Goal: Task Accomplishment & Management: Manage account settings

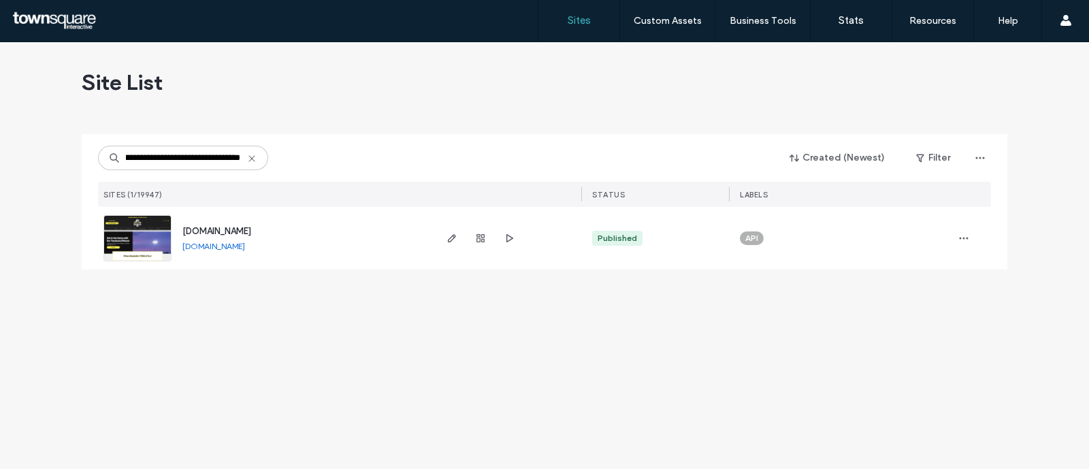
click at [253, 220] on div "www.gorhinosgo.net www.gorhinosgo.net" at bounding box center [302, 238] width 261 height 63
click at [244, 225] on div "[DOMAIN_NAME]" at bounding box center [216, 232] width 69 height 14
click at [251, 227] on span "www.gorhinosgo.net" at bounding box center [216, 231] width 69 height 10
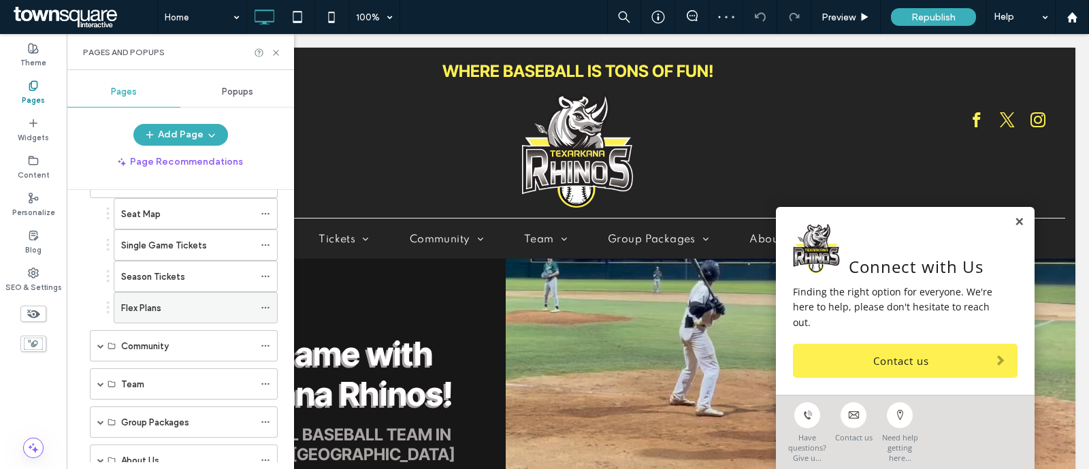
scroll to position [167, 0]
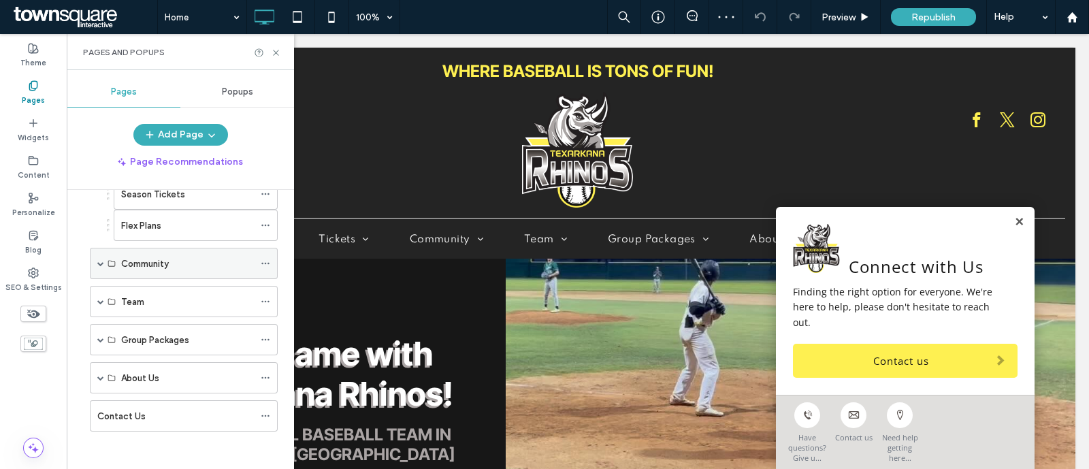
click at [98, 260] on span at bounding box center [100, 263] width 7 height 7
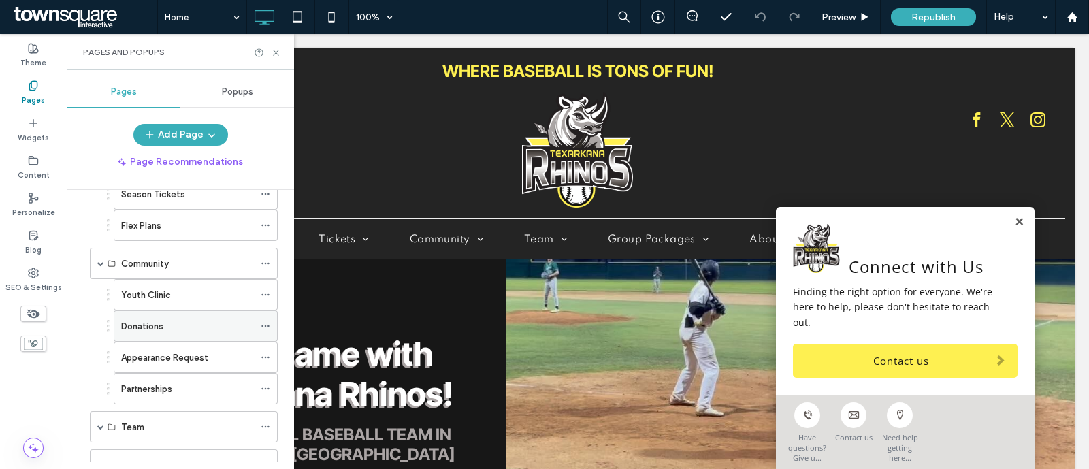
click at [172, 319] on div "Donations" at bounding box center [187, 326] width 133 height 14
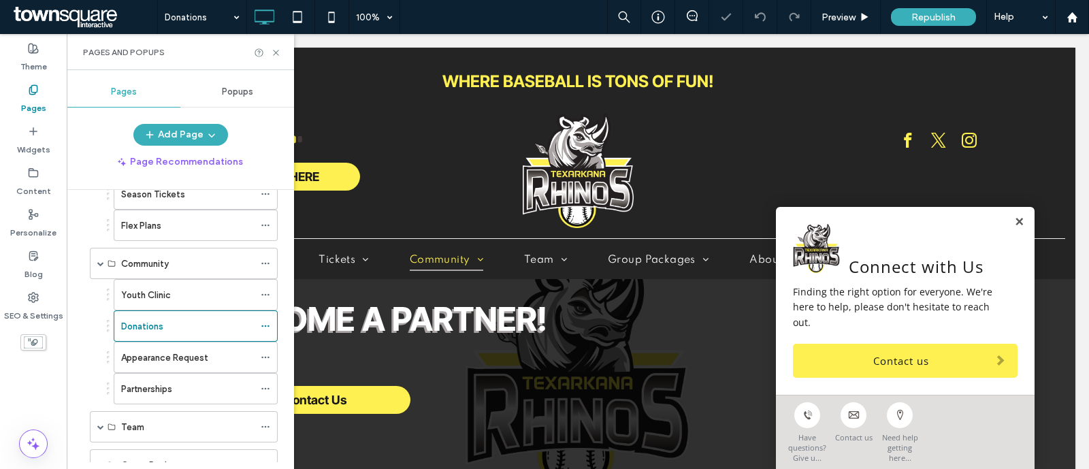
click at [276, 54] on icon at bounding box center [276, 53] width 10 height 10
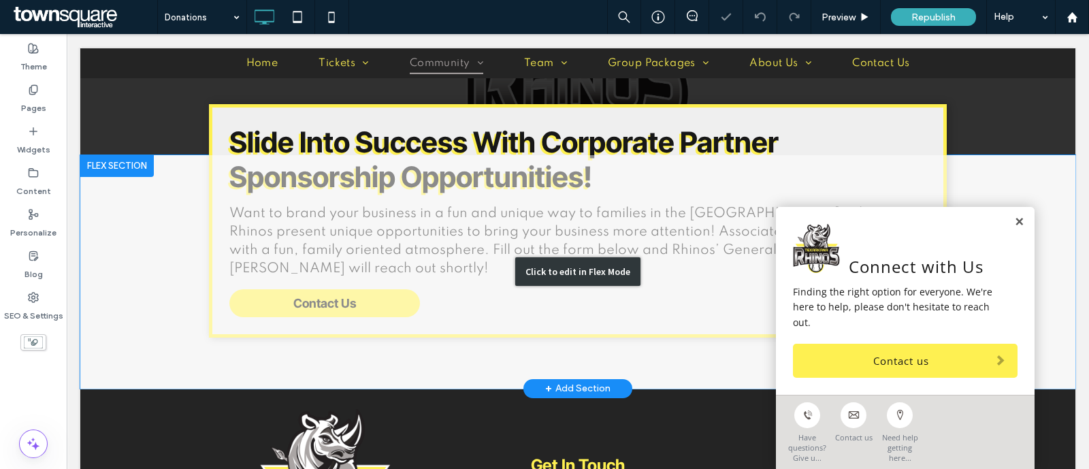
scroll to position [340, 0]
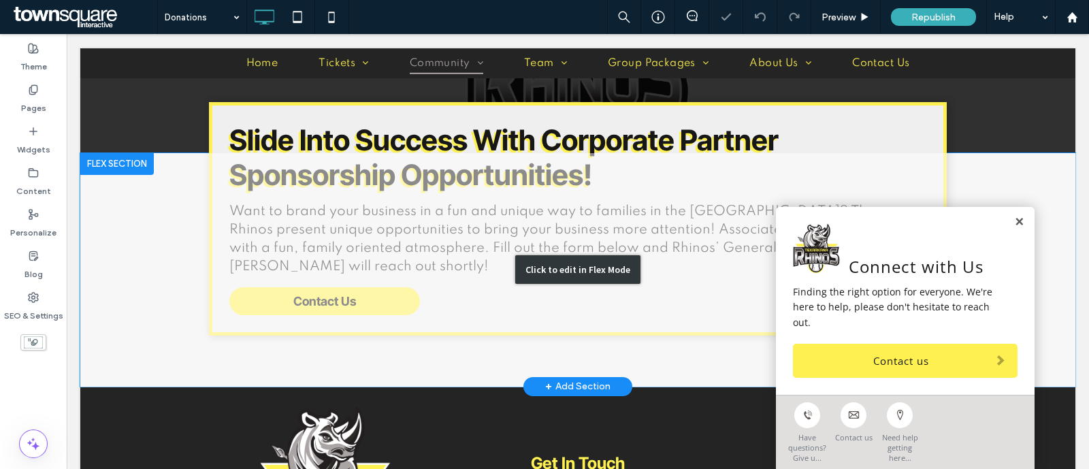
click at [400, 262] on div "Click to edit in Flex Mode" at bounding box center [577, 270] width 995 height 234
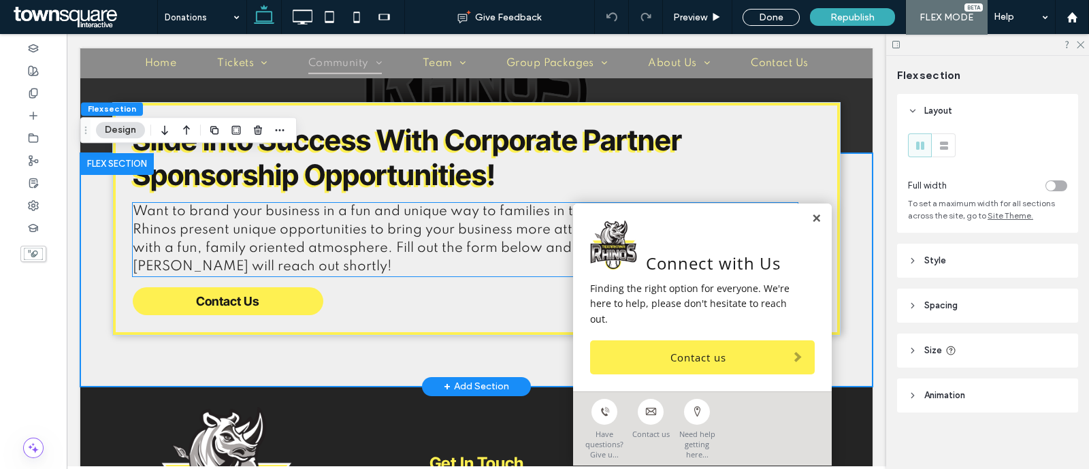
click at [398, 233] on span "Want to brand your business in a fun and unique way to families in the Ark-La-T…" at bounding box center [456, 239] width 646 height 69
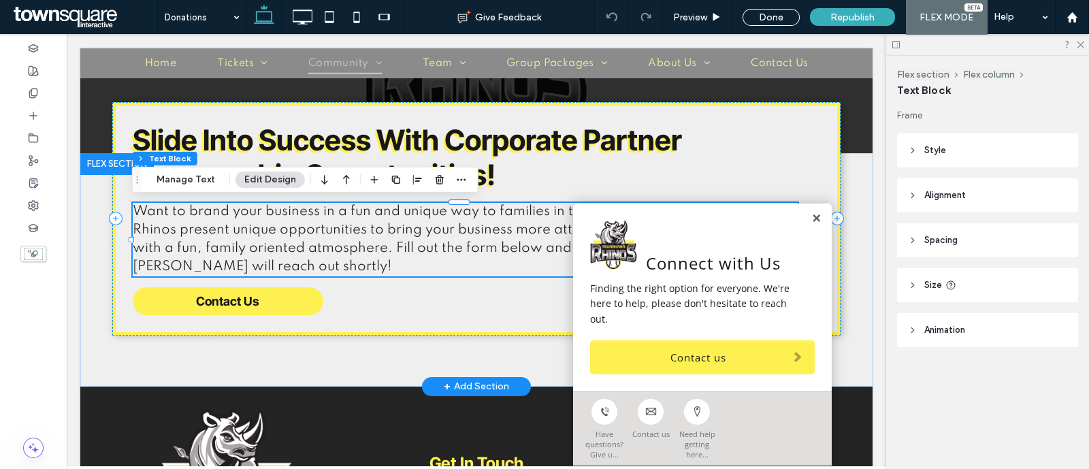
click at [218, 219] on p "Want to brand your business in a fun and unique way to families in the Ark-La-T…" at bounding box center [466, 240] width 666 height 74
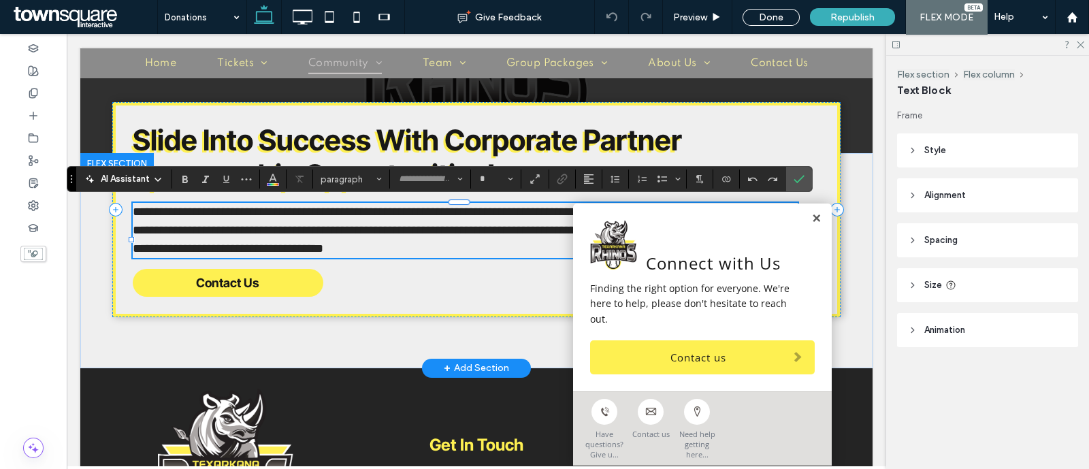
type input "*******"
type input "**"
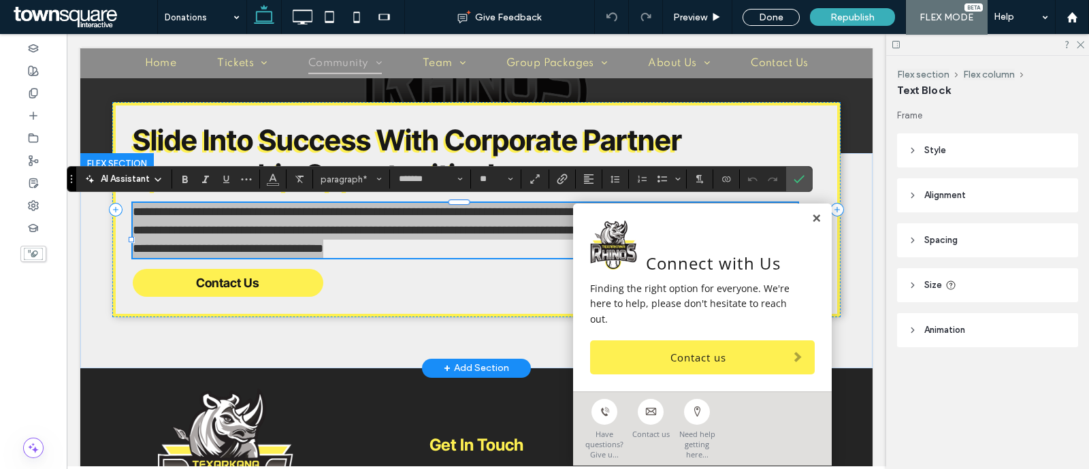
click at [159, 183] on icon at bounding box center [157, 179] width 11 height 11
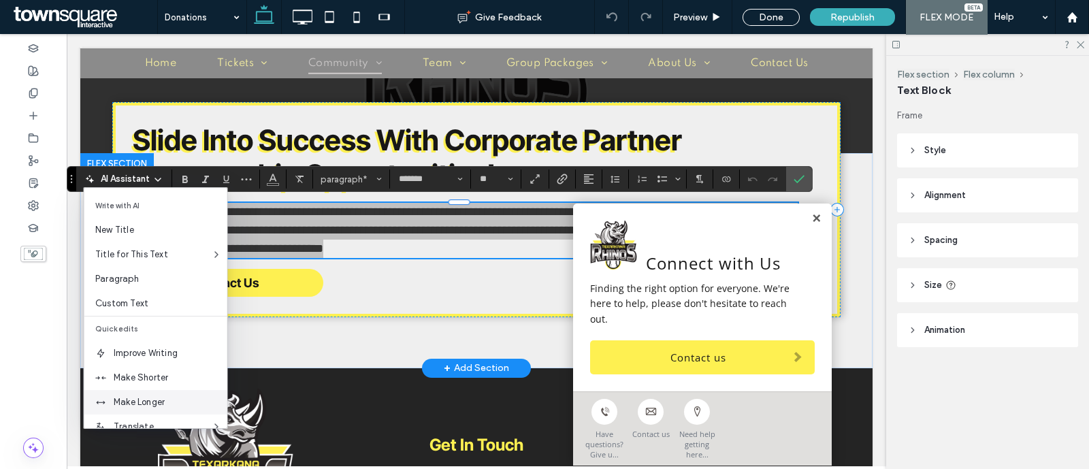
click at [172, 400] on span "Make Longer" at bounding box center [171, 403] width 114 height 14
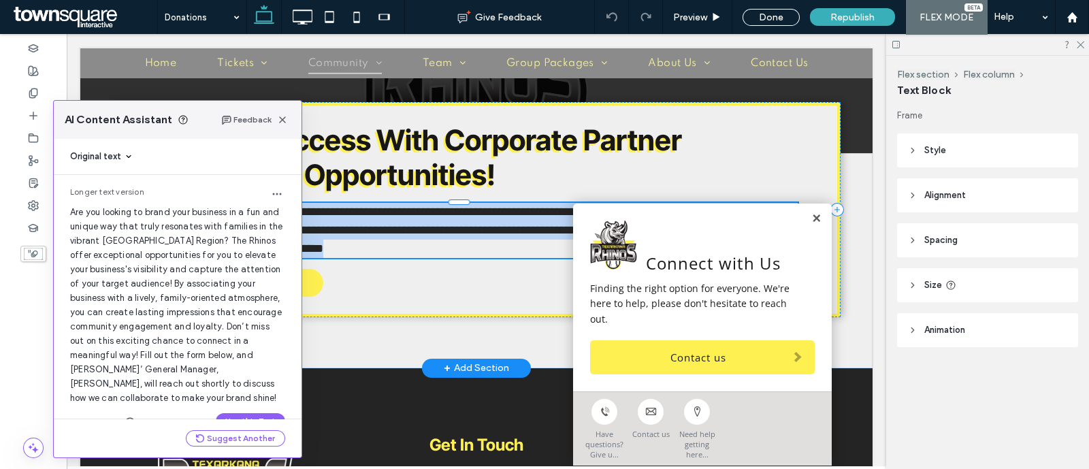
scroll to position [27, 0]
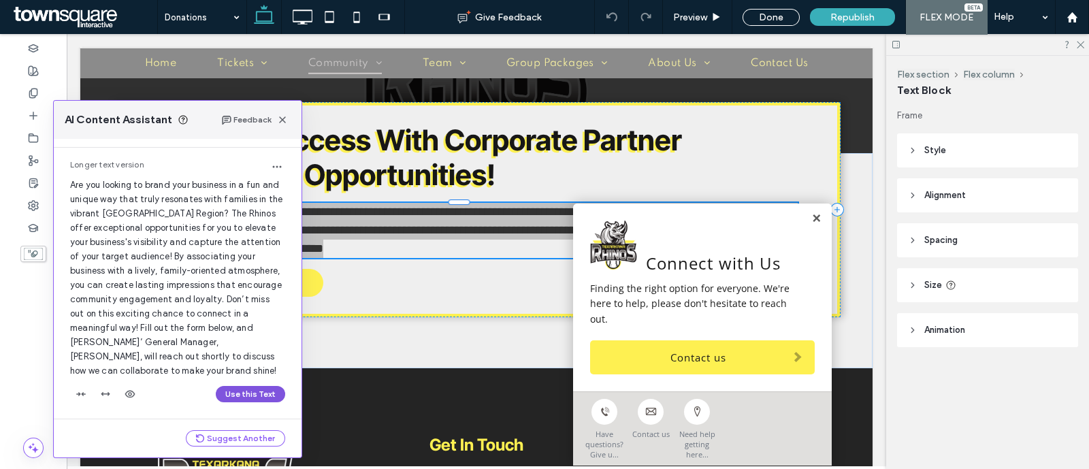
click at [254, 393] on button "Use this Text" at bounding box center [250, 394] width 69 height 16
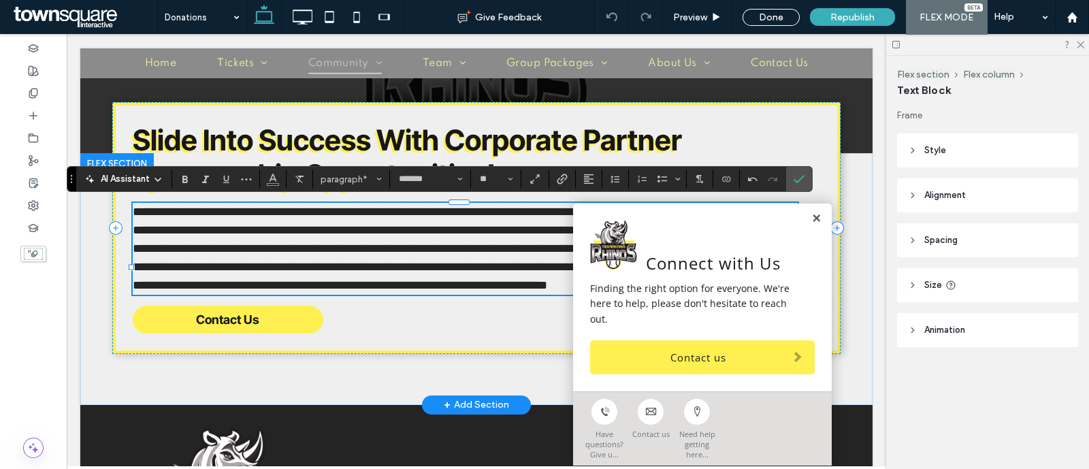
click at [514, 295] on p "**********" at bounding box center [466, 249] width 666 height 92
click at [42, 88] on div at bounding box center [33, 93] width 67 height 22
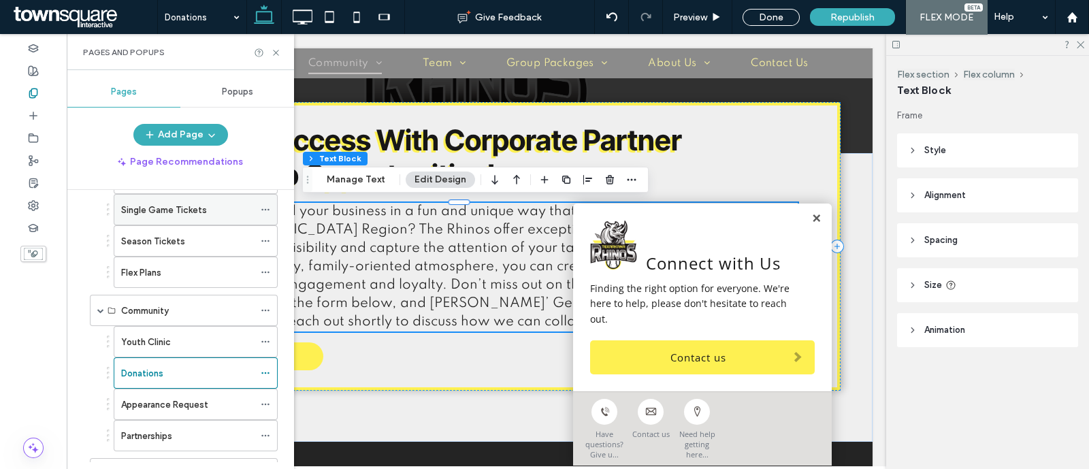
scroll to position [170, 0]
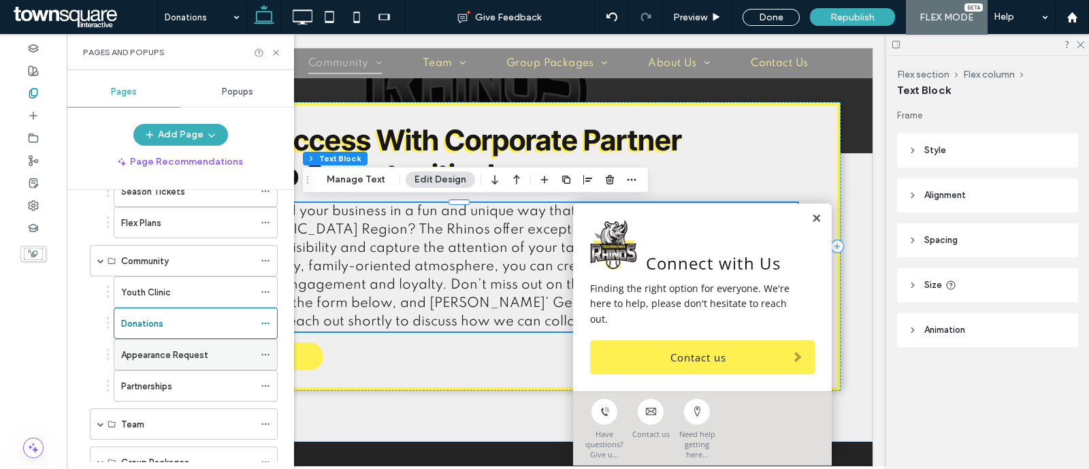
click at [147, 357] on label "Appearance Request" at bounding box center [164, 355] width 87 height 24
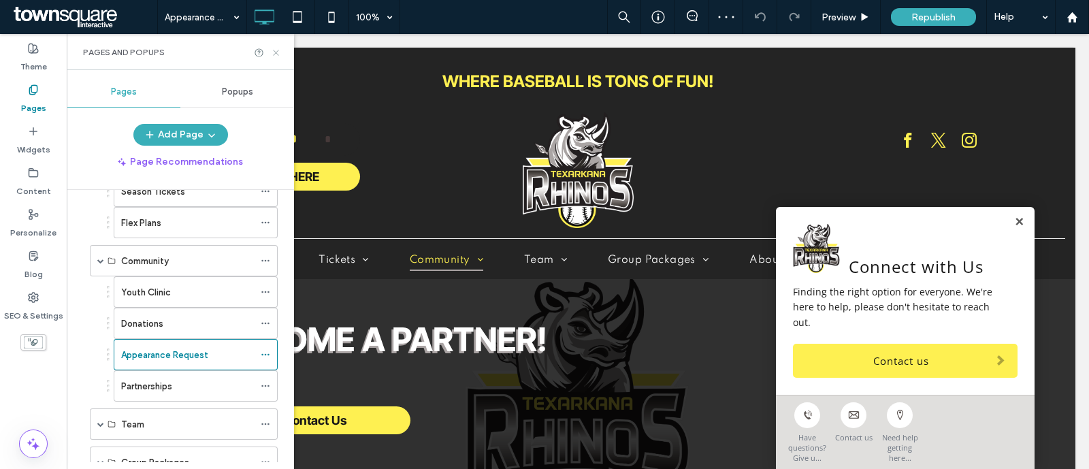
click at [276, 50] on icon at bounding box center [276, 53] width 10 height 10
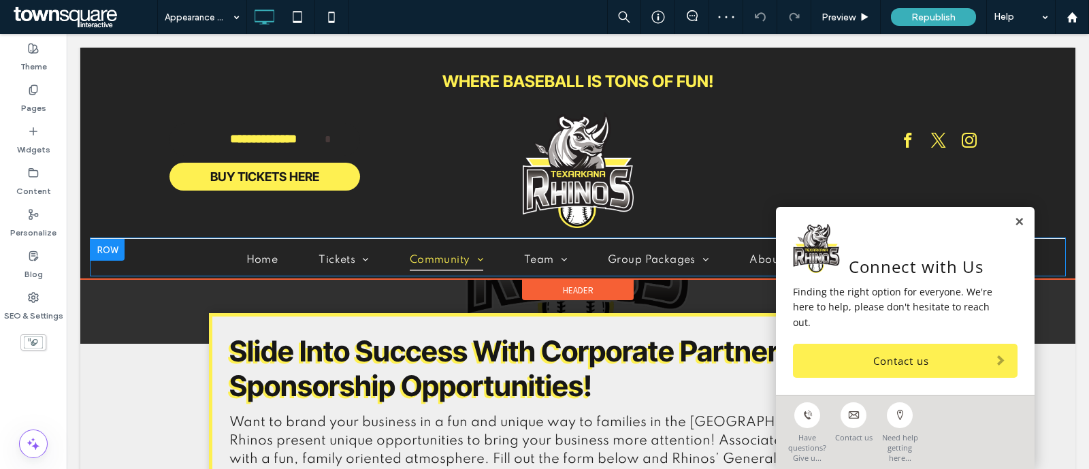
scroll to position [255, 0]
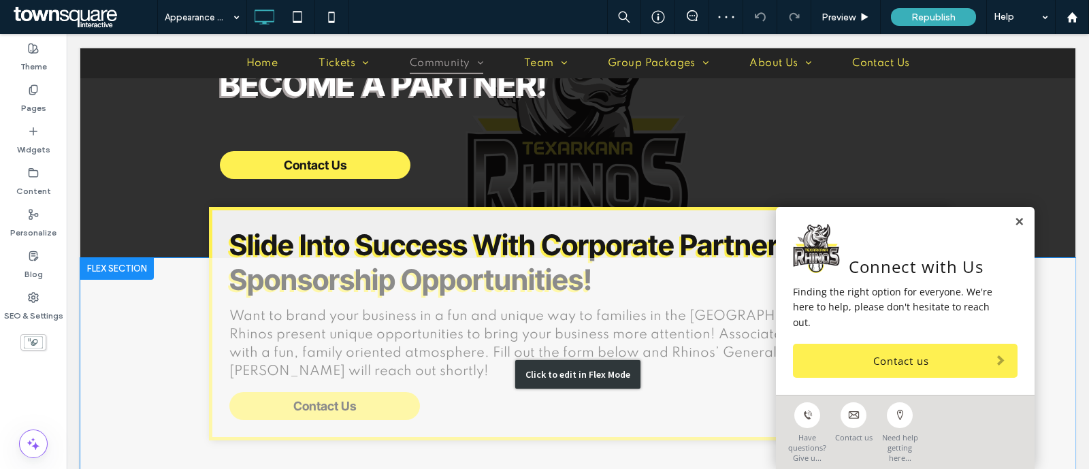
click at [408, 344] on div "Click to edit in Flex Mode" at bounding box center [577, 375] width 995 height 234
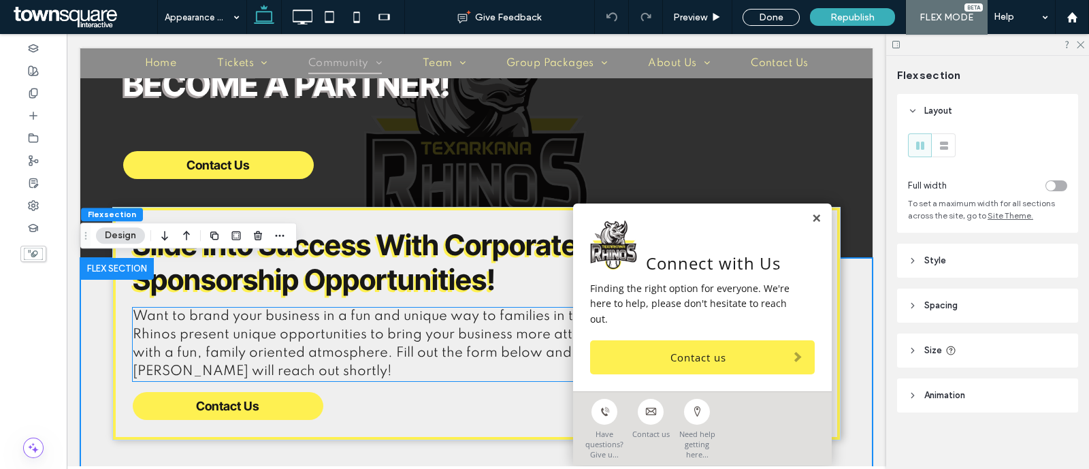
click at [411, 342] on p "Want to brand your business in a fun and unique way to families in the Ark-La-T…" at bounding box center [466, 345] width 666 height 74
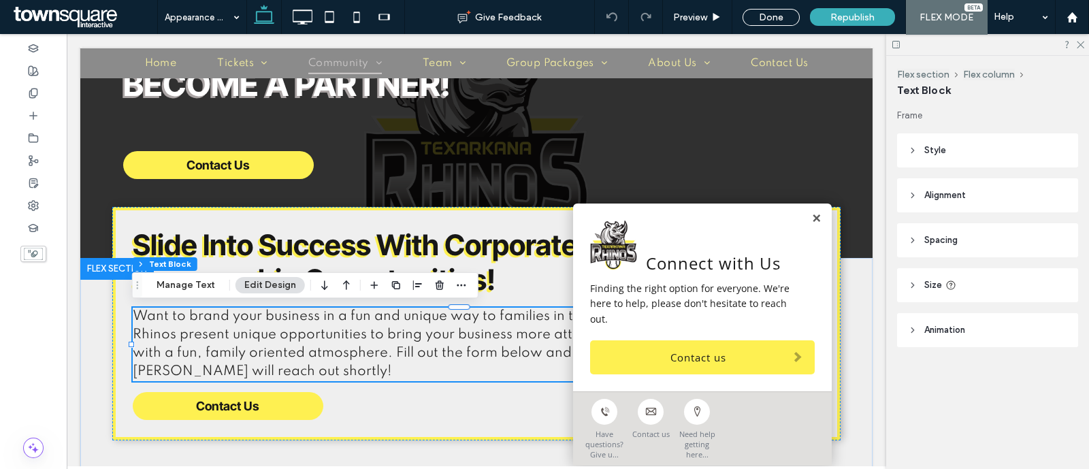
click at [411, 342] on div "Want to brand your business in a fun and unique way to families in the Ark-La-T…" at bounding box center [466, 345] width 666 height 74
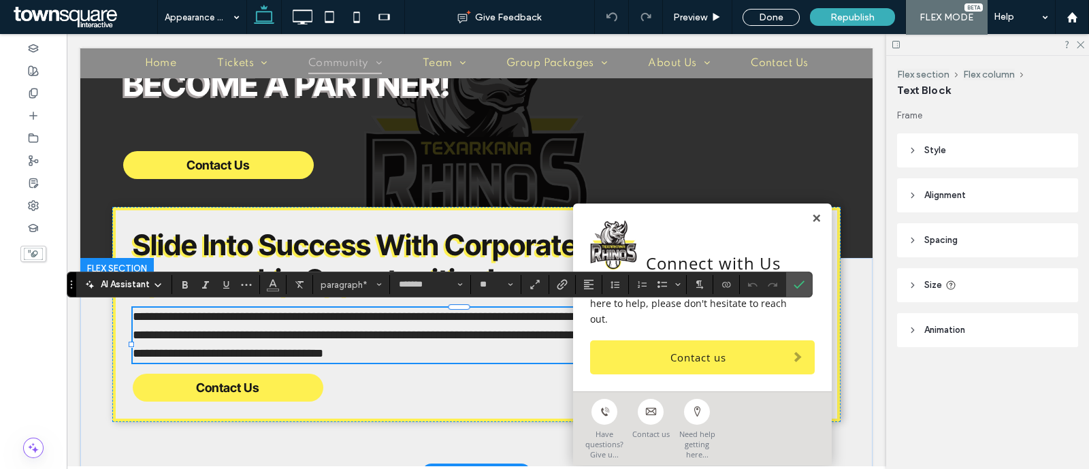
click at [154, 278] on div "AI Assistant" at bounding box center [124, 285] width 90 height 14
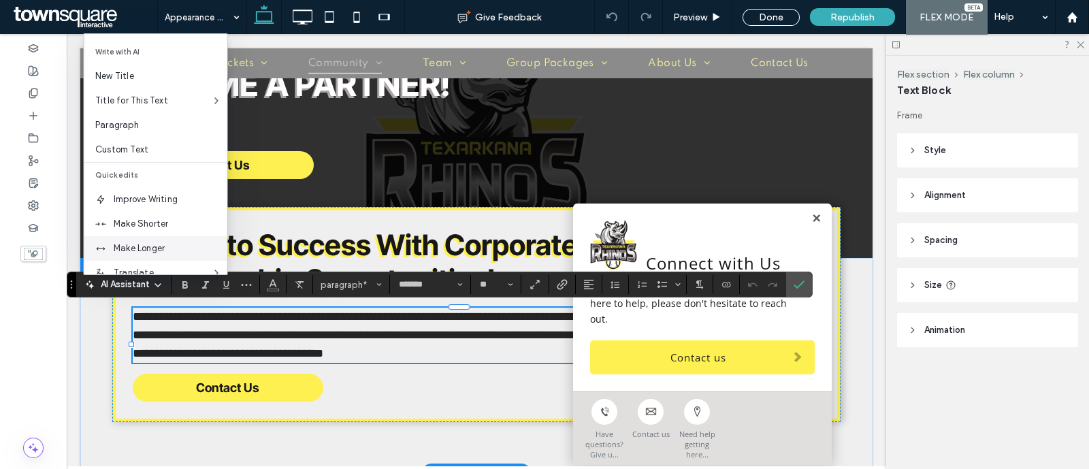
click at [170, 251] on span "Make Longer" at bounding box center [171, 249] width 114 height 14
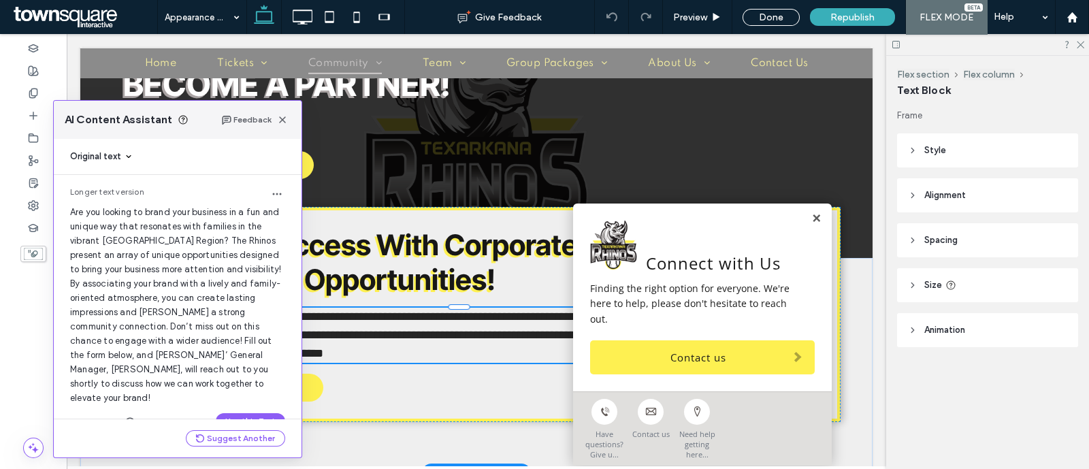
scroll to position [14, 0]
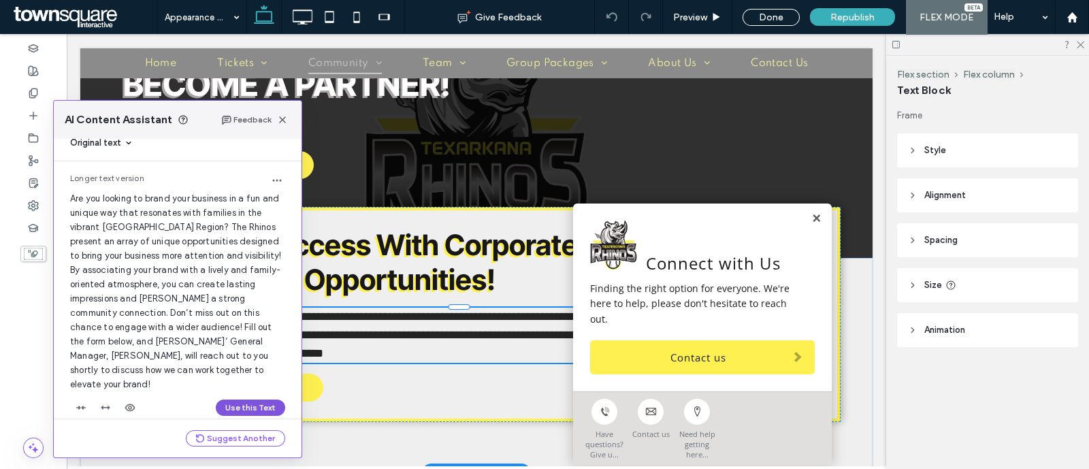
click at [242, 400] on button "Use this Text" at bounding box center [250, 408] width 69 height 16
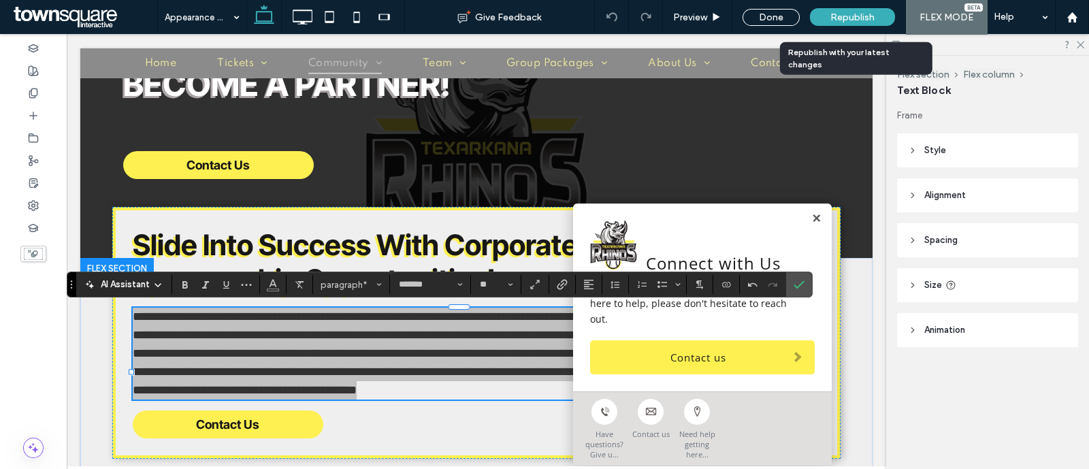
click at [865, 12] on span "Republish" at bounding box center [853, 18] width 44 height 12
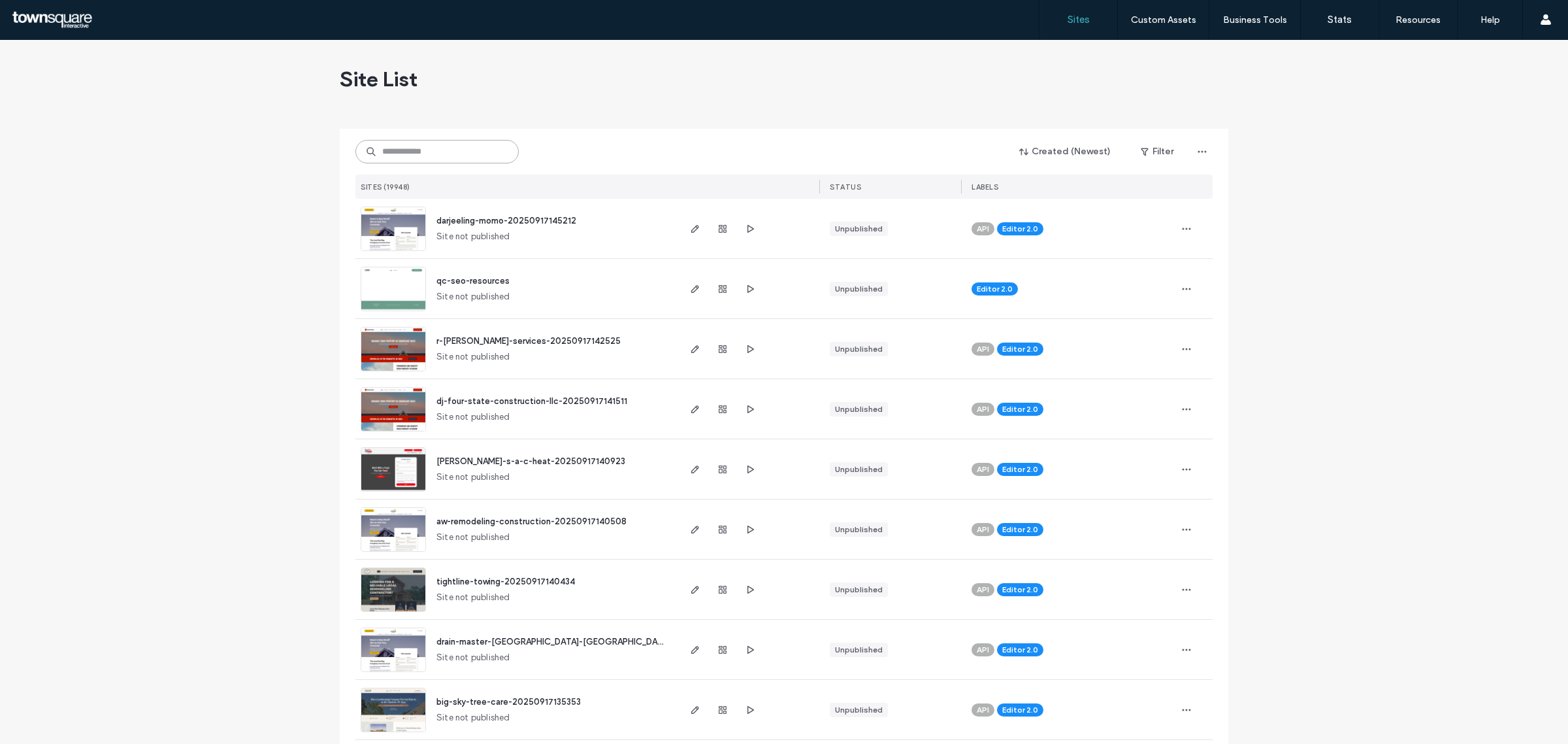
click at [421, 142] on input at bounding box center [437, 152] width 163 height 24
paste input "**********"
type input "**********"
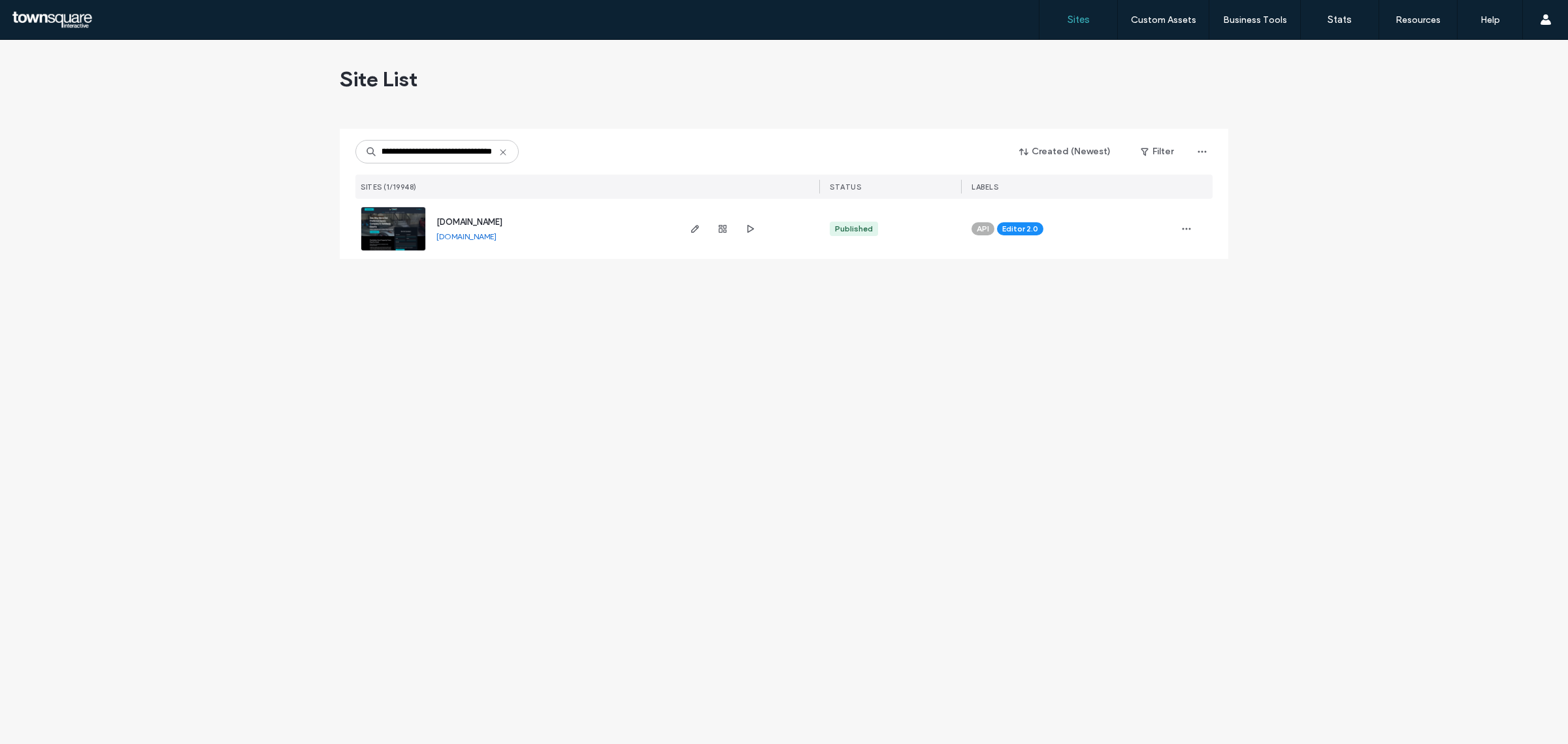
click at [479, 214] on div "www.silverkingfinishings.com www.silverkingfinishings.com" at bounding box center [551, 228] width 250 height 60
click at [472, 214] on div "www.silverkingfinishings.com www.silverkingfinishings.com" at bounding box center [551, 228] width 250 height 60
click at [503, 217] on span "www.silverkingfinishings.com" at bounding box center [469, 222] width 66 height 10
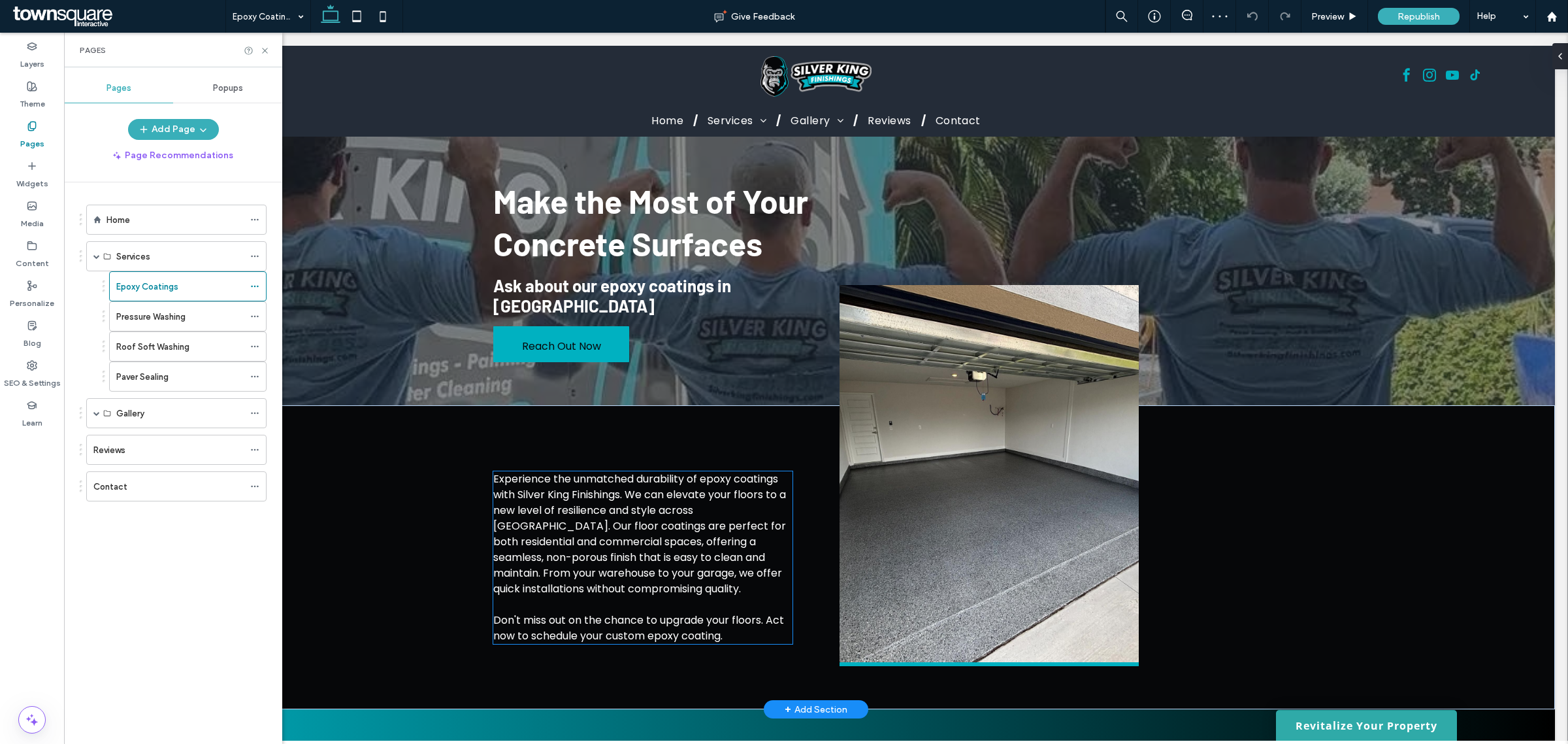
click at [623, 517] on span "Experience the unmatched durability of epoxy coatings with Silver King Finishin…" at bounding box center [639, 534] width 293 height 125
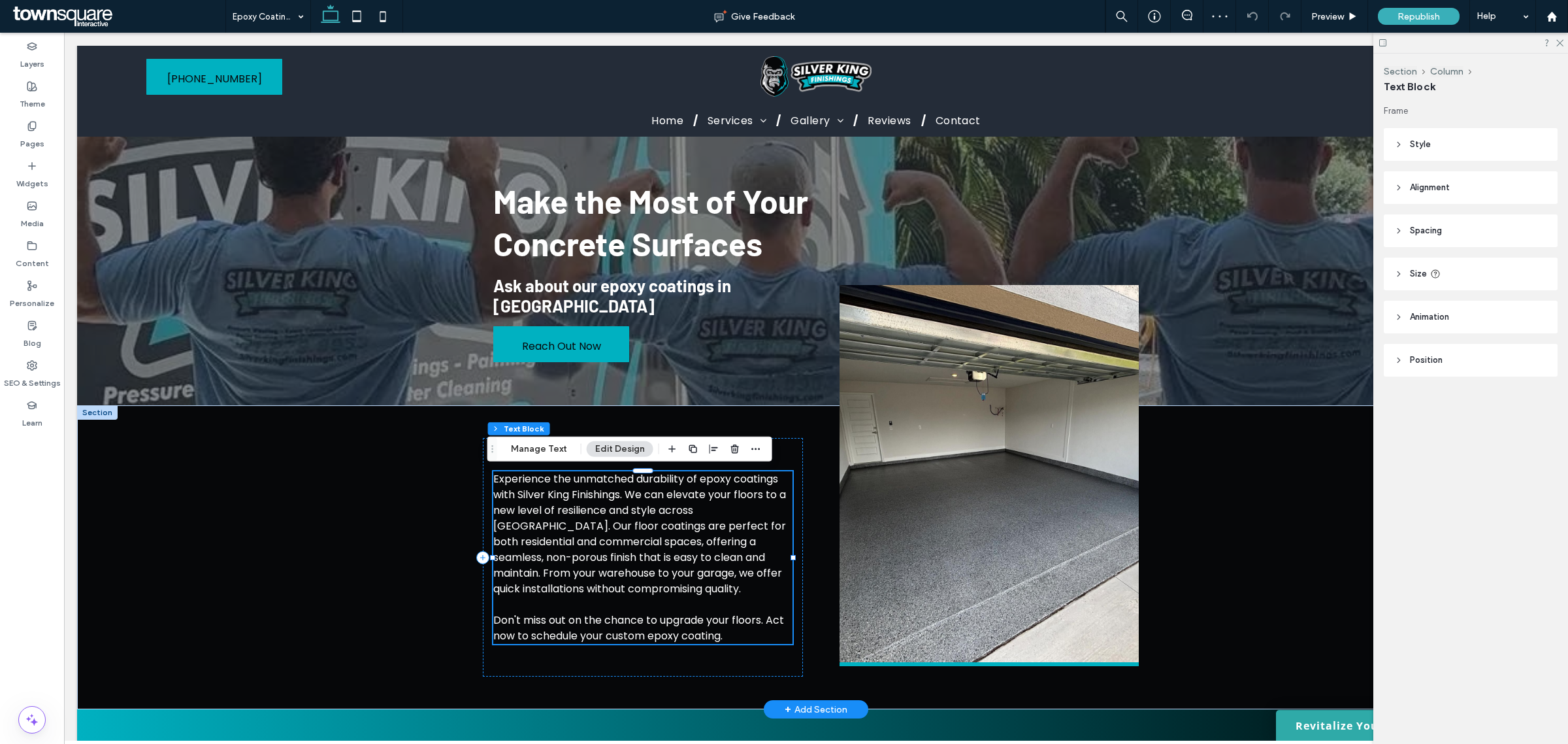
click at [623, 517] on span "Experience the unmatched durability of epoxy coatings with Silver King Finishin…" at bounding box center [639, 534] width 293 height 125
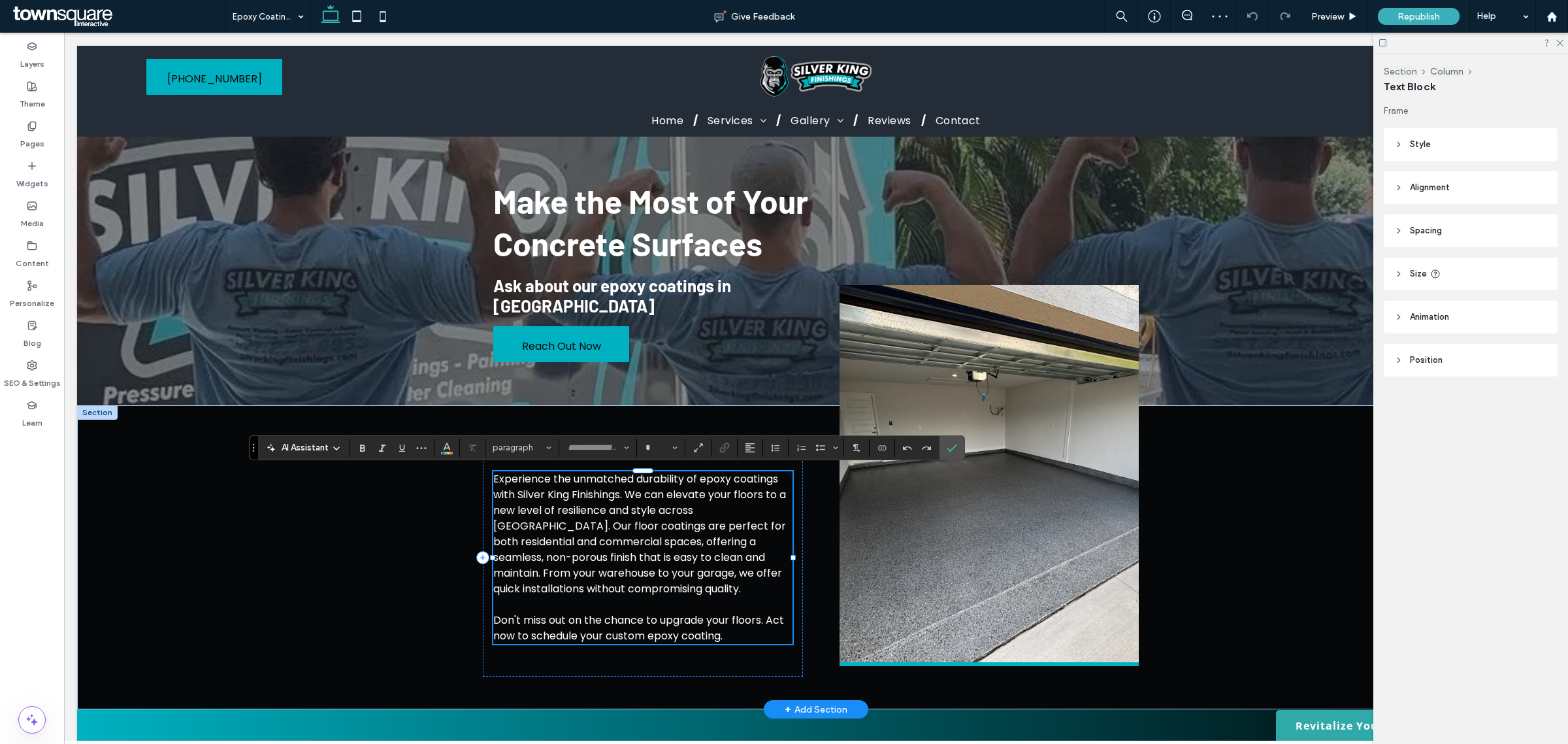
type input "*******"
type input "**"
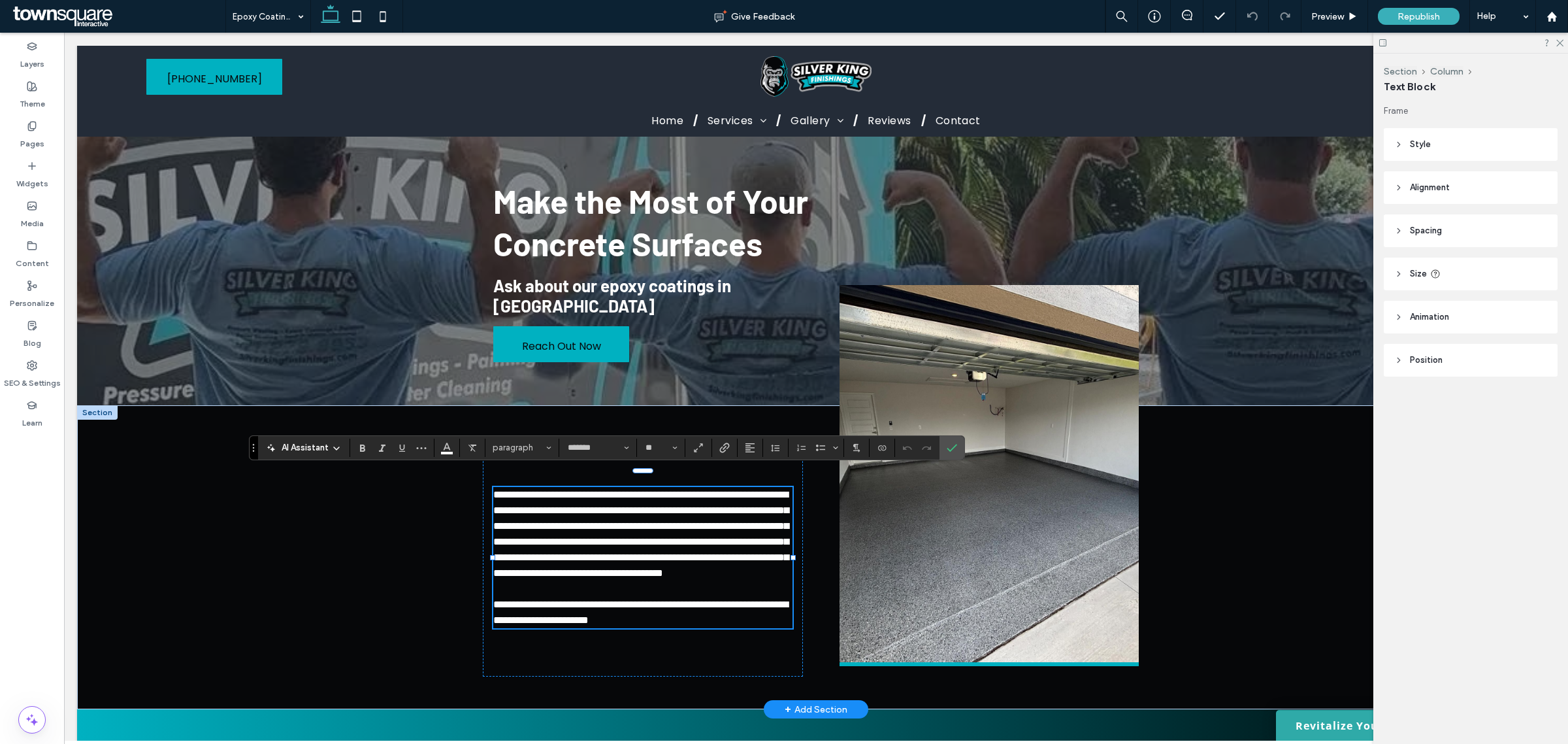
click at [324, 448] on span "AI Assistant" at bounding box center [304, 448] width 47 height 13
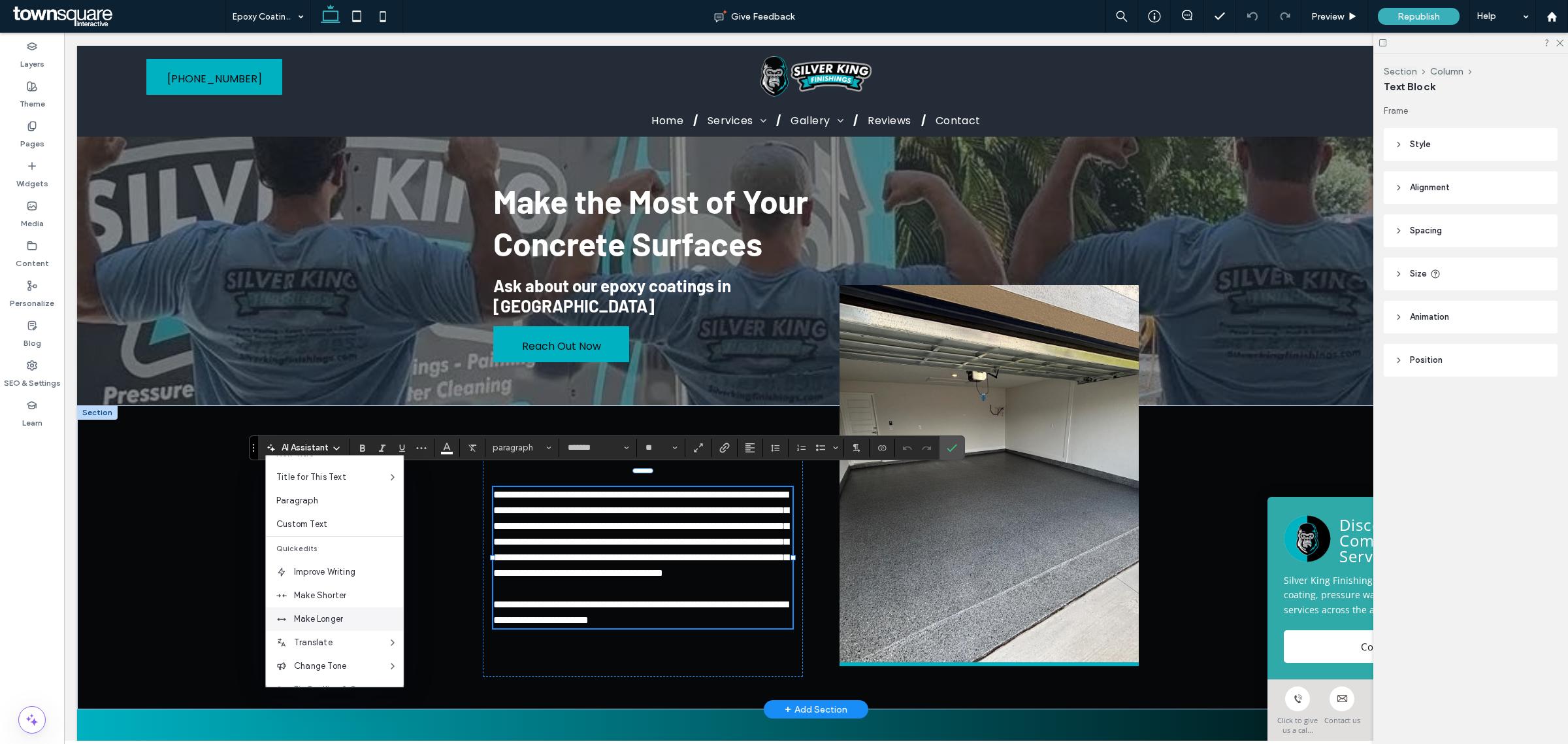
scroll to position [82, 0]
click at [334, 584] on span "Make Longer" at bounding box center [348, 580] width 109 height 13
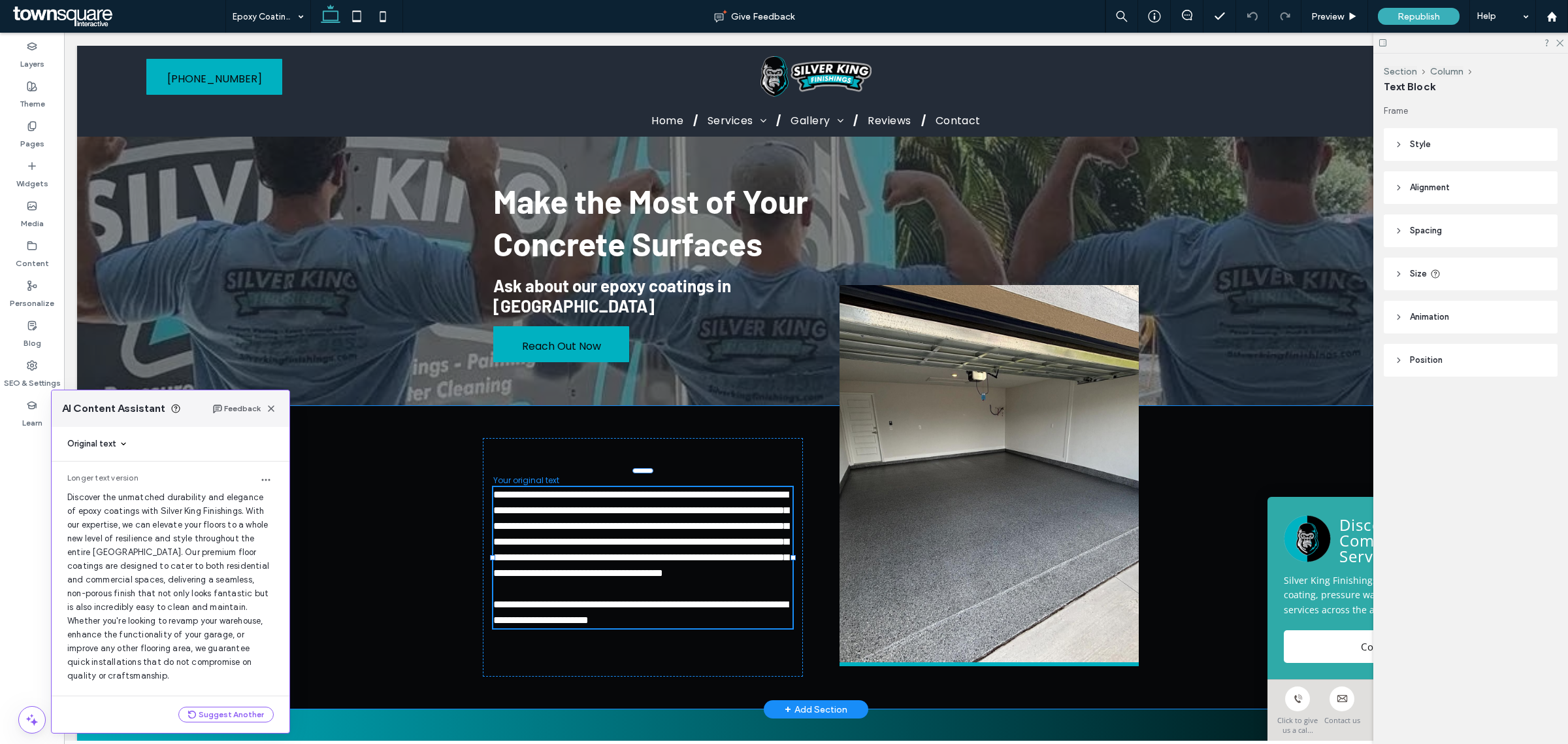
scroll to position [35, 0]
click at [240, 723] on div "Suggest Another" at bounding box center [171, 714] width 238 height 36
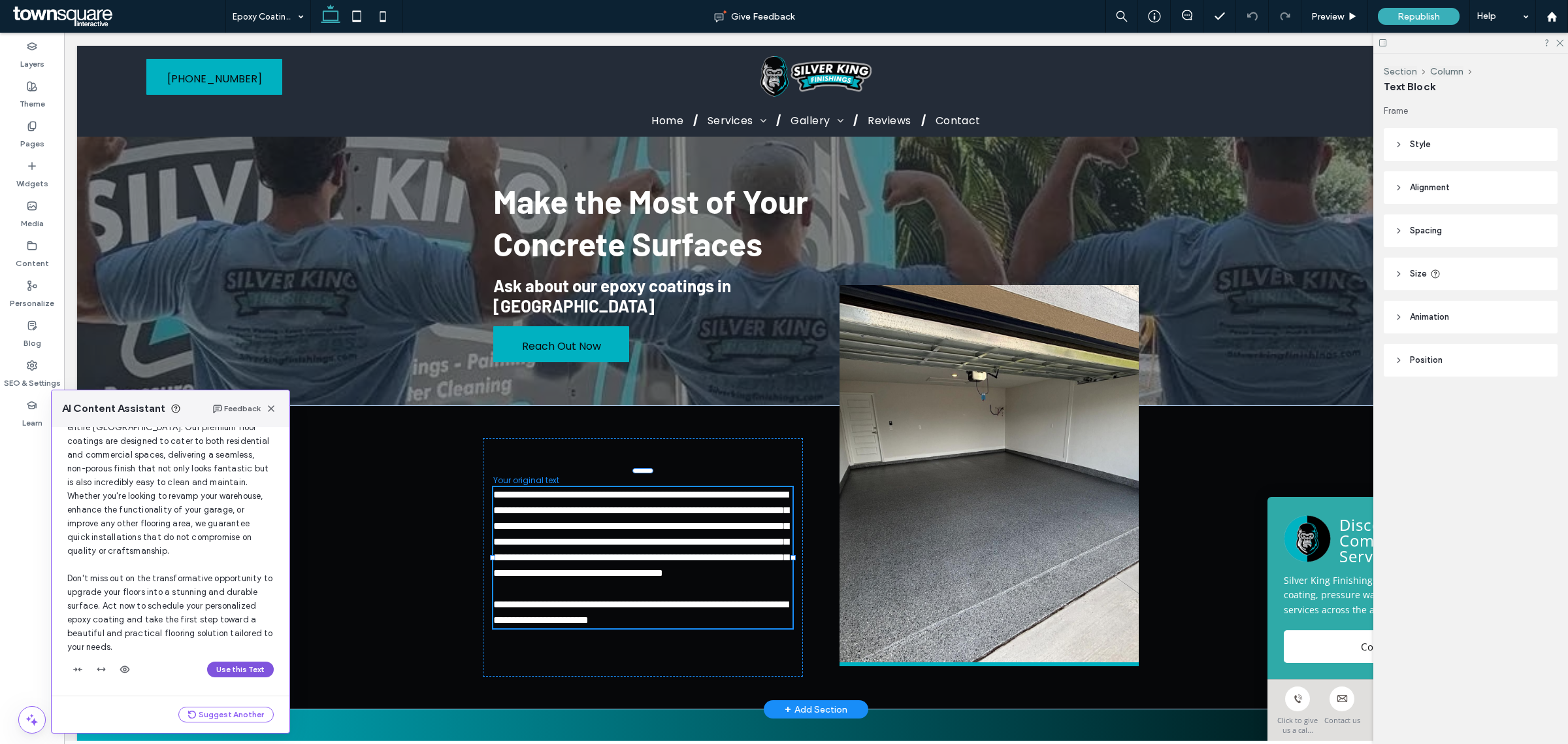
click at [243, 662] on button "Use this Text" at bounding box center [240, 669] width 66 height 15
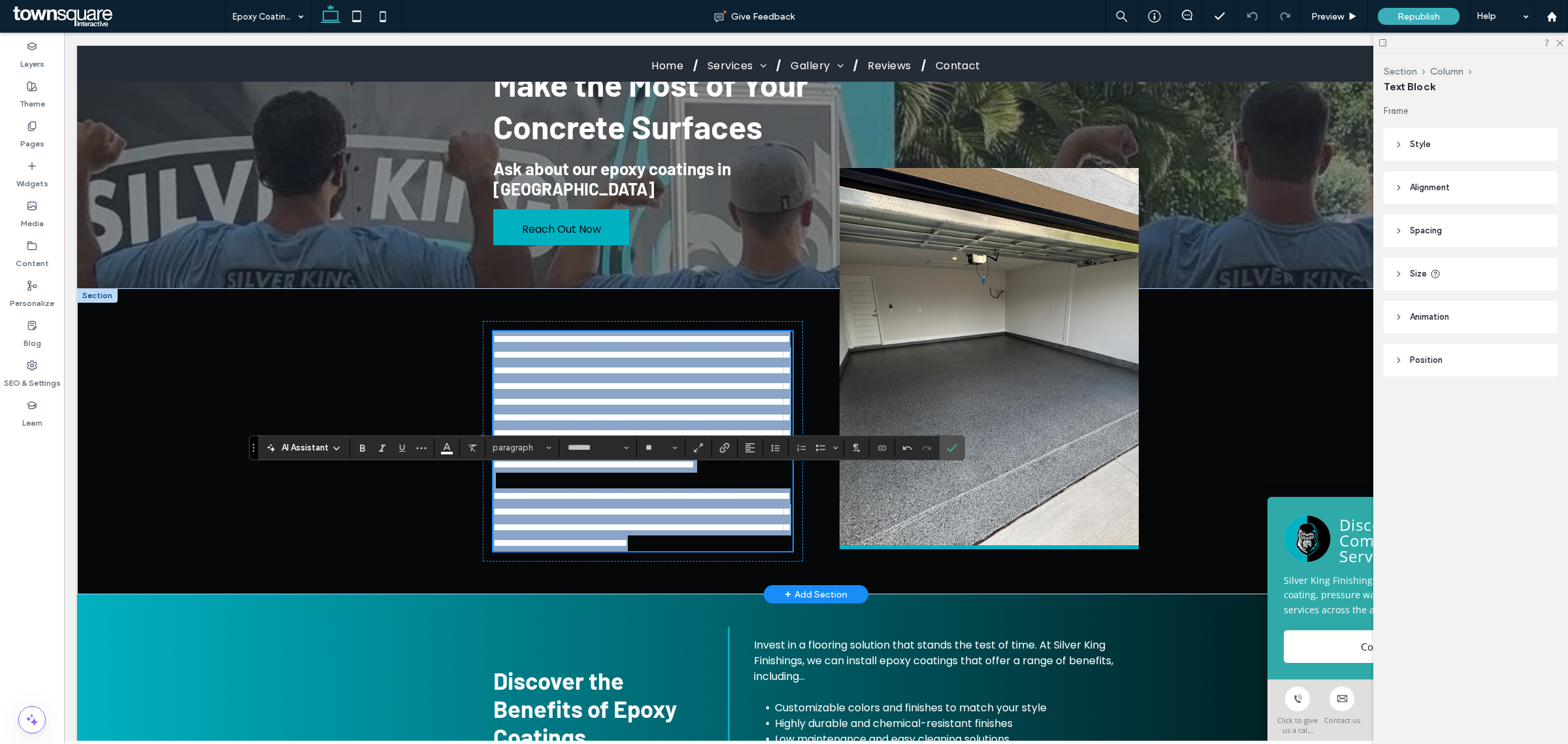
scroll to position [245, 0]
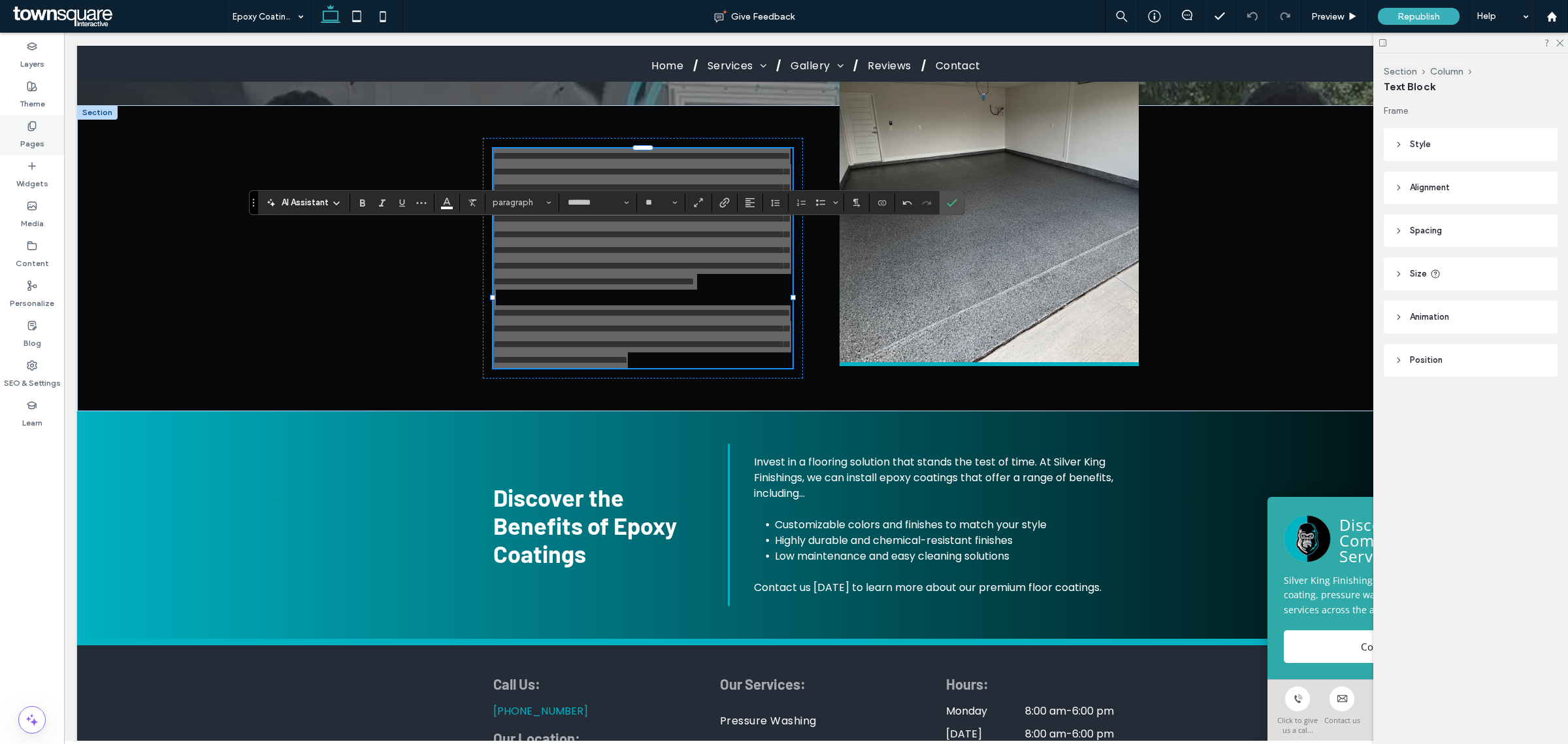
click at [50, 128] on div "Pages" at bounding box center [32, 135] width 64 height 40
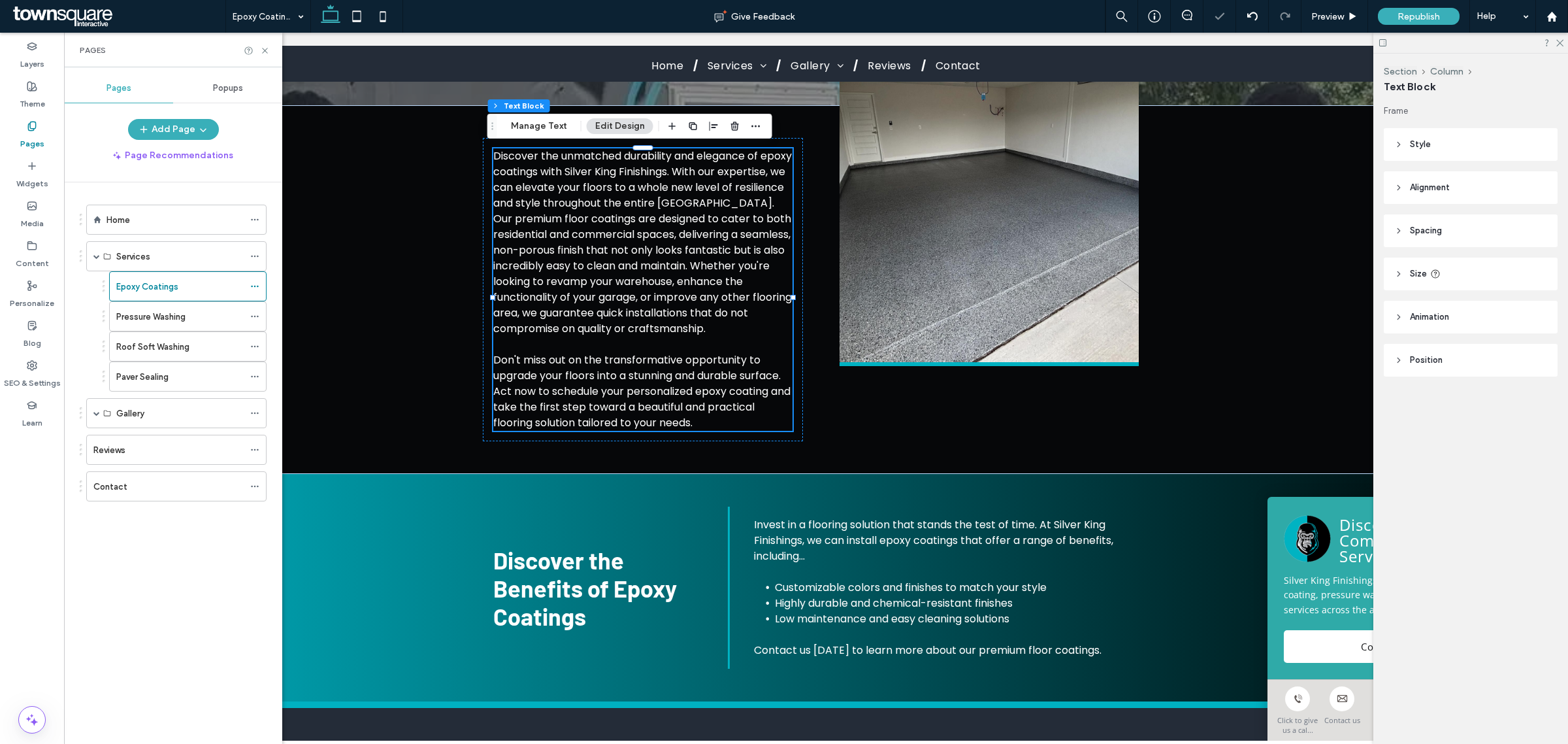
click at [137, 324] on label "Pressure Washing" at bounding box center [151, 317] width 69 height 23
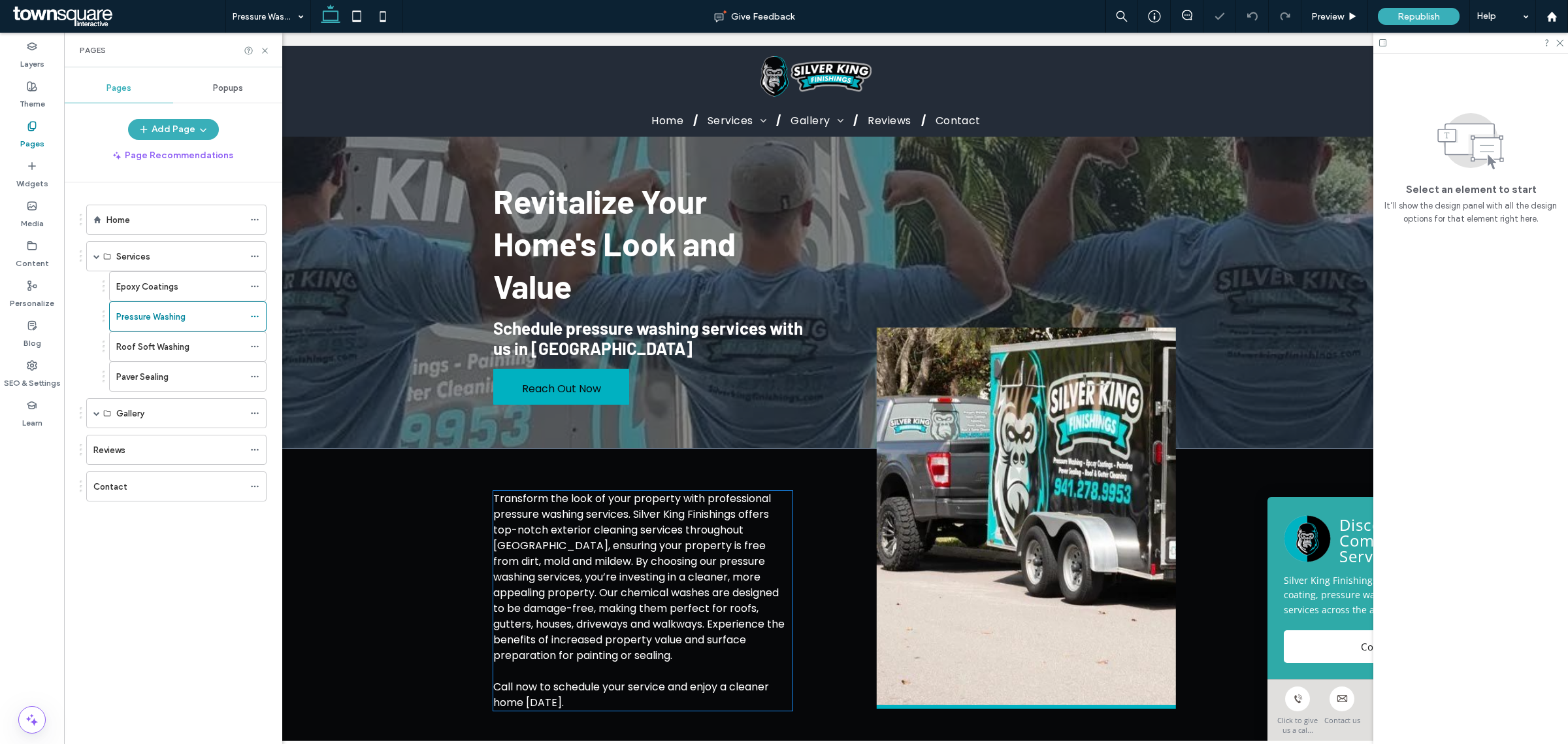
click at [608, 521] on span "Transform the look of your property with professional pressure washing services…" at bounding box center [639, 576] width 292 height 172
click at [608, 521] on div "Transform the look of your property with professional pressure washing services…" at bounding box center [642, 600] width 298 height 220
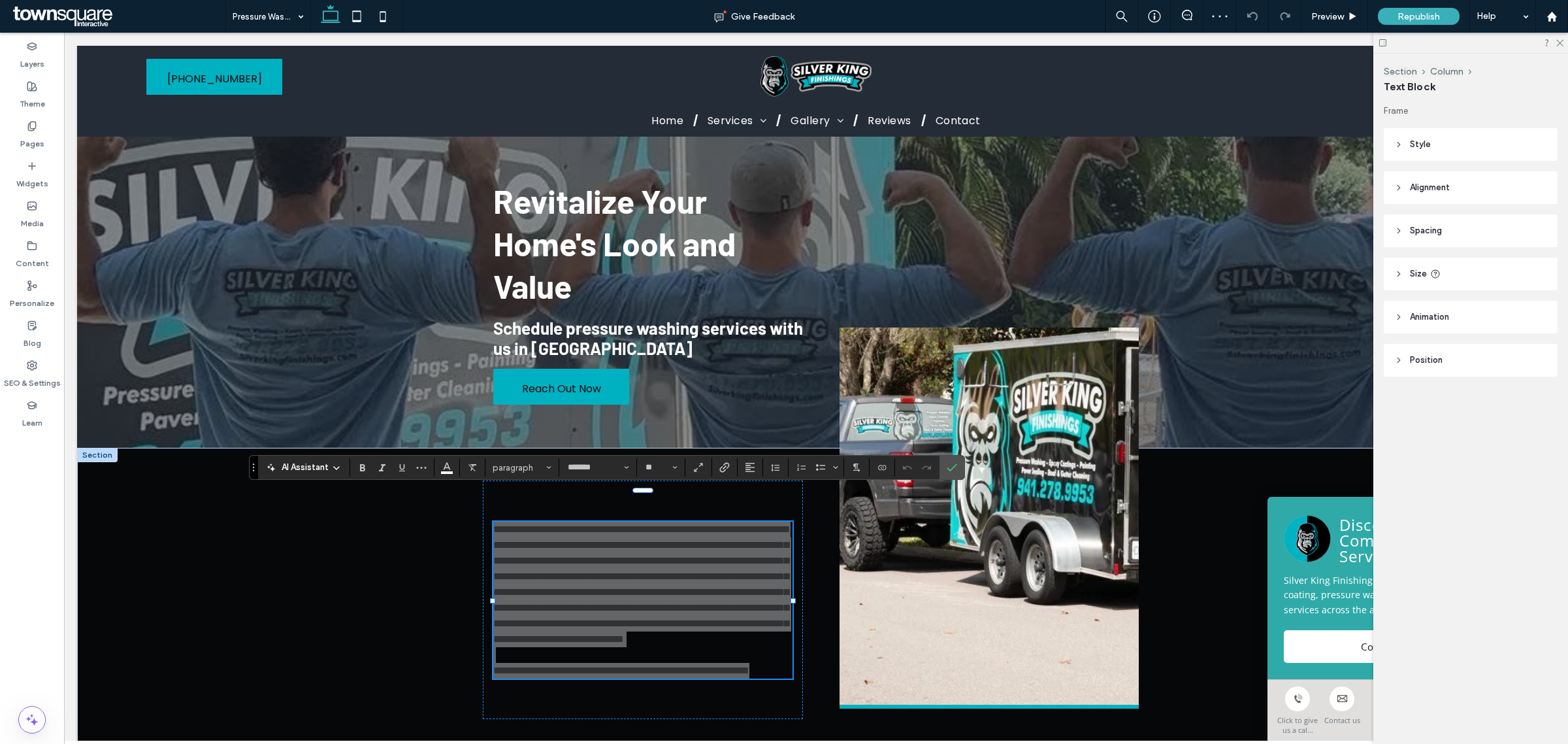
click at [335, 464] on icon at bounding box center [336, 468] width 11 height 11
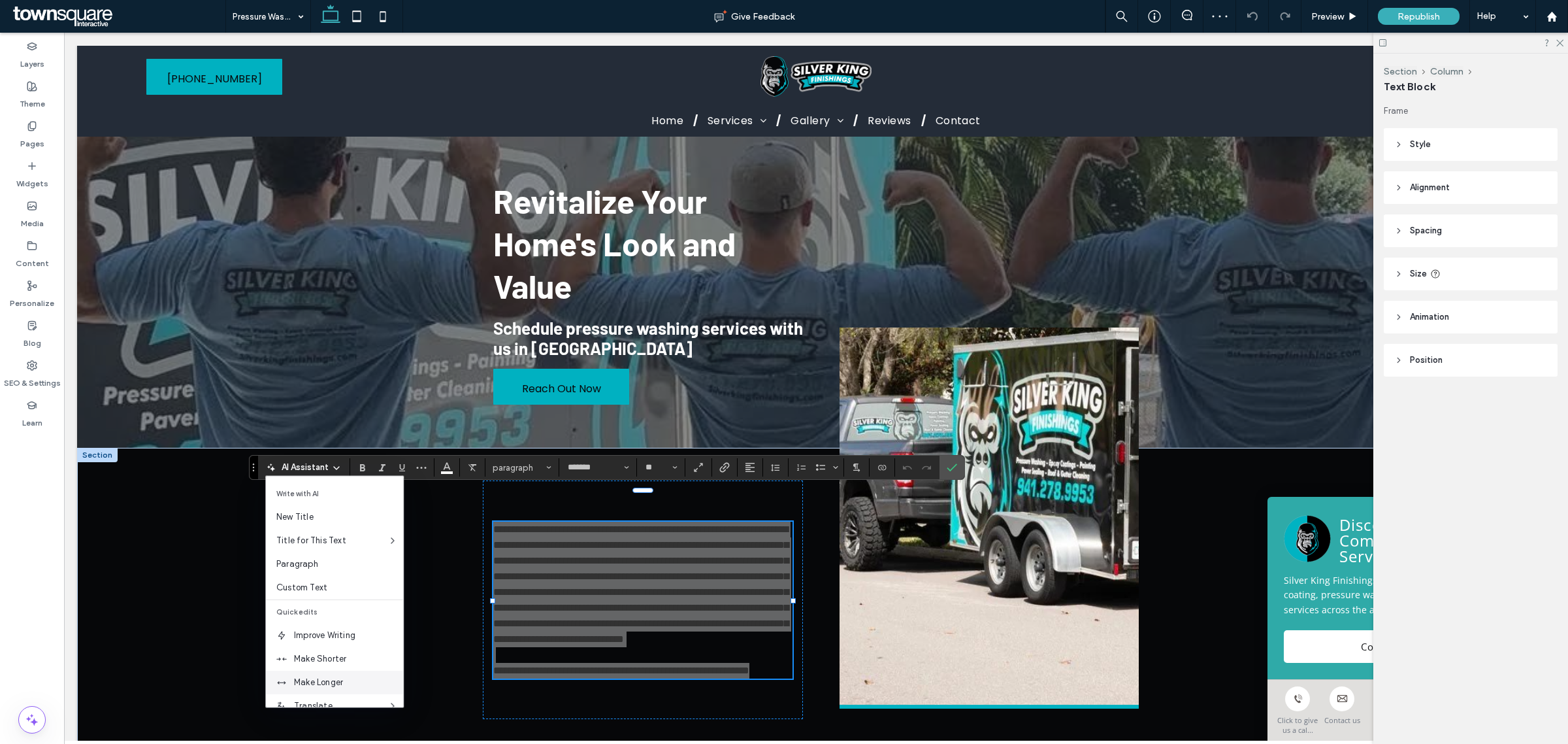
click at [346, 681] on span "Make Longer" at bounding box center [348, 683] width 109 height 13
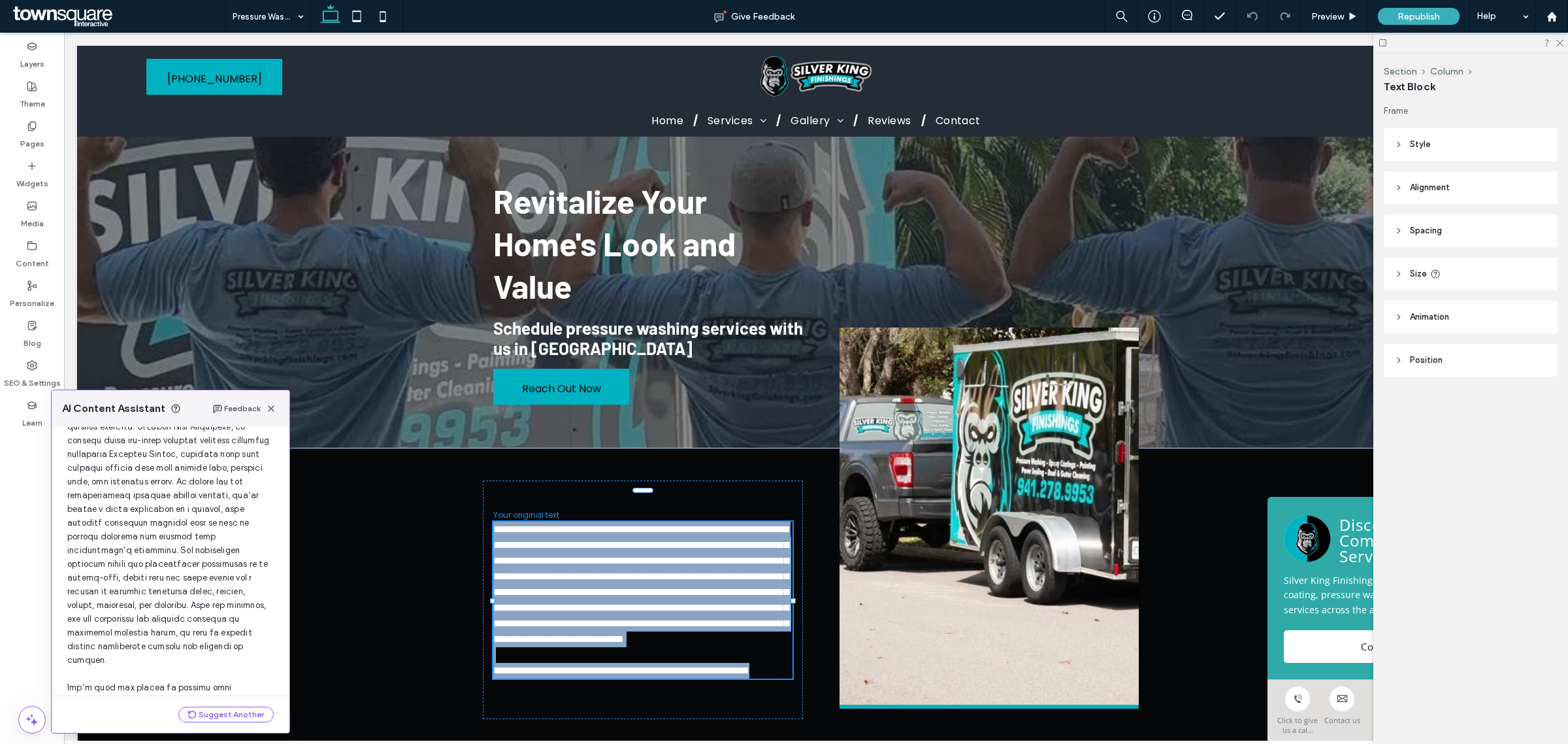
scroll to position [156, 0]
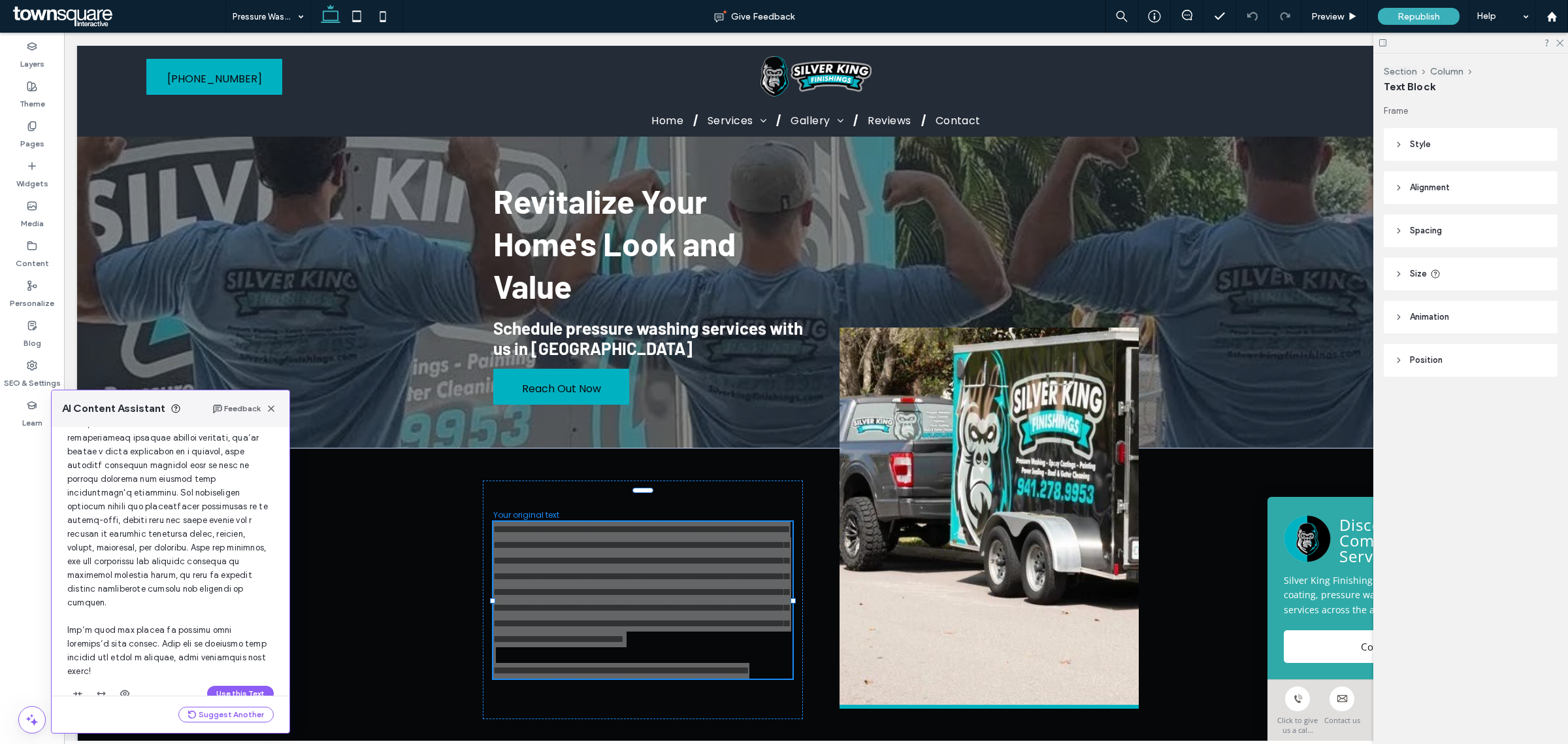
click at [239, 683] on div "Use this Text" at bounding box center [170, 693] width 206 height 21
click at [237, 685] on button "Use this Text" at bounding box center [240, 693] width 66 height 15
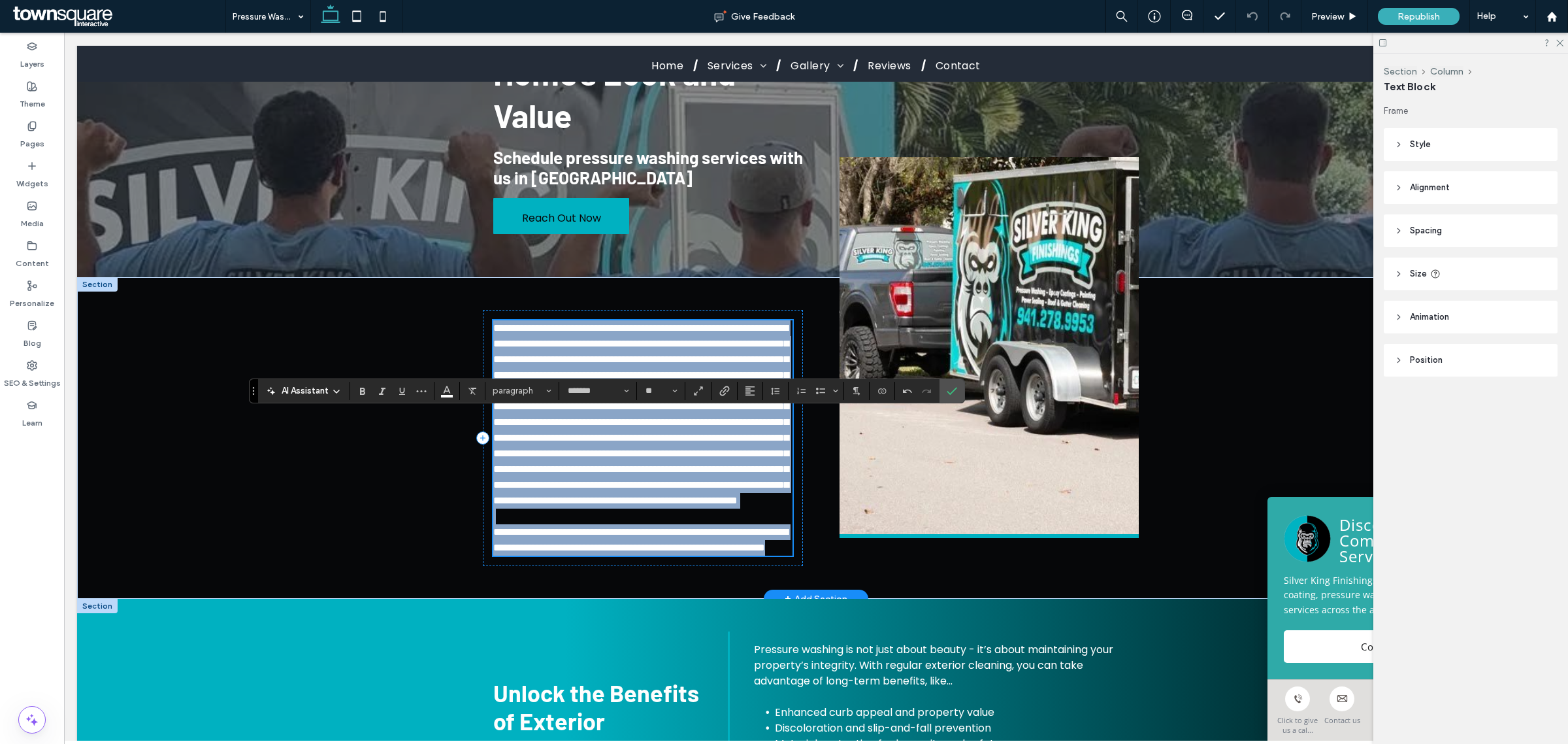
scroll to position [326, 0]
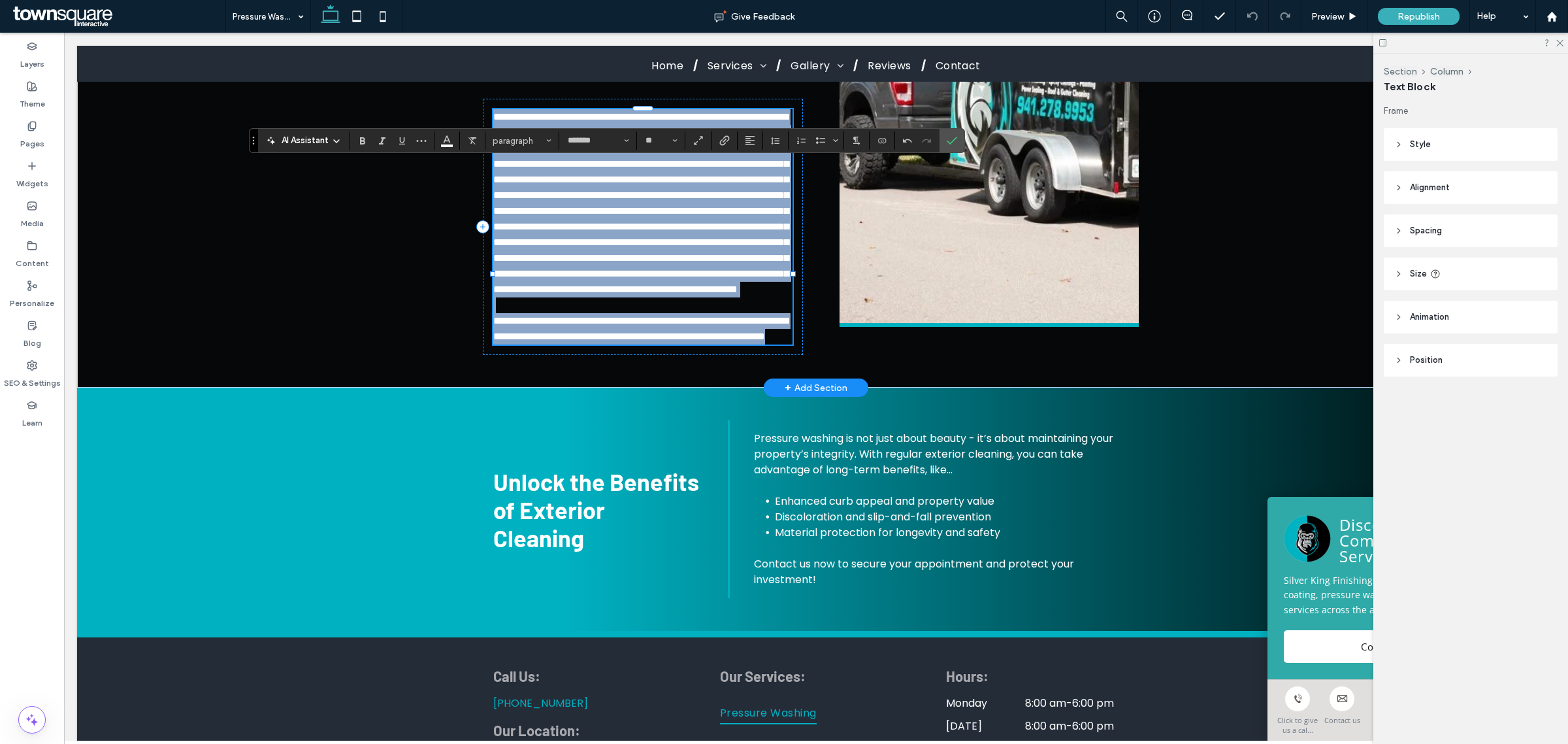
click at [642, 294] on span "**********" at bounding box center [641, 203] width 296 height 182
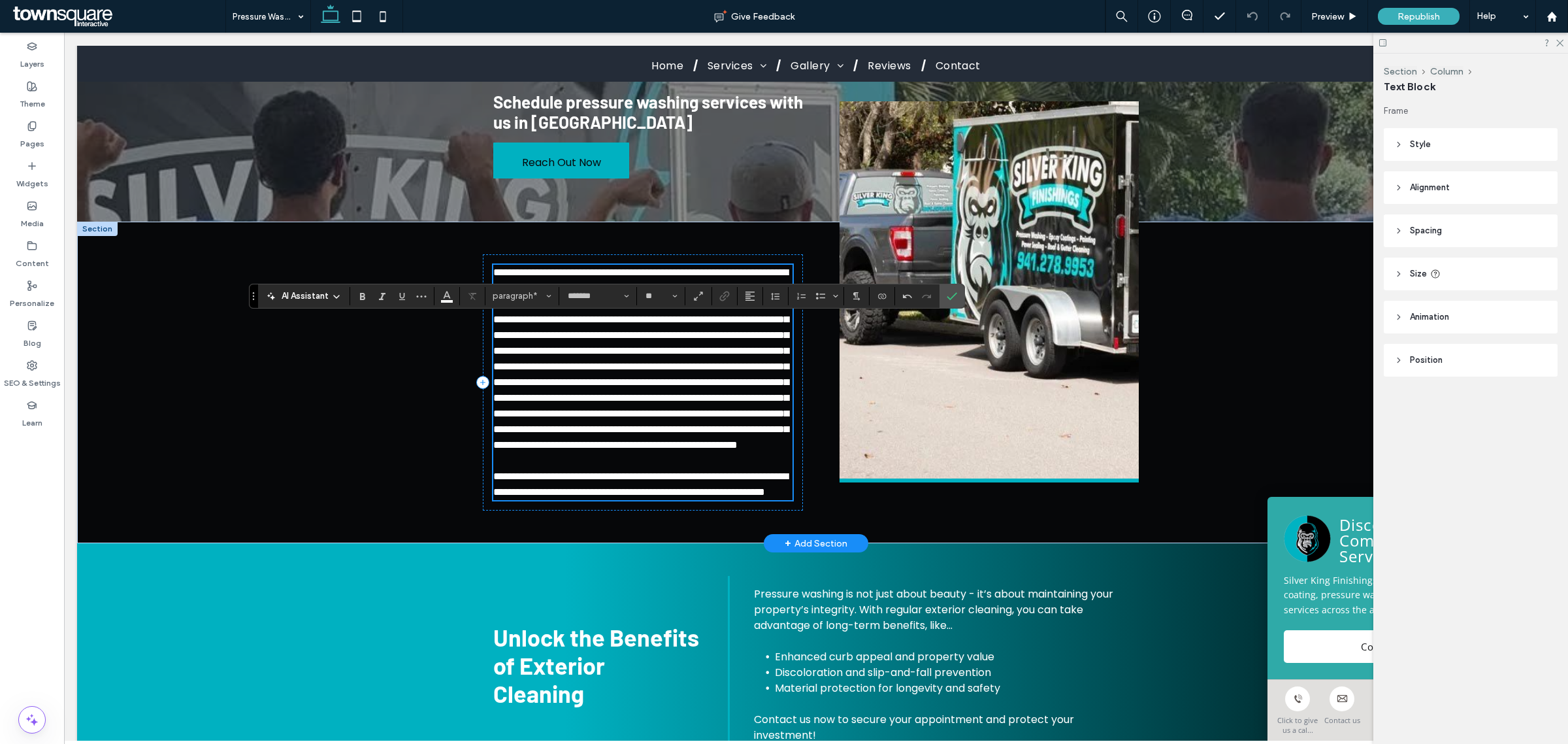
scroll to position [0, 0]
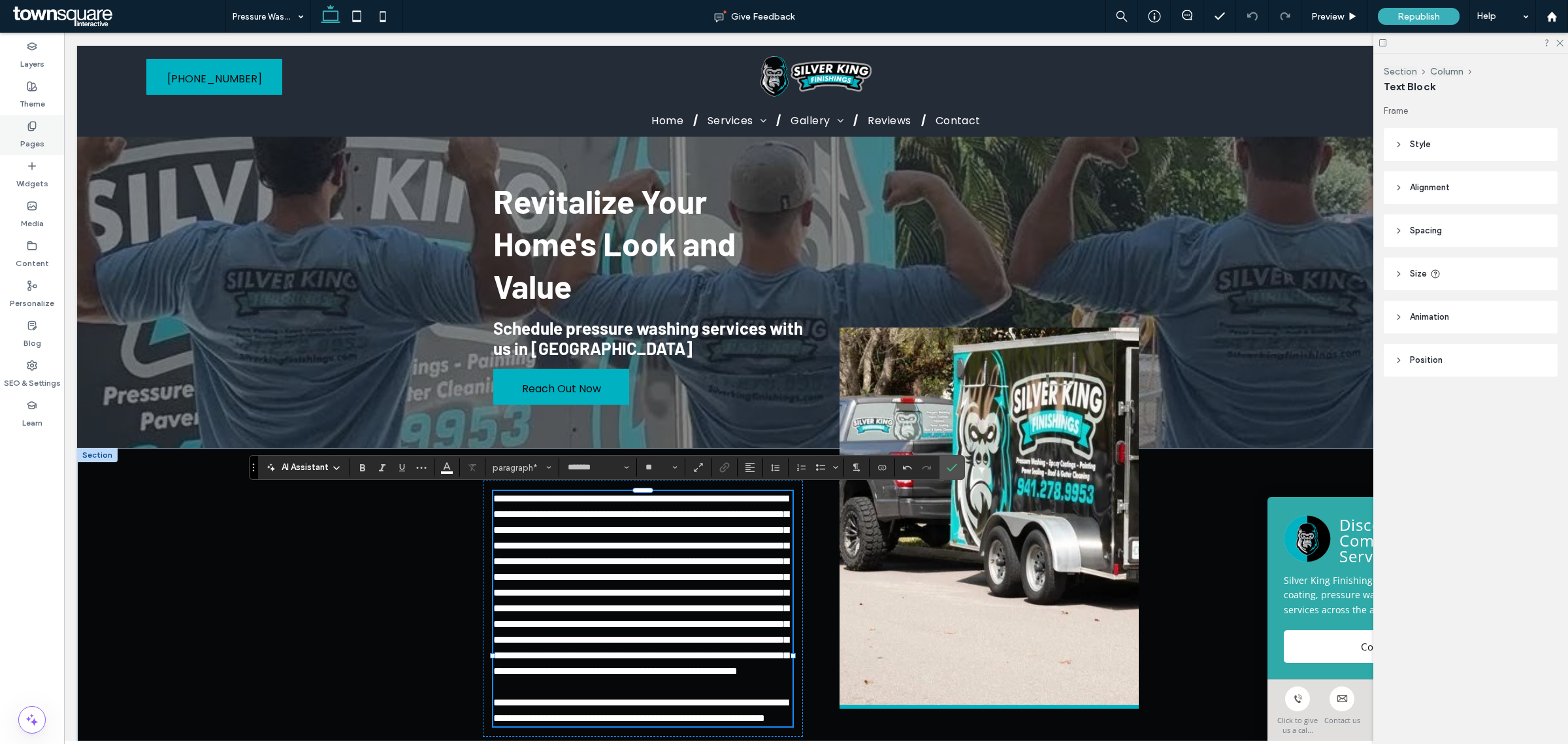
click at [46, 137] on div "Pages" at bounding box center [32, 135] width 64 height 40
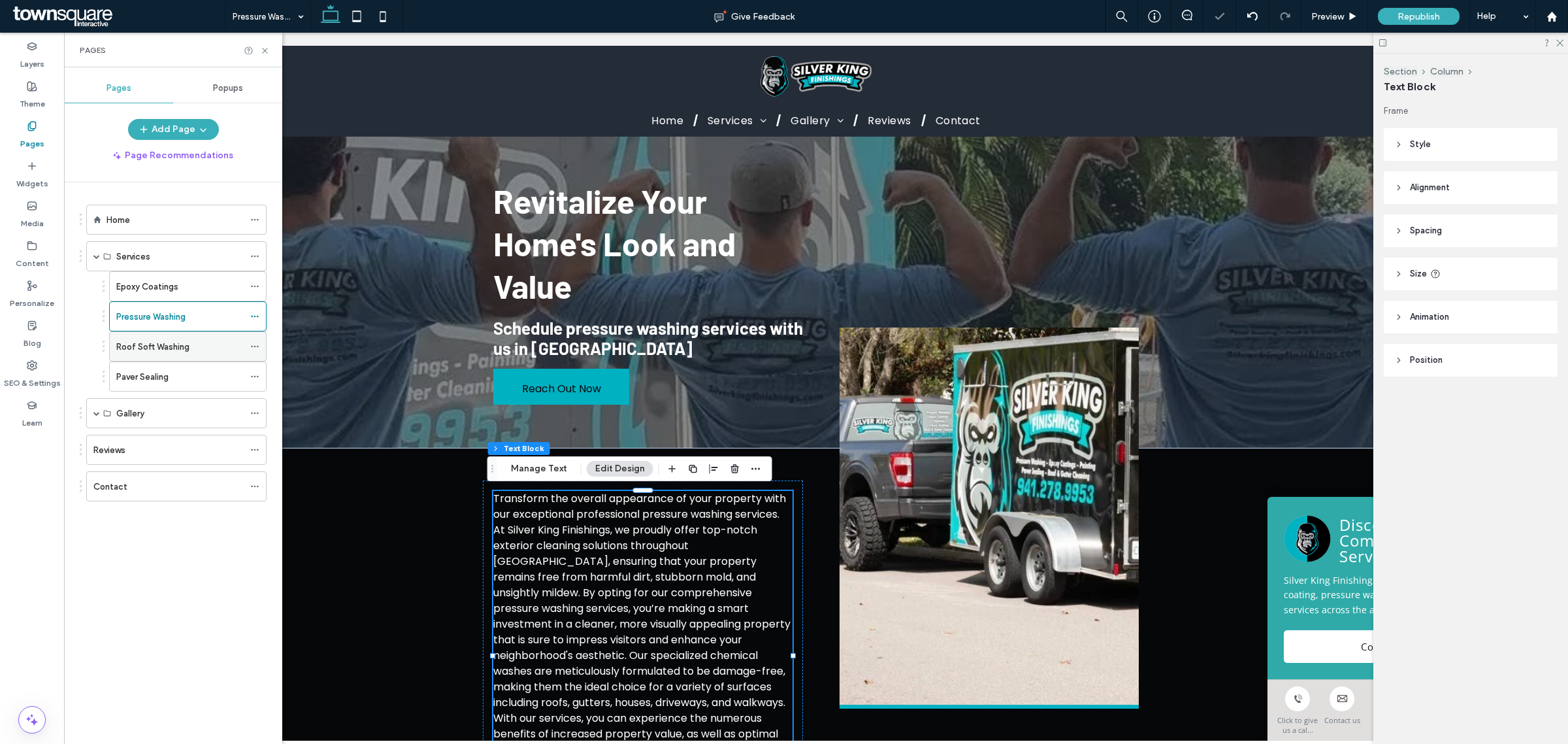
click at [164, 349] on label "Roof Soft Washing" at bounding box center [153, 347] width 73 height 23
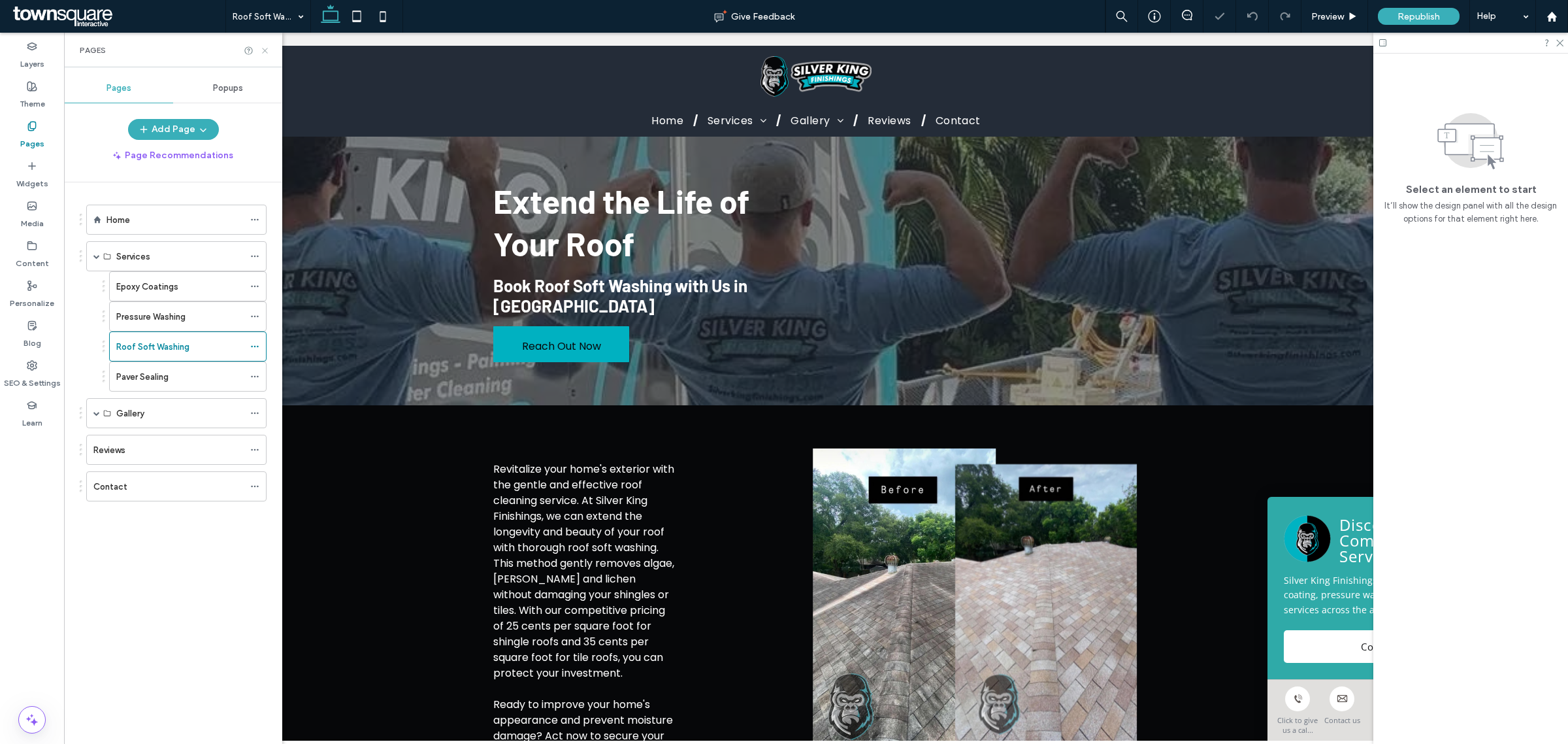
click at [263, 50] on icon at bounding box center [265, 51] width 10 height 10
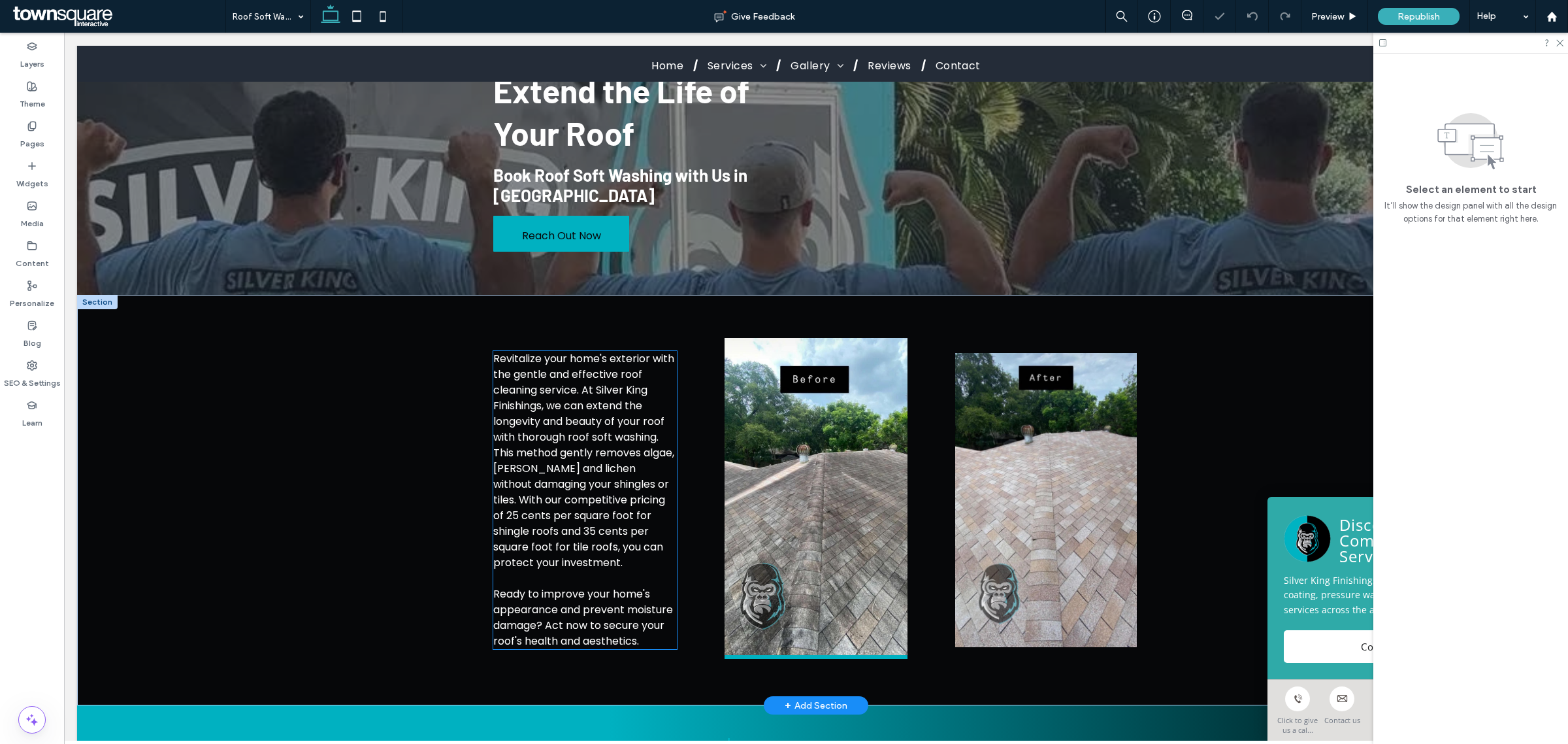
scroll to position [245, 0]
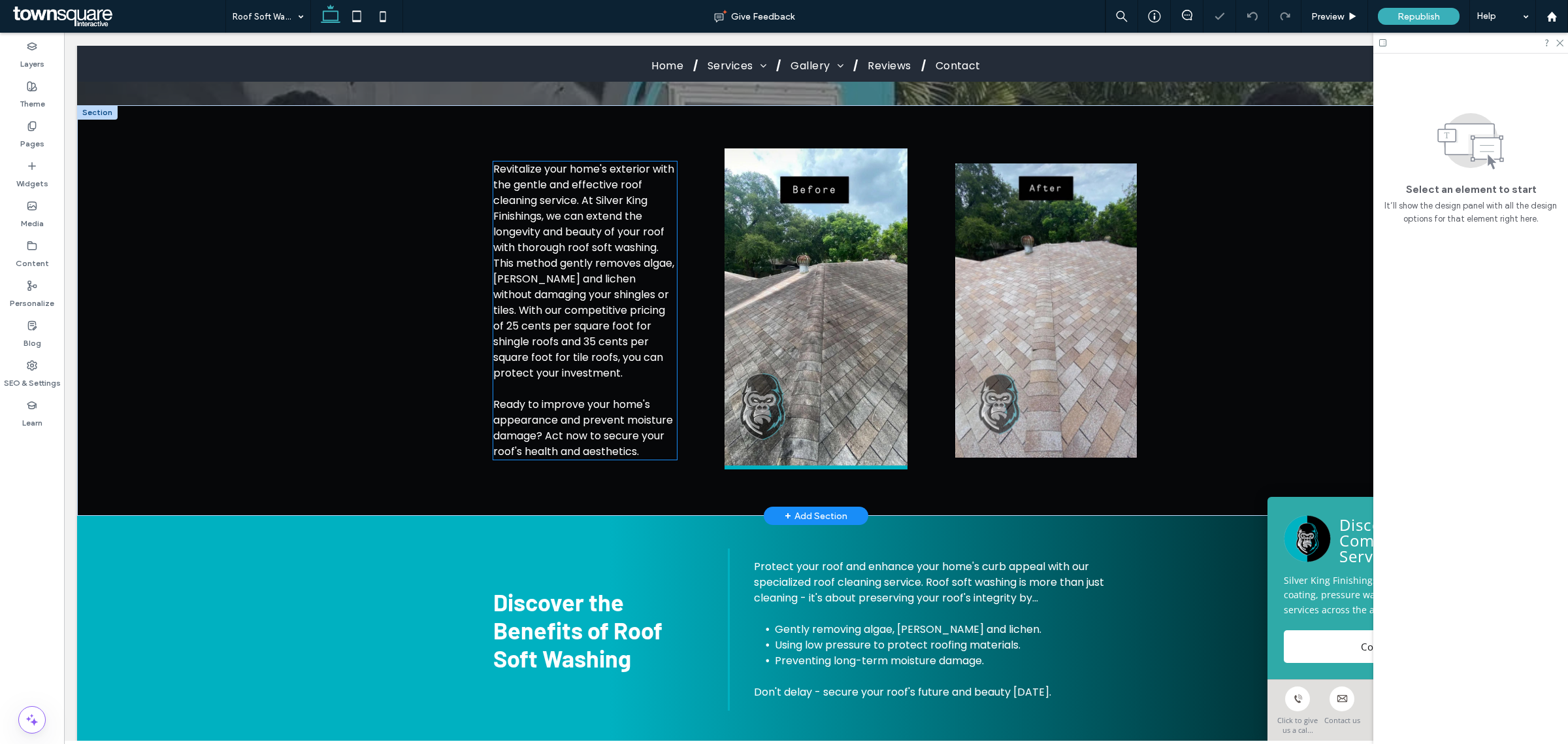
click at [540, 308] on span "Revitalize your home's exterior with the gentle and effective roof cleaning ser…" at bounding box center [583, 271] width 181 height 219
click at [540, 308] on div "Revitalize your home's exterior with the gentle and effective roof cleaning ser…" at bounding box center [584, 310] width 183 height 298
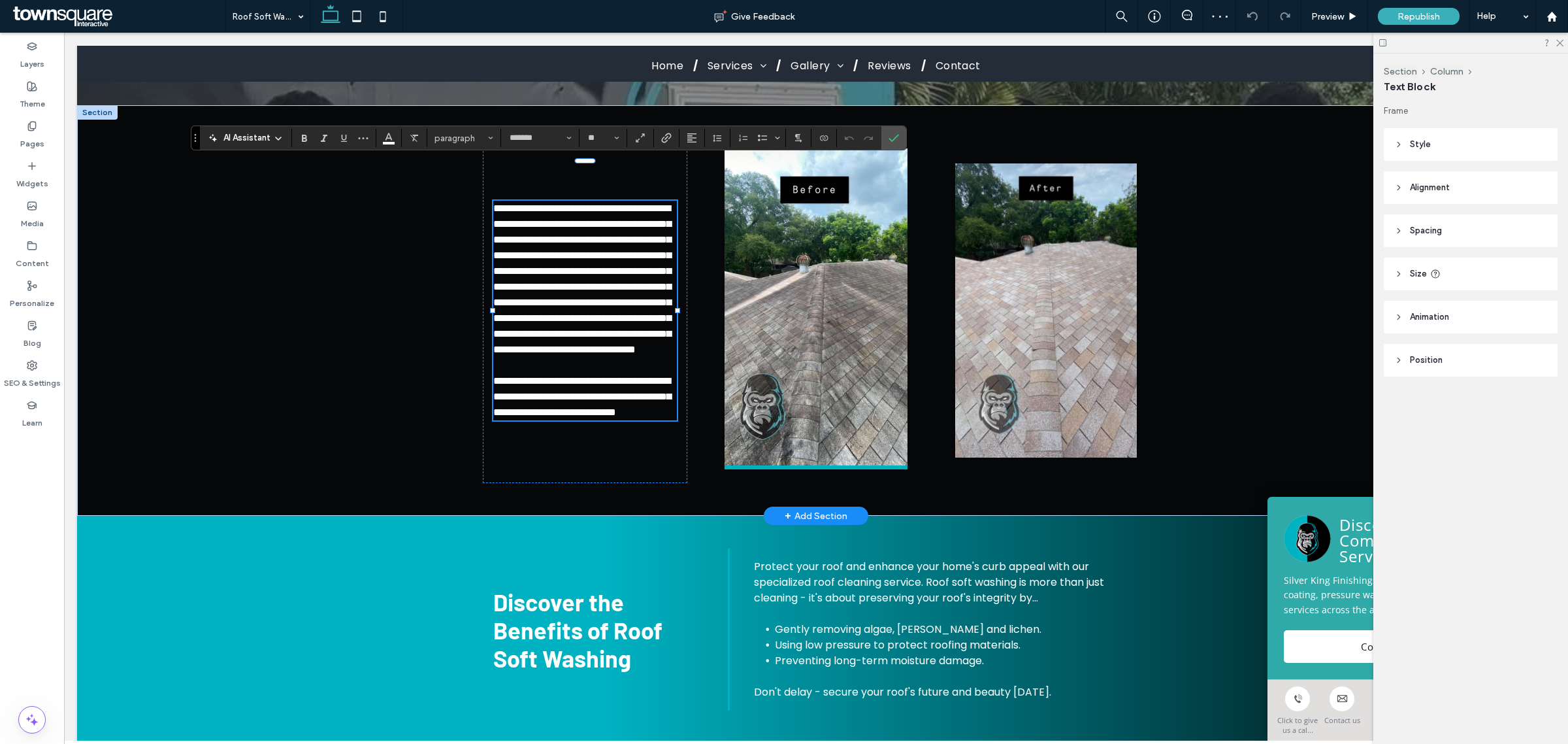
click at [278, 135] on icon at bounding box center [278, 138] width 11 height 11
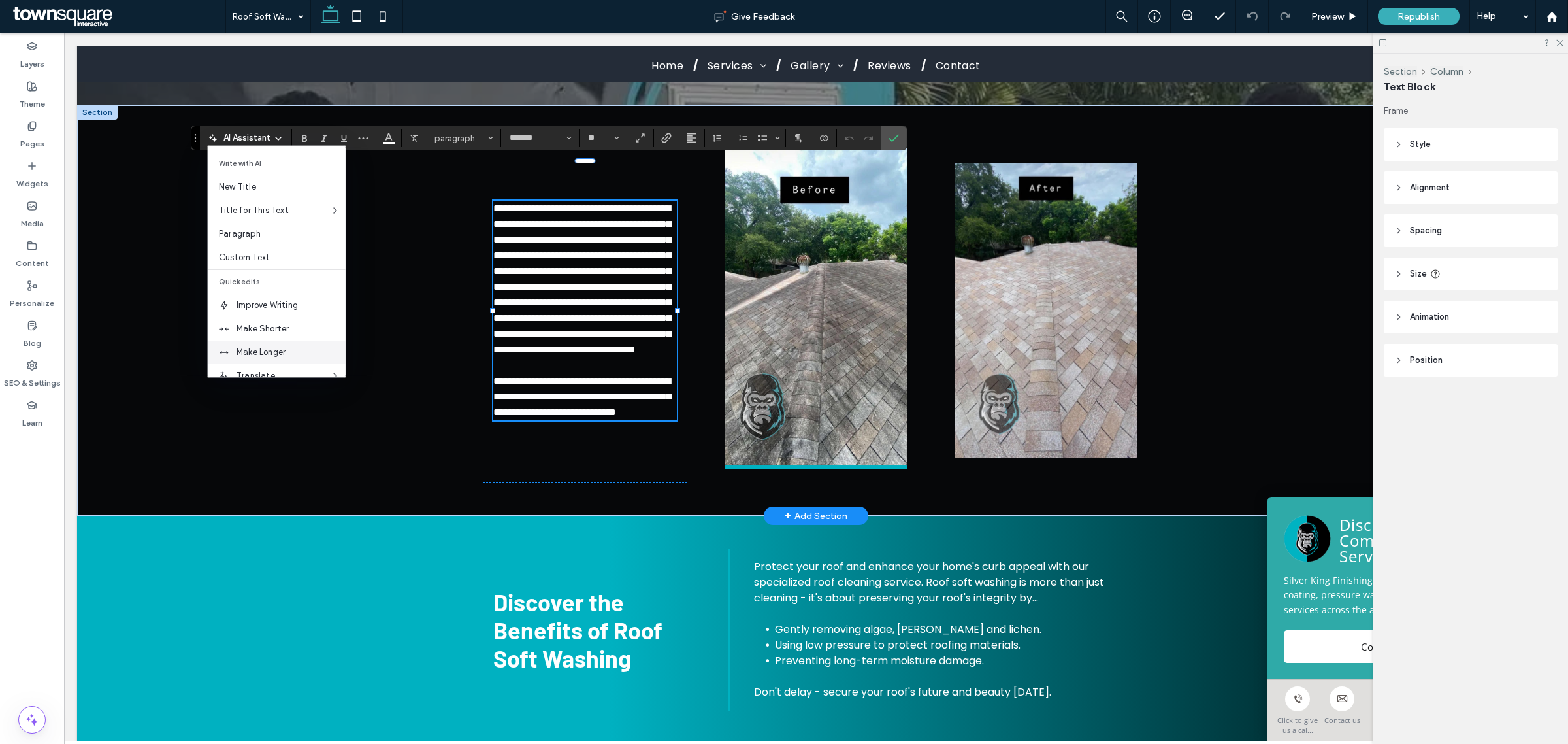
click at [263, 348] on span "Make Longer" at bounding box center [291, 352] width 109 height 13
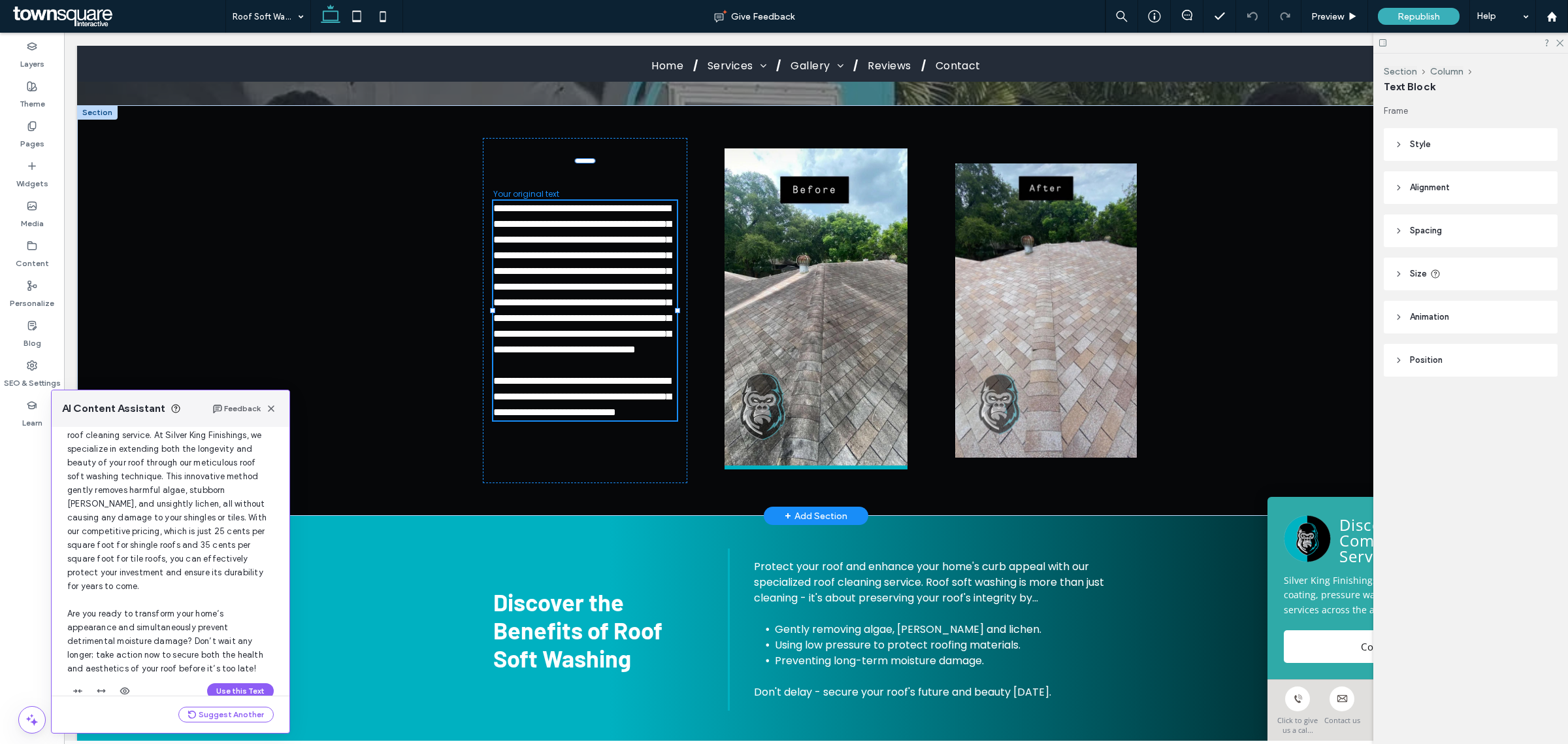
scroll to position [114, 0]
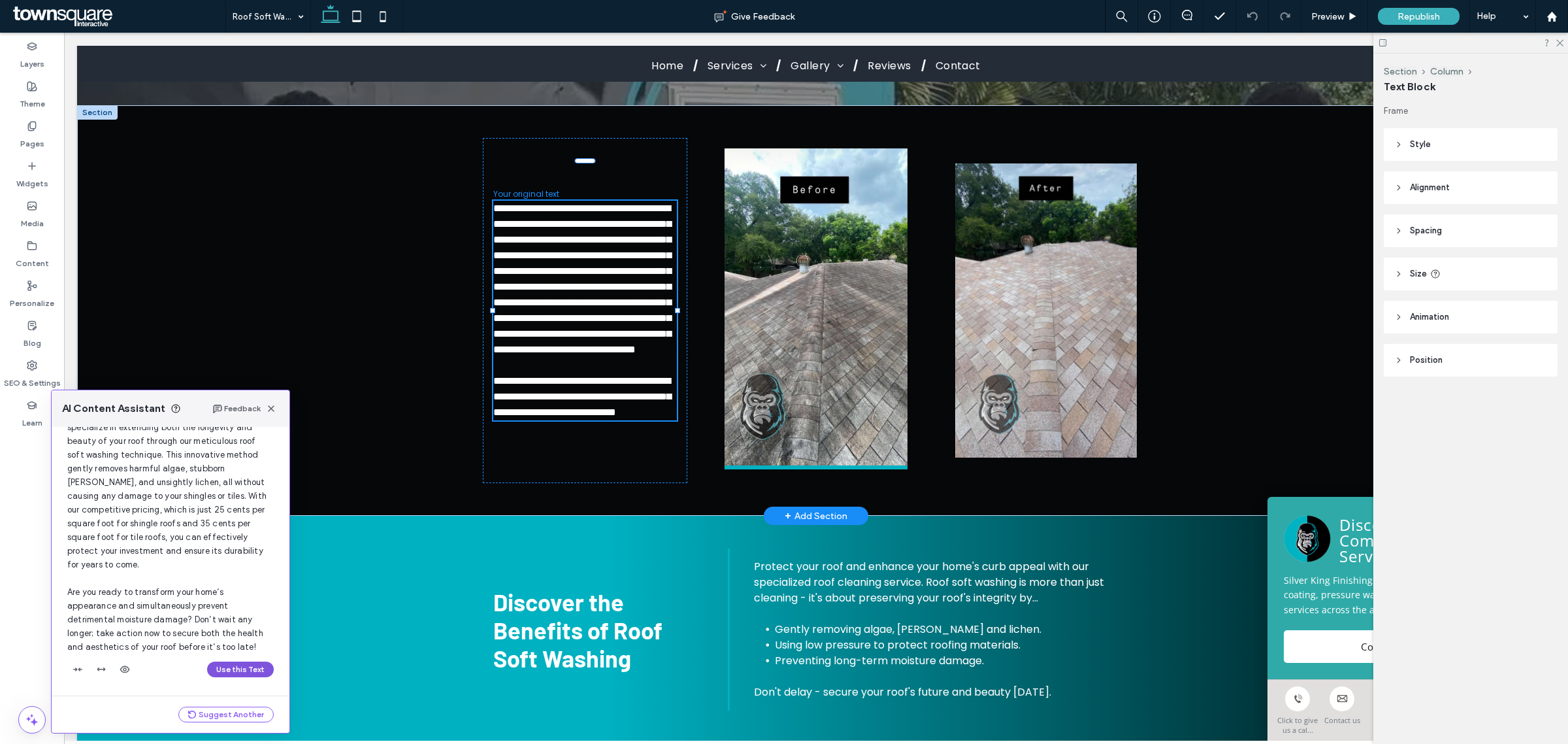
drag, startPoint x: 242, startPoint y: 675, endPoint x: 178, endPoint y: 642, distance: 72.0
click at [242, 675] on button "Use this Text" at bounding box center [240, 669] width 66 height 15
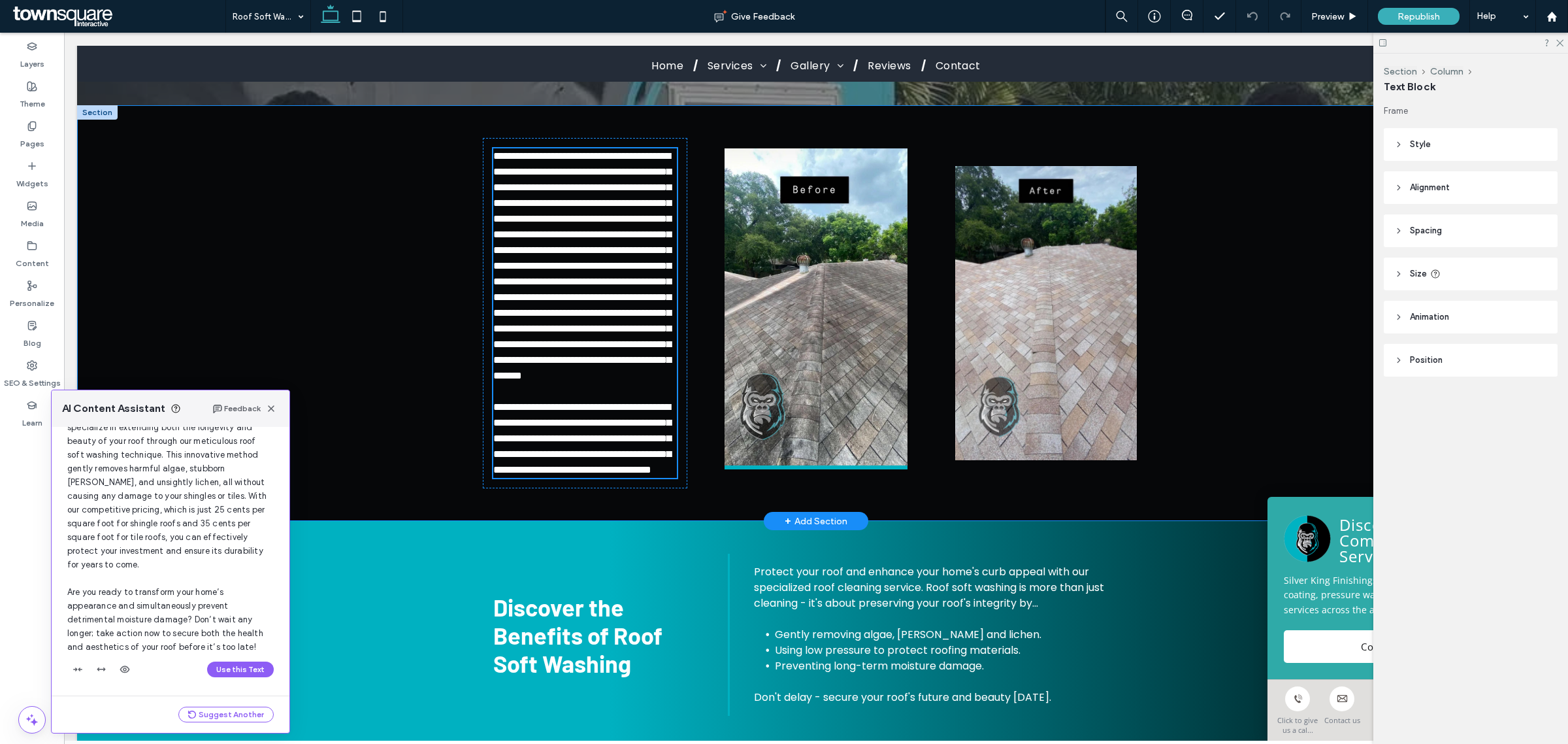
scroll to position [90, 0]
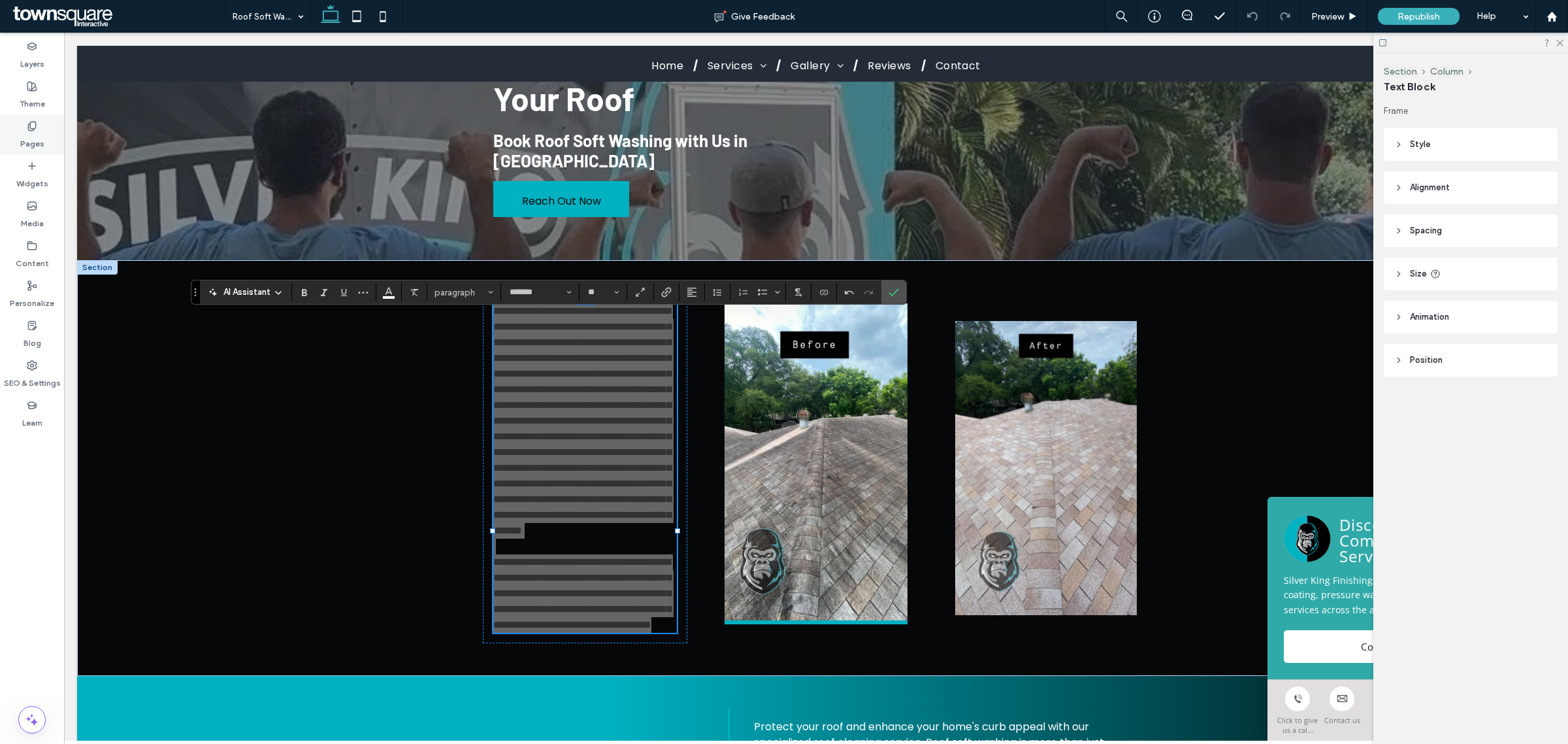
click at [35, 132] on label "Pages" at bounding box center [32, 140] width 24 height 18
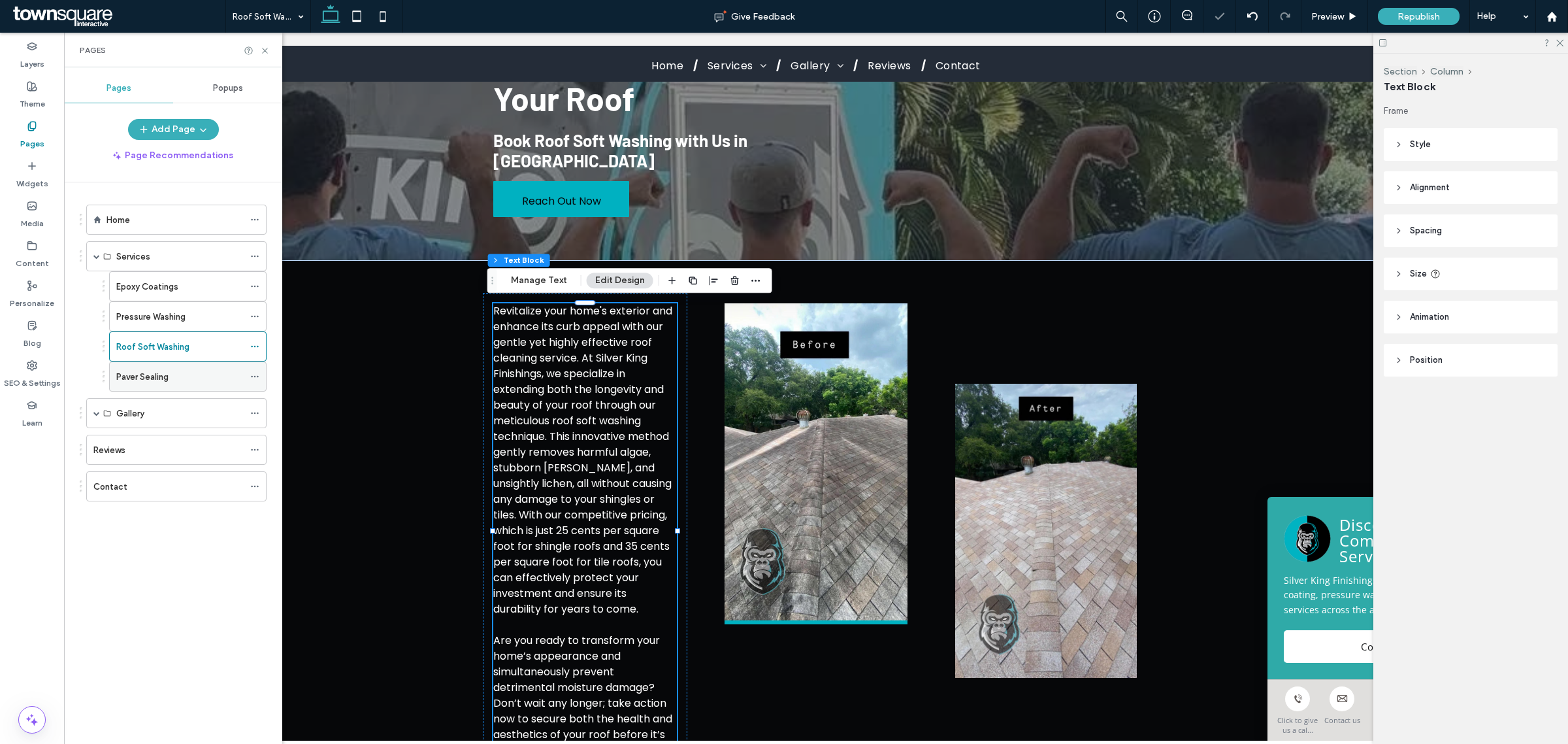
click at [173, 376] on div "Paver Sealing" at bounding box center [179, 376] width 128 height 13
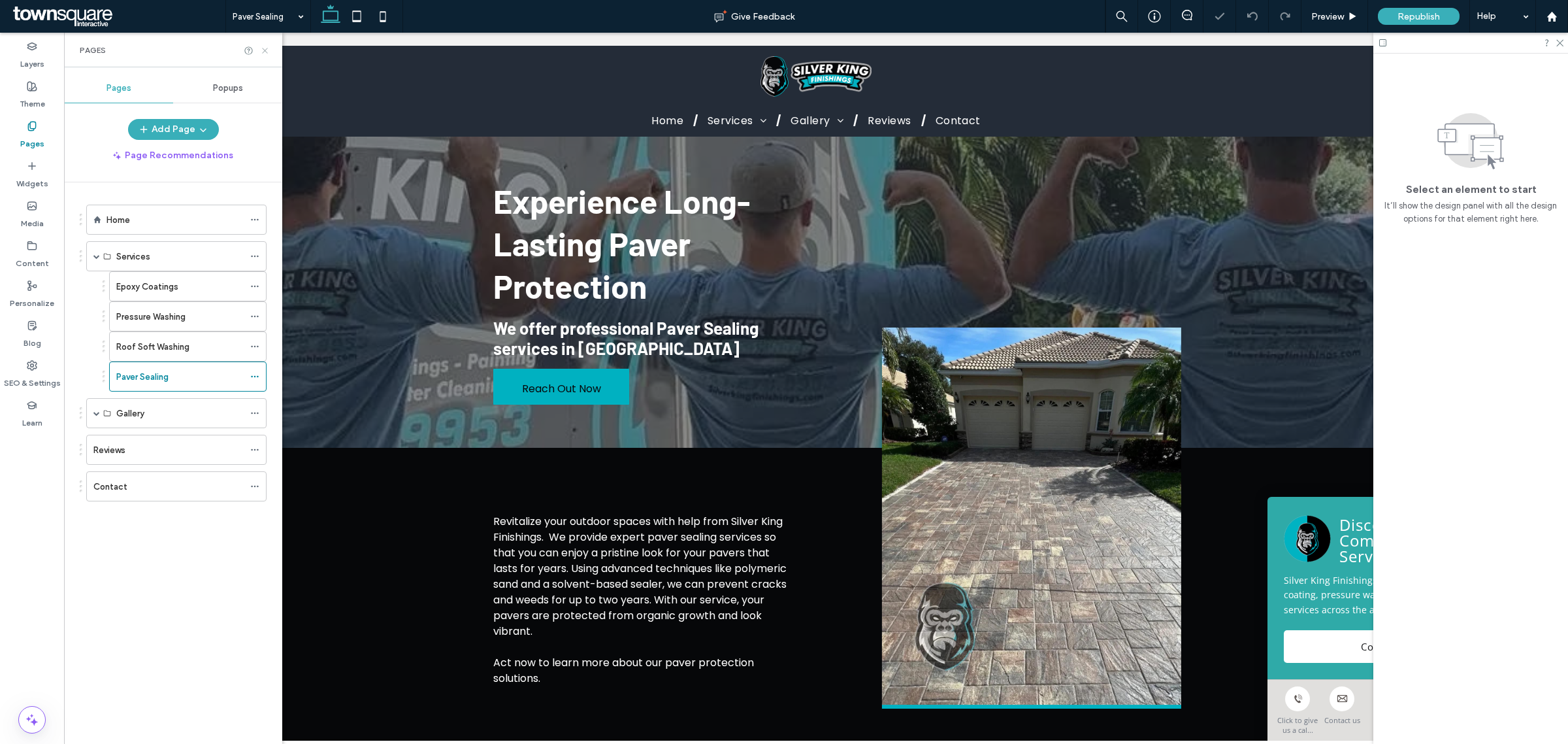
click at [262, 53] on icon at bounding box center [265, 51] width 10 height 10
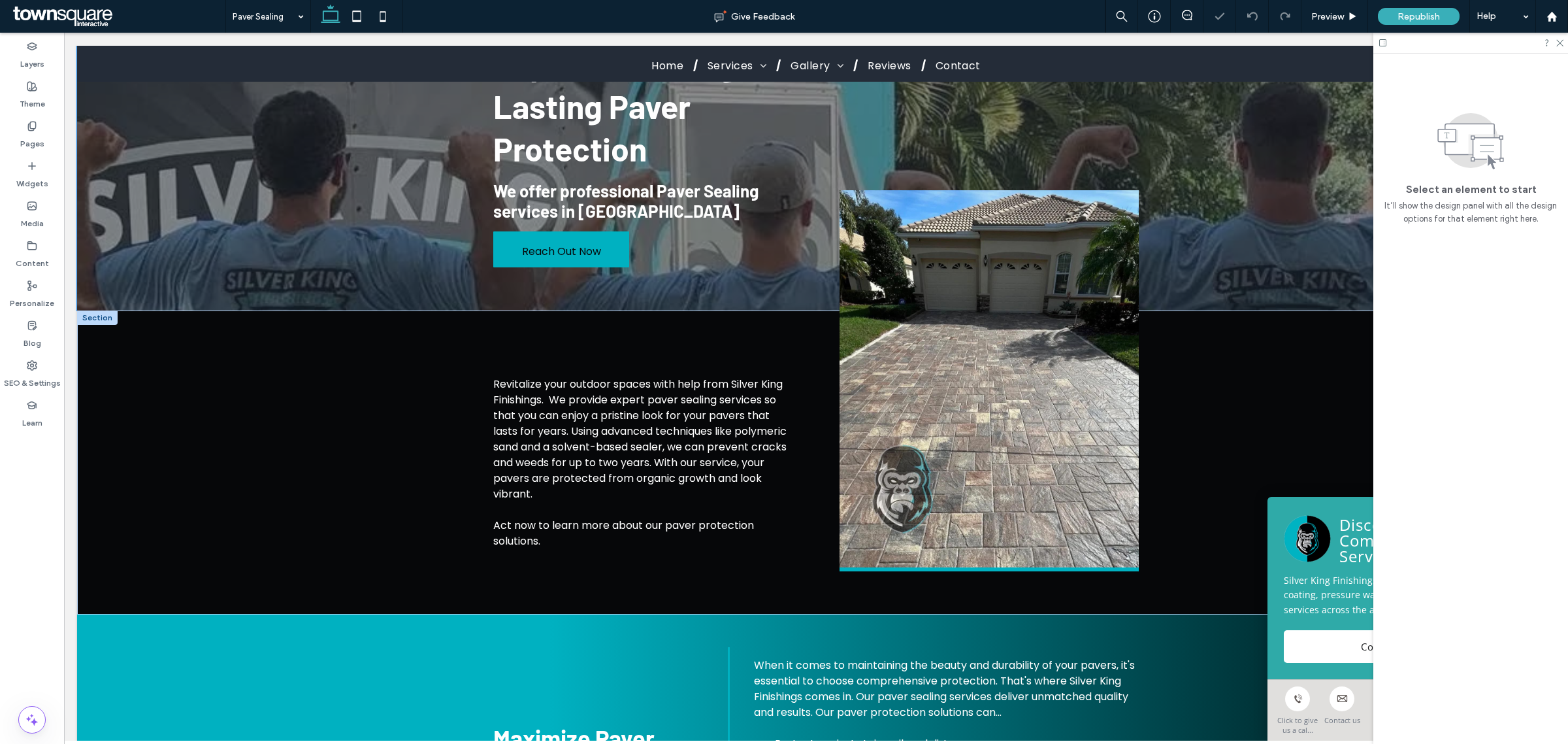
scroll to position [245, 0]
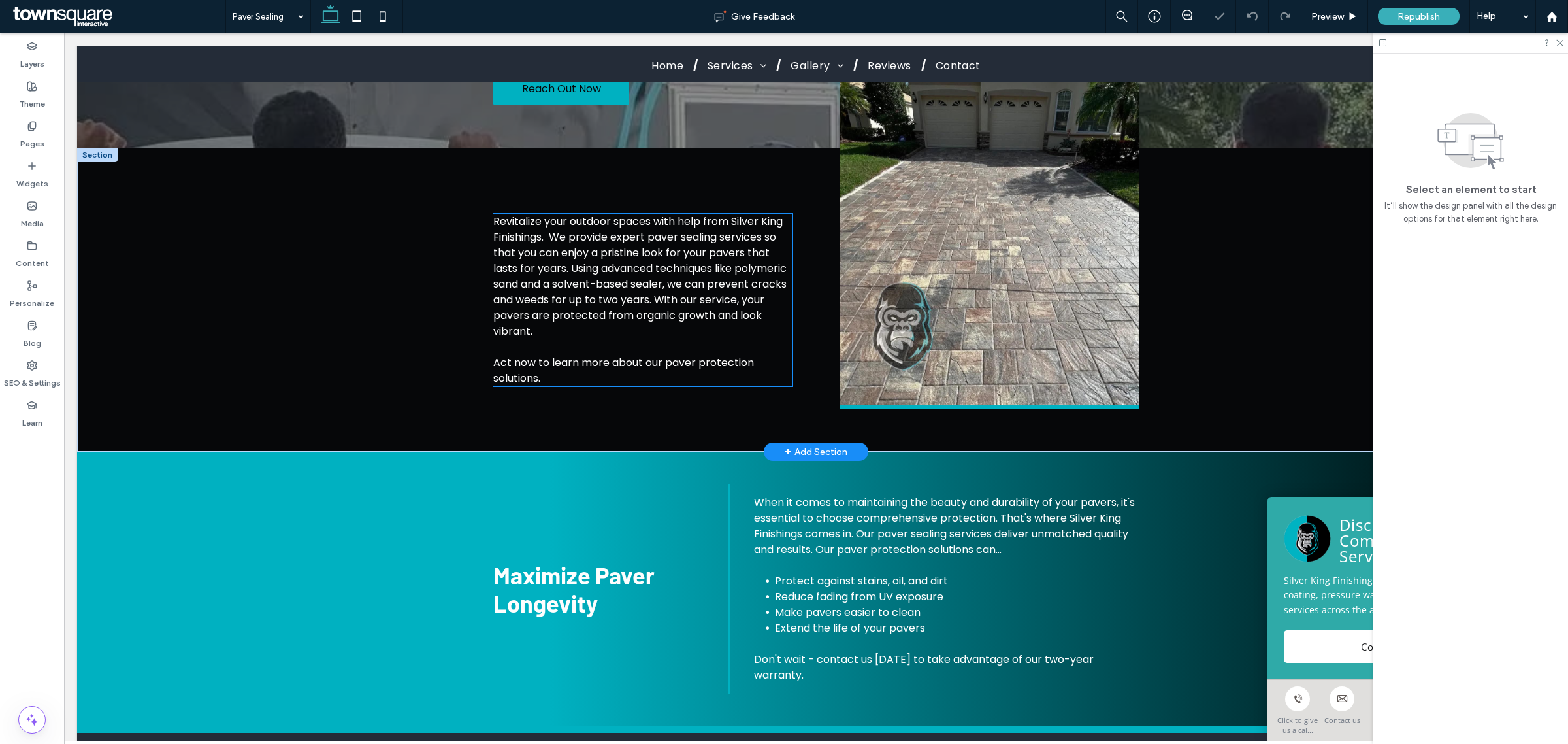
click at [600, 270] on span "Revitalize your outdoor spaces with help from Silver King Finishings. We provid…" at bounding box center [640, 276] width 294 height 125
click at [600, 270] on div "Revitalize your outdoor spaces with help from Silver King Finishings. We provid…" at bounding box center [642, 300] width 298 height 173
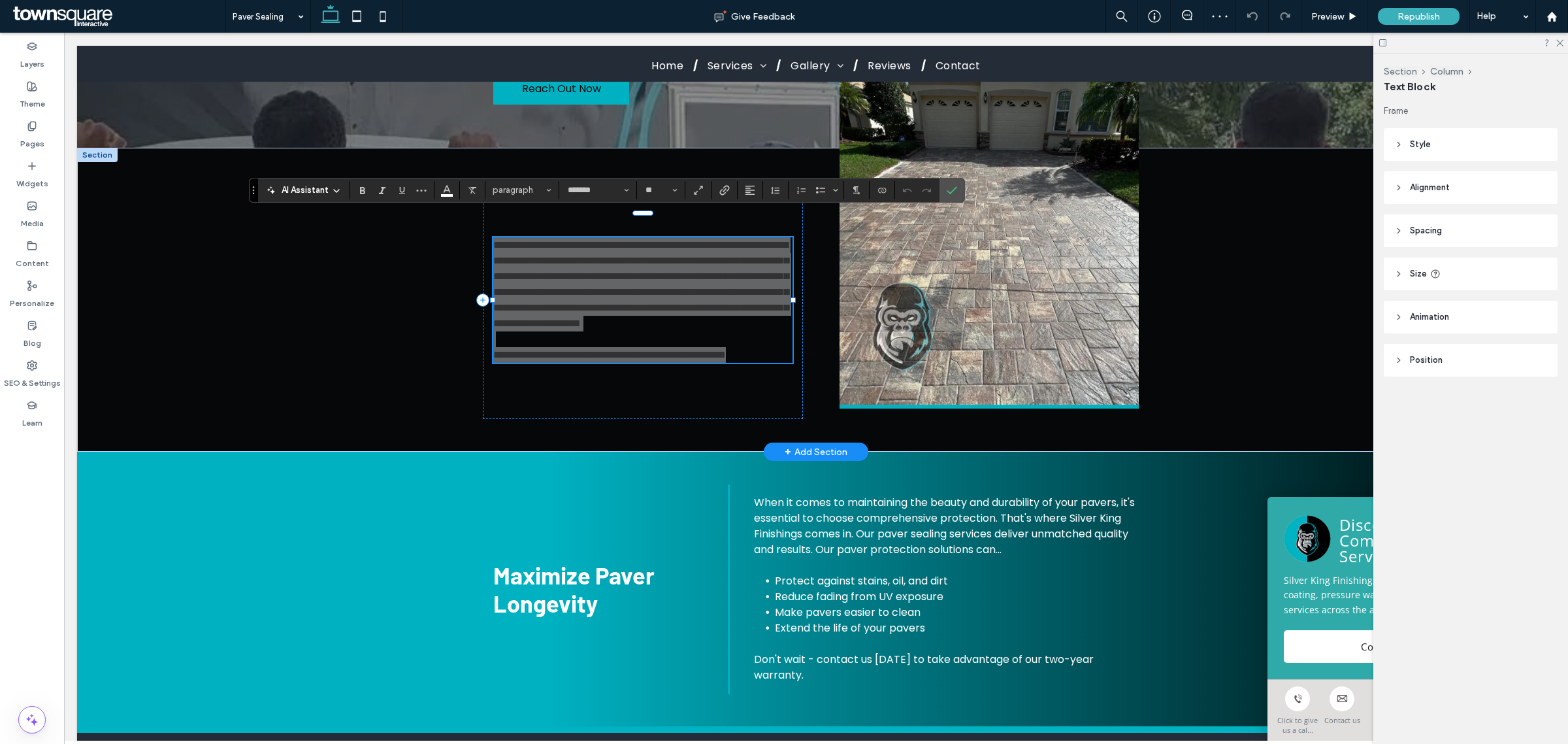
click at [335, 180] on div "AI Assistant paragraph ******* **" at bounding box center [606, 190] width 716 height 25
click at [337, 191] on icon at bounding box center [336, 190] width 11 height 11
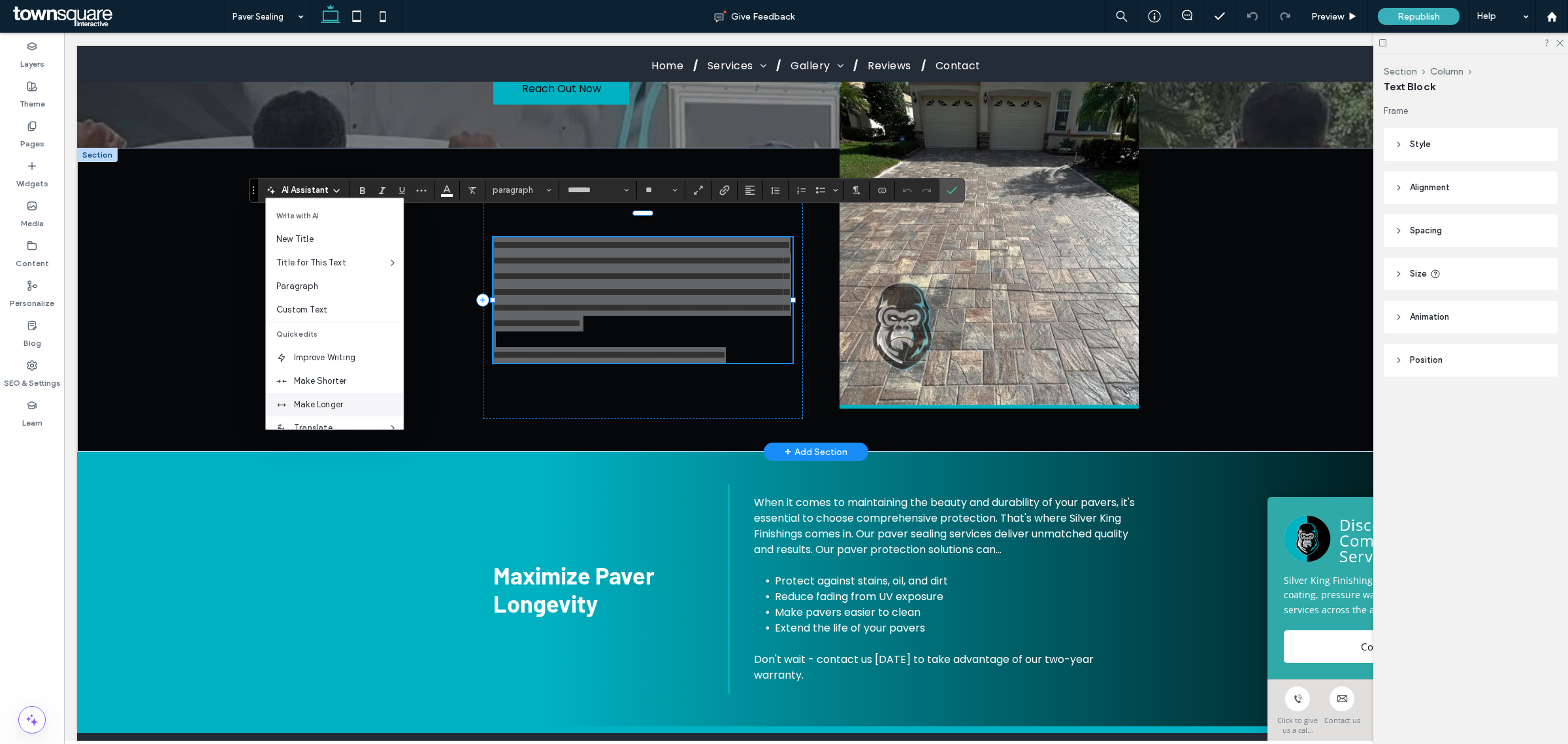
drag, startPoint x: 319, startPoint y: 400, endPoint x: 290, endPoint y: 359, distance: 50.2
click at [319, 400] on span "Make Longer" at bounding box center [348, 405] width 109 height 13
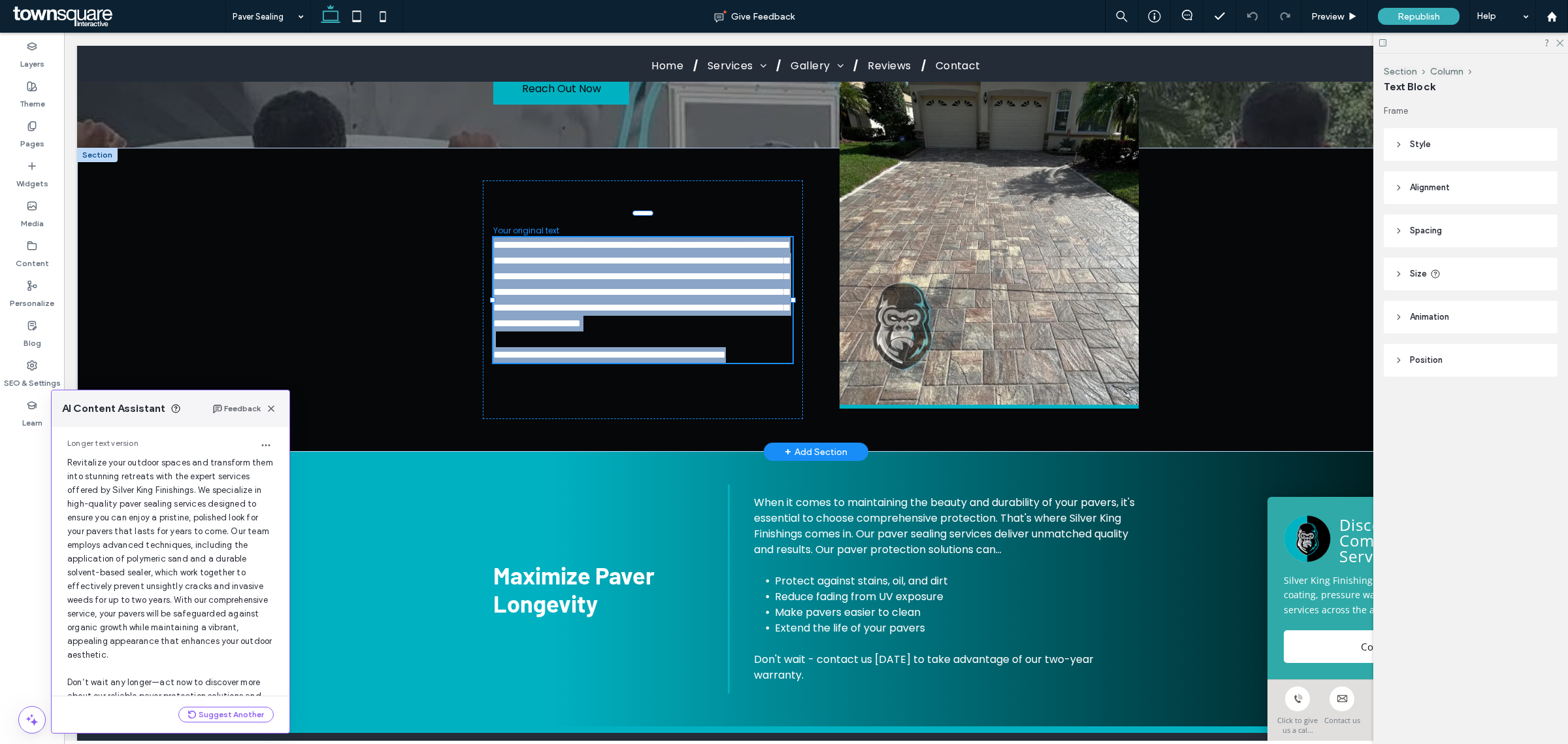
scroll to position [100, 0]
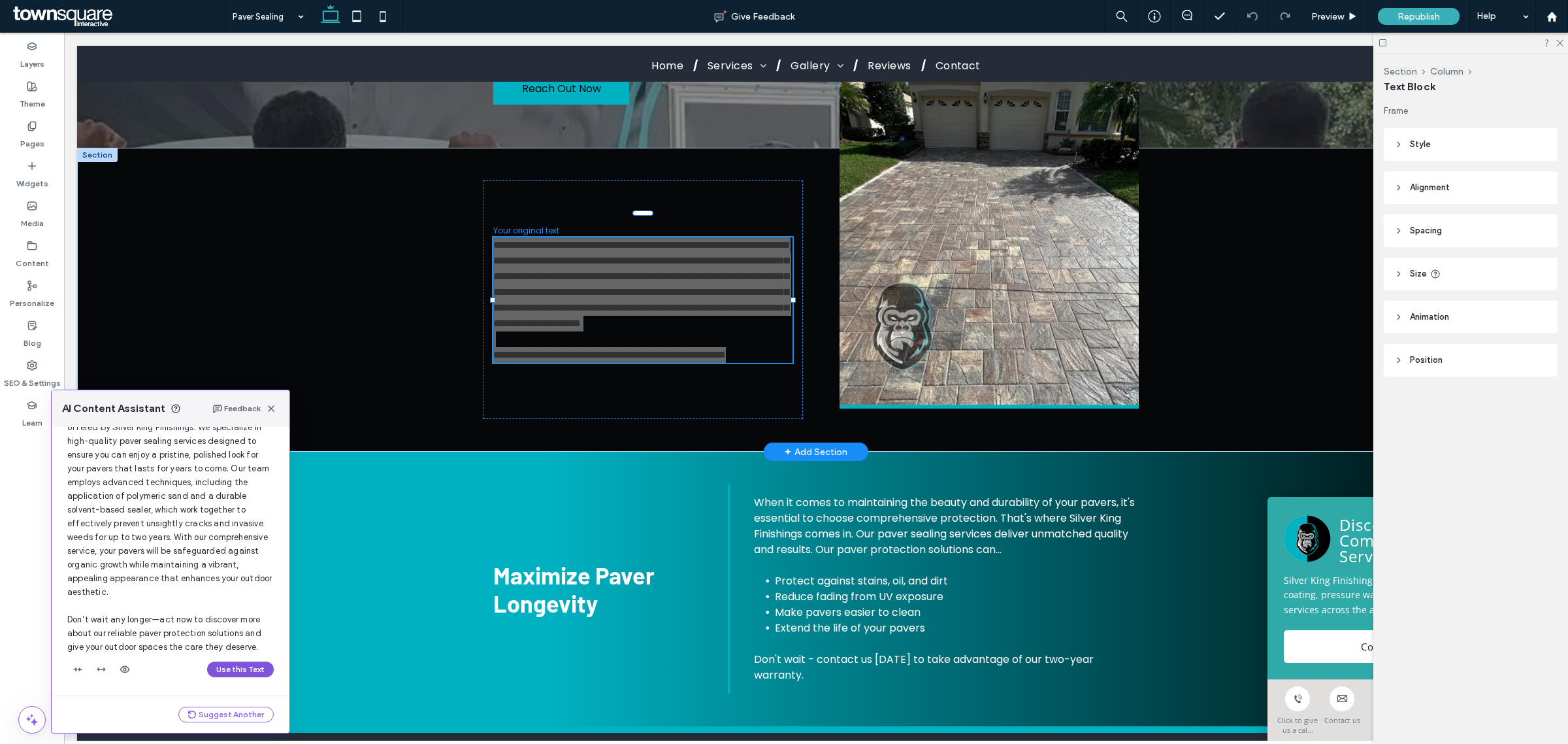
drag, startPoint x: 240, startPoint y: 668, endPoint x: 195, endPoint y: 631, distance: 58.3
click at [240, 668] on button "Use this Text" at bounding box center [240, 669] width 66 height 15
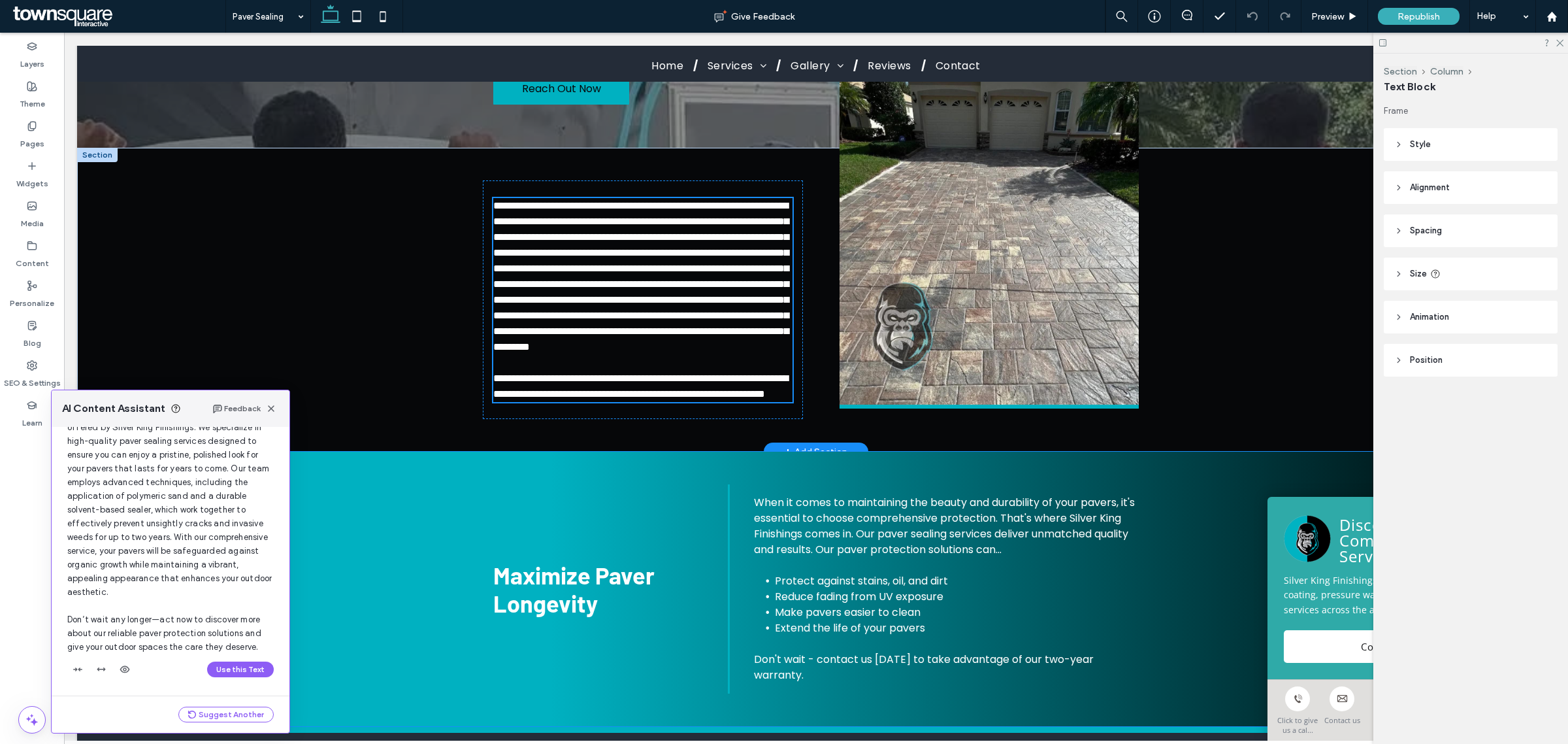
scroll to position [144, 0]
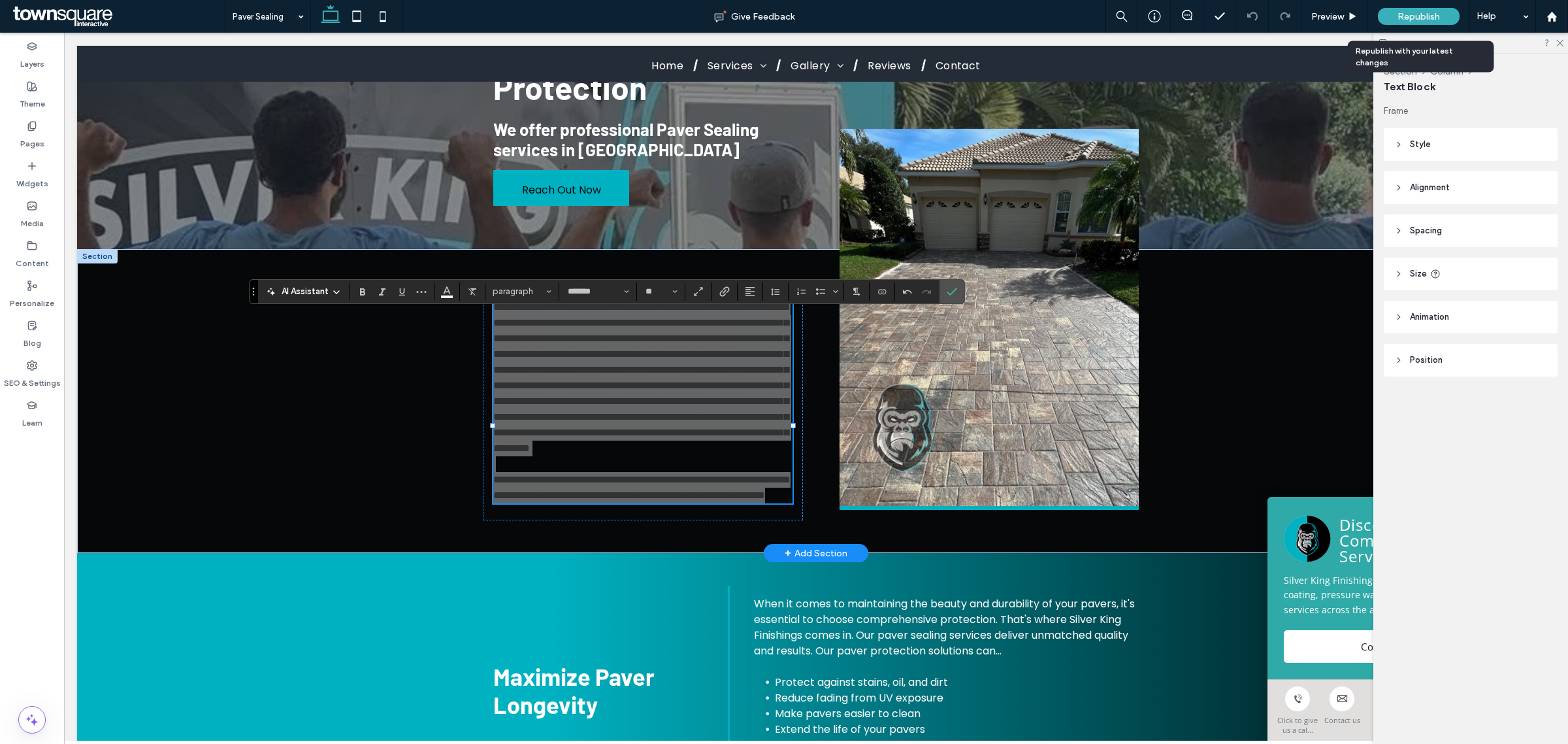
click at [1408, 7] on div "Republish" at bounding box center [1418, 16] width 82 height 33
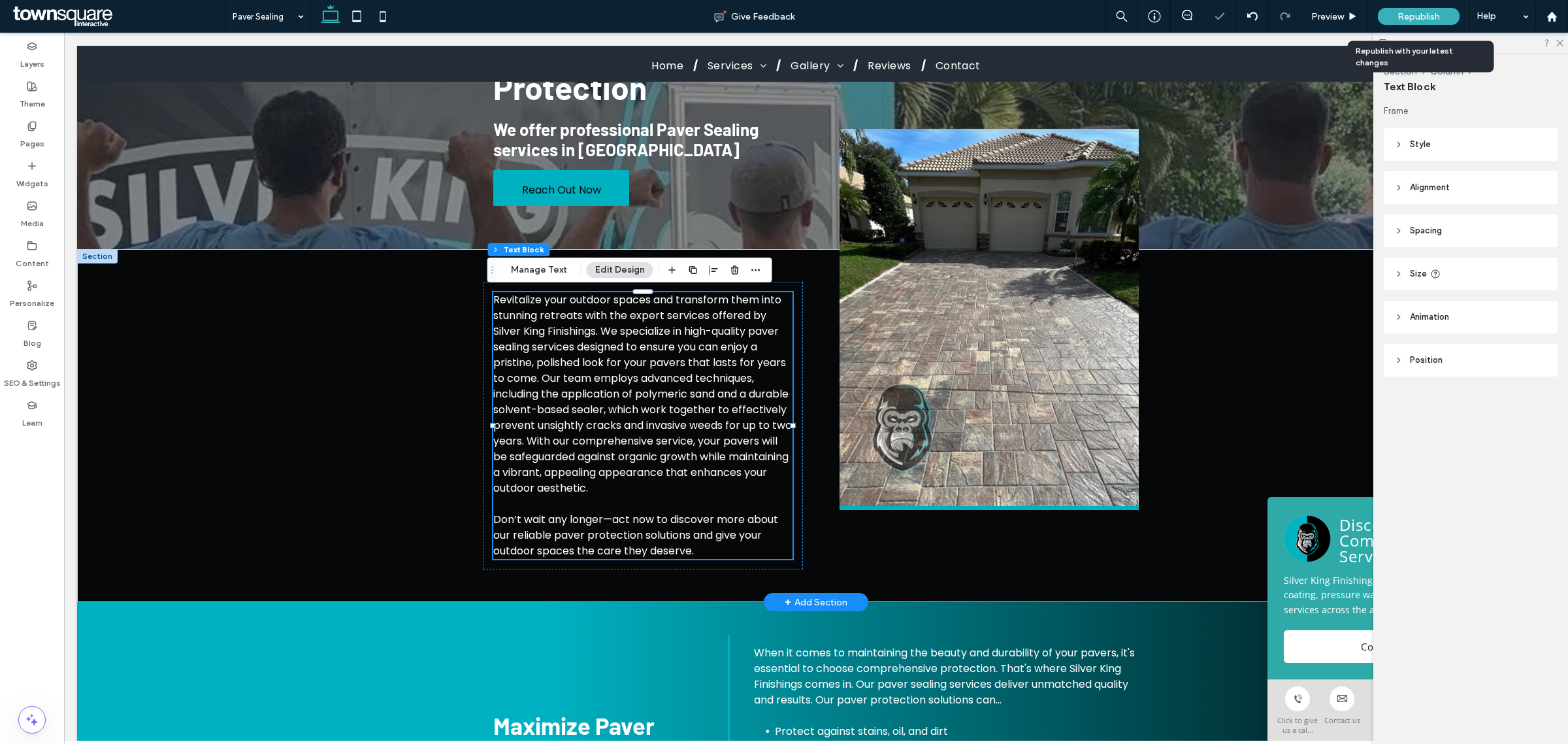
click at [1403, 9] on div "Republish" at bounding box center [1418, 16] width 82 height 17
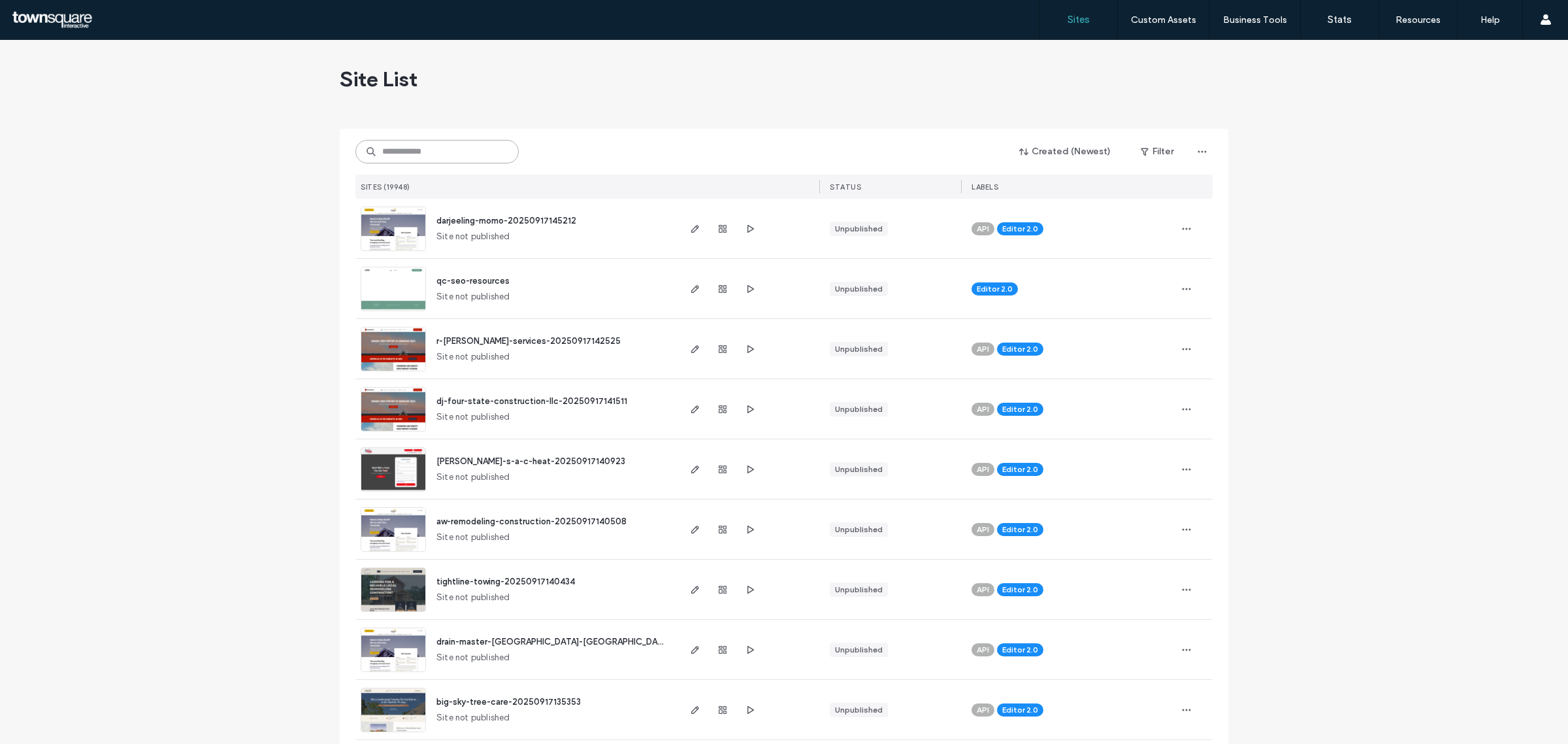
click at [464, 153] on input at bounding box center [437, 152] width 163 height 24
paste input "**********"
type input "**********"
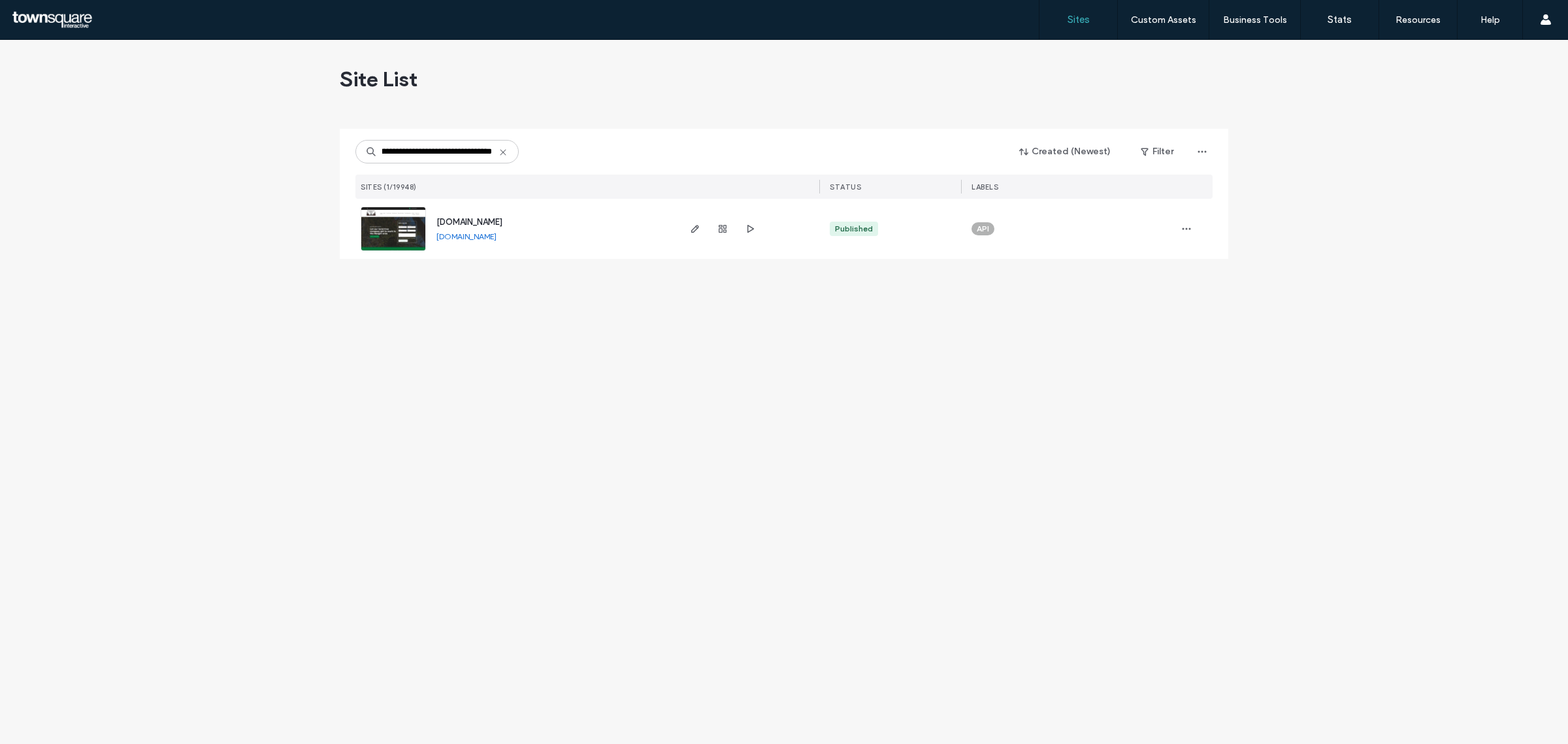
click at [503, 220] on span "[DOMAIN_NAME]" at bounding box center [469, 222] width 66 height 10
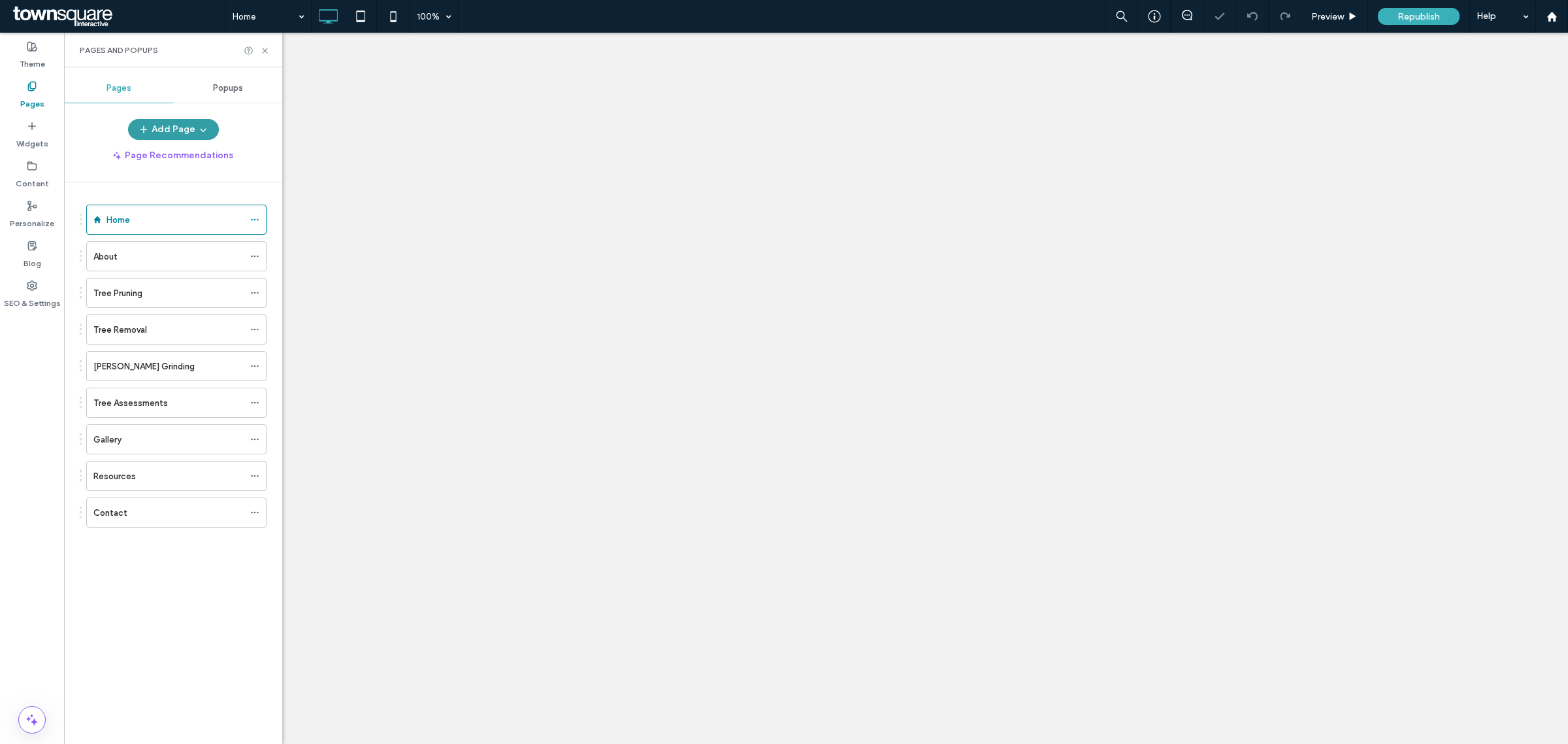
click at [158, 123] on button "Add Page" at bounding box center [173, 130] width 91 height 21
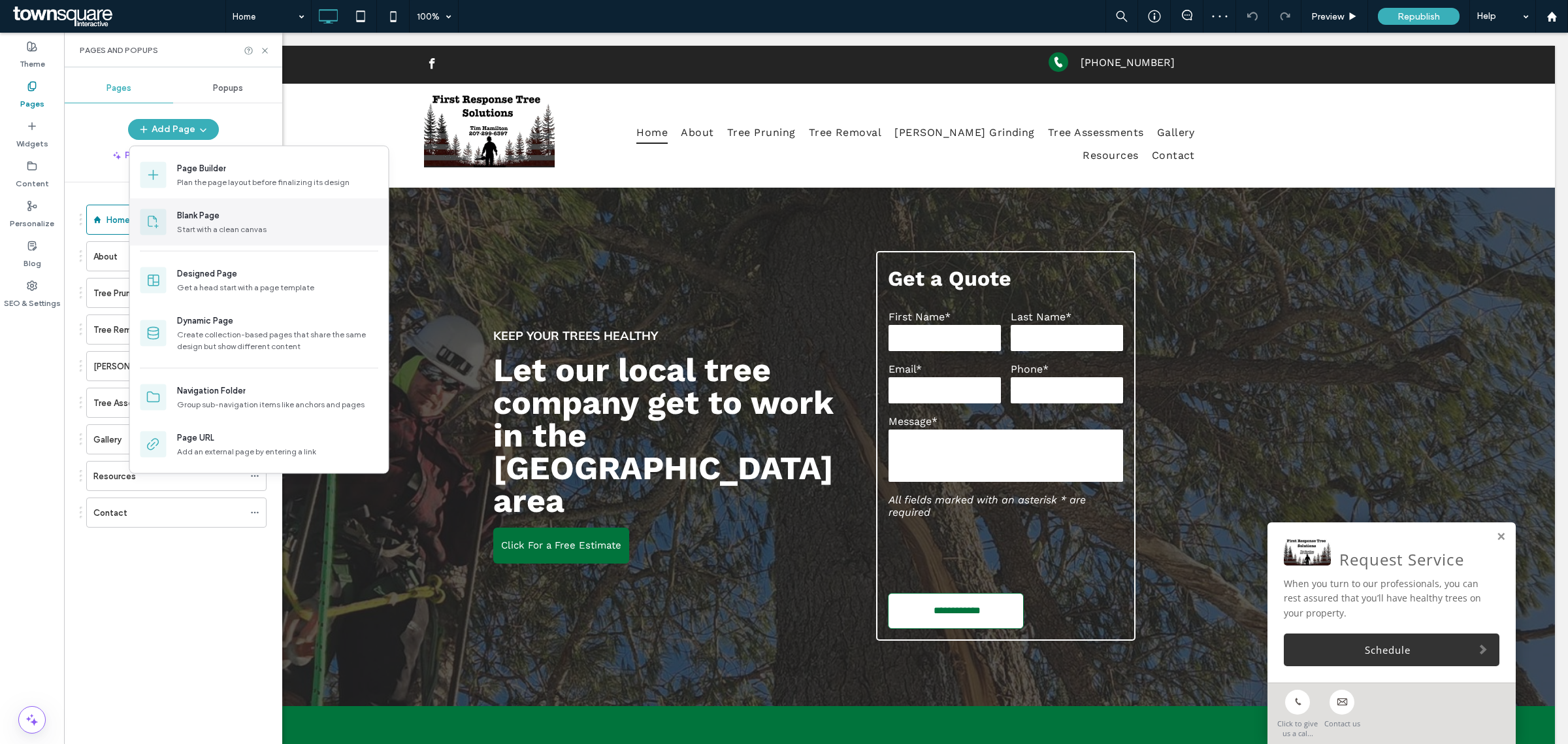
click at [218, 224] on div "Start with a clean canvas" at bounding box center [277, 229] width 202 height 12
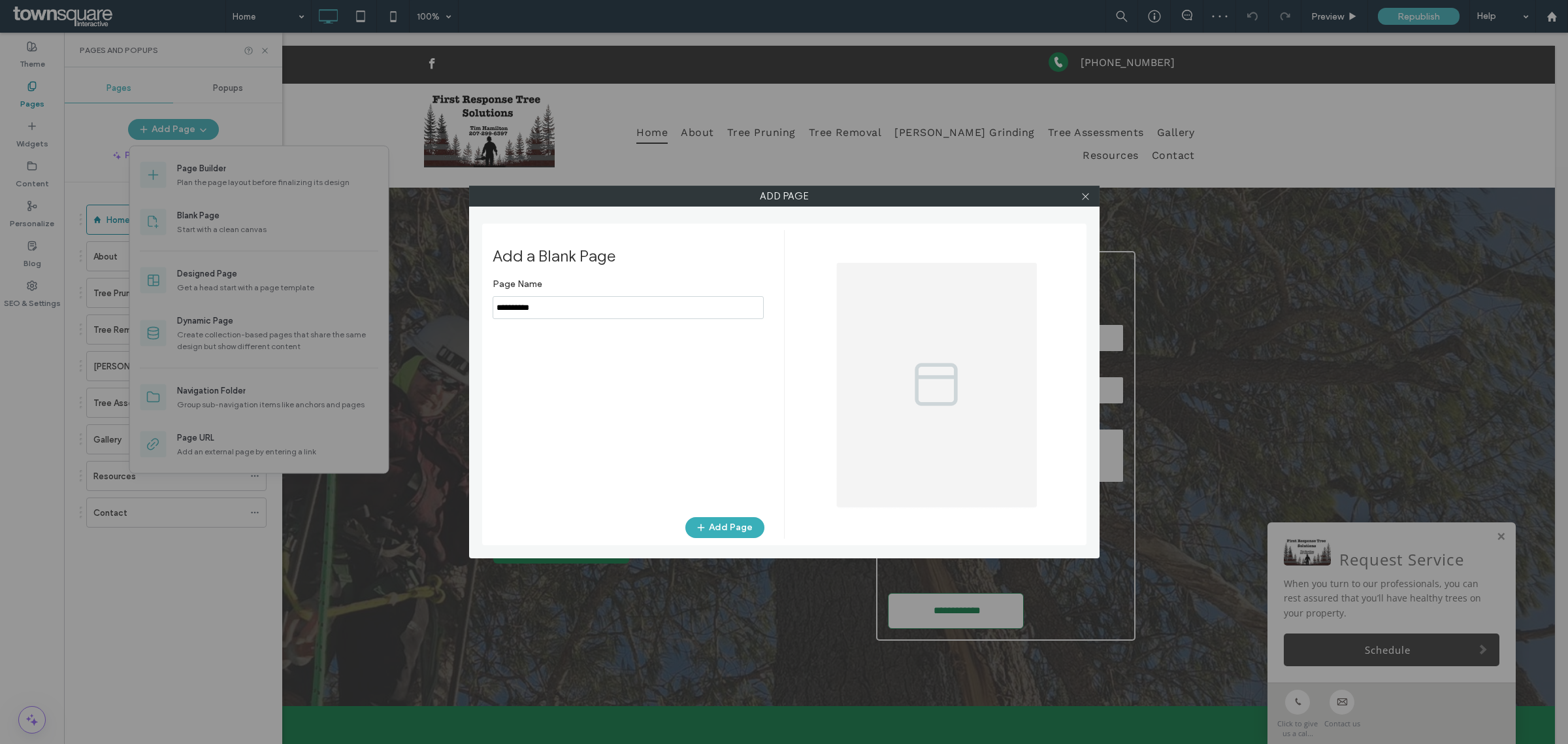
drag, startPoint x: 557, startPoint y: 305, endPoint x: 427, endPoint y: 296, distance: 130.3
click at [428, 296] on div "Add Page Add a Blank Page Page Name Add Page" at bounding box center [784, 372] width 1568 height 744
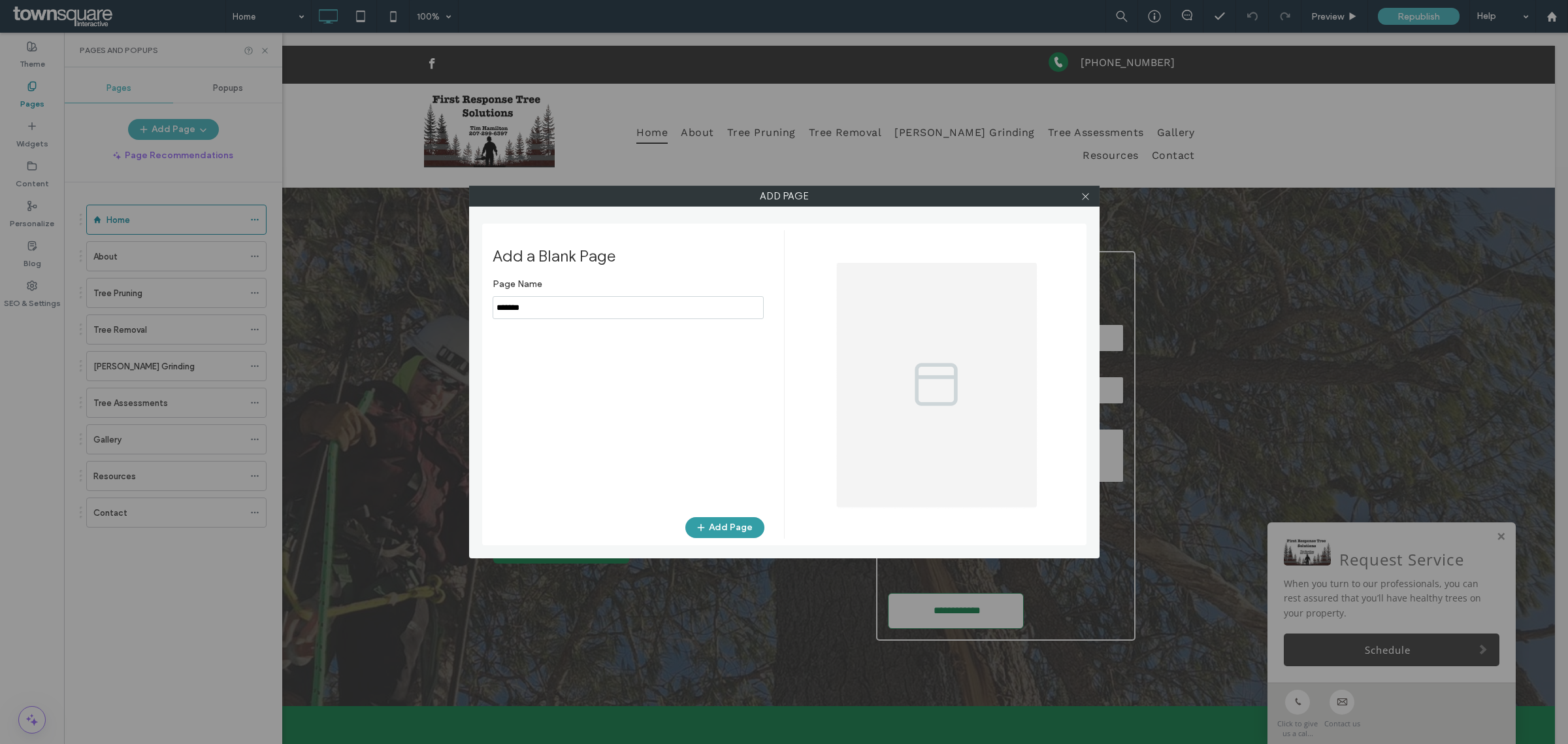
type input "*******"
click at [746, 533] on button "Add Page" at bounding box center [725, 528] width 79 height 21
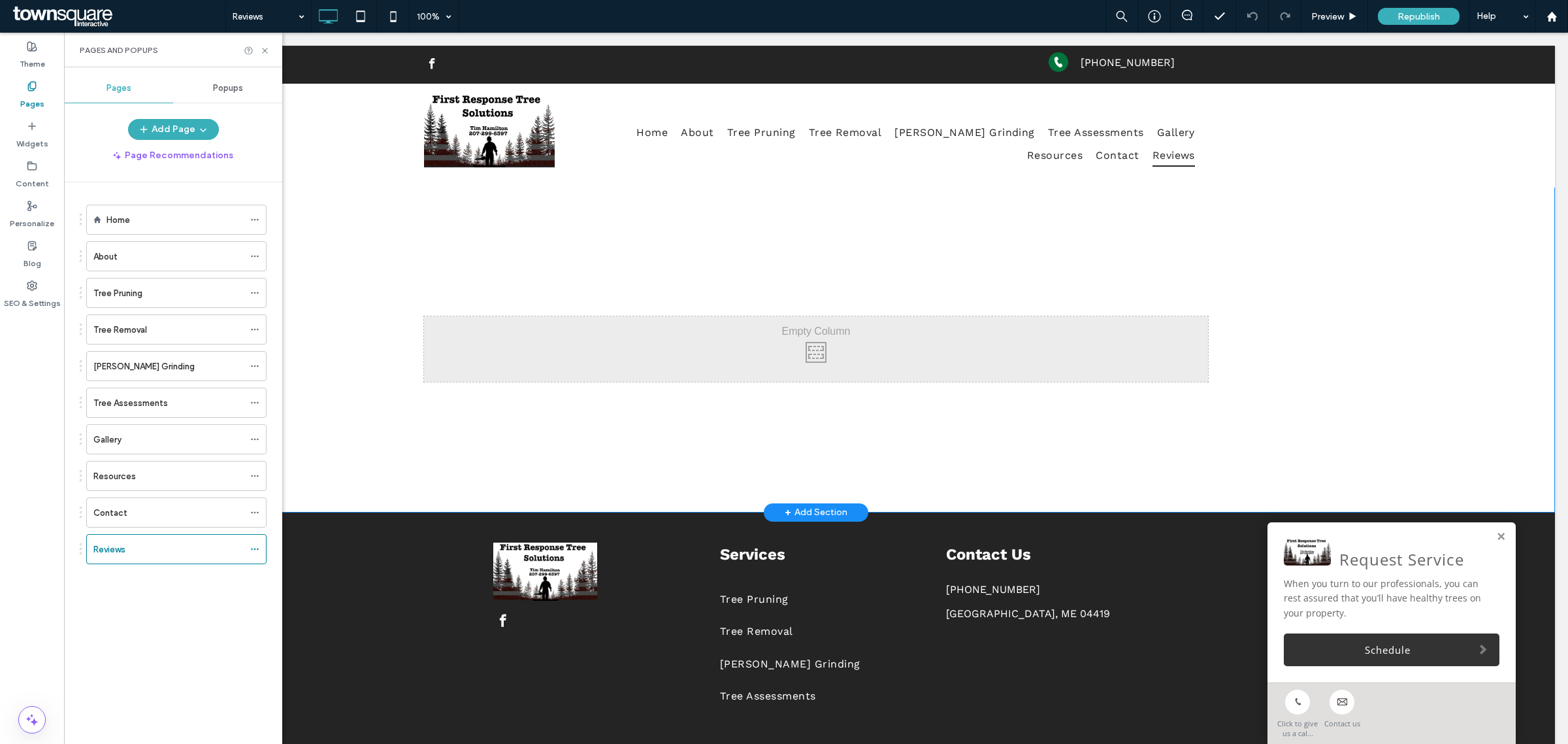
click at [811, 505] on div "+ Add Section" at bounding box center [816, 512] width 62 height 14
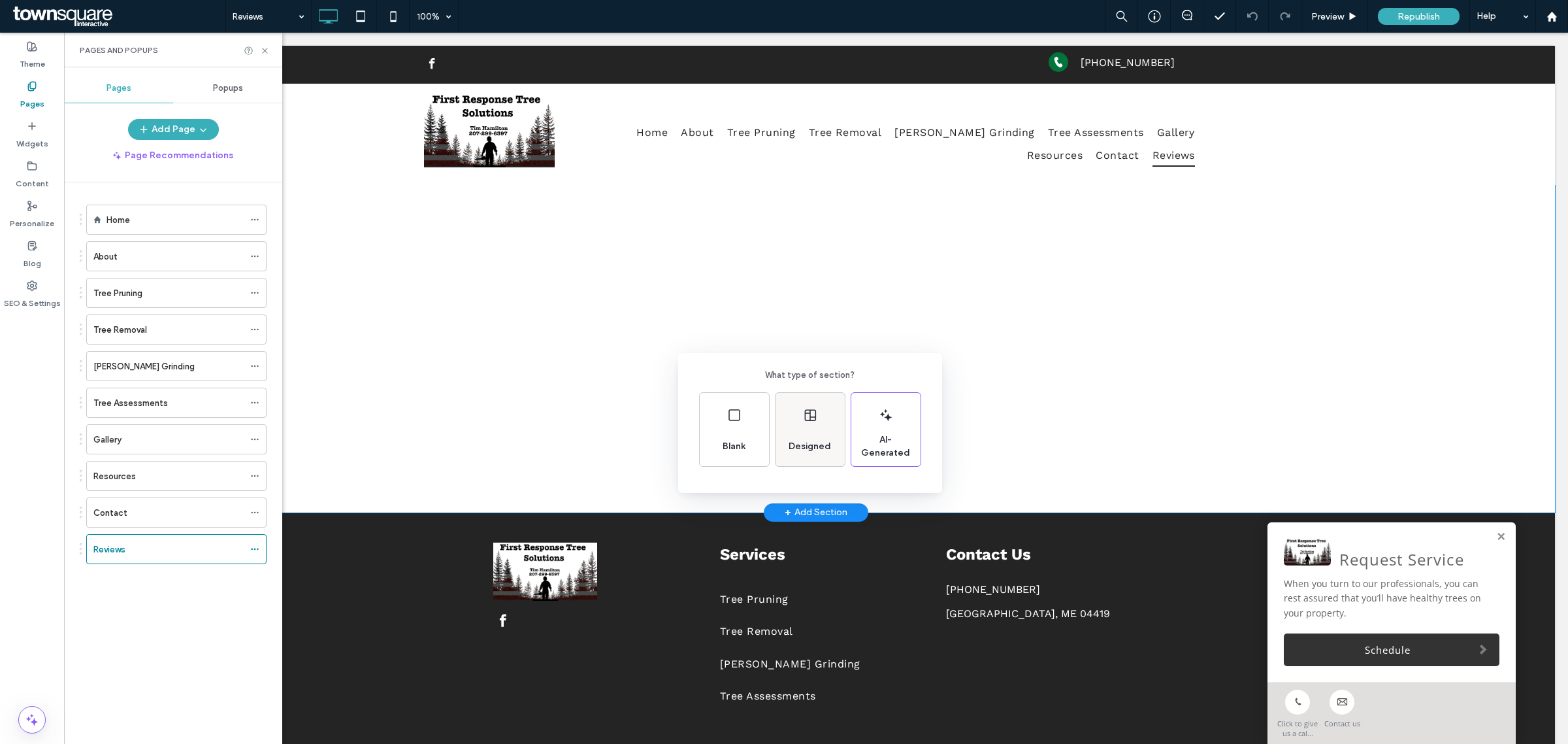
click at [801, 415] on div "Designed" at bounding box center [810, 429] width 69 height 73
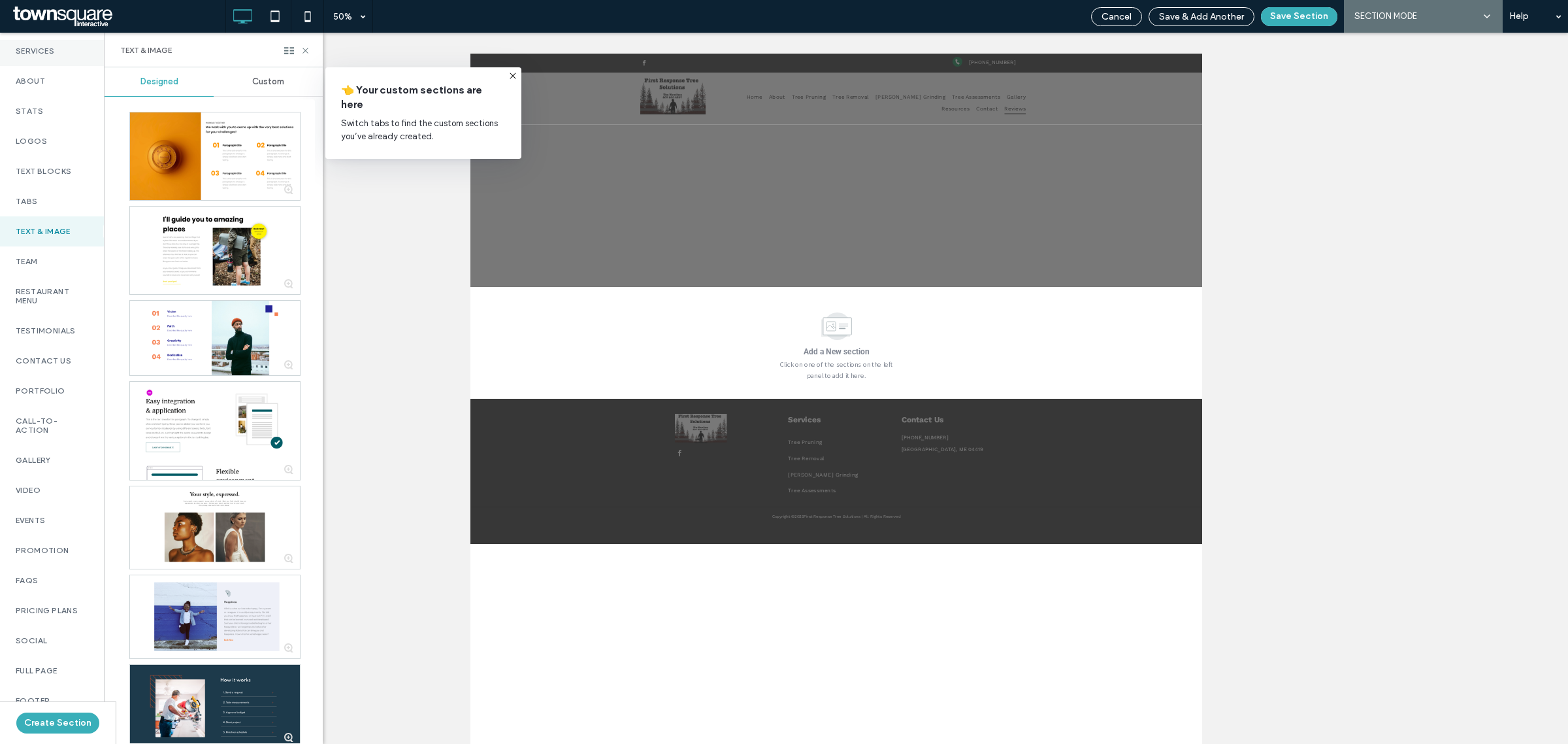
scroll to position [163, 0]
click at [44, 314] on div "Testimonials" at bounding box center [52, 328] width 104 height 30
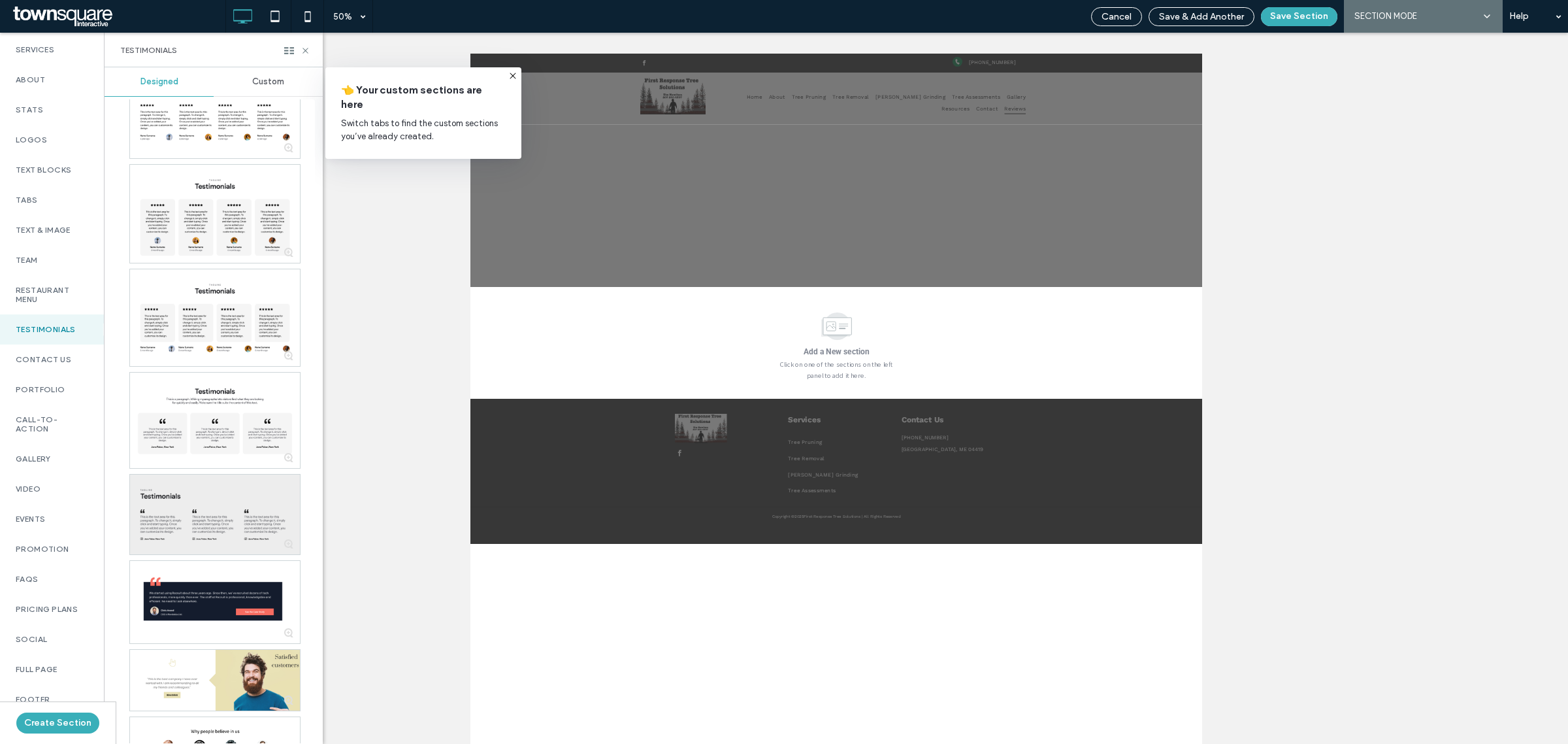
scroll to position [735, 0]
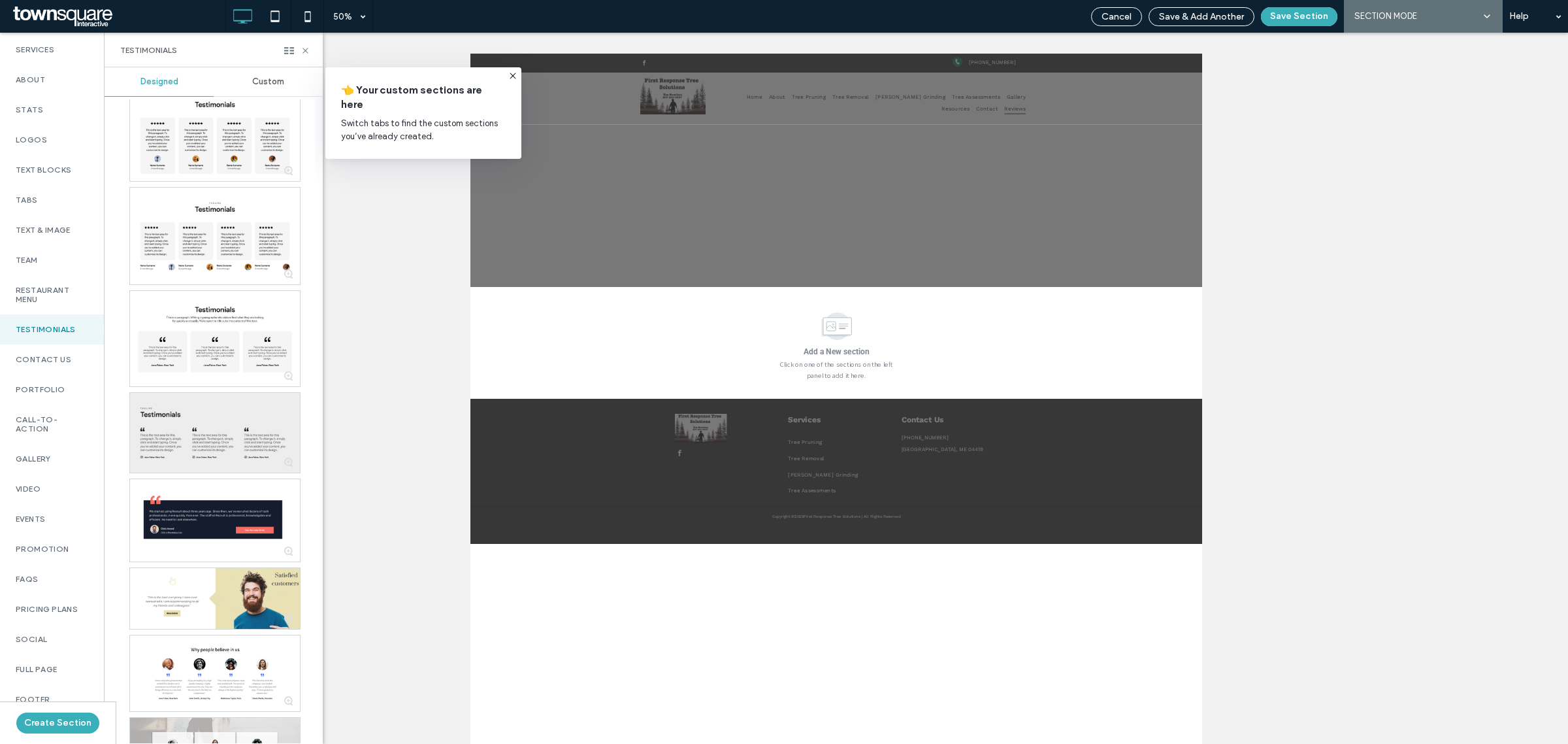
click at [259, 399] on div at bounding box center [214, 432] width 170 height 80
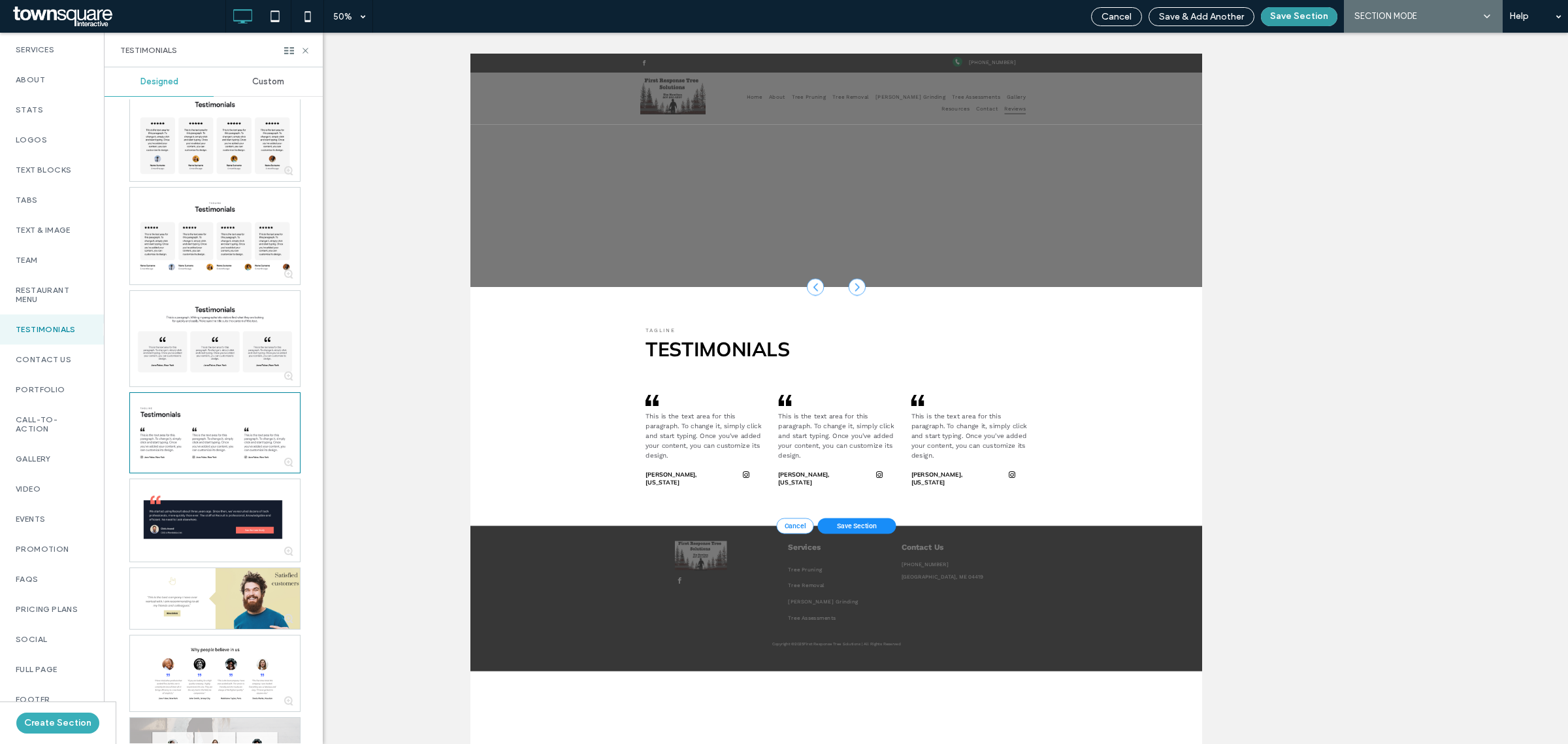
click at [1288, 12] on button "Save Section" at bounding box center [1299, 16] width 77 height 19
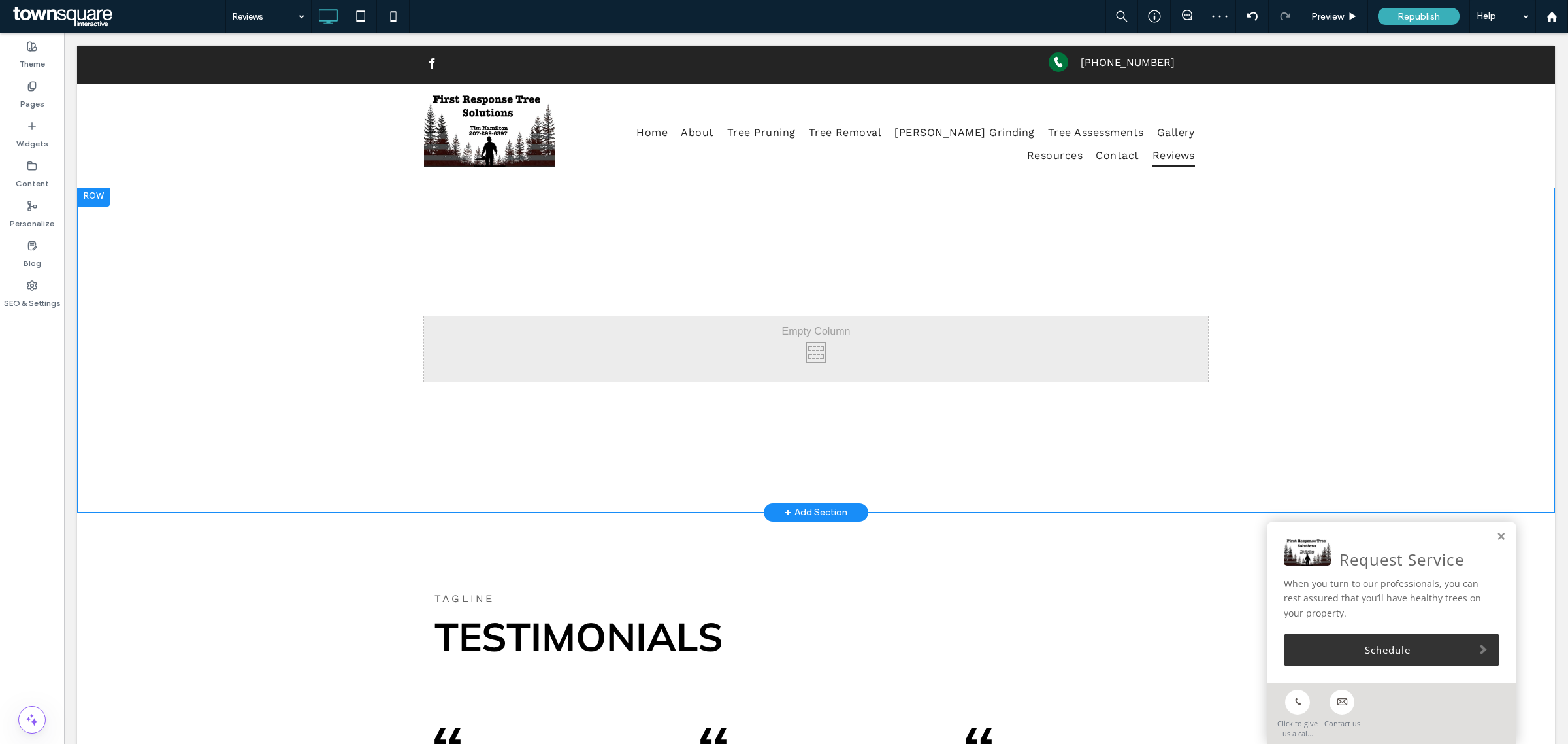
click at [1310, 339] on div "Click To Paste Click To Paste Row + Add Section" at bounding box center [816, 348] width 1478 height 326
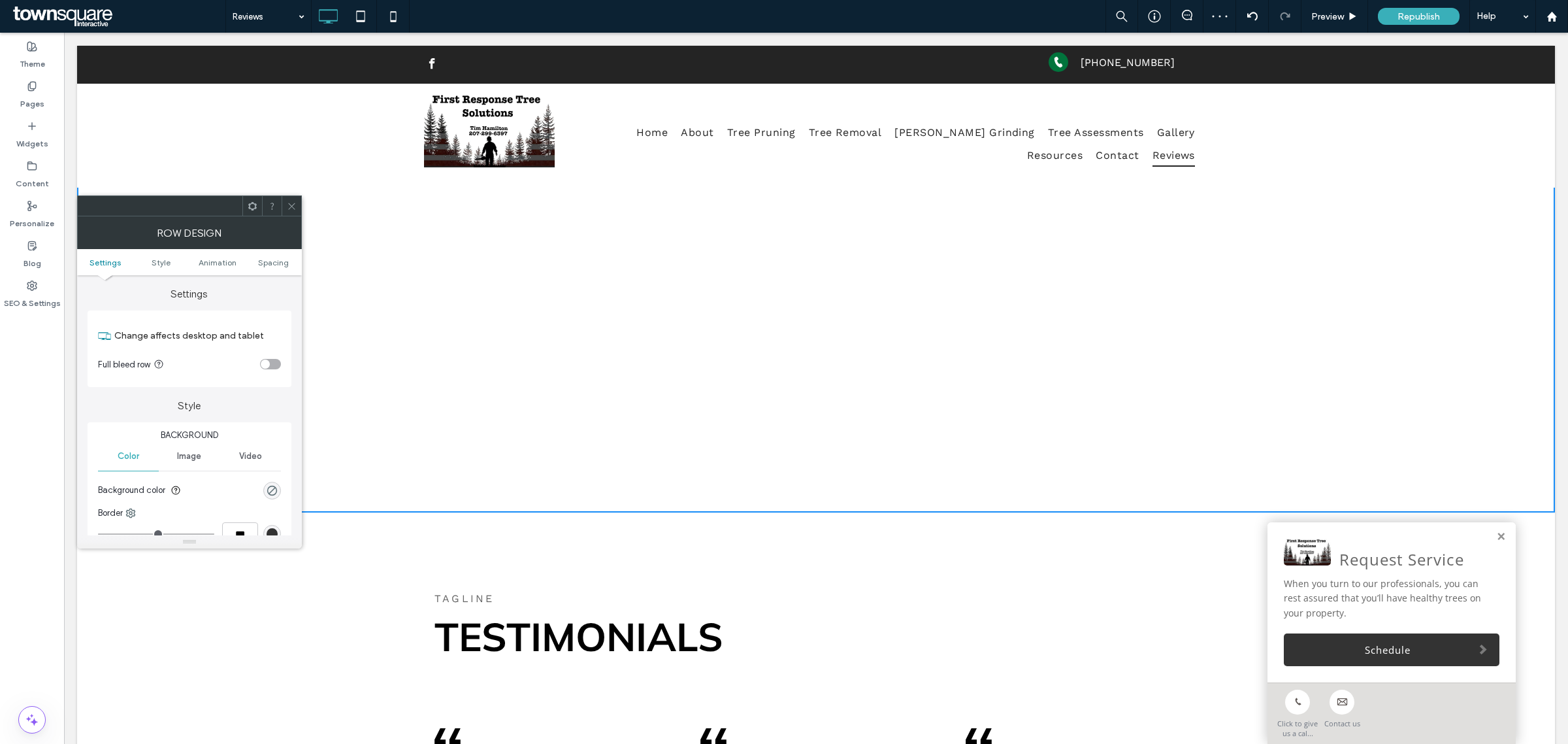
click at [298, 205] on div at bounding box center [291, 205] width 19 height 19
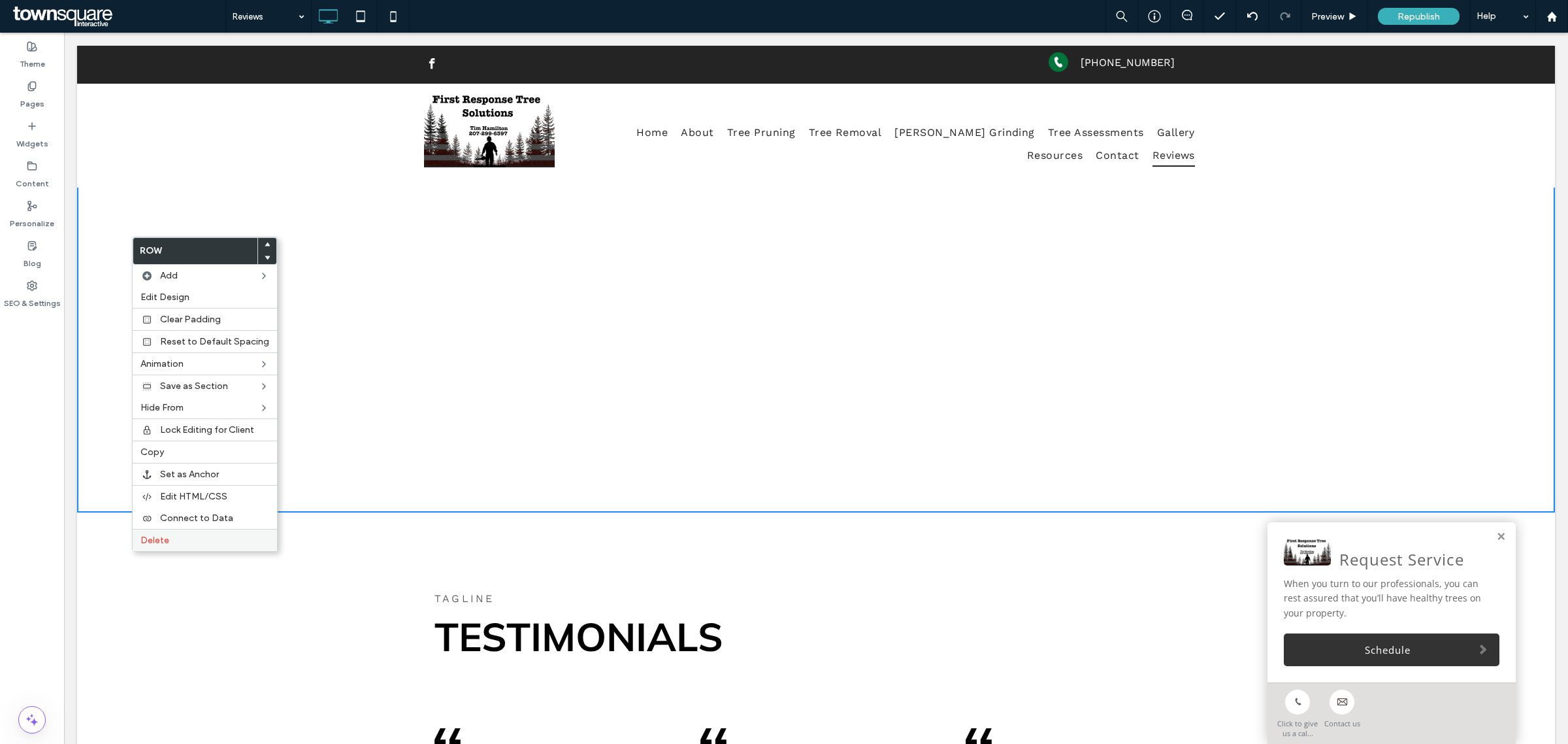
click at [181, 545] on label "Delete" at bounding box center [204, 540] width 129 height 12
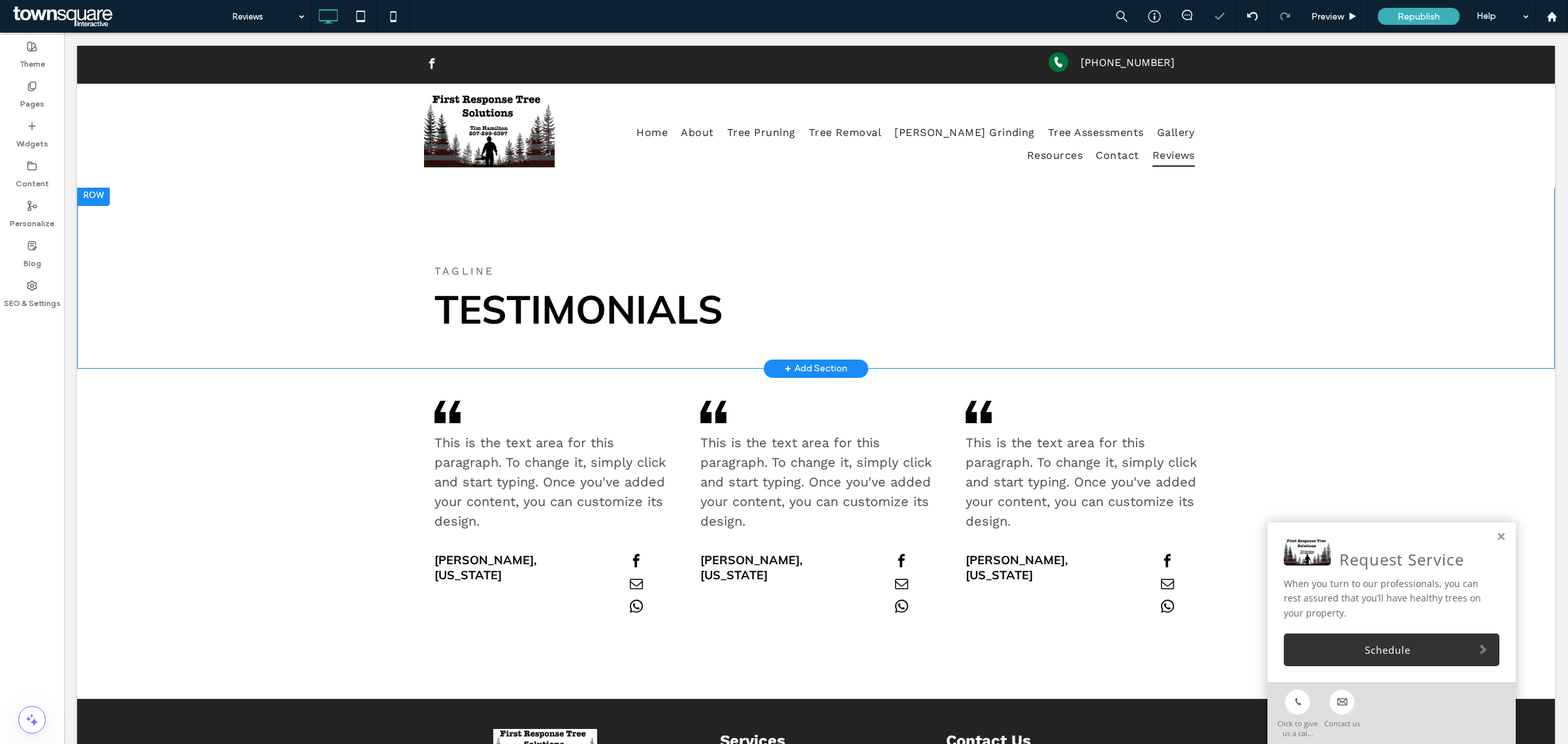
scroll to position [0, 0]
click at [455, 261] on div "TAGLINE" at bounding box center [816, 271] width 763 height 20
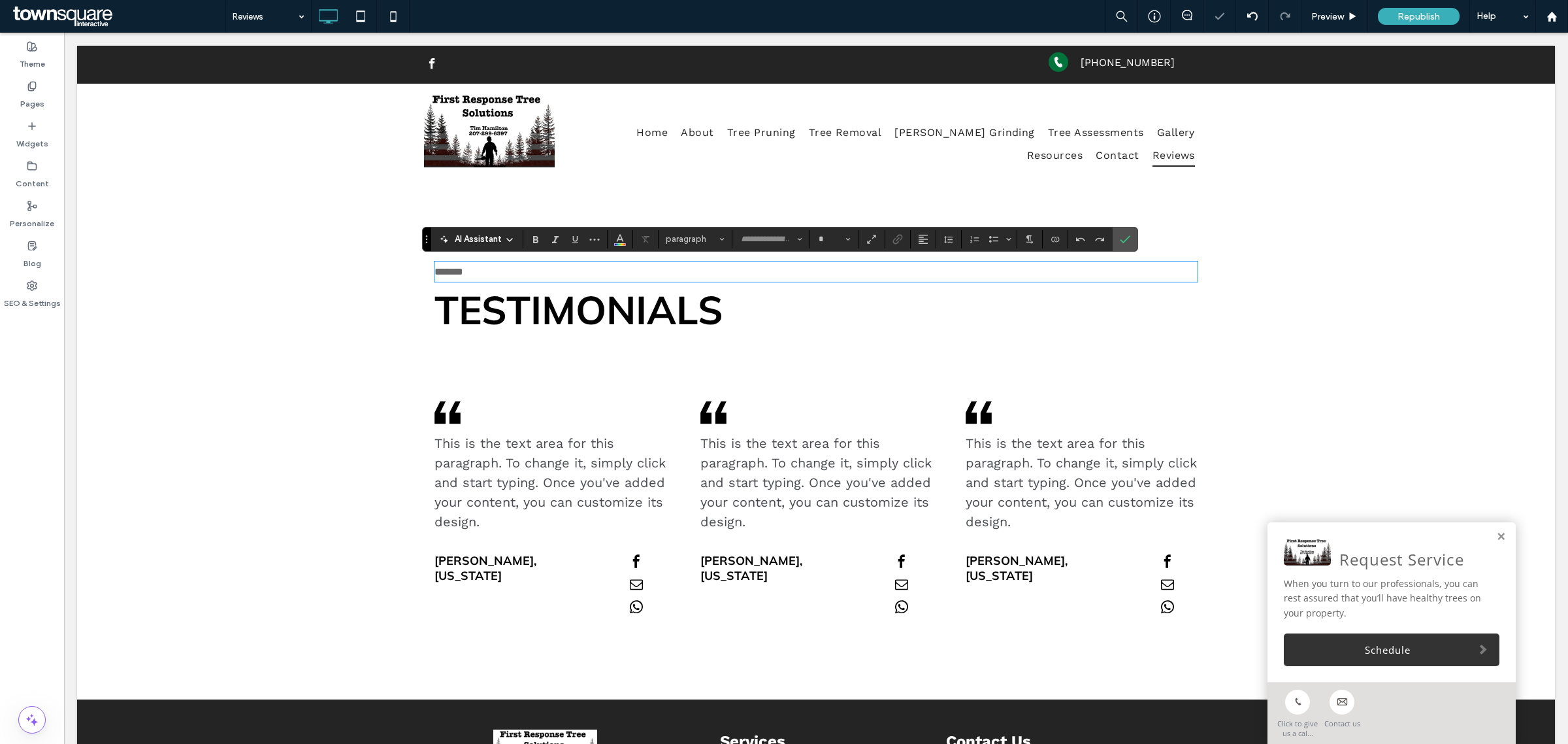
type input "*********"
type input "**"
click at [1128, 232] on span "Confirm" at bounding box center [1125, 239] width 11 height 22
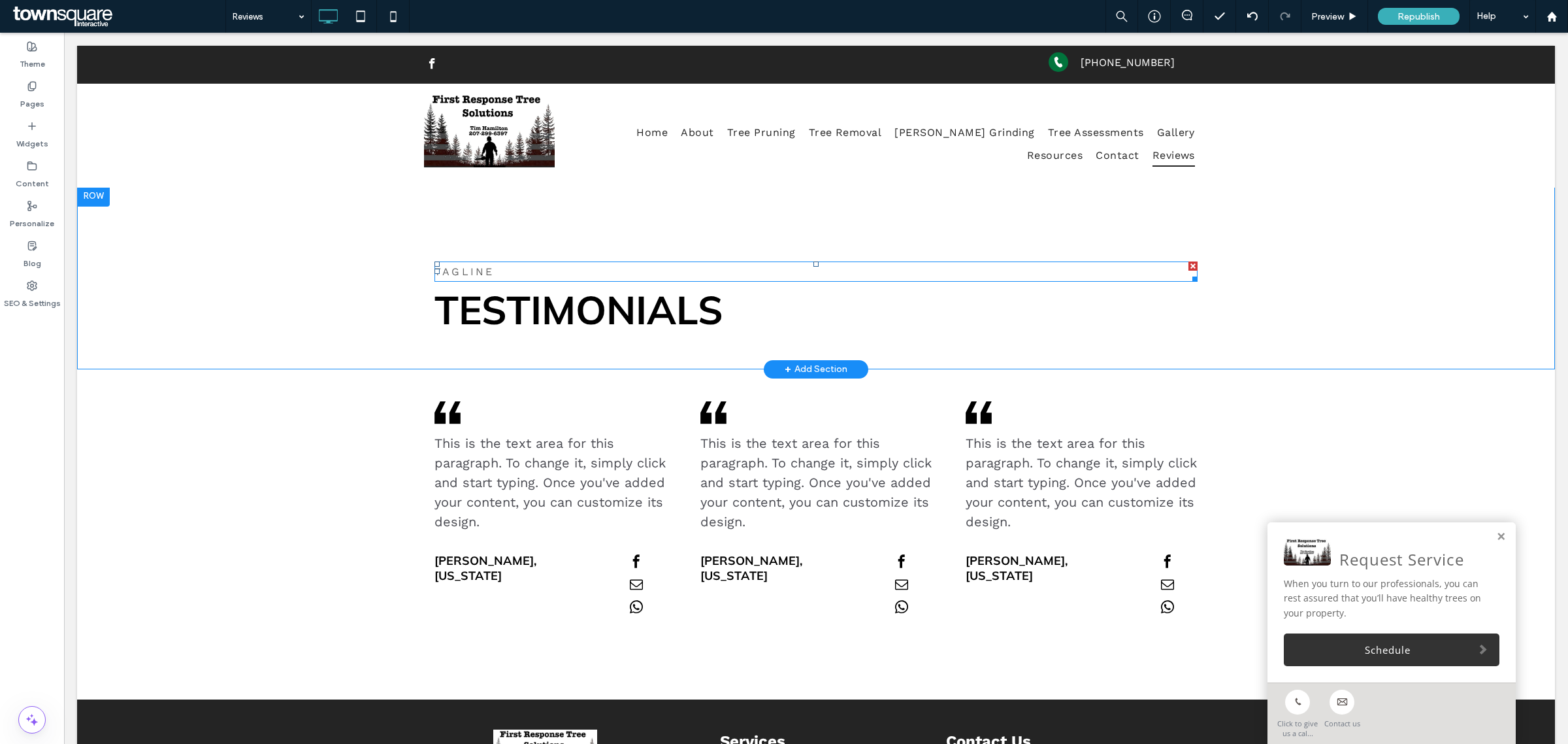
click at [1188, 263] on div at bounding box center [1193, 266] width 10 height 10
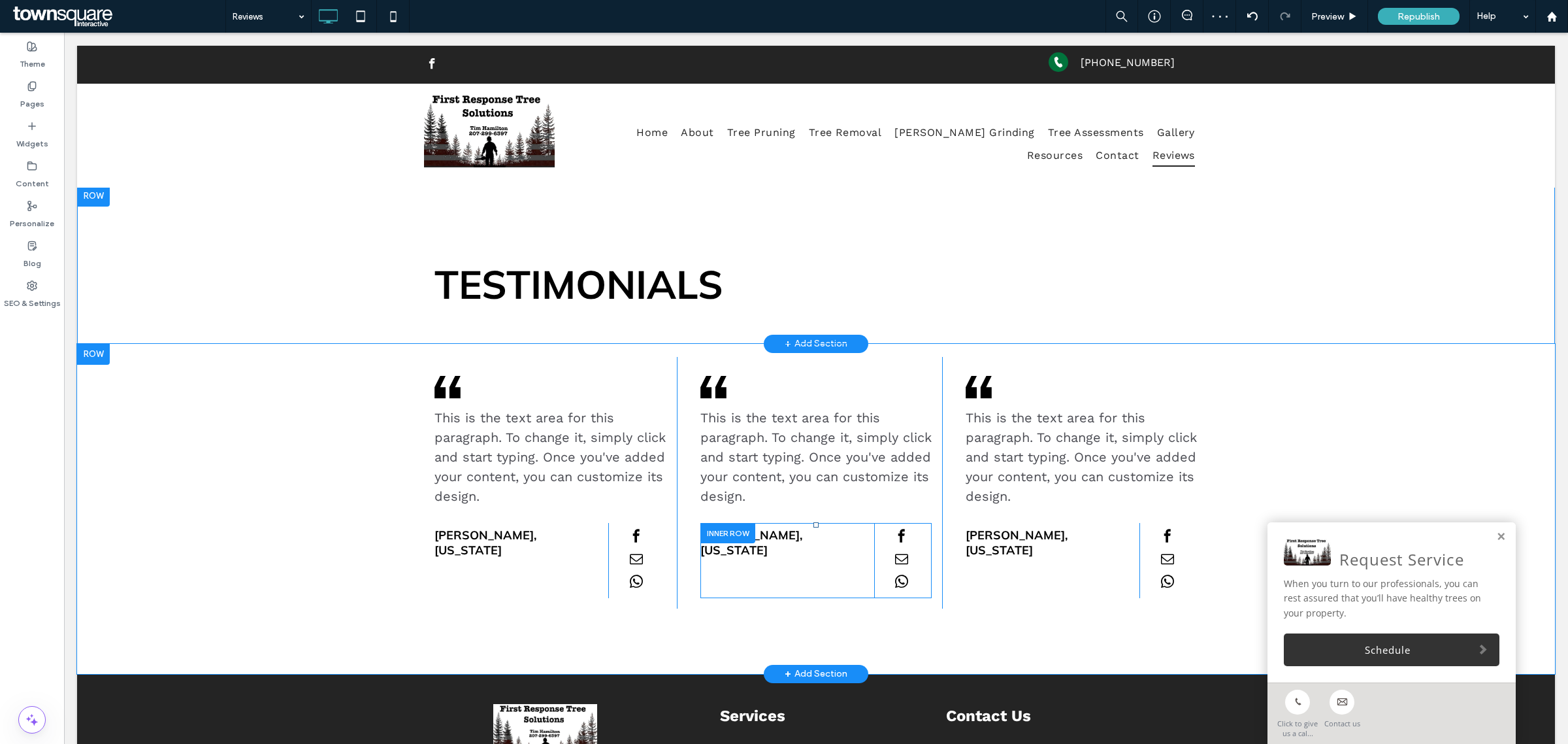
click at [910, 536] on div "Click To Paste" at bounding box center [903, 561] width 59 height 75
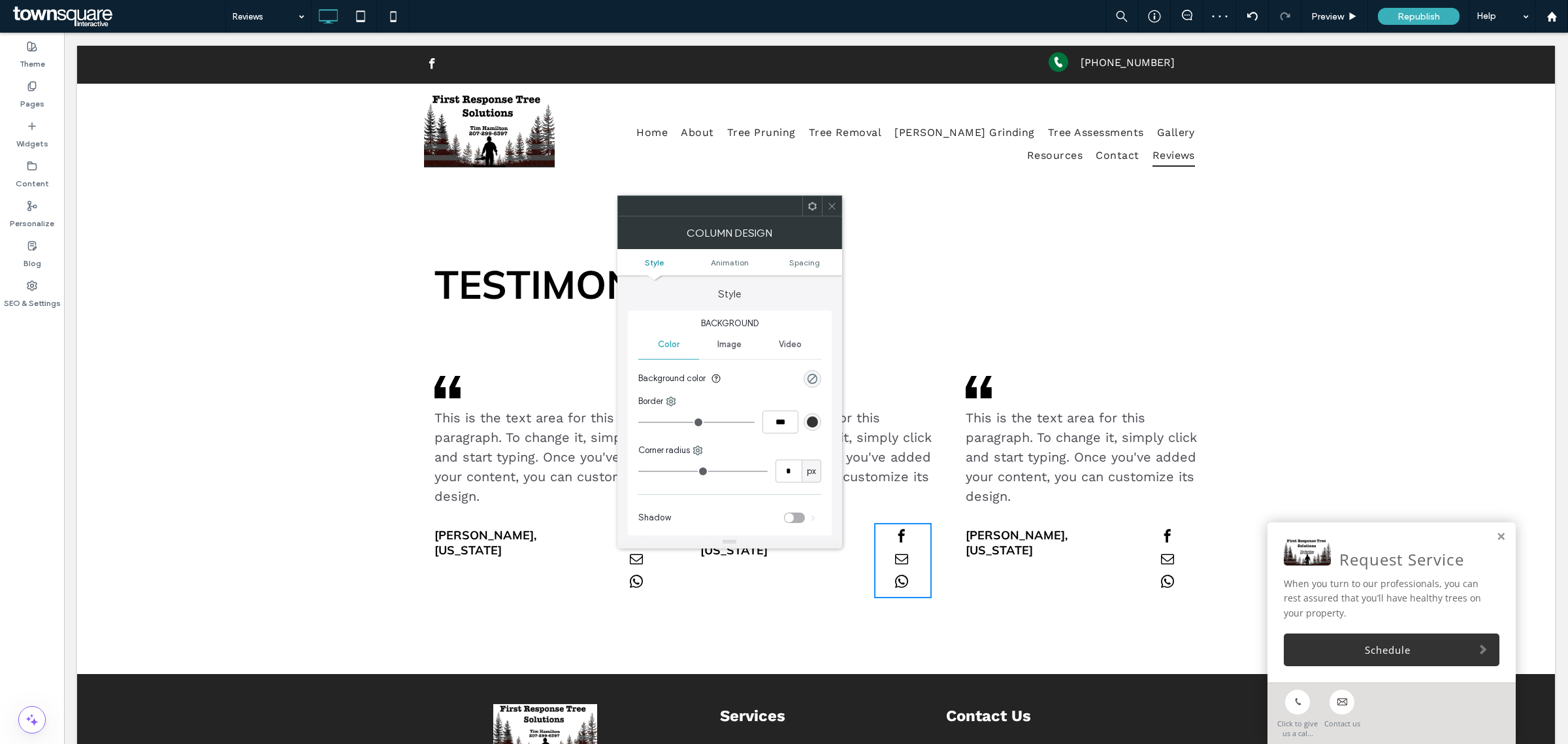
drag, startPoint x: 833, startPoint y: 206, endPoint x: 807, endPoint y: 259, distance: 59.0
click at [833, 206] on icon at bounding box center [832, 206] width 10 height 10
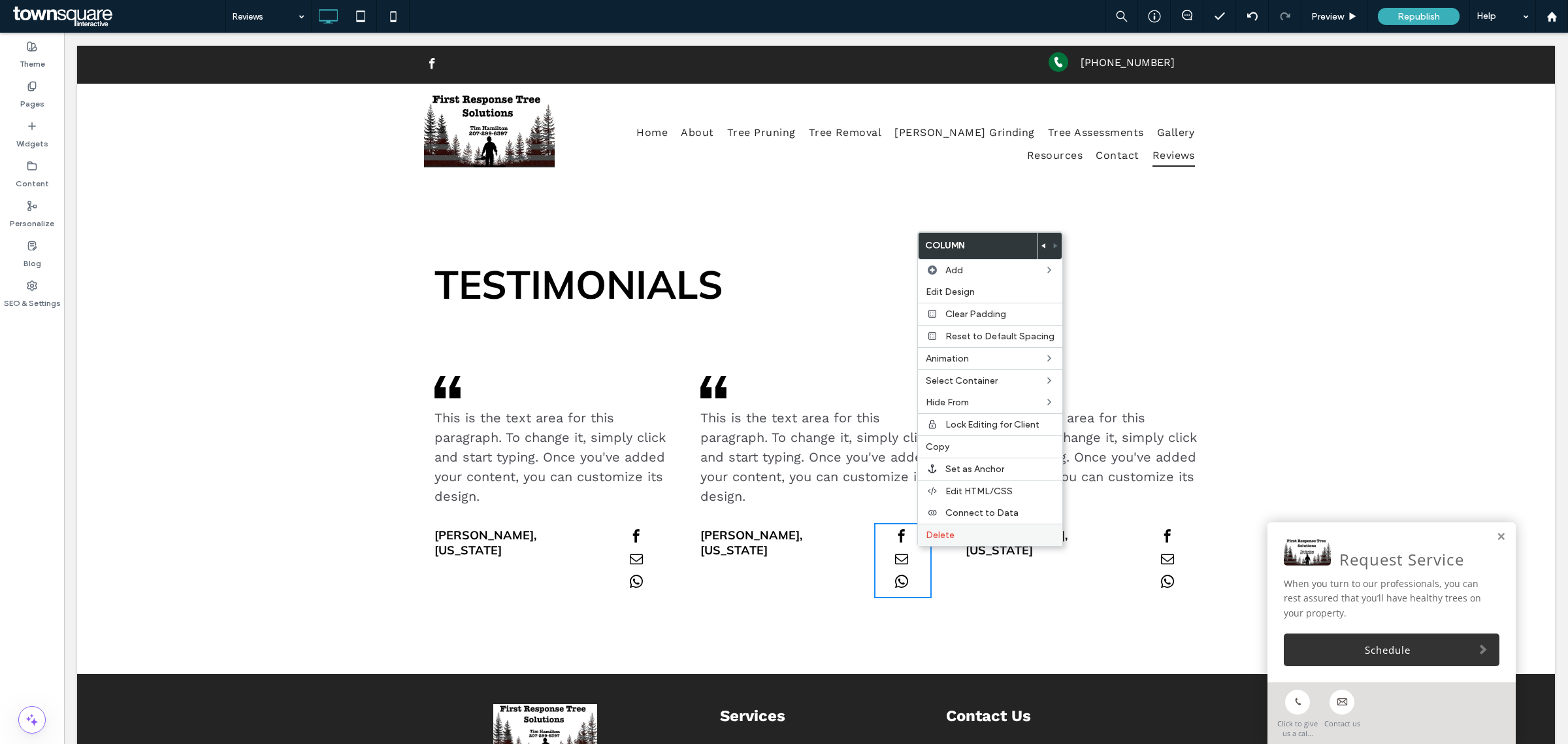
click at [932, 540] on span "Delete" at bounding box center [940, 535] width 29 height 12
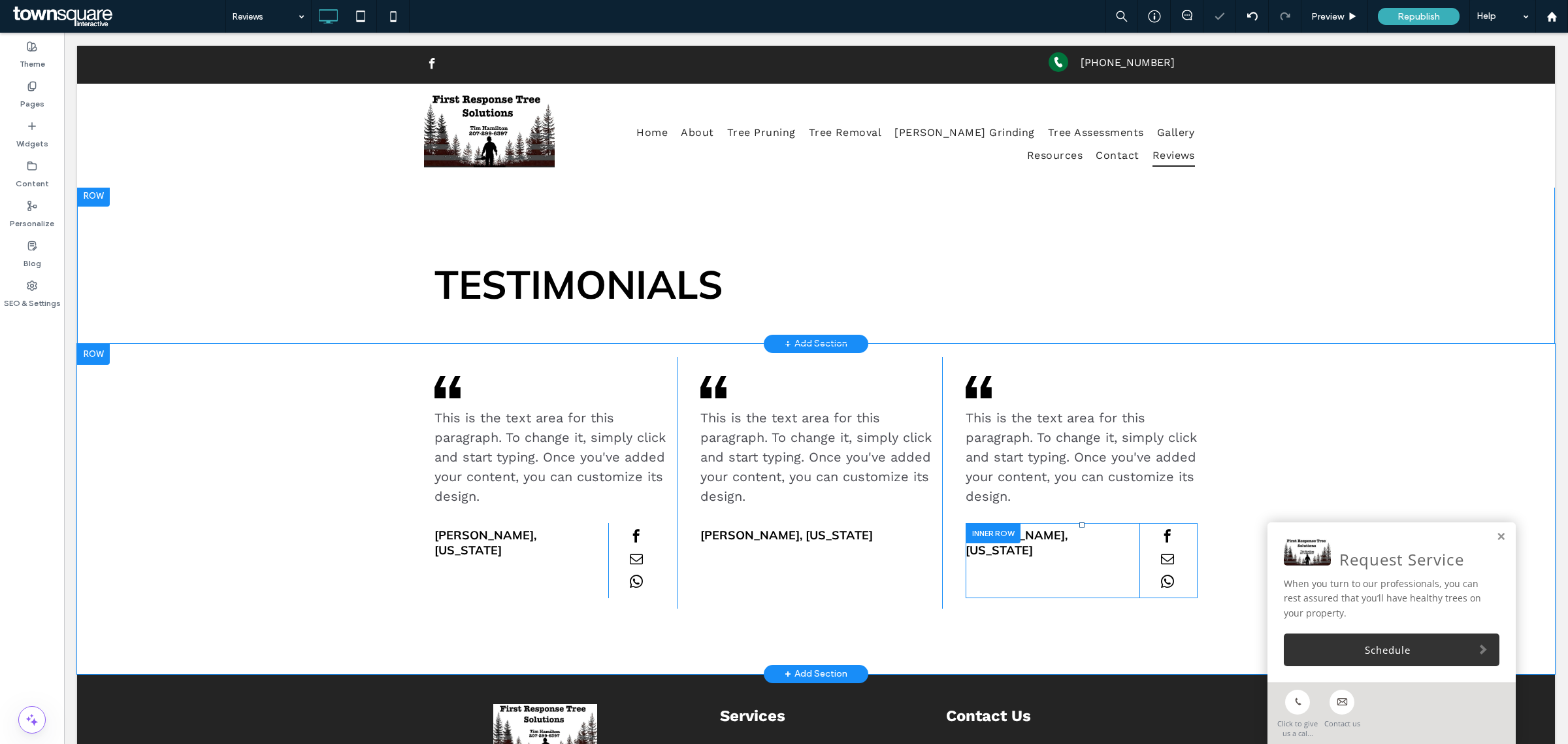
click at [1179, 543] on div "Click To Paste" at bounding box center [1168, 561] width 59 height 75
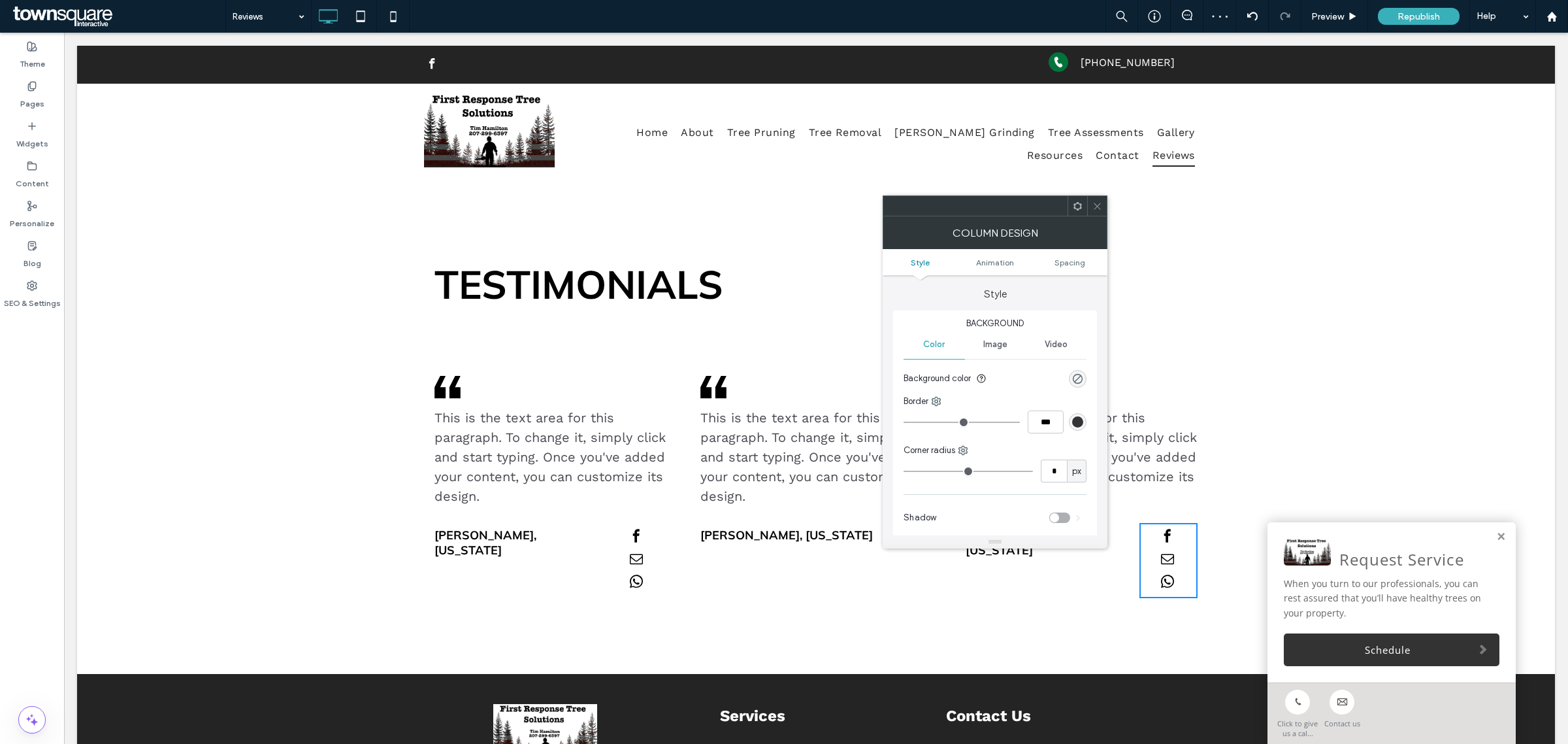
click at [1095, 206] on icon at bounding box center [1097, 206] width 10 height 10
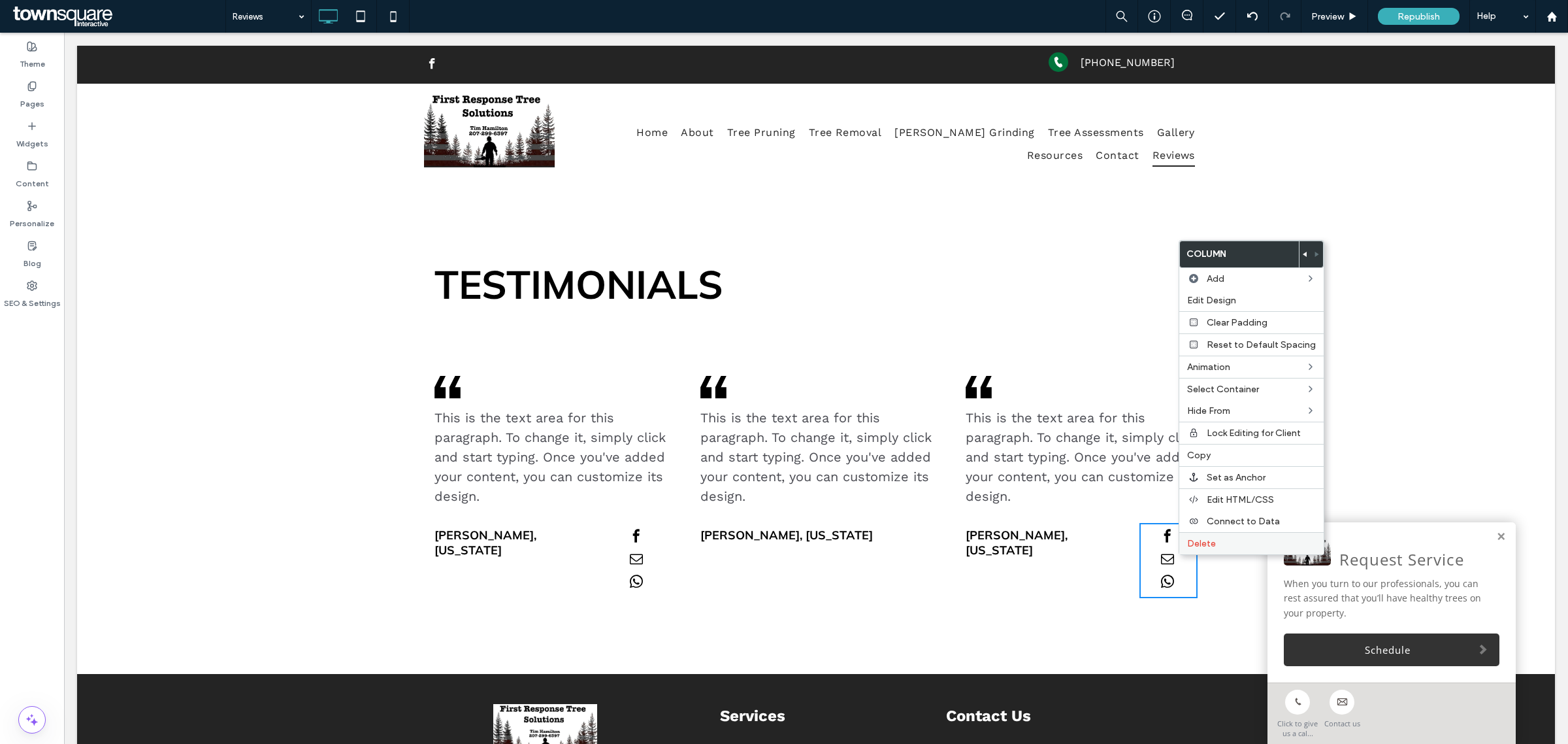
click at [1226, 543] on label "Delete" at bounding box center [1251, 543] width 129 height 12
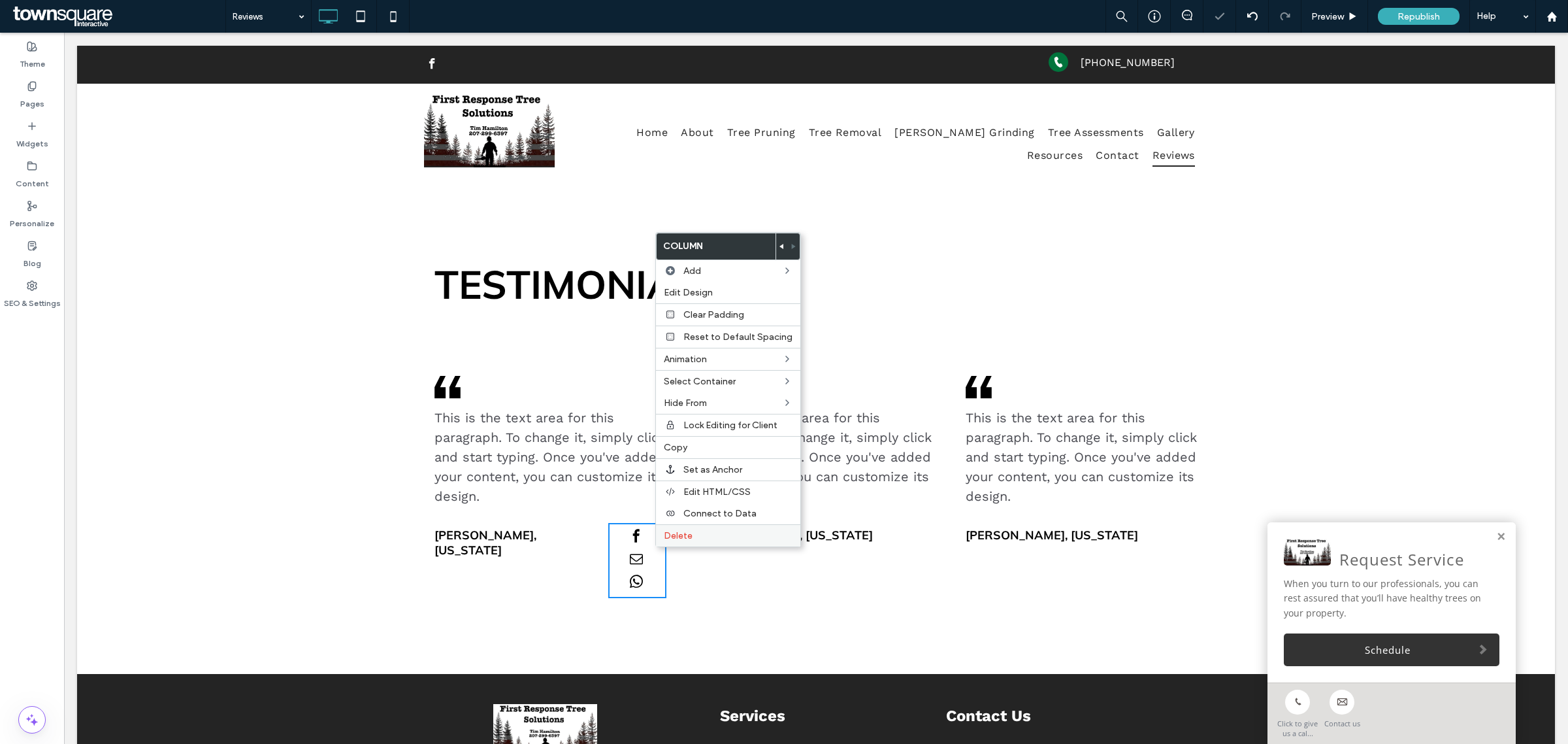
click at [673, 541] on span "Delete" at bounding box center [678, 536] width 29 height 12
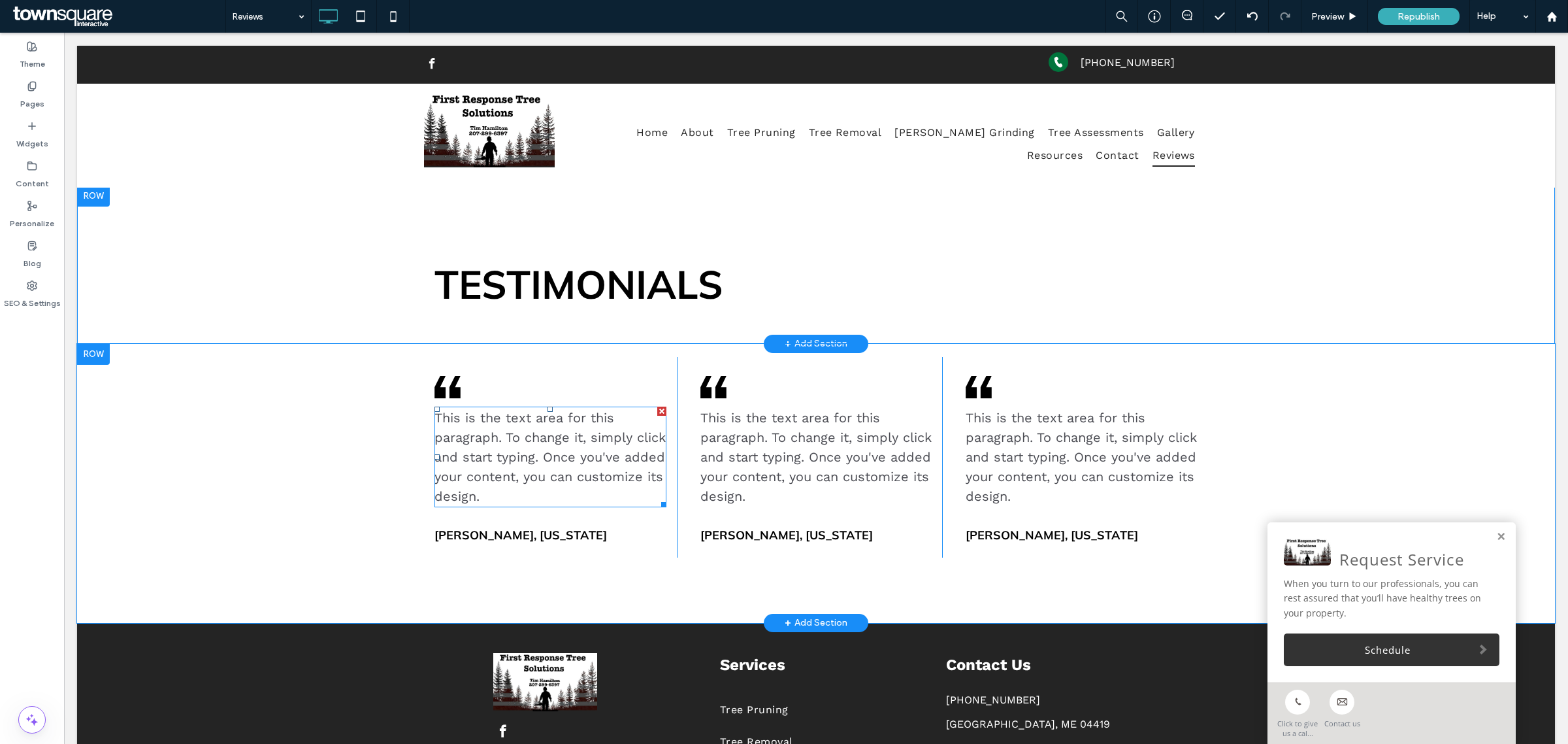
click at [509, 451] on span "This is the text area for this paragraph. To change it, simply click and start …" at bounding box center [550, 457] width 231 height 94
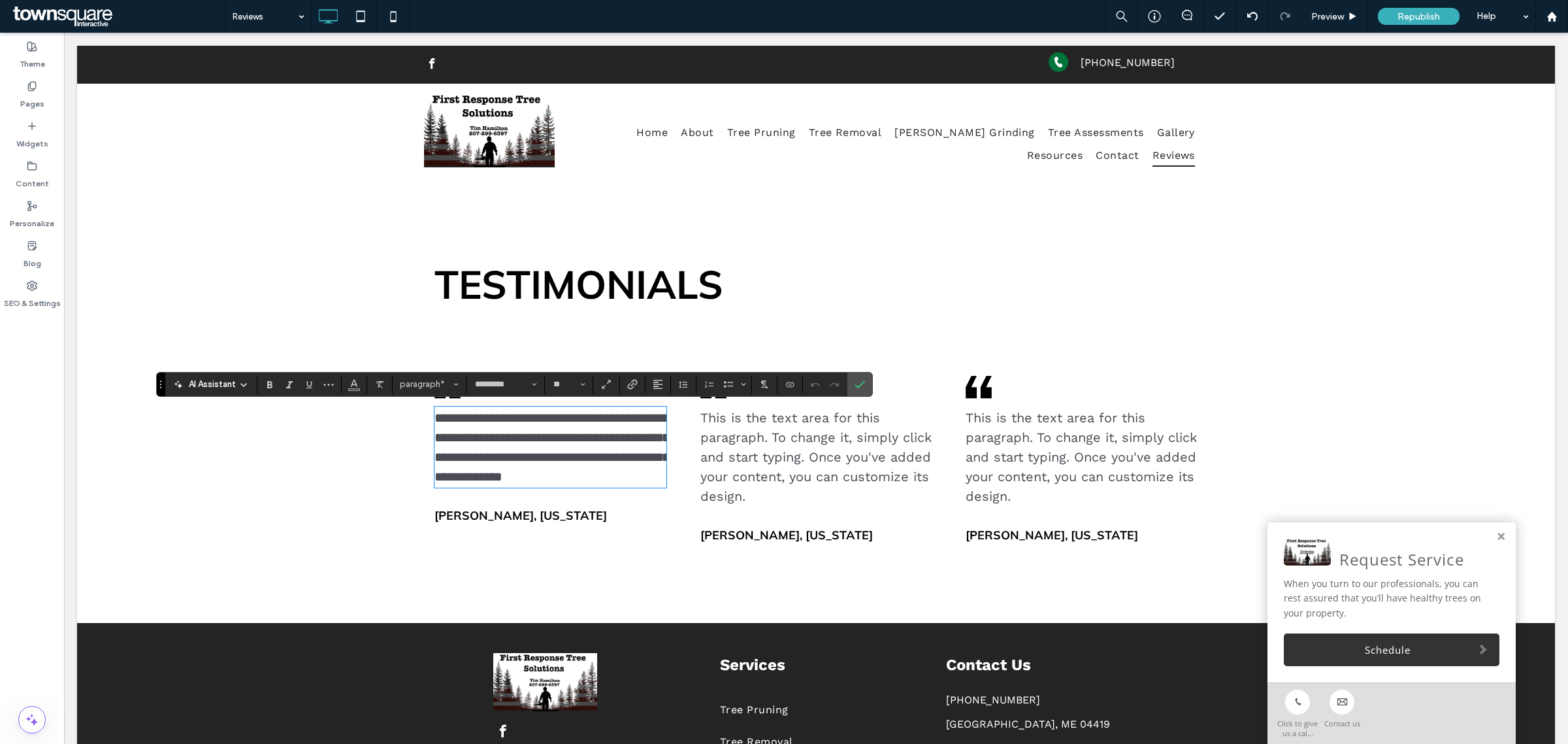
paste div
type input "**"
click at [496, 542] on span "Jane Faber, New York" at bounding box center [521, 535] width 173 height 15
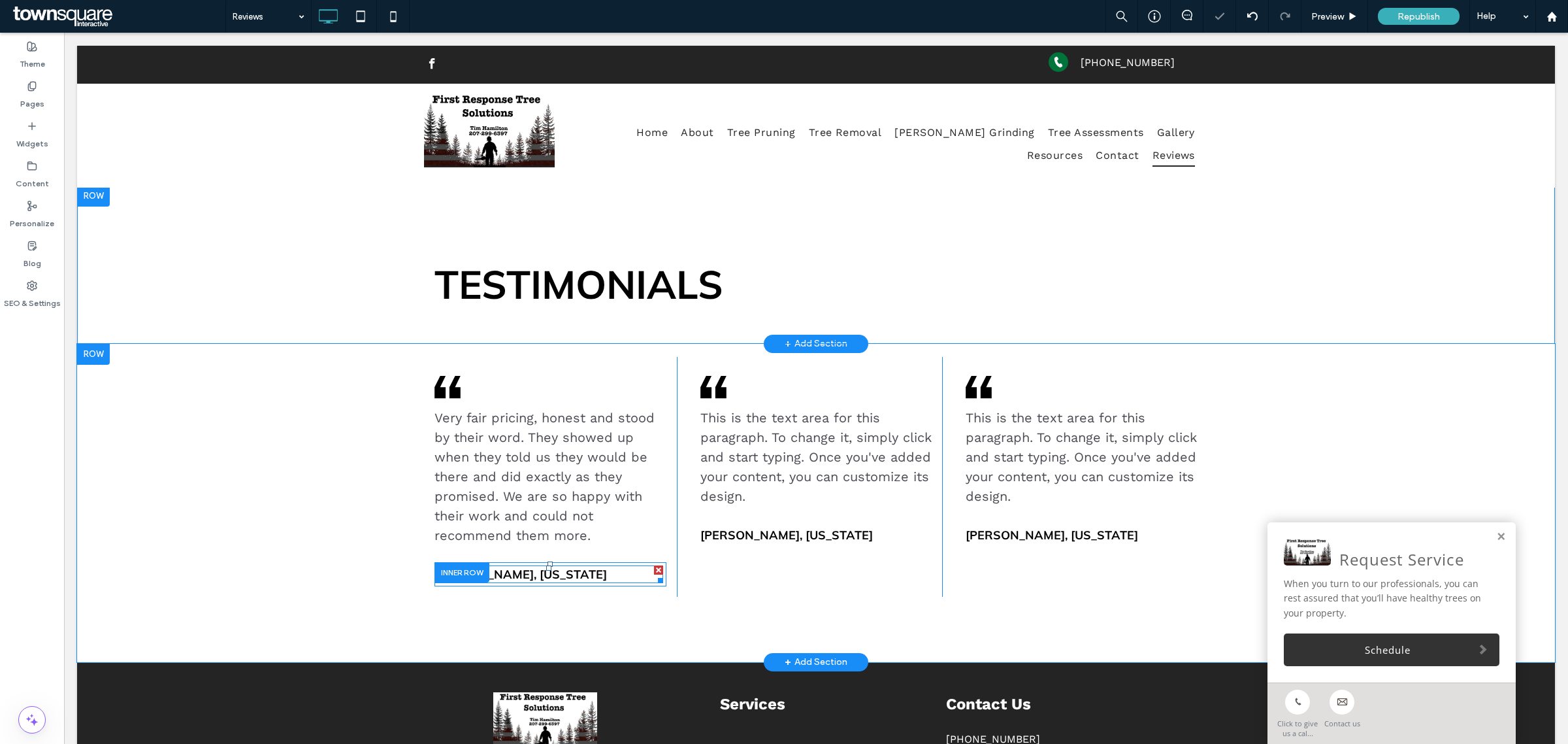
click at [495, 566] on span "Jane Faber, New York" at bounding box center [521, 574] width 173 height 15
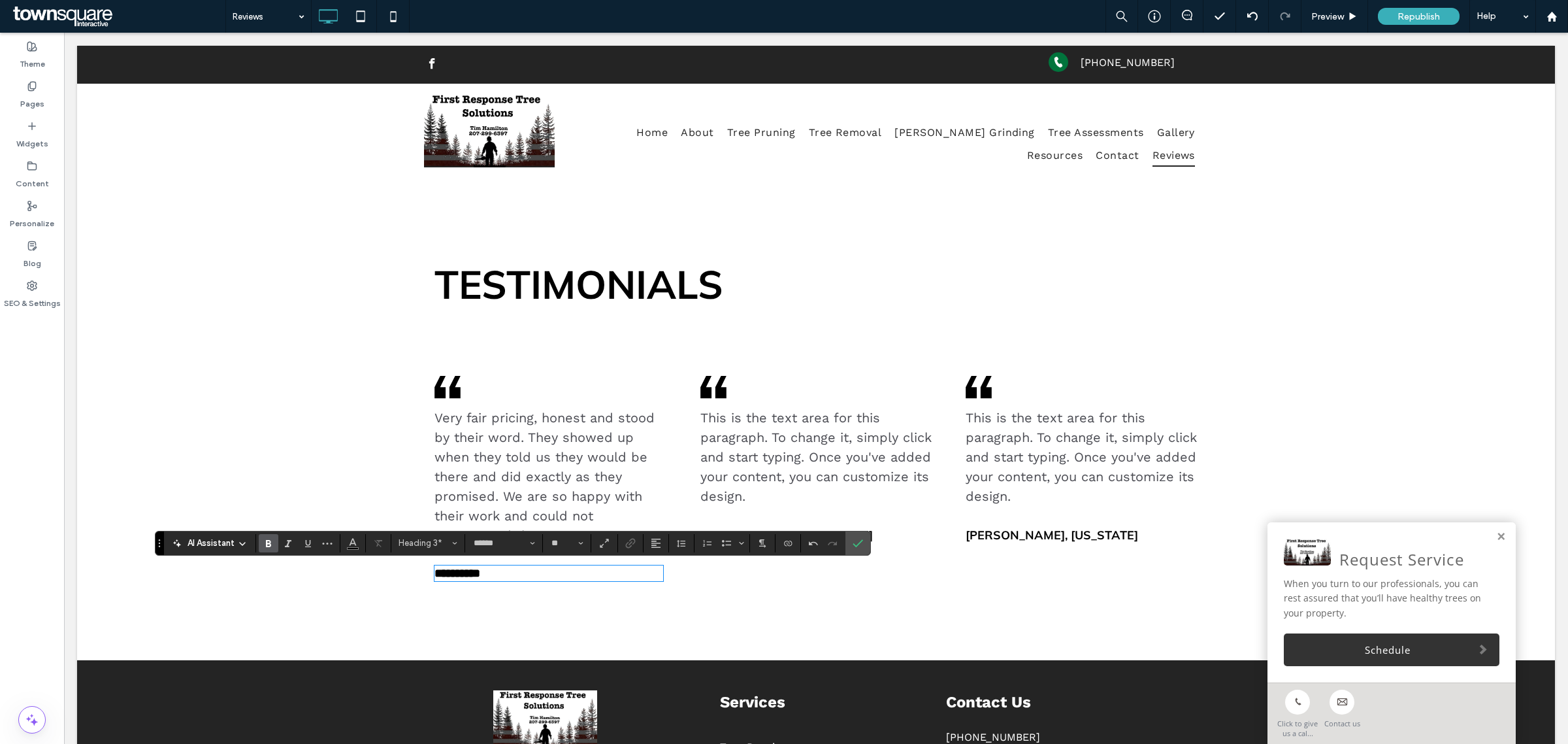
click at [735, 413] on span "This is the text area for this paragraph. To change it, simply click and start …" at bounding box center [816, 457] width 231 height 94
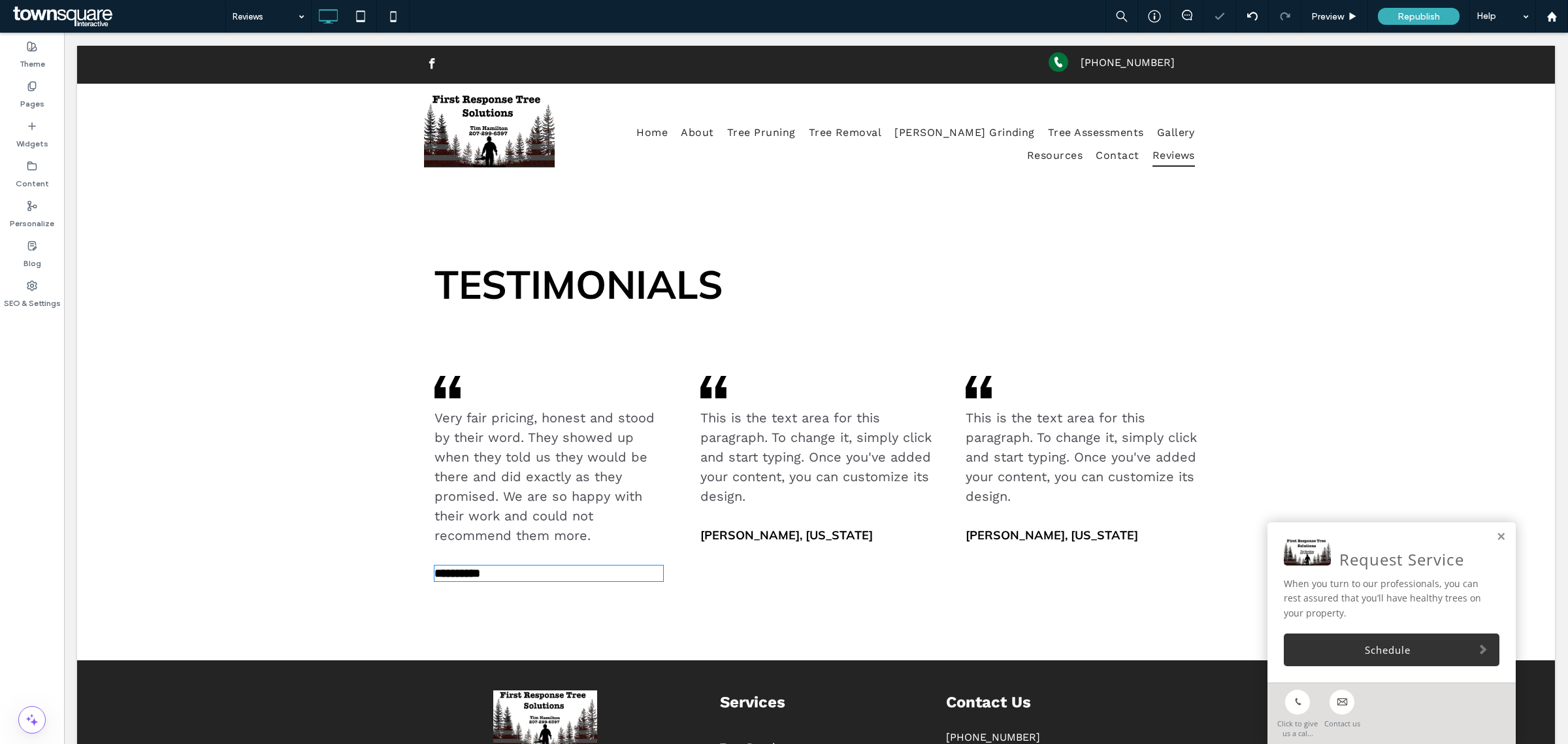
click at [735, 413] on span "This is the text area for this paragraph. To change it, simply click and start …" at bounding box center [816, 457] width 231 height 94
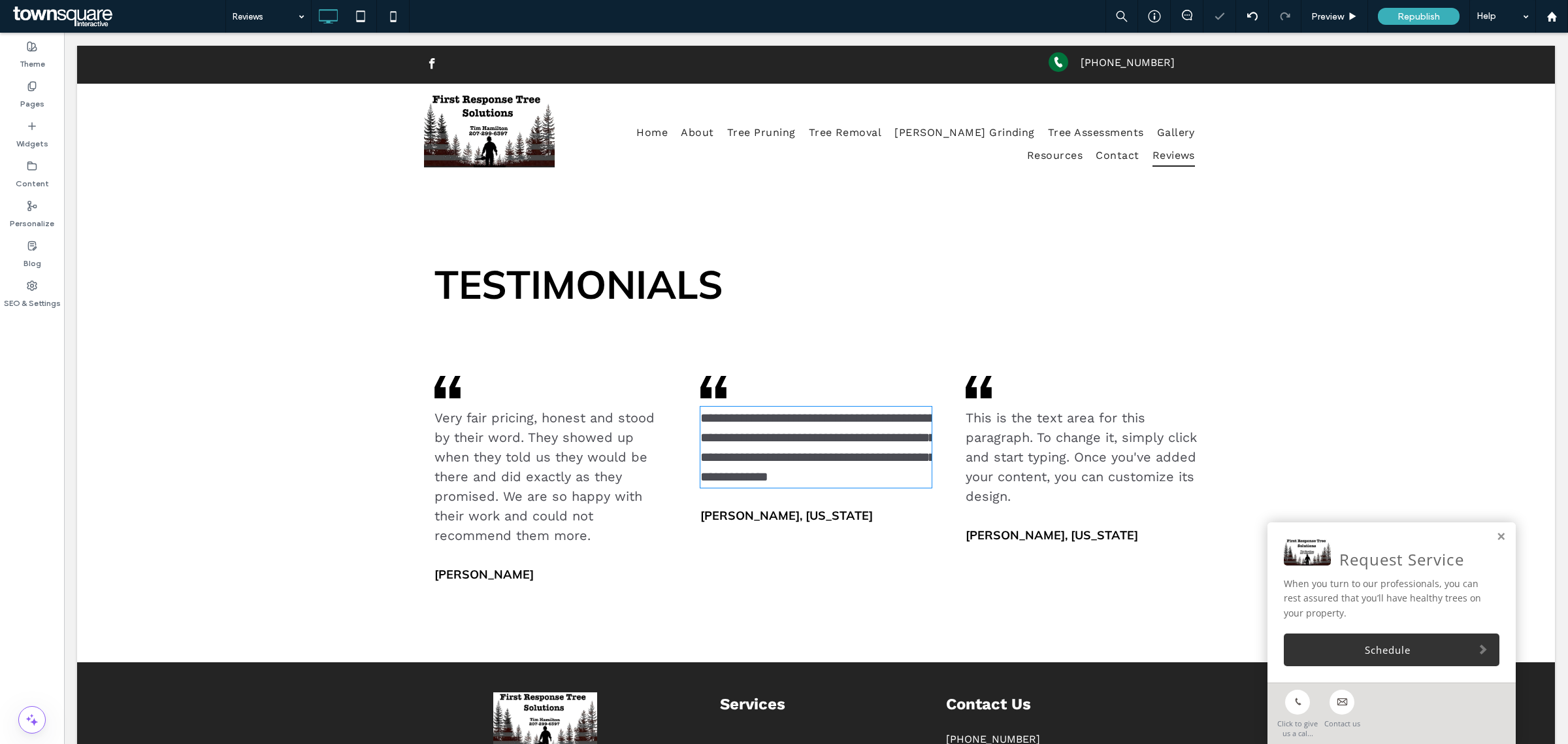
type input "*********"
type input "**"
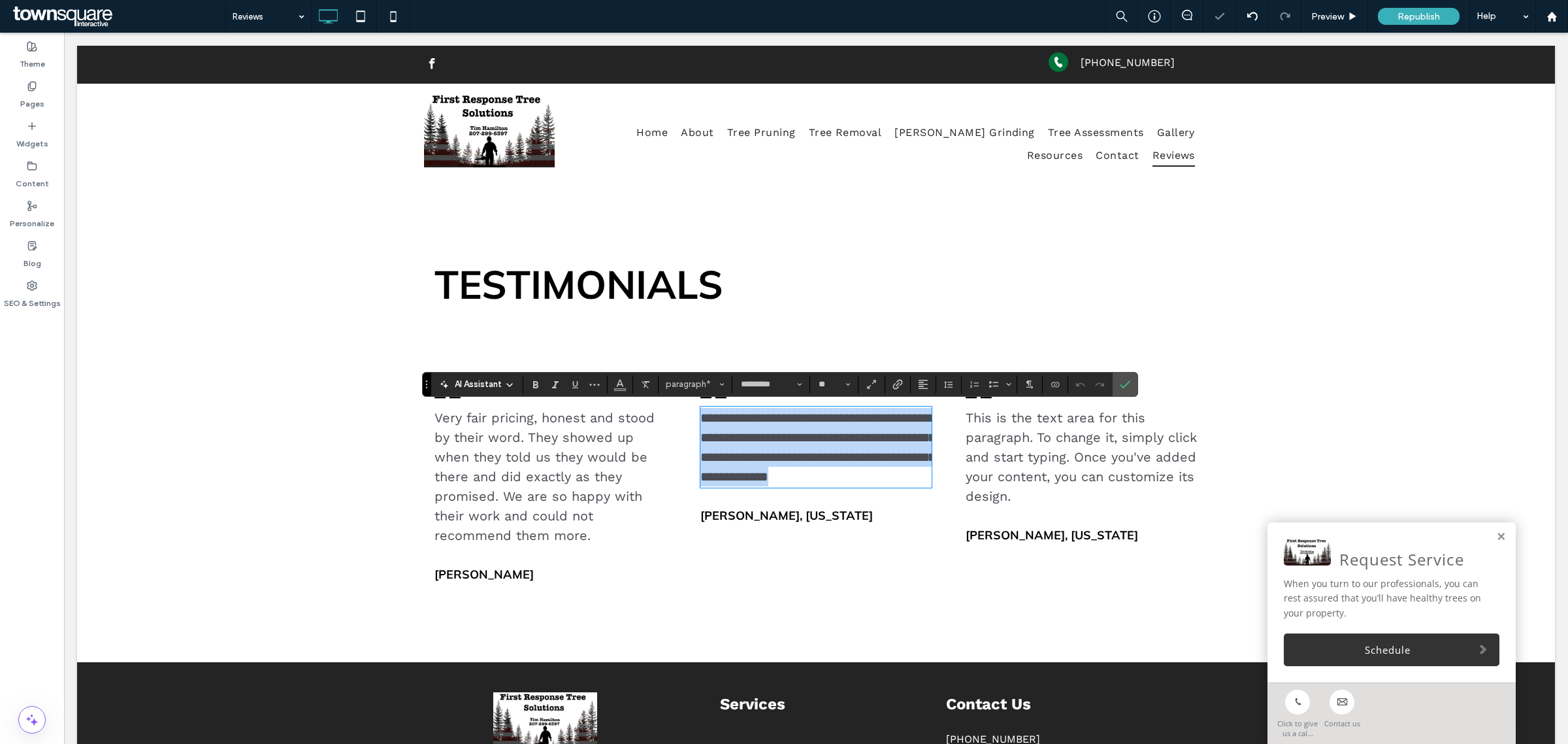
paste div
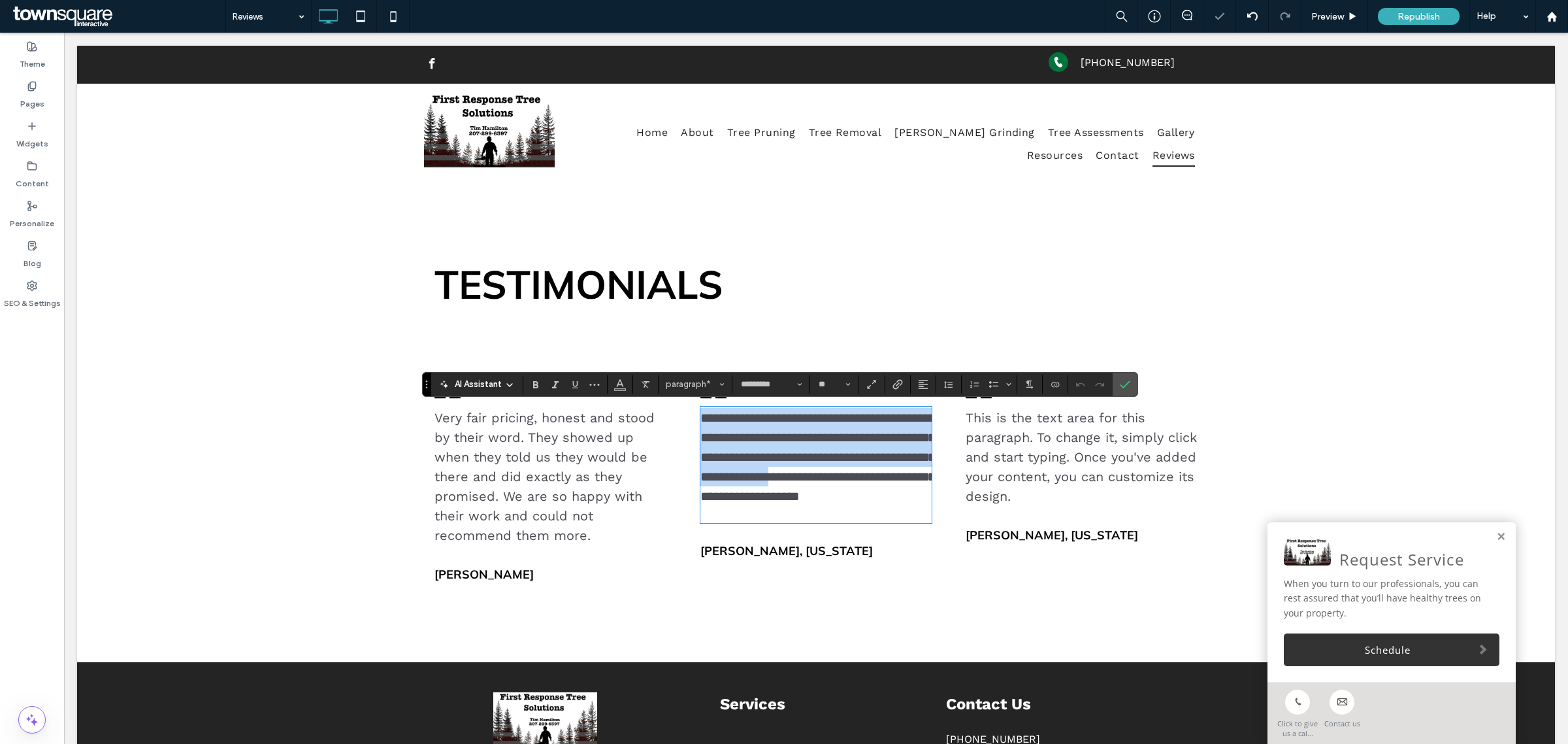
type input "*"
click at [752, 558] on span "Jane Faber, New York" at bounding box center [787, 551] width 173 height 15
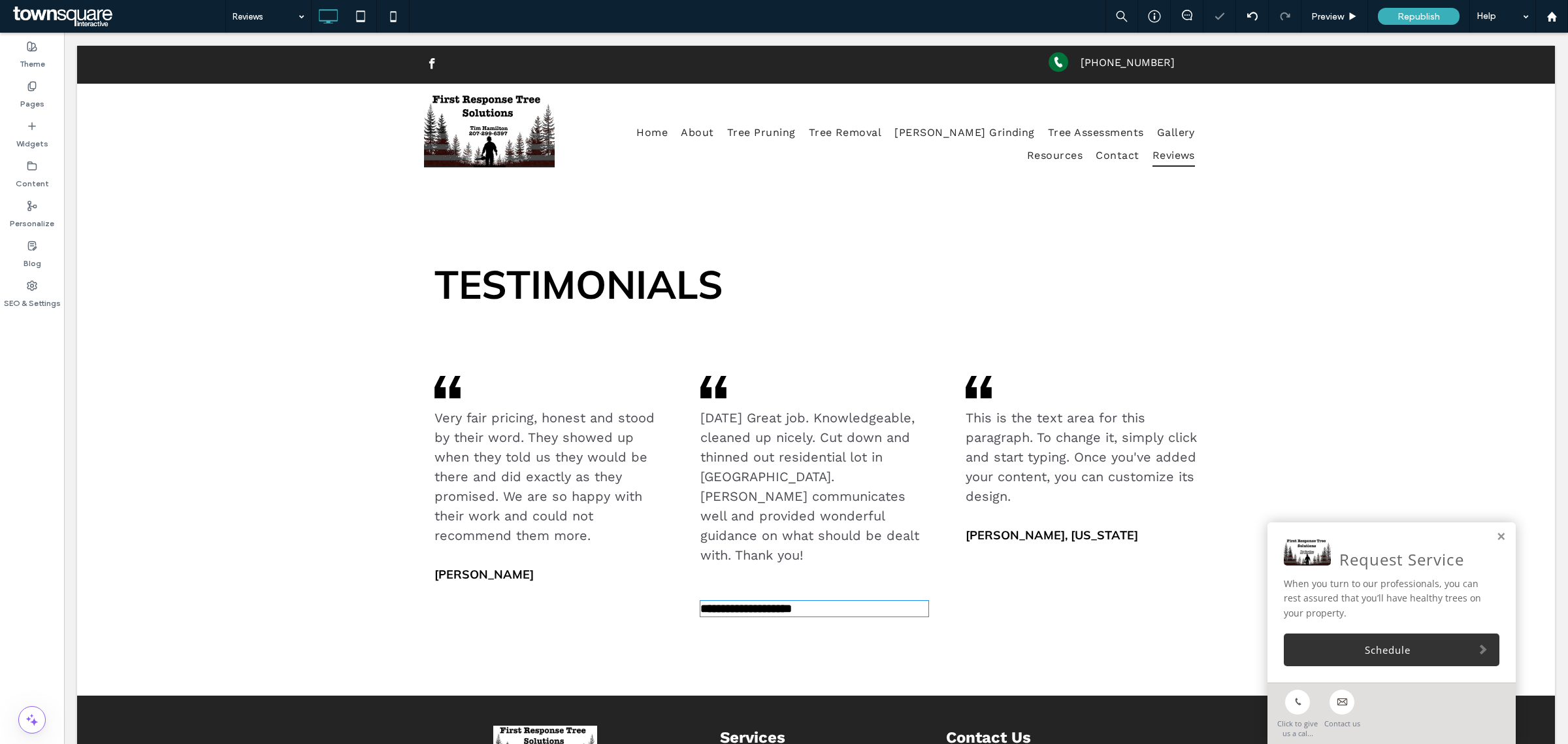
type input "******"
type input "**"
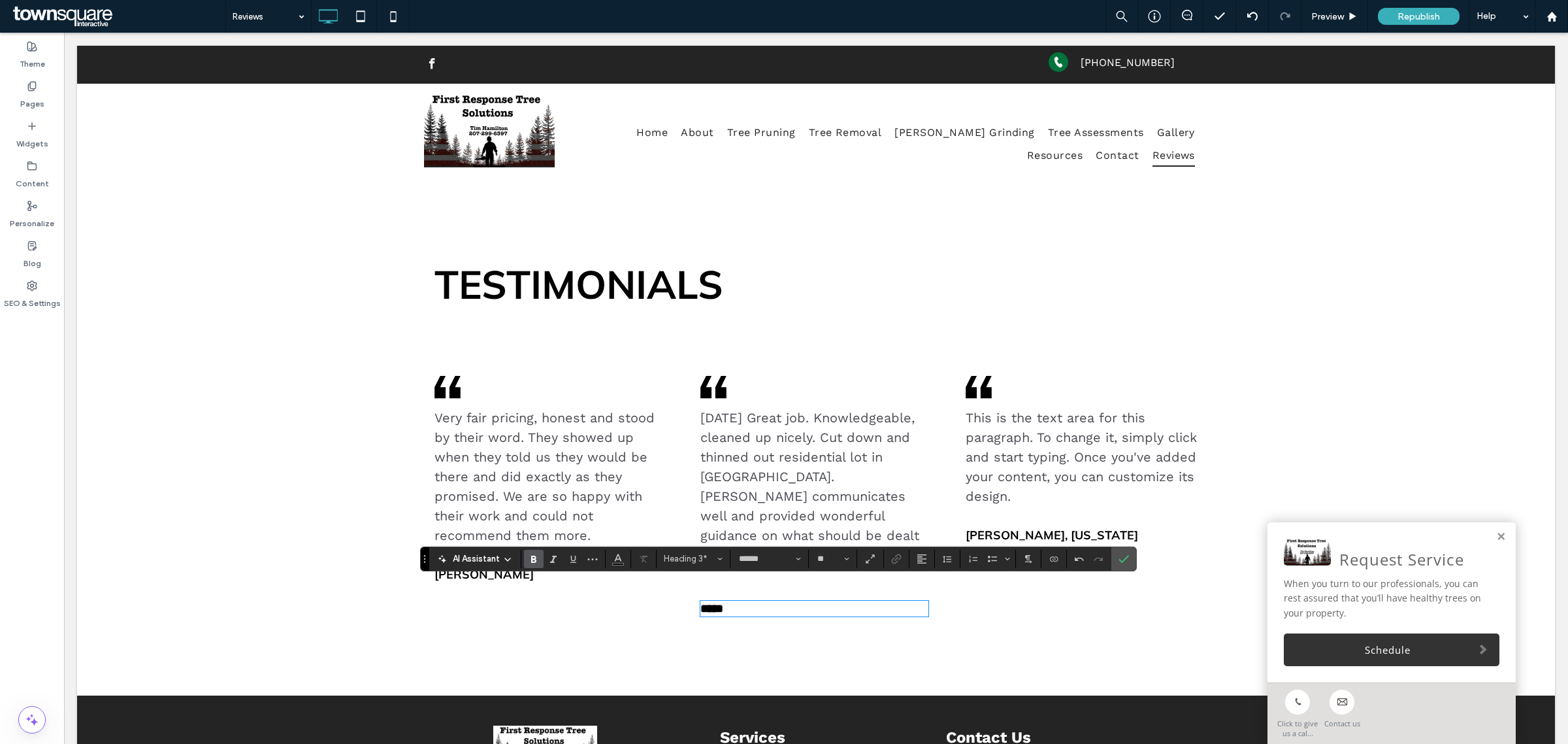
click at [1110, 456] on span "This is the text area for this paragraph. To change it, simply click and start …" at bounding box center [1081, 457] width 231 height 94
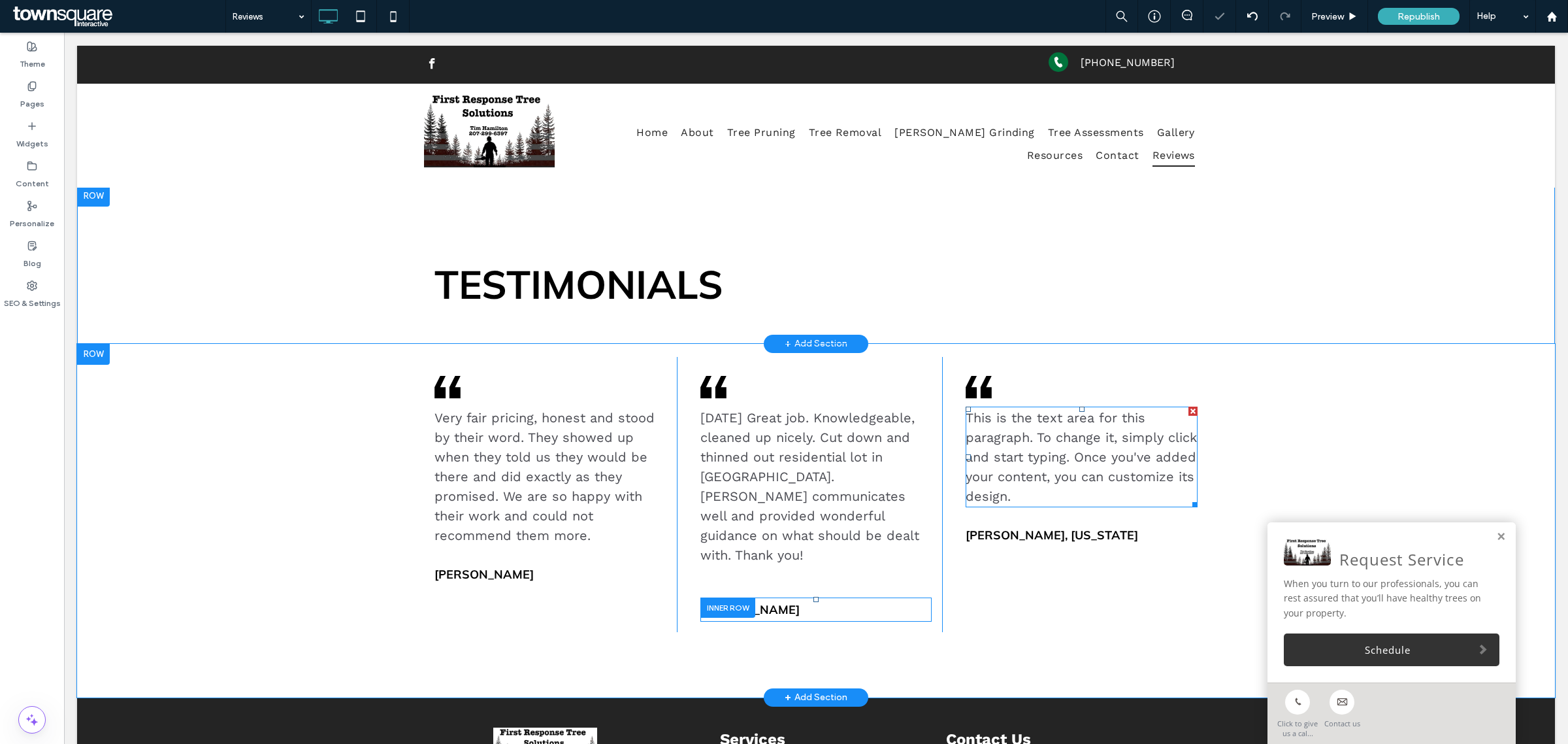
click at [1110, 456] on span "This is the text area for this paragraph. To change it, simply click and start …" at bounding box center [1081, 457] width 231 height 94
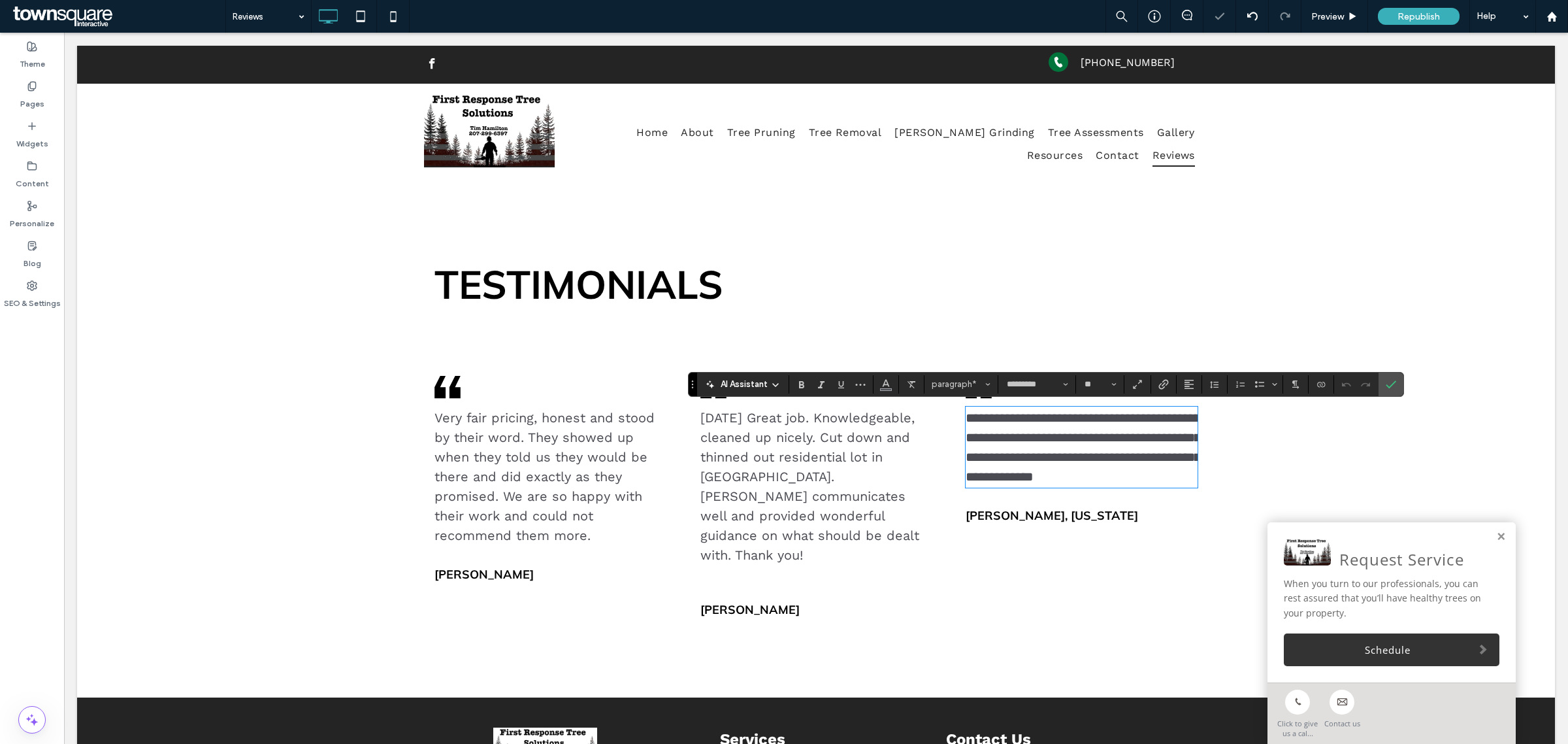
paste div
type input "**"
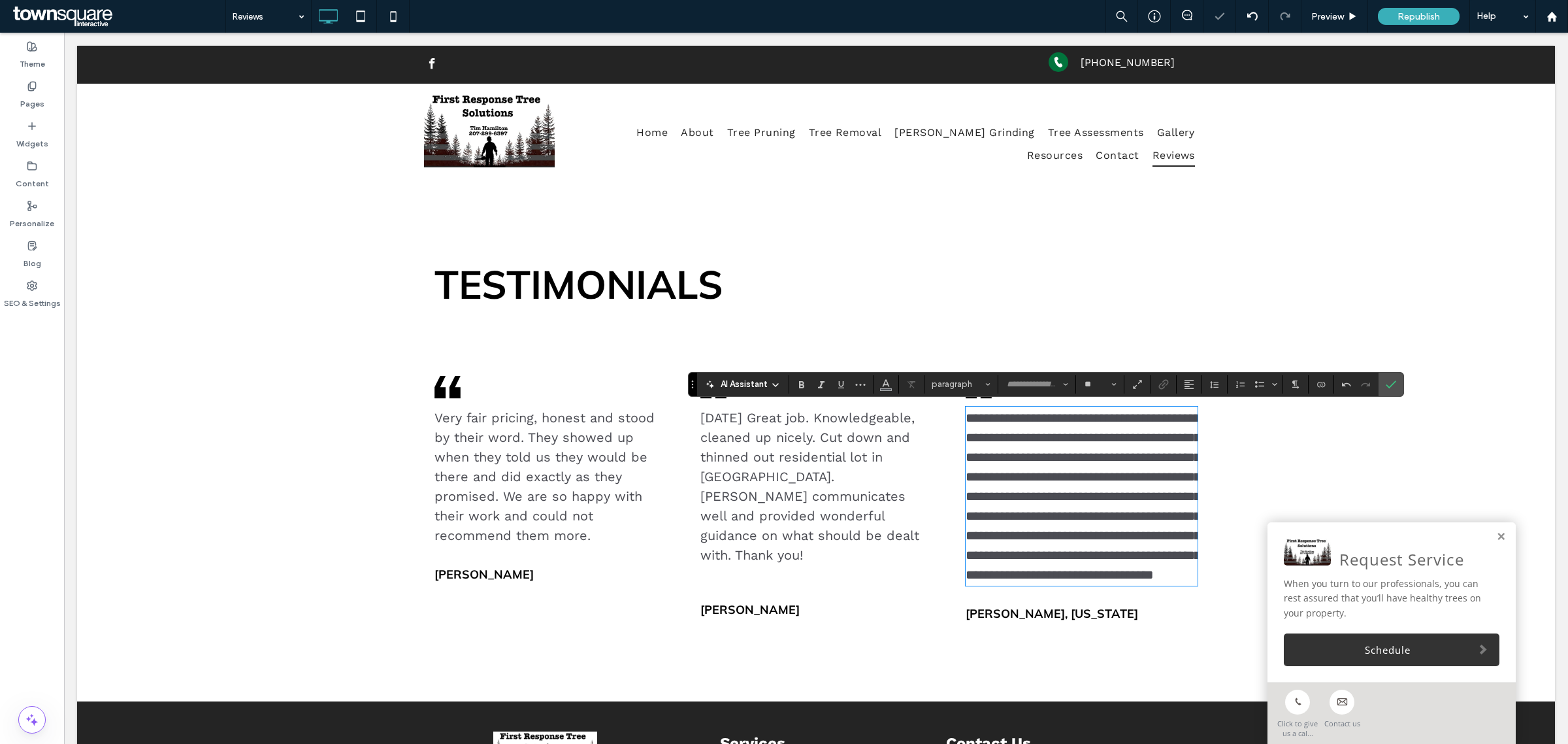
click at [1049, 621] on span "Jane Faber, New York" at bounding box center [1052, 613] width 173 height 15
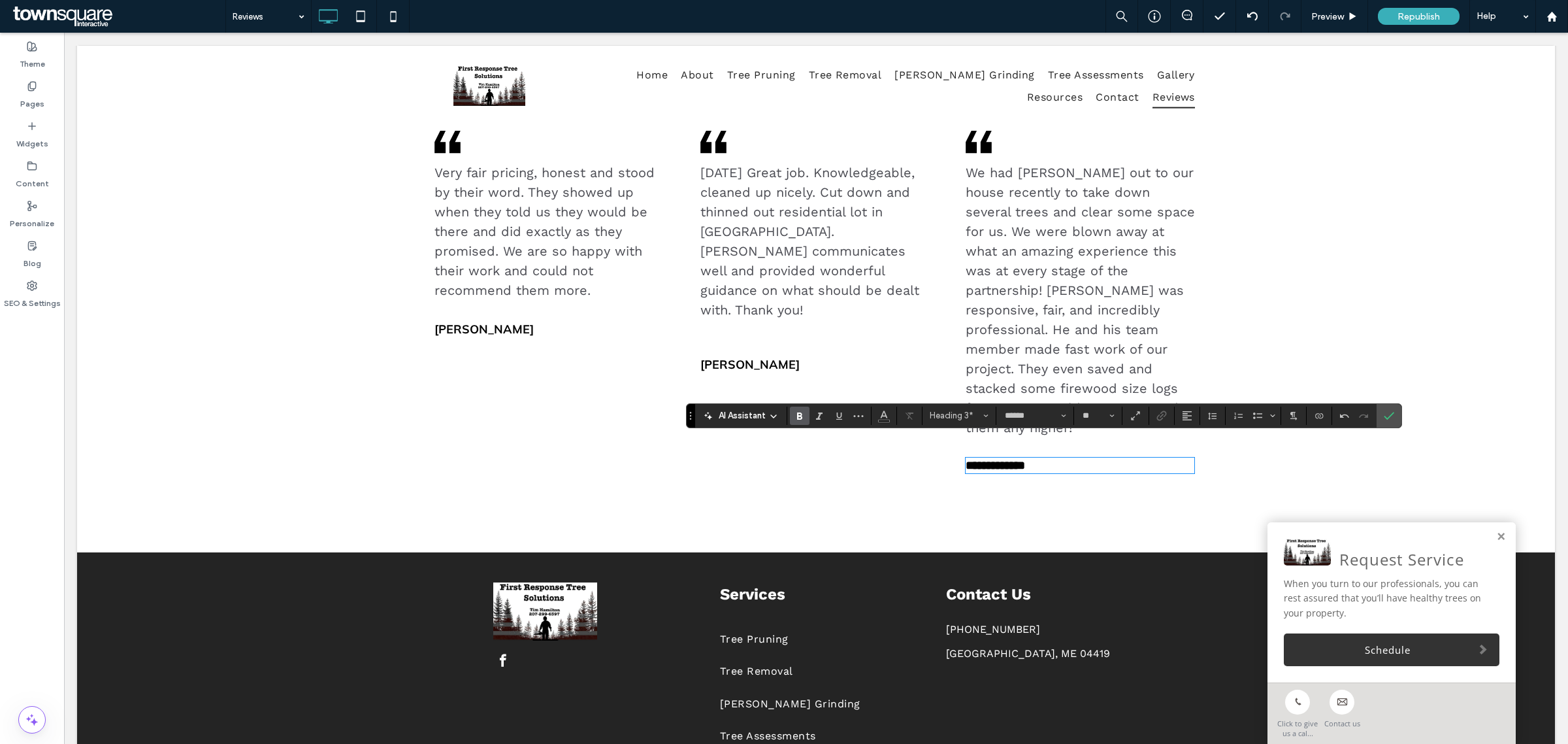
click at [1362, 209] on div ".cls-1-1436611828-1670365560 { clip-path: url(#clippath); } .cls-2-1436611828-1…" at bounding box center [816, 325] width 1478 height 453
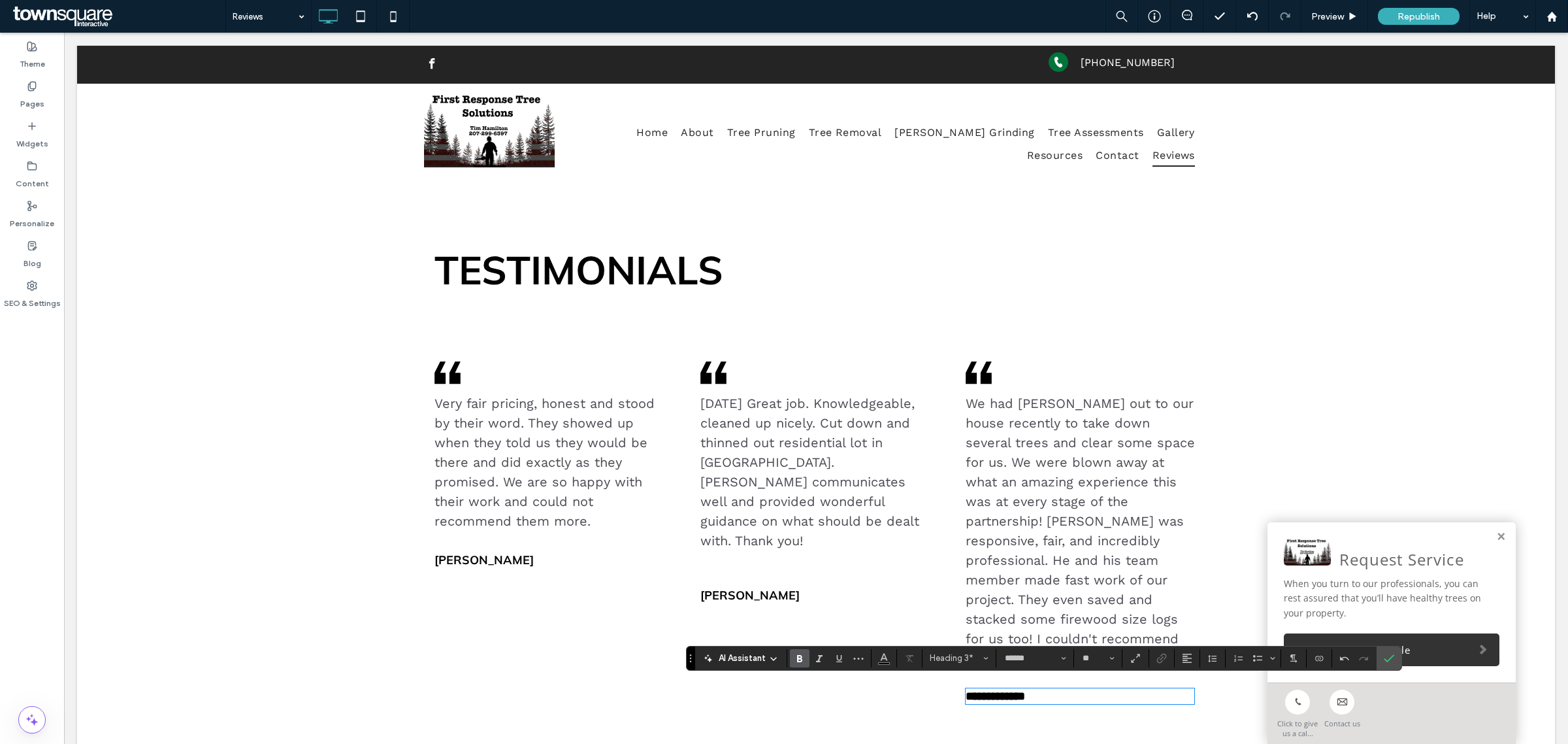
scroll to position [0, 0]
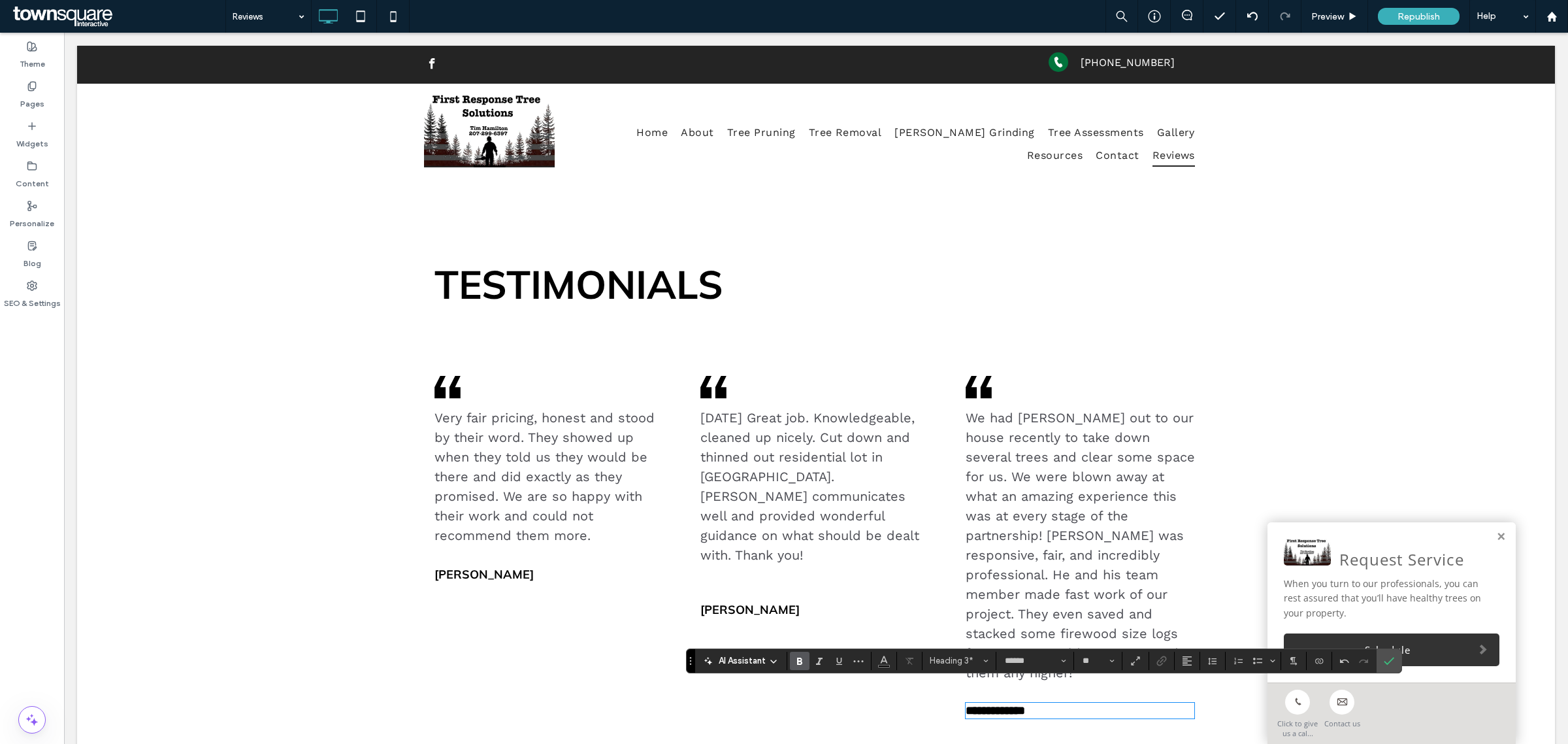
click at [540, 386] on div ".cls-1-1436611828-1670365560 { clip-path: url(#clippath); } .cls-2-1436611828-1…" at bounding box center [550, 544] width 252 height 375
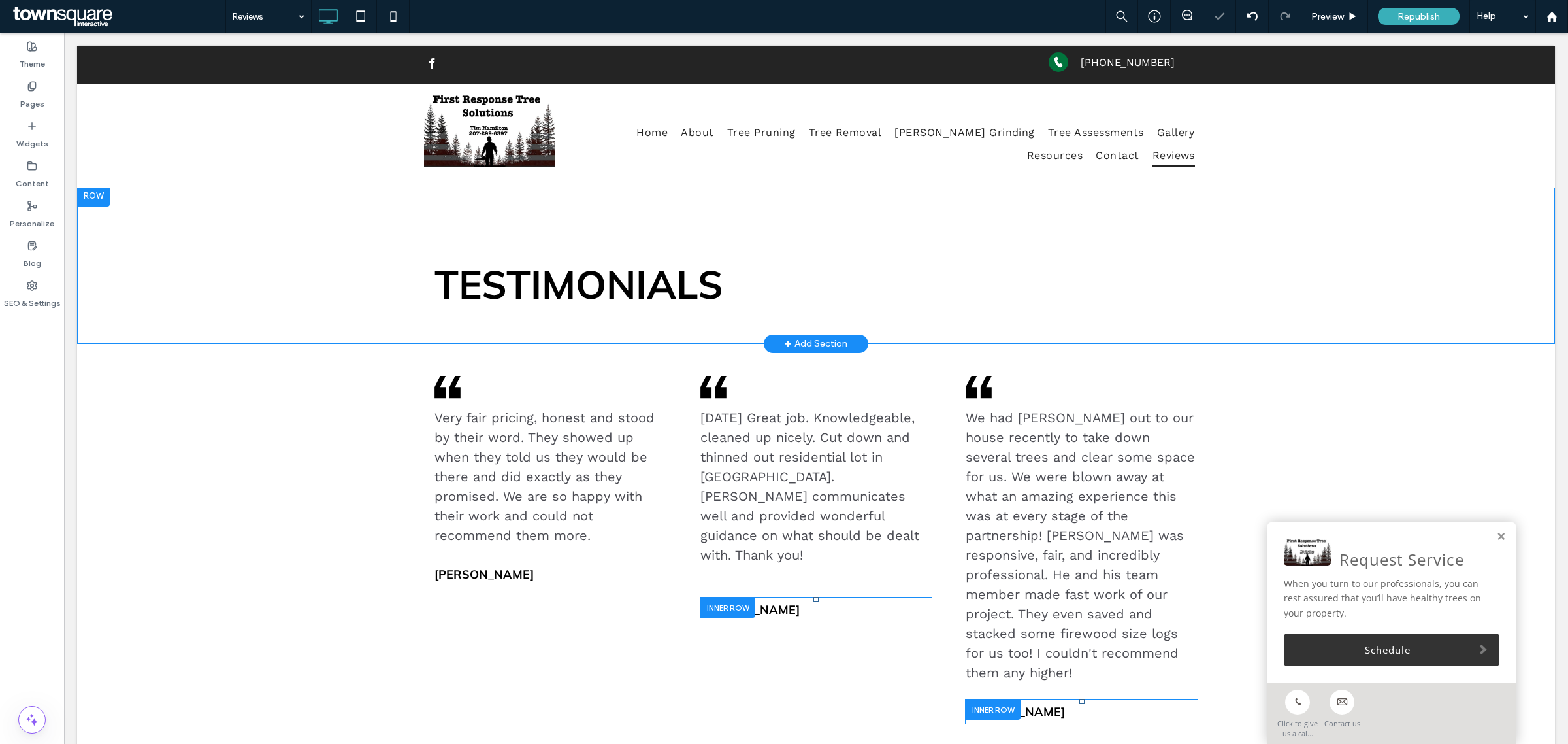
click at [1331, 380] on div ".cls-1-1436611828-1670365560 { clip-path: url(#clippath); } .cls-2-1436611828-1…" at bounding box center [816, 571] width 1478 height 456
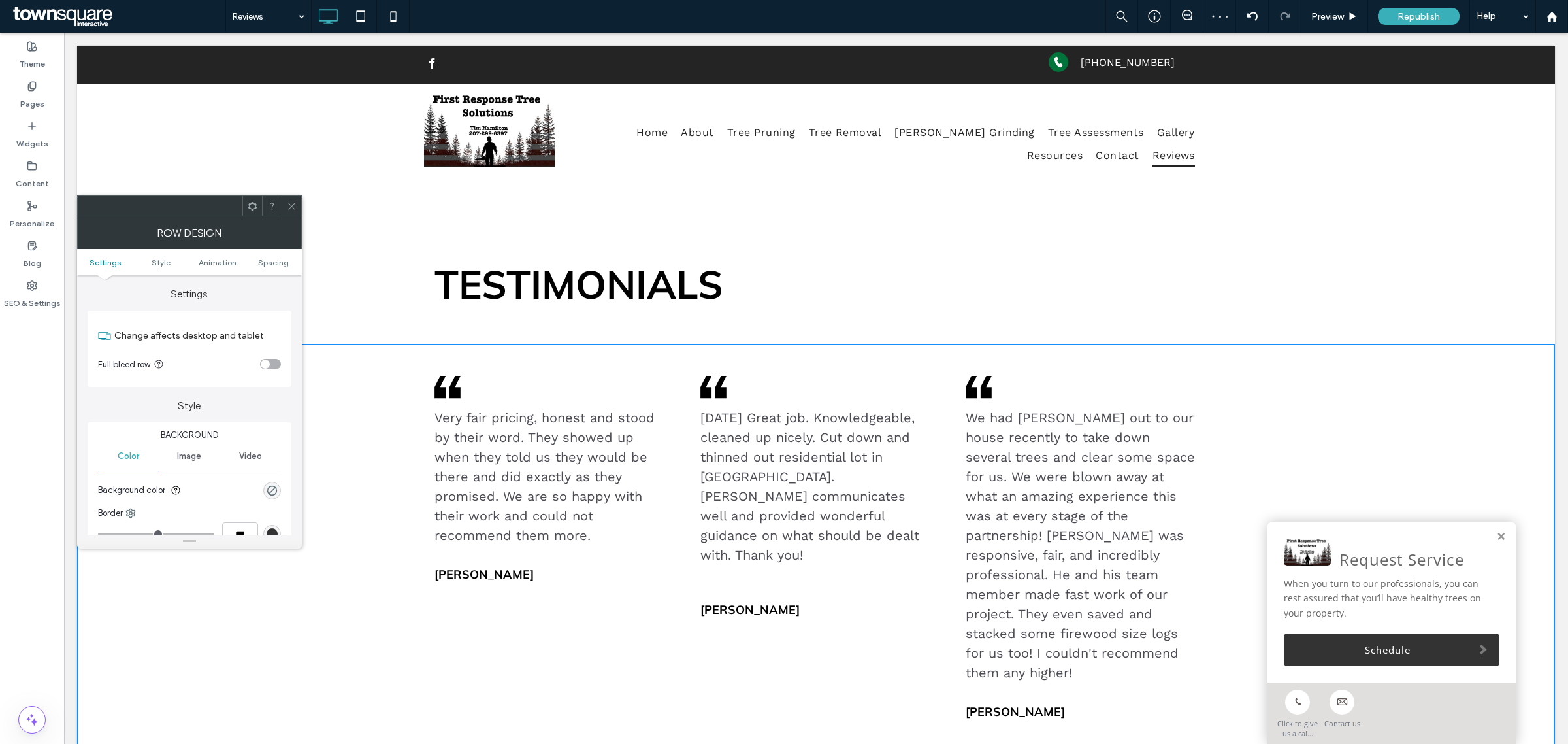
click at [296, 203] on icon at bounding box center [292, 206] width 10 height 10
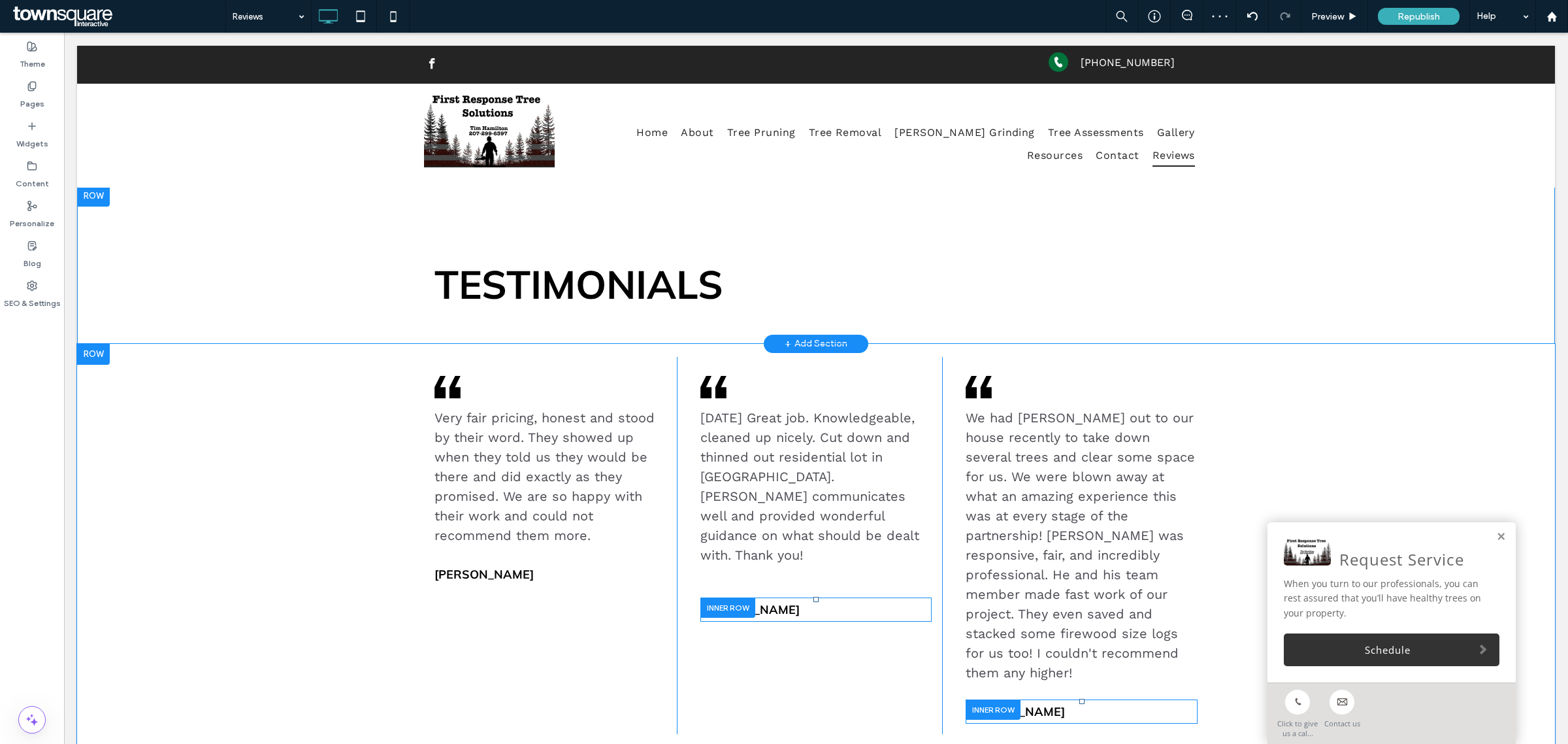
scroll to position [163, 0]
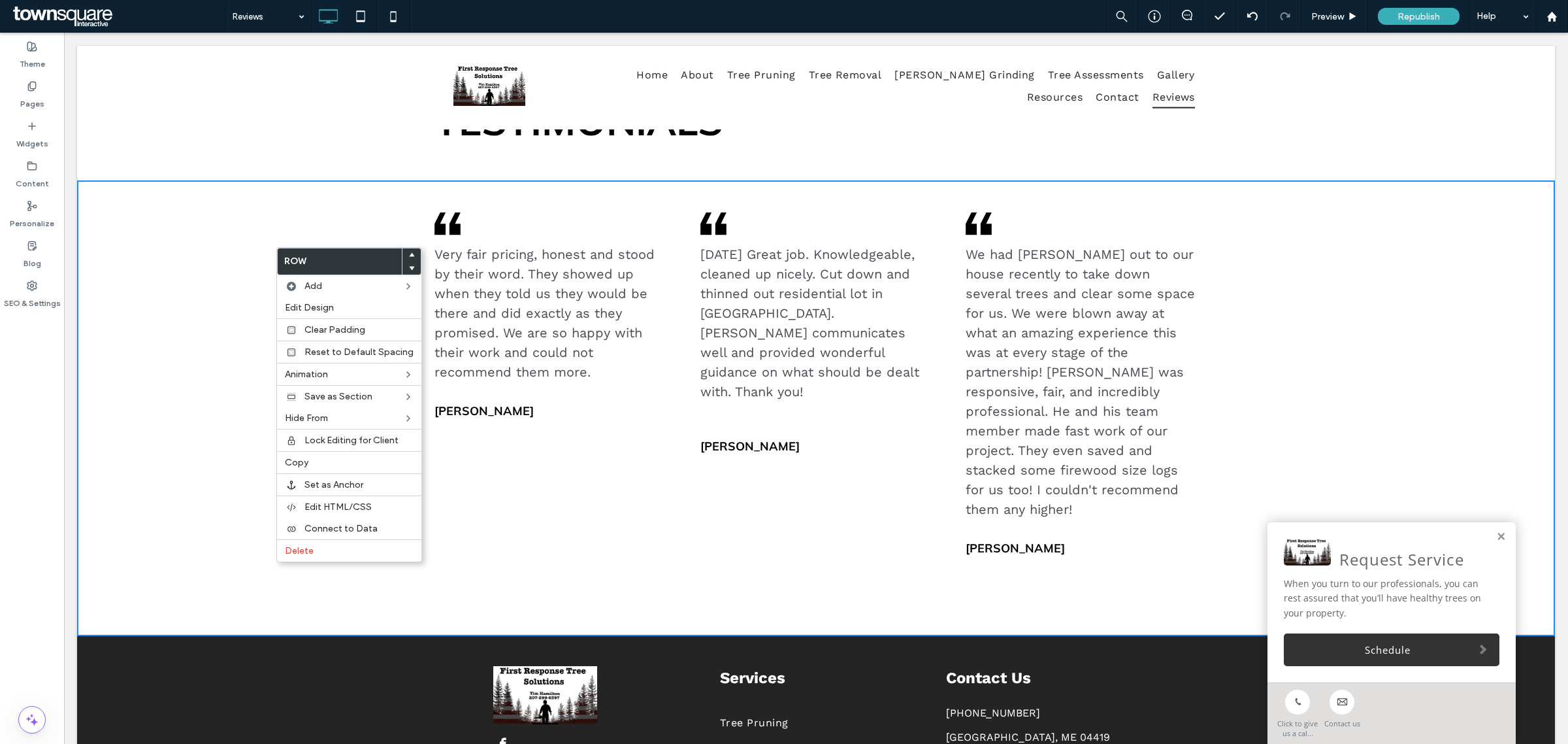
click at [177, 257] on div ".cls-1-1436611828-1670365560 { clip-path: url(#clippath); } .cls-2-1436611828-1…" at bounding box center [816, 408] width 1478 height 456
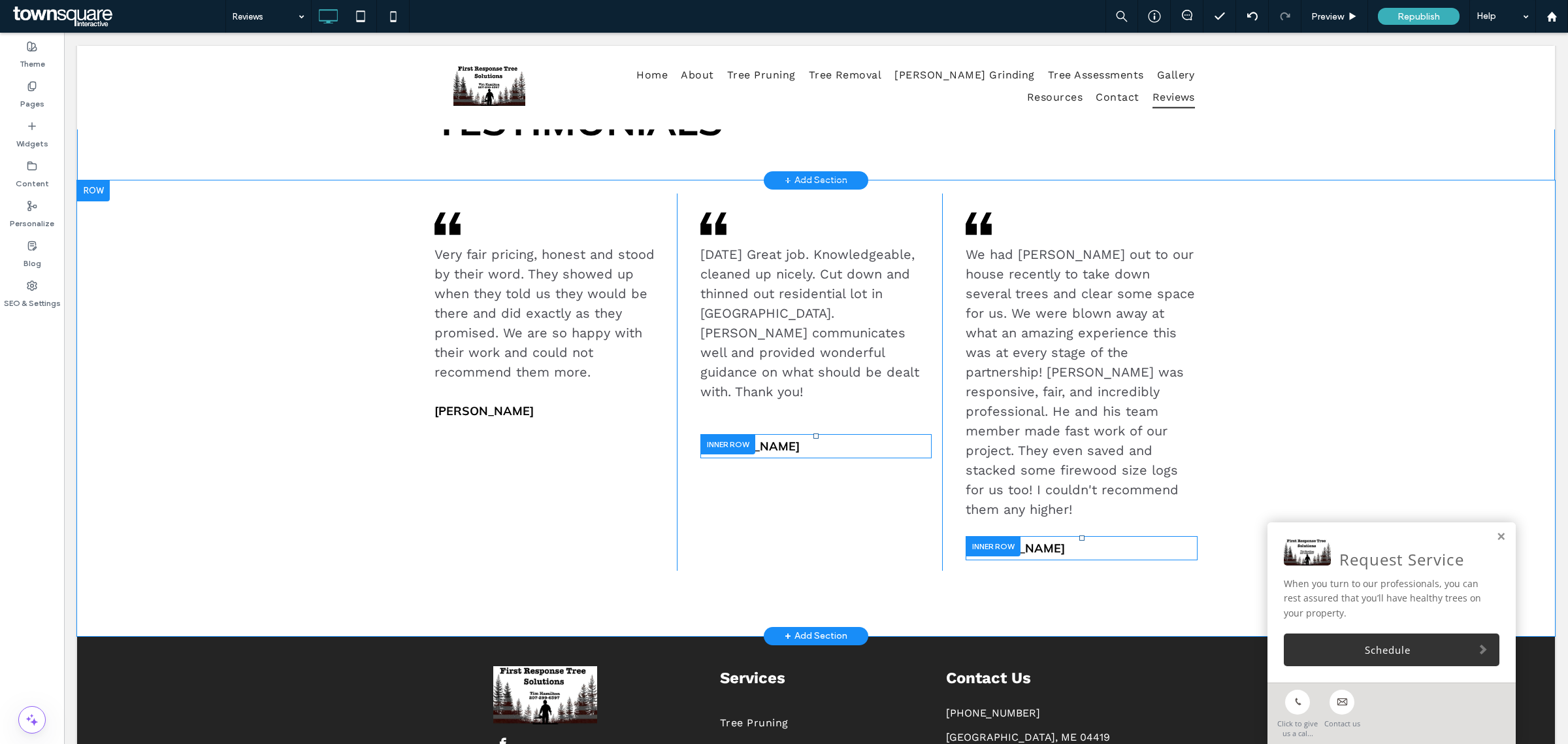
click at [177, 257] on div ".cls-1-1436611828-1670365560 { clip-path: url(#clippath); } .cls-2-1436611828-1…" at bounding box center [816, 408] width 1478 height 456
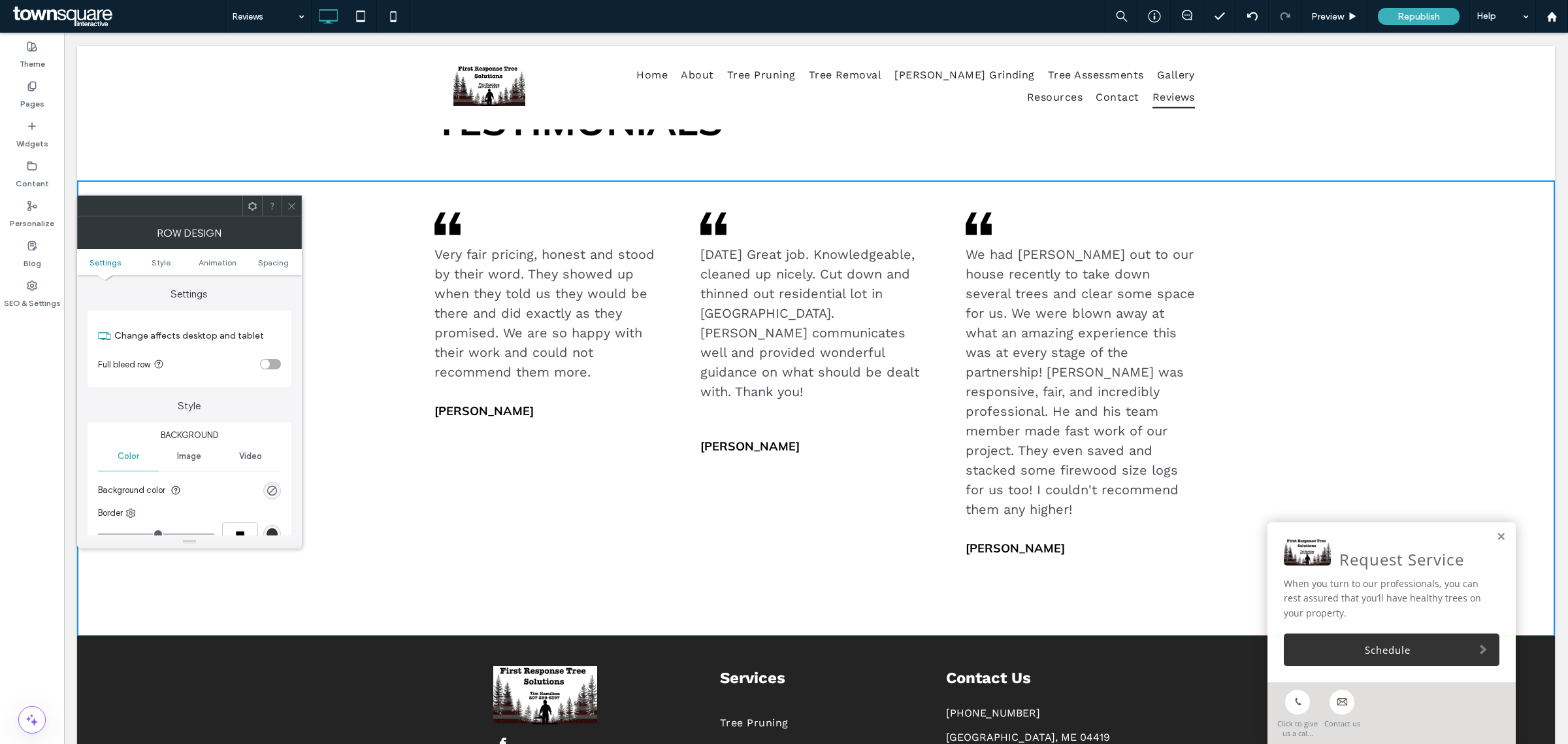
click at [1295, 230] on div ".cls-1-1436611828-1670365560 { clip-path: url(#clippath); } .cls-2-1436611828-1…" at bounding box center [816, 408] width 1478 height 456
click at [965, 205] on div ".cls-1-1436611828-1670365560 { clip-path: url(#clippath); } .cls-2-1436611828-1…" at bounding box center [1081, 382] width 252 height 377
click at [294, 204] on icon at bounding box center [292, 206] width 10 height 10
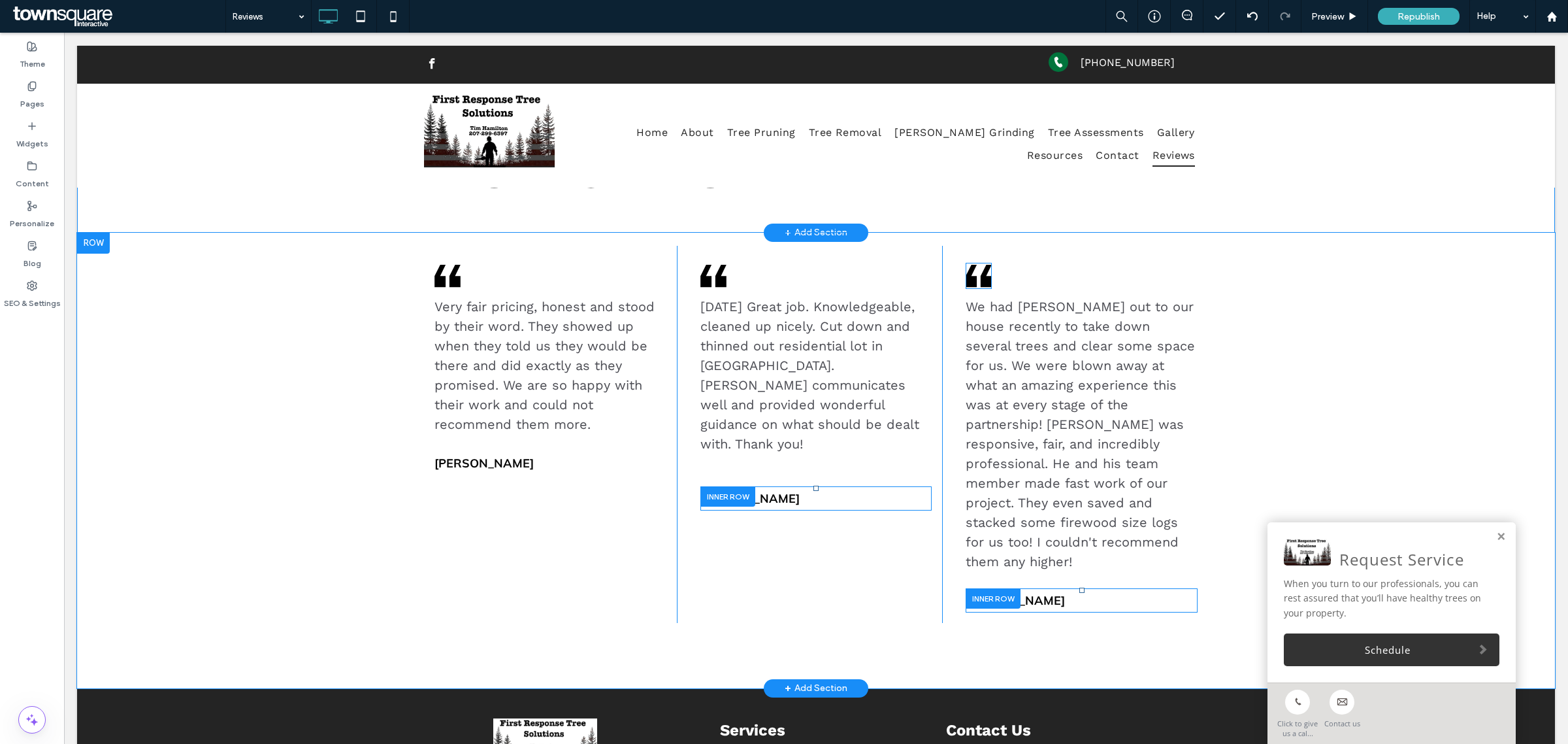
scroll to position [82, 0]
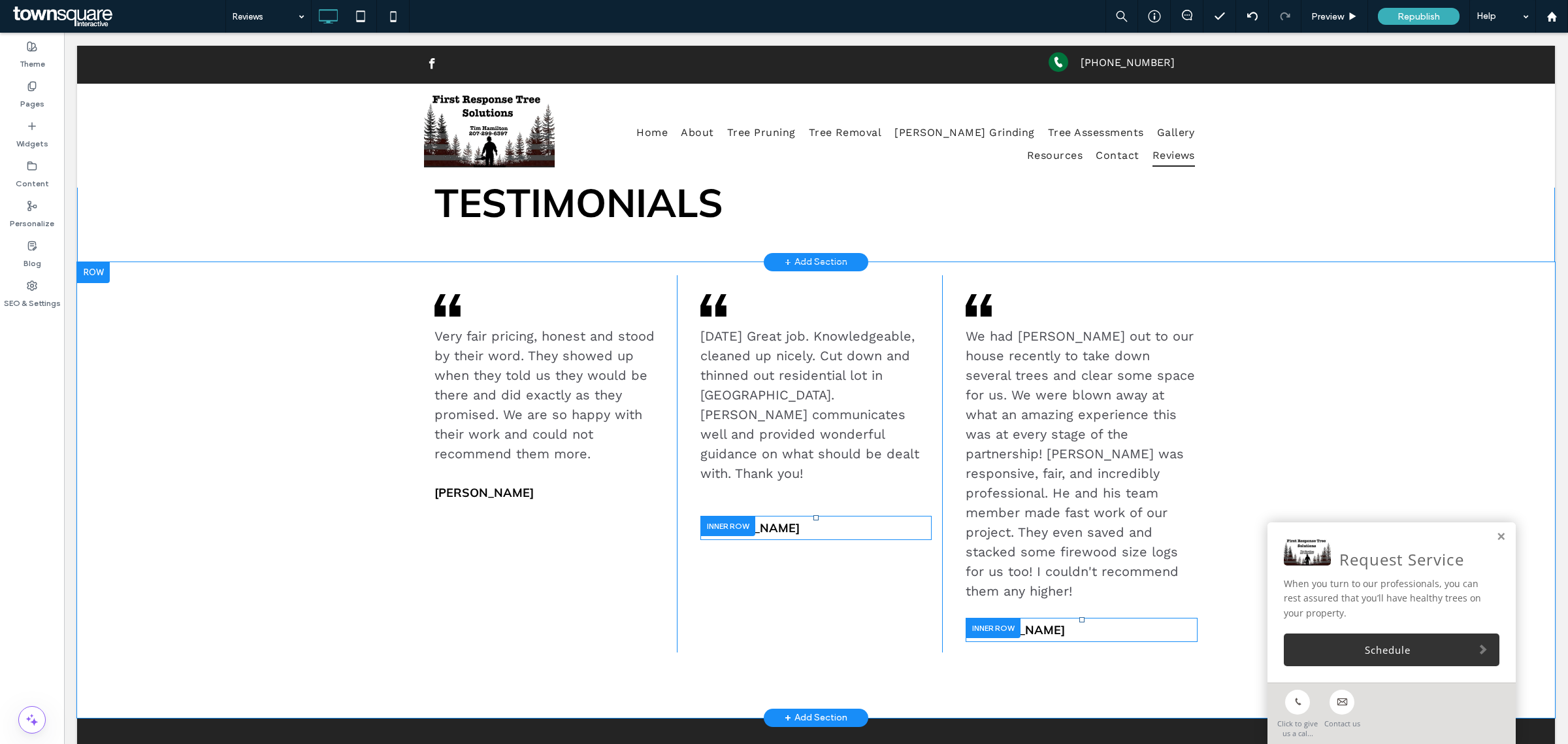
click at [1147, 277] on div ".cls-1-1436611828-1670365560 { clip-path: url(#clippath); } .cls-2-1436611828-1…" at bounding box center [1081, 464] width 252 height 377
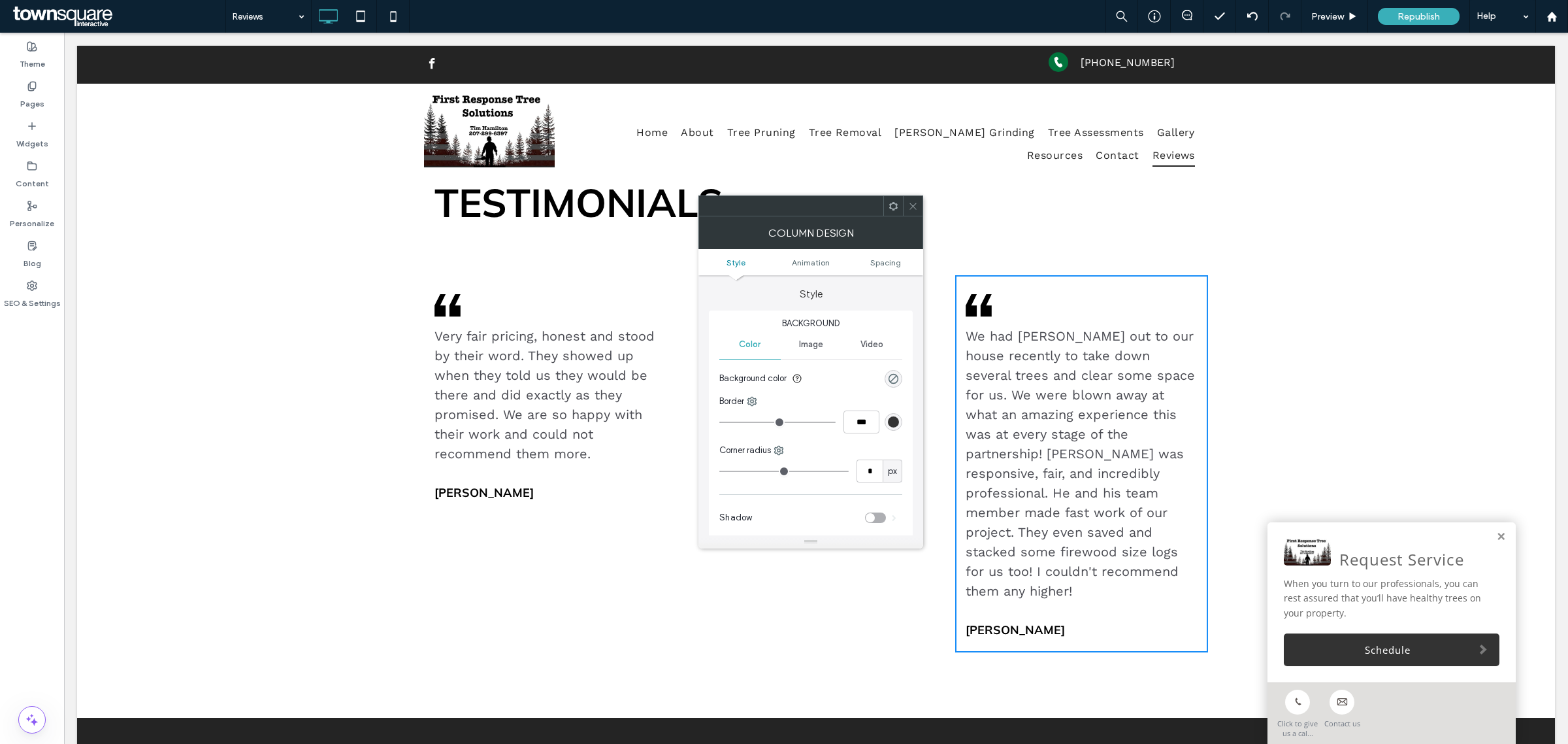
click at [915, 214] on span at bounding box center [913, 205] width 10 height 19
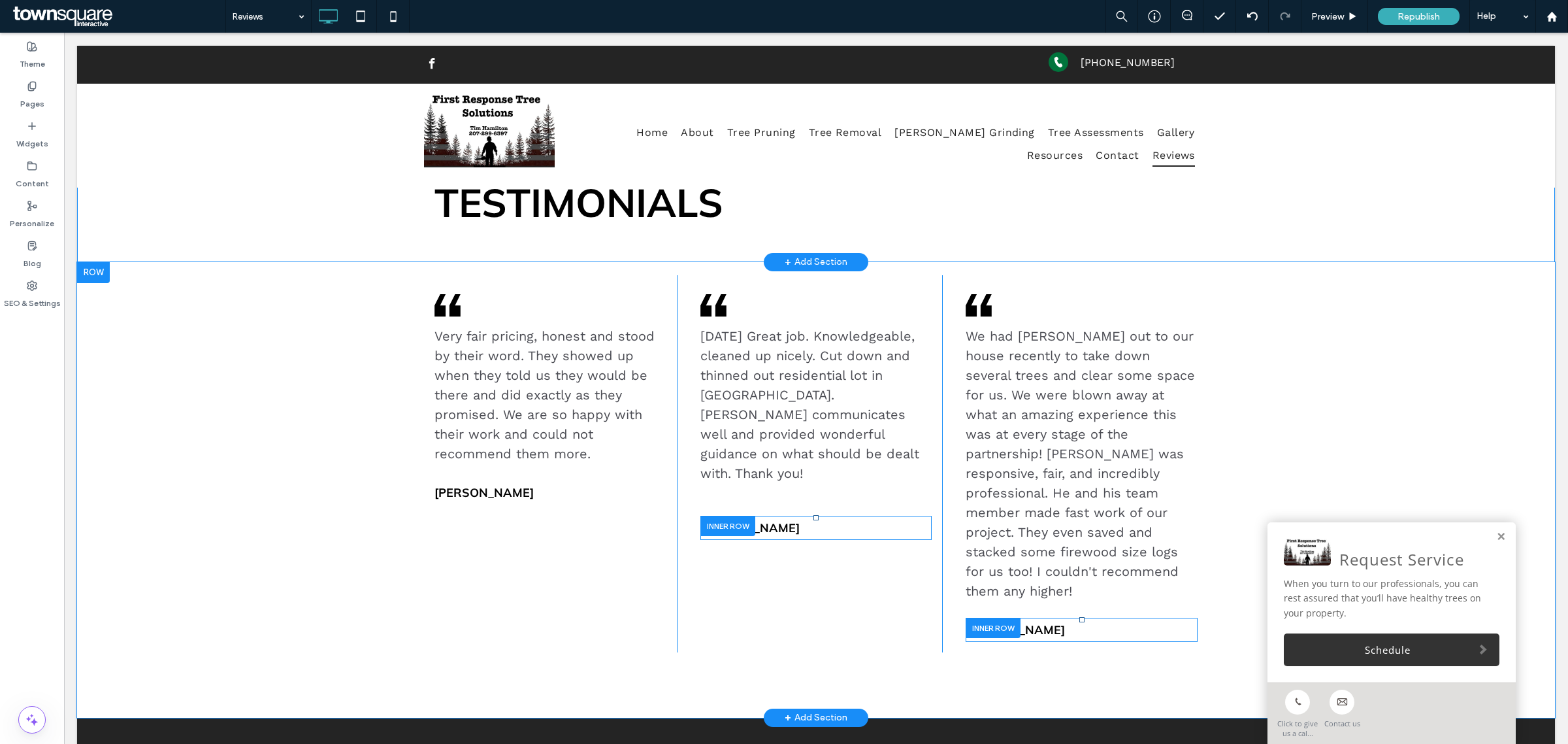
click at [384, 277] on div ".cls-1-1436611828-1670365560 { clip-path: url(#clippath); } .cls-2-1436611828-1…" at bounding box center [816, 490] width 1478 height 456
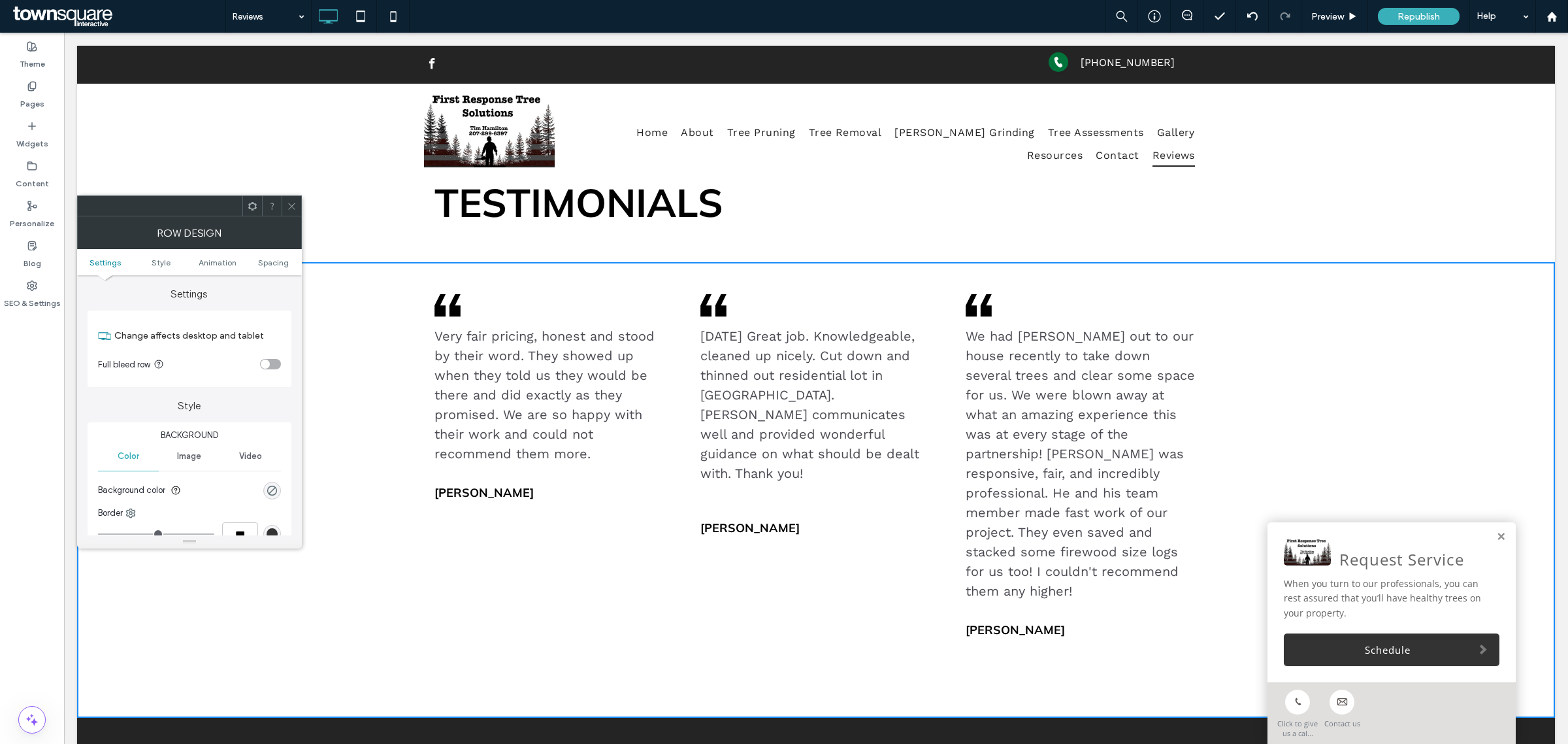
click at [289, 210] on icon at bounding box center [292, 206] width 10 height 10
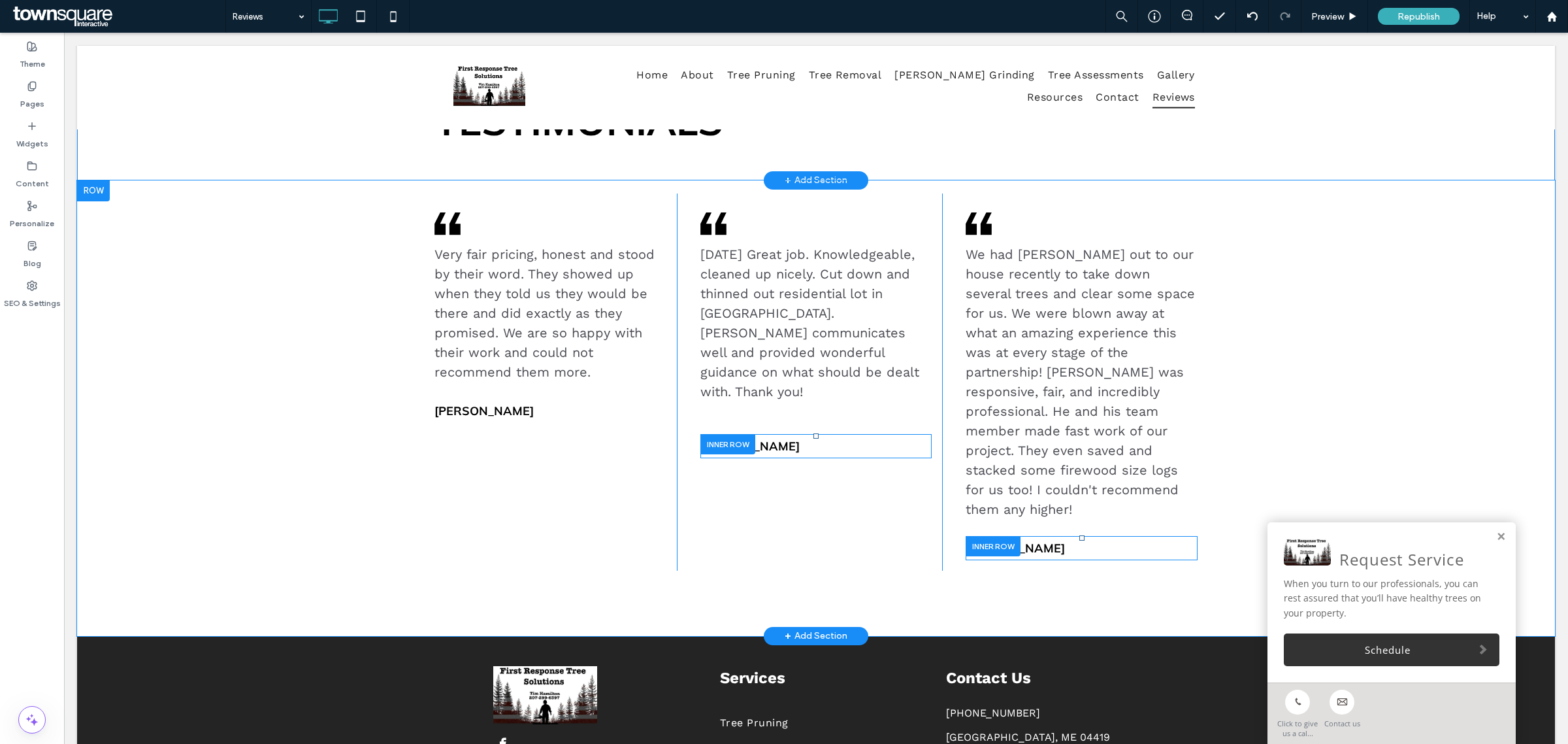
click at [1464, 286] on div ".cls-1-1436611828-1670365560 { clip-path: url(#clippath); } .cls-2-1436611828-1…" at bounding box center [816, 408] width 1478 height 456
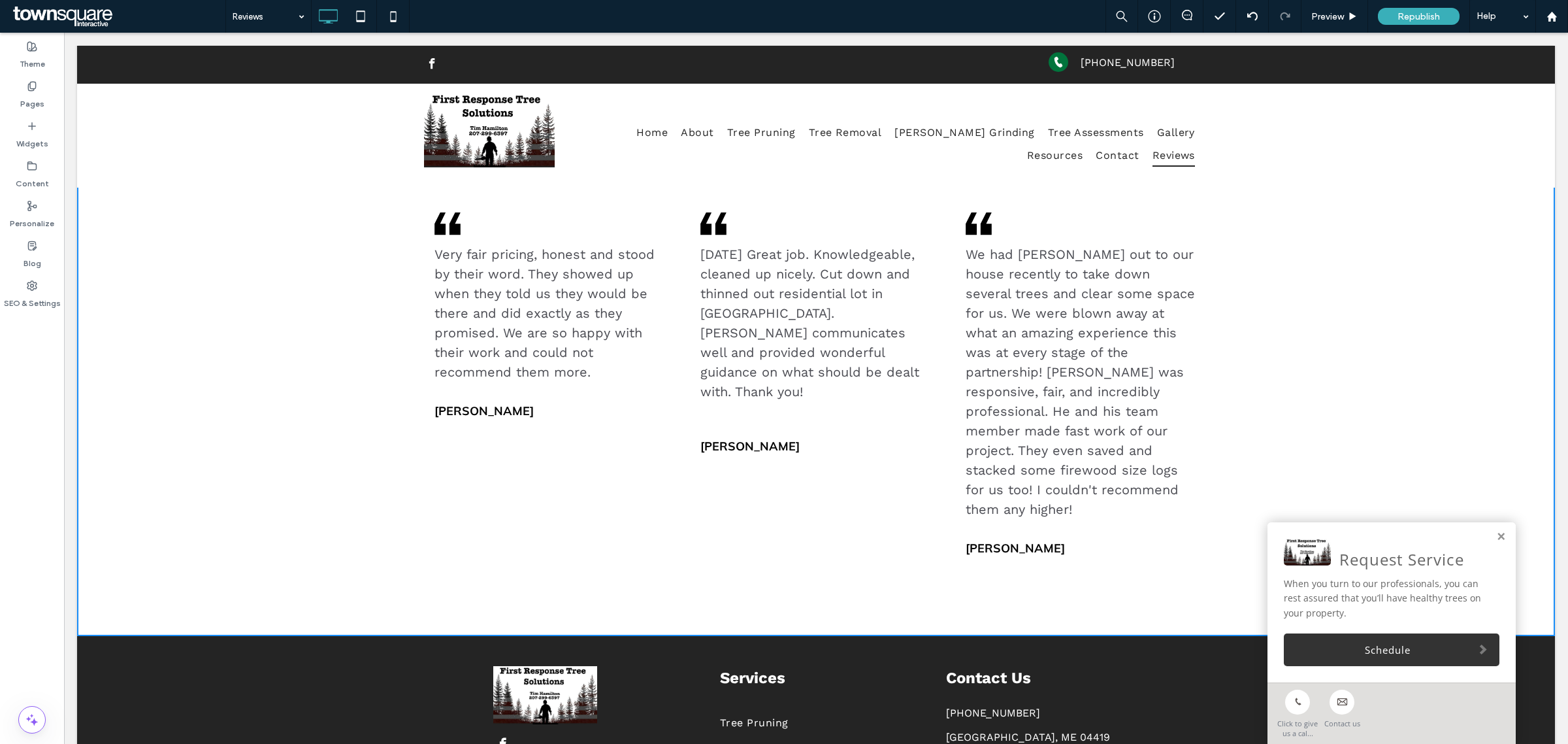
scroll to position [66, 0]
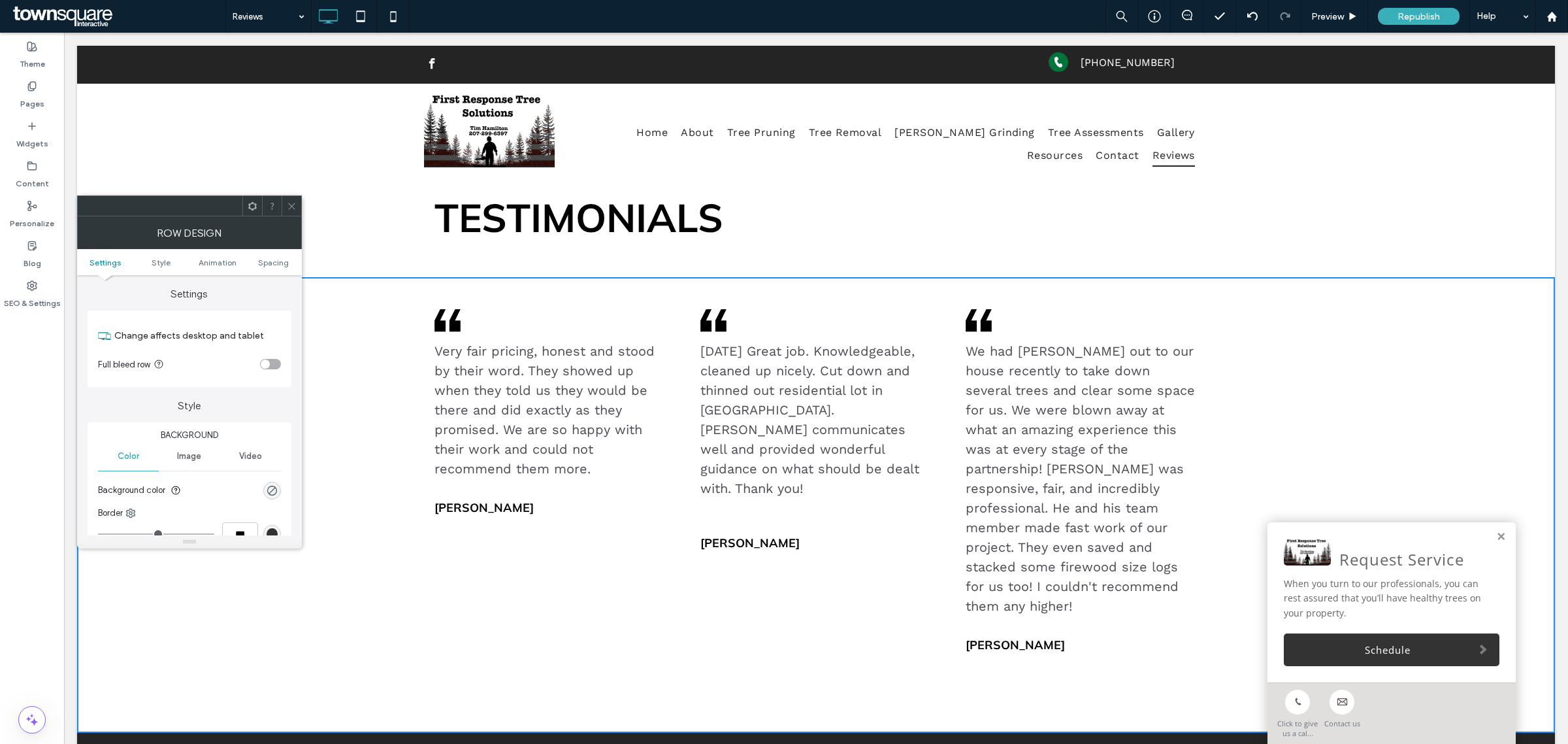
click at [292, 203] on icon at bounding box center [292, 206] width 10 height 10
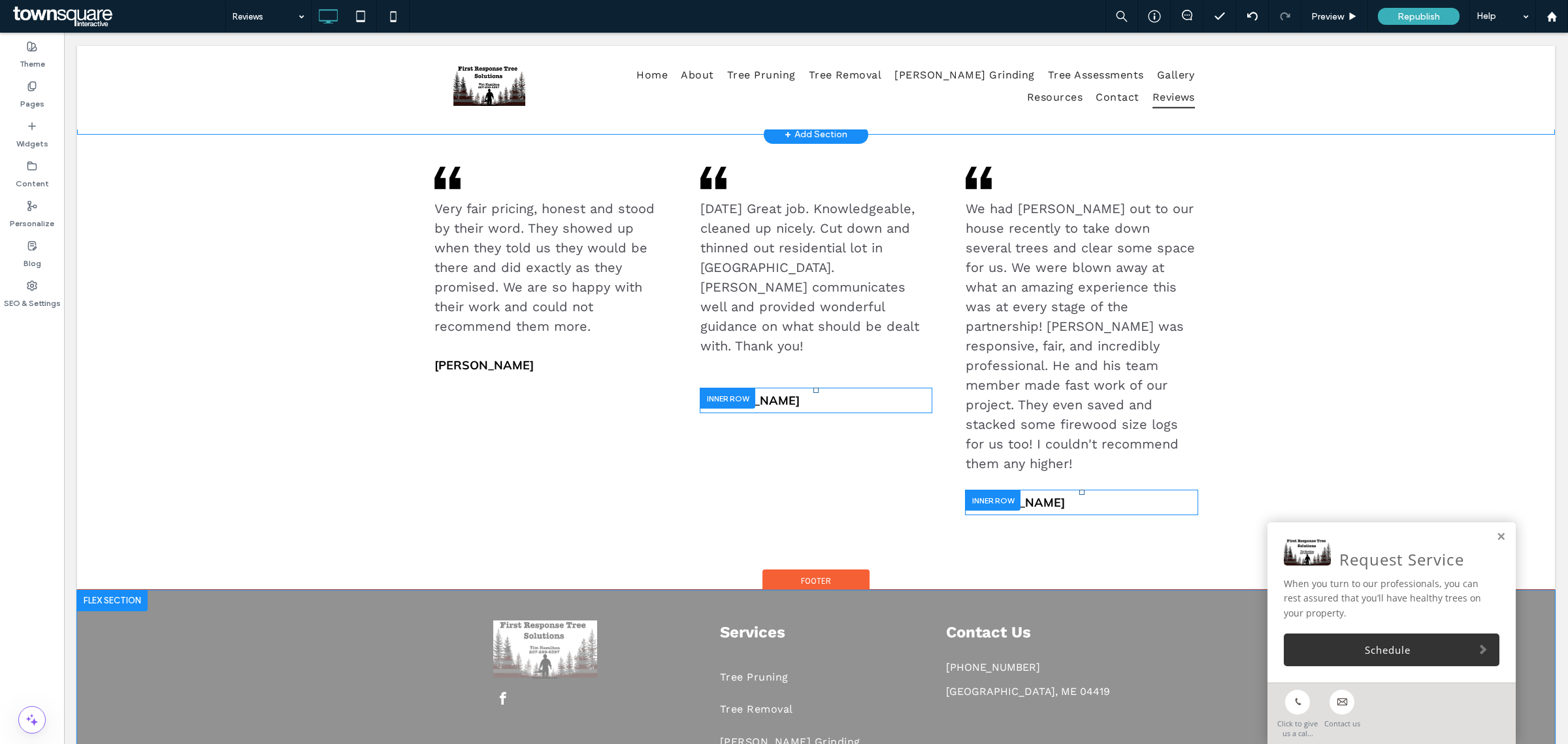
scroll to position [312, 0]
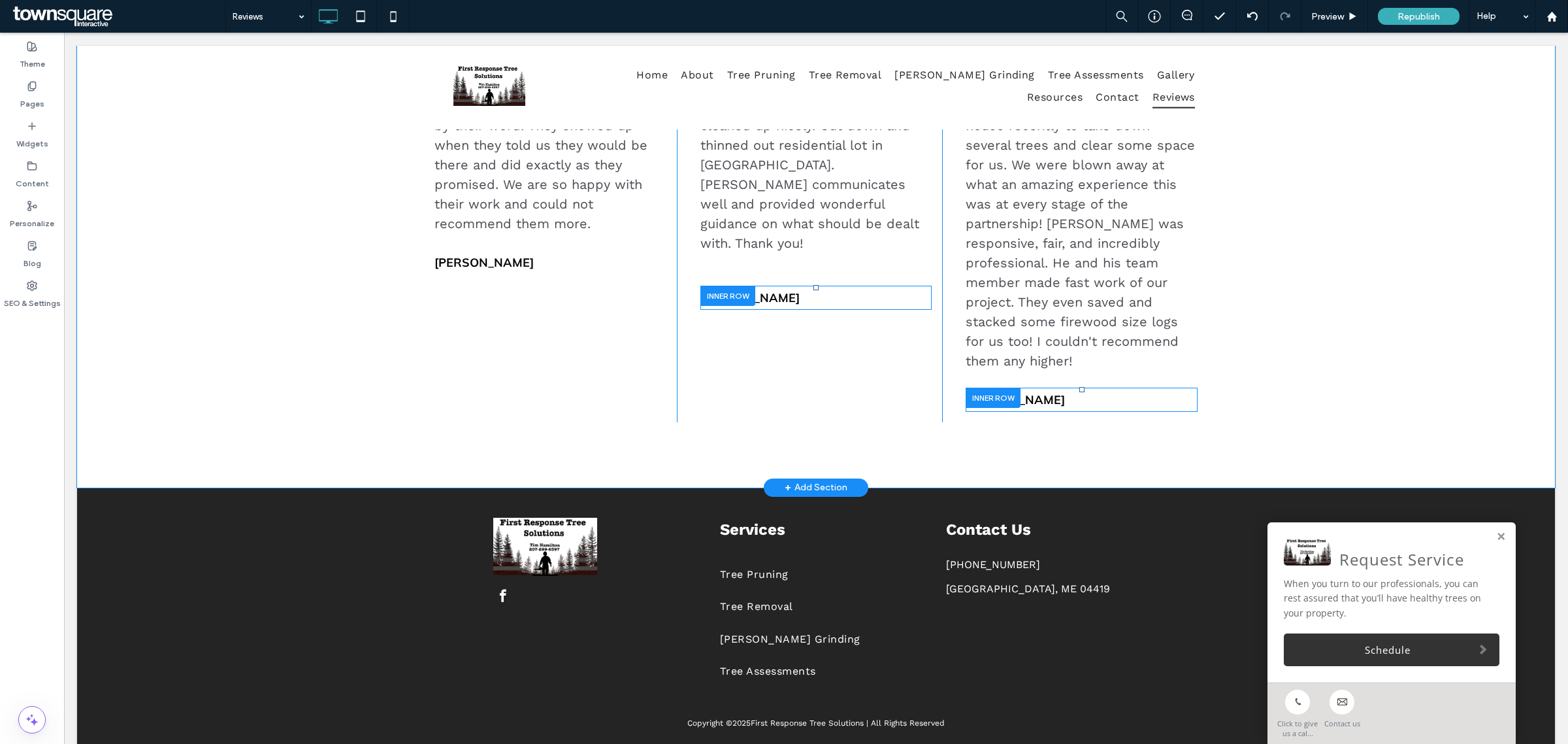
click at [791, 478] on div "+ Add Section" at bounding box center [816, 487] width 105 height 18
click at [808, 368] on use at bounding box center [810, 370] width 12 height 12
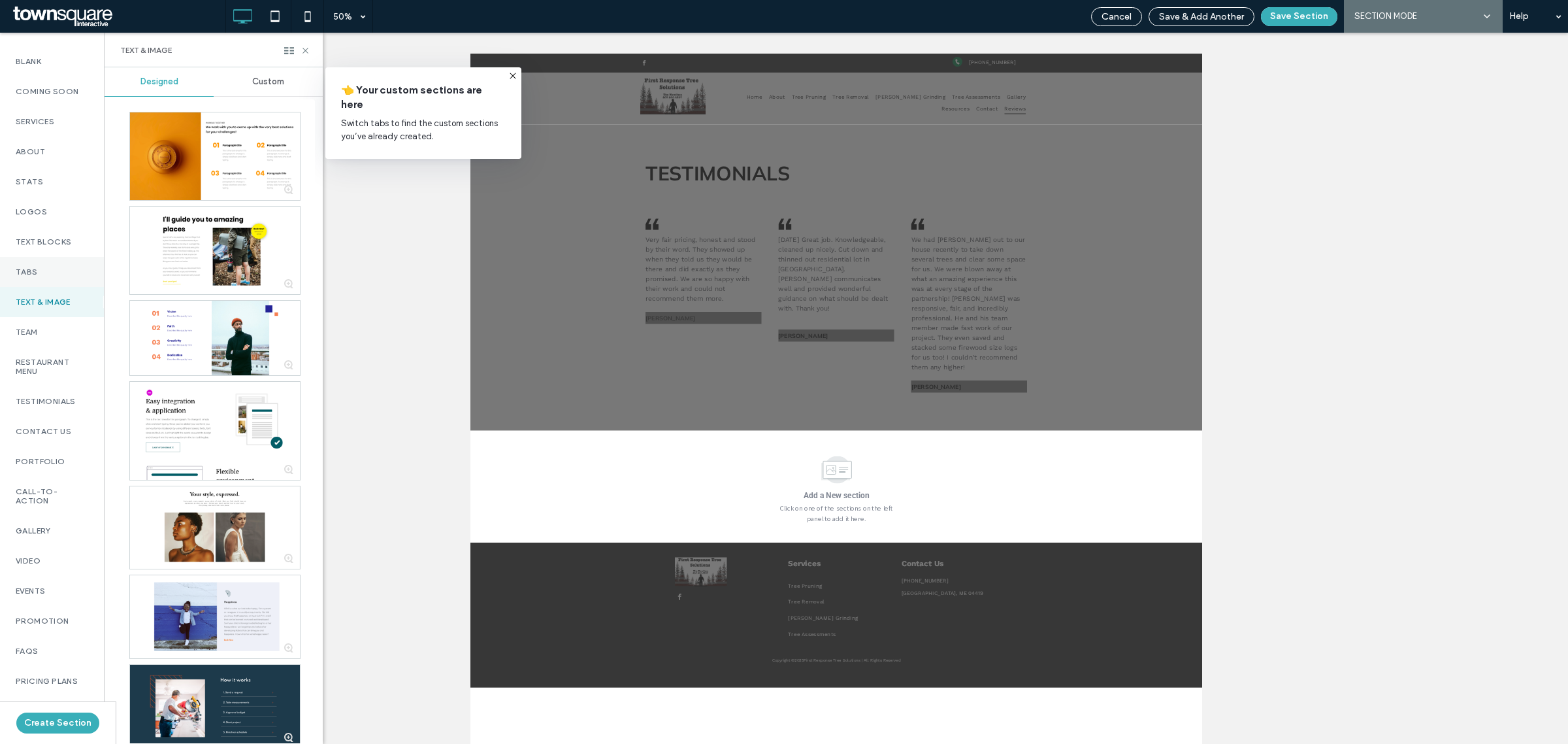
scroll to position [163, 0]
click at [57, 323] on div "Testimonials" at bounding box center [52, 328] width 104 height 30
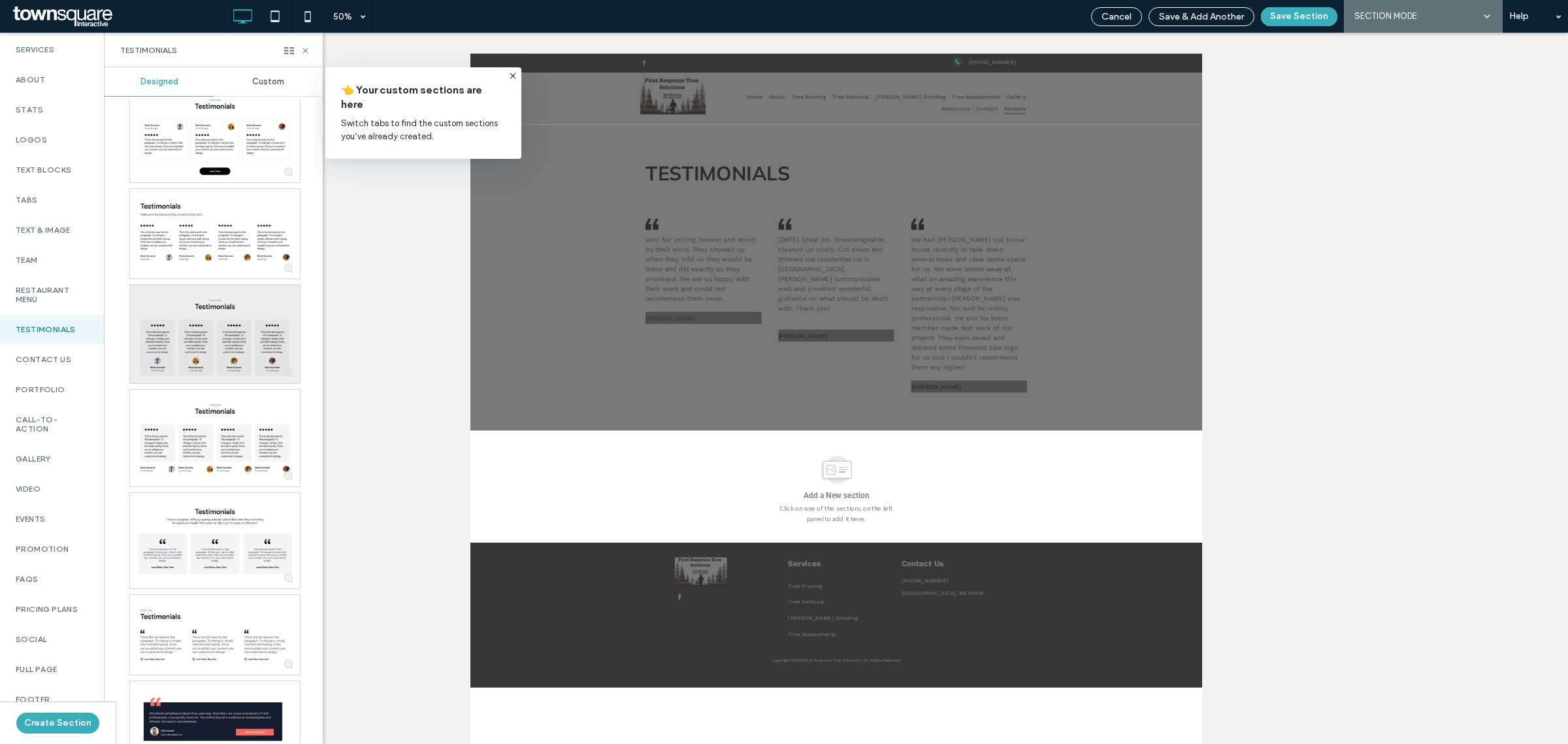
scroll to position [572, 0]
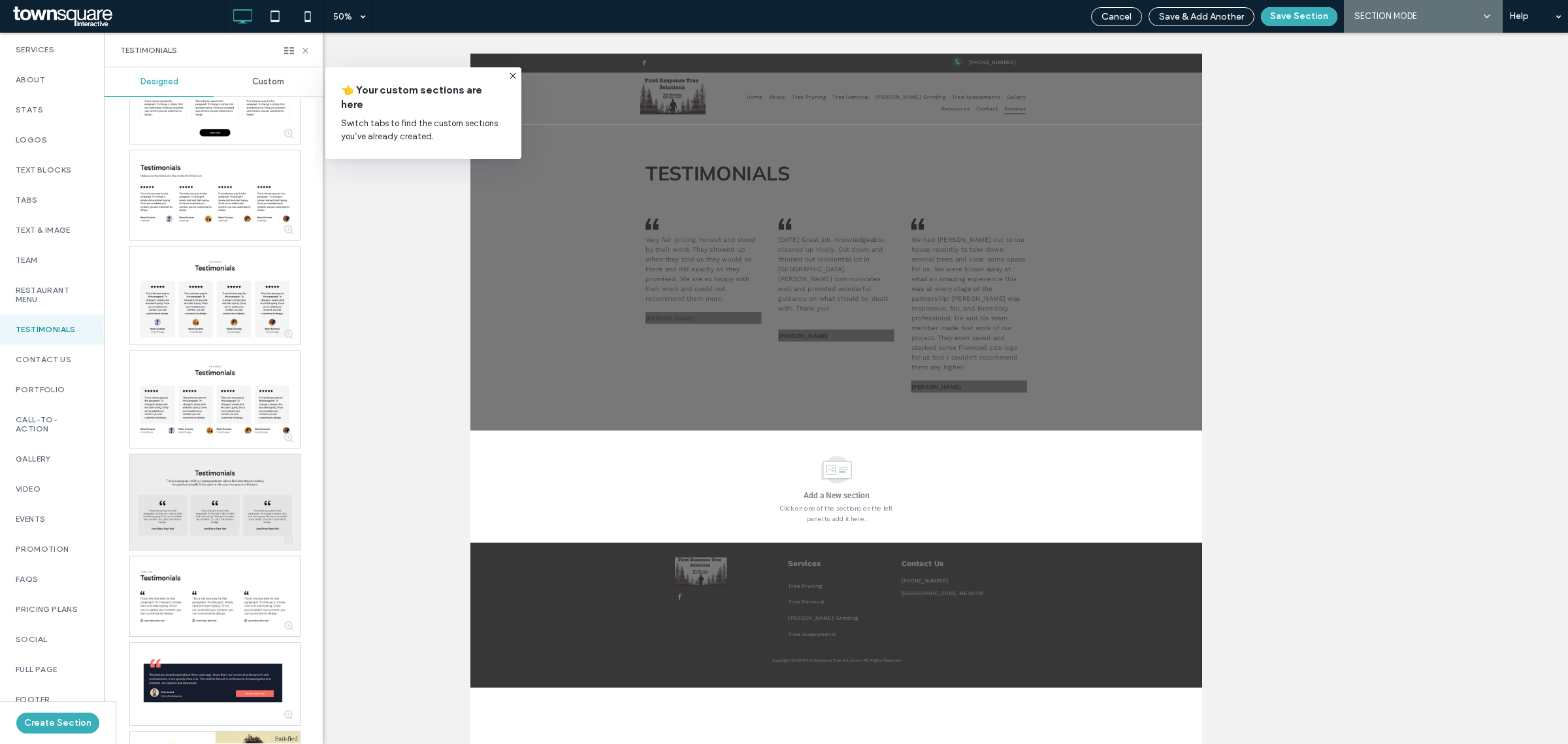
click at [266, 475] on div at bounding box center [214, 501] width 170 height 95
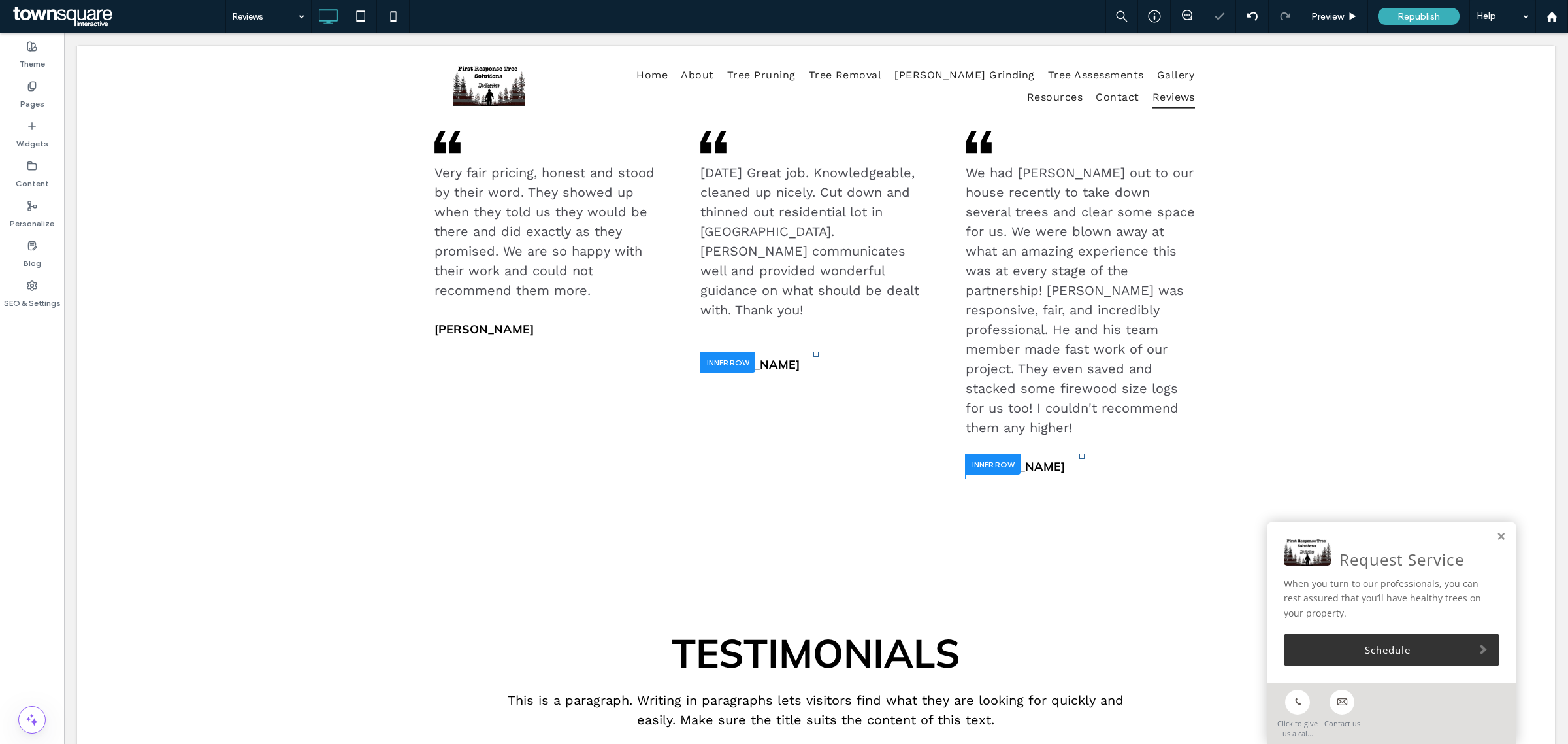
scroll to position [654, 0]
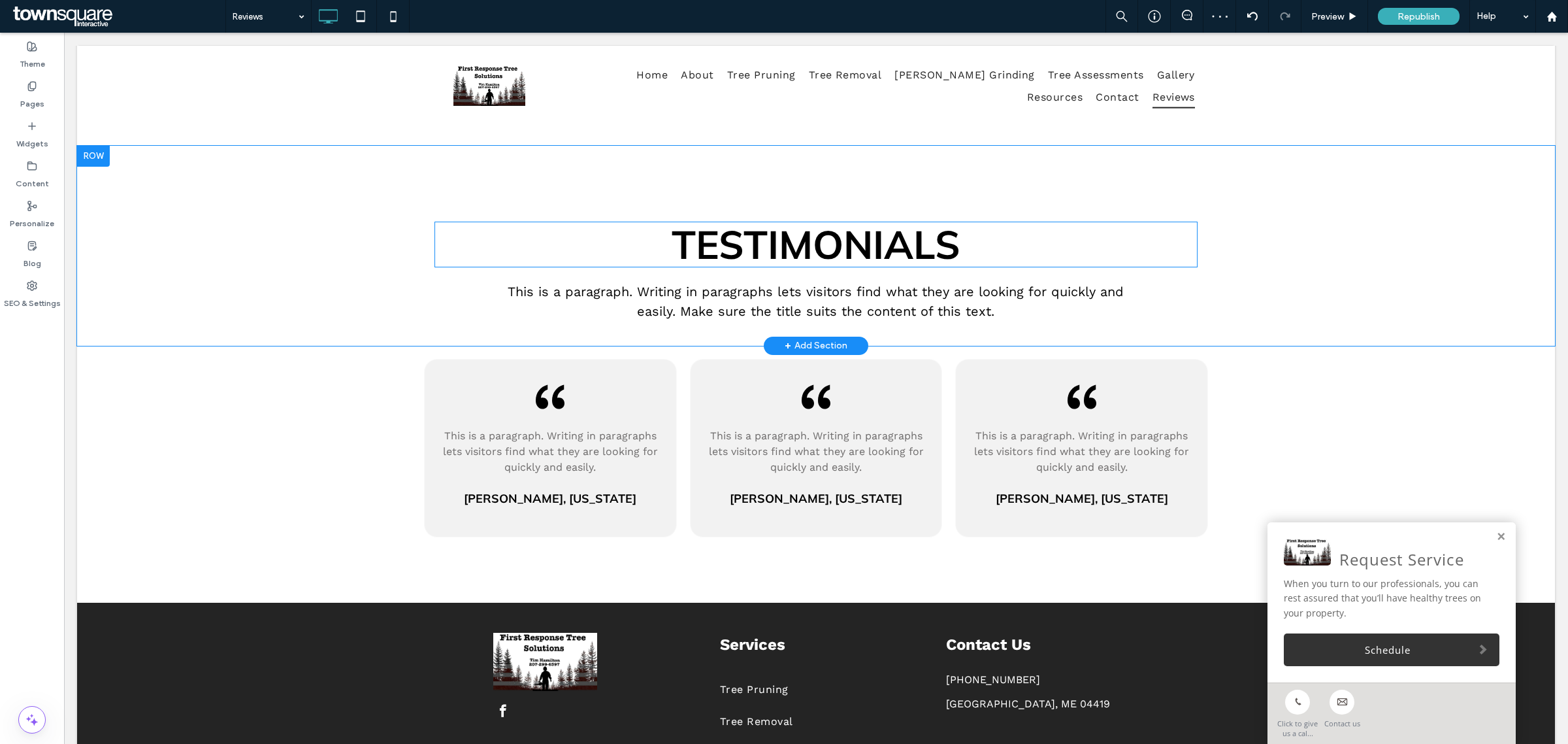
click at [800, 235] on span "Testimonials" at bounding box center [816, 244] width 289 height 49
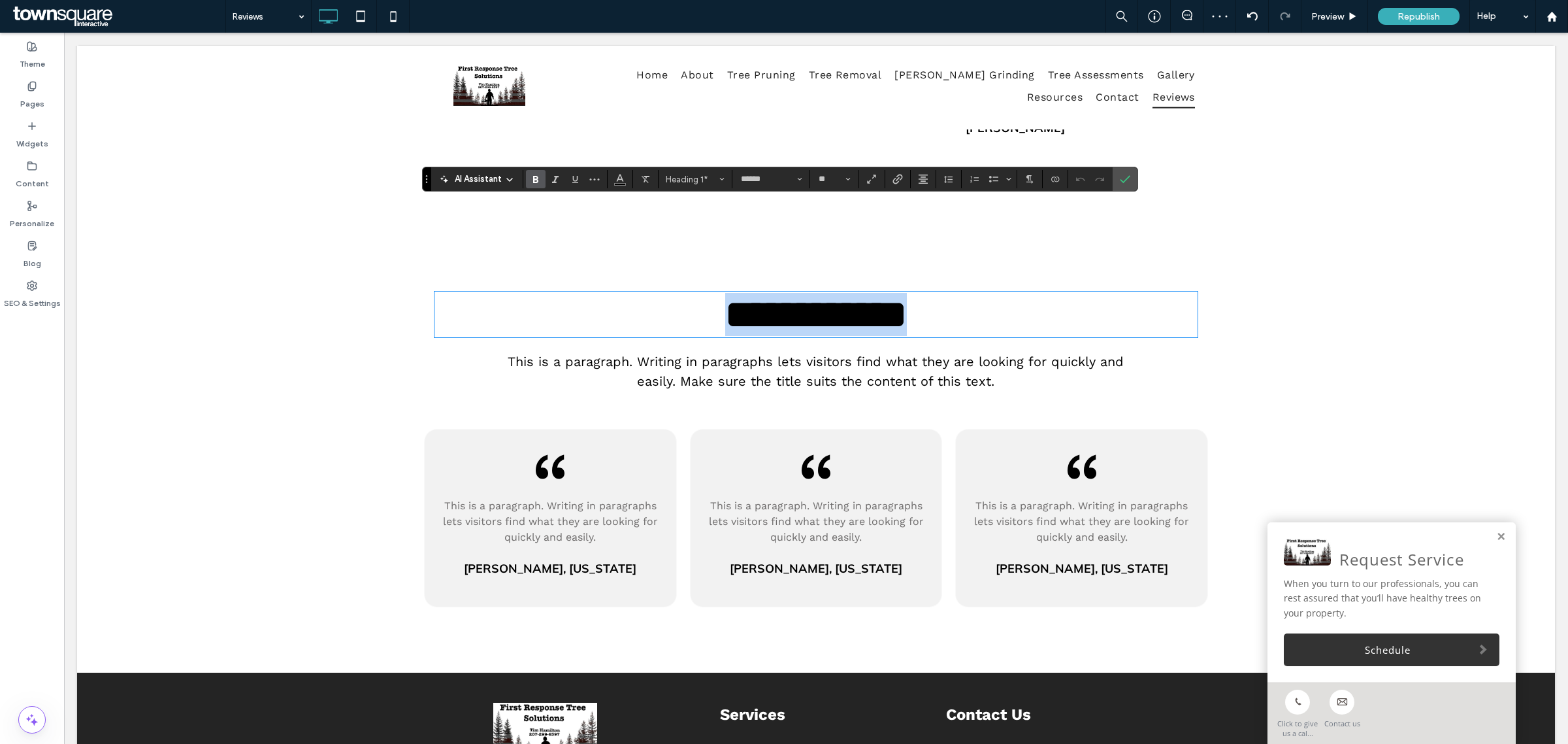
scroll to position [491, 0]
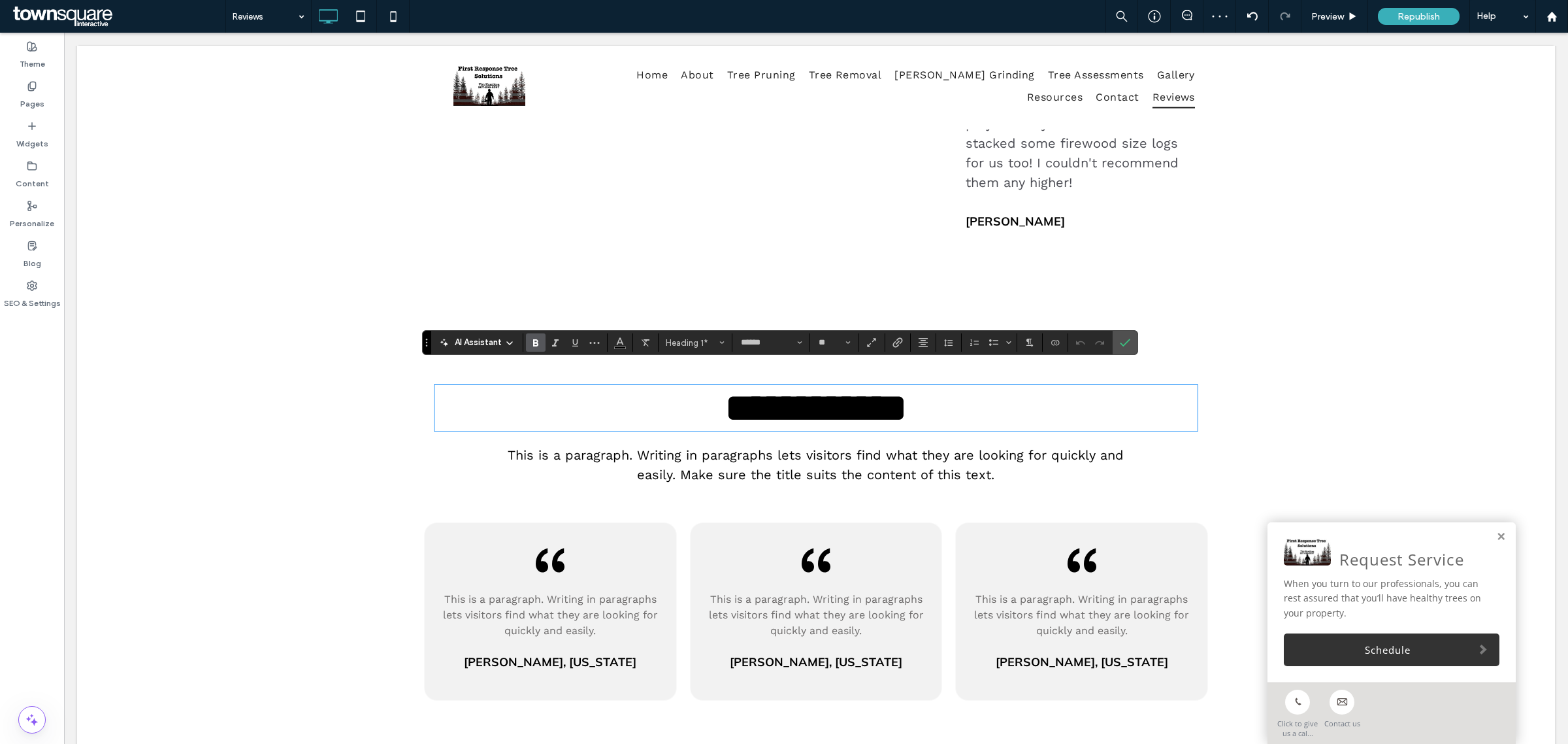
click at [1315, 283] on div ".cls-1-1436611828-1670365560 { clip-path: url(#clippath); } .cls-2-1436611828-1…" at bounding box center [816, 82] width 1478 height 456
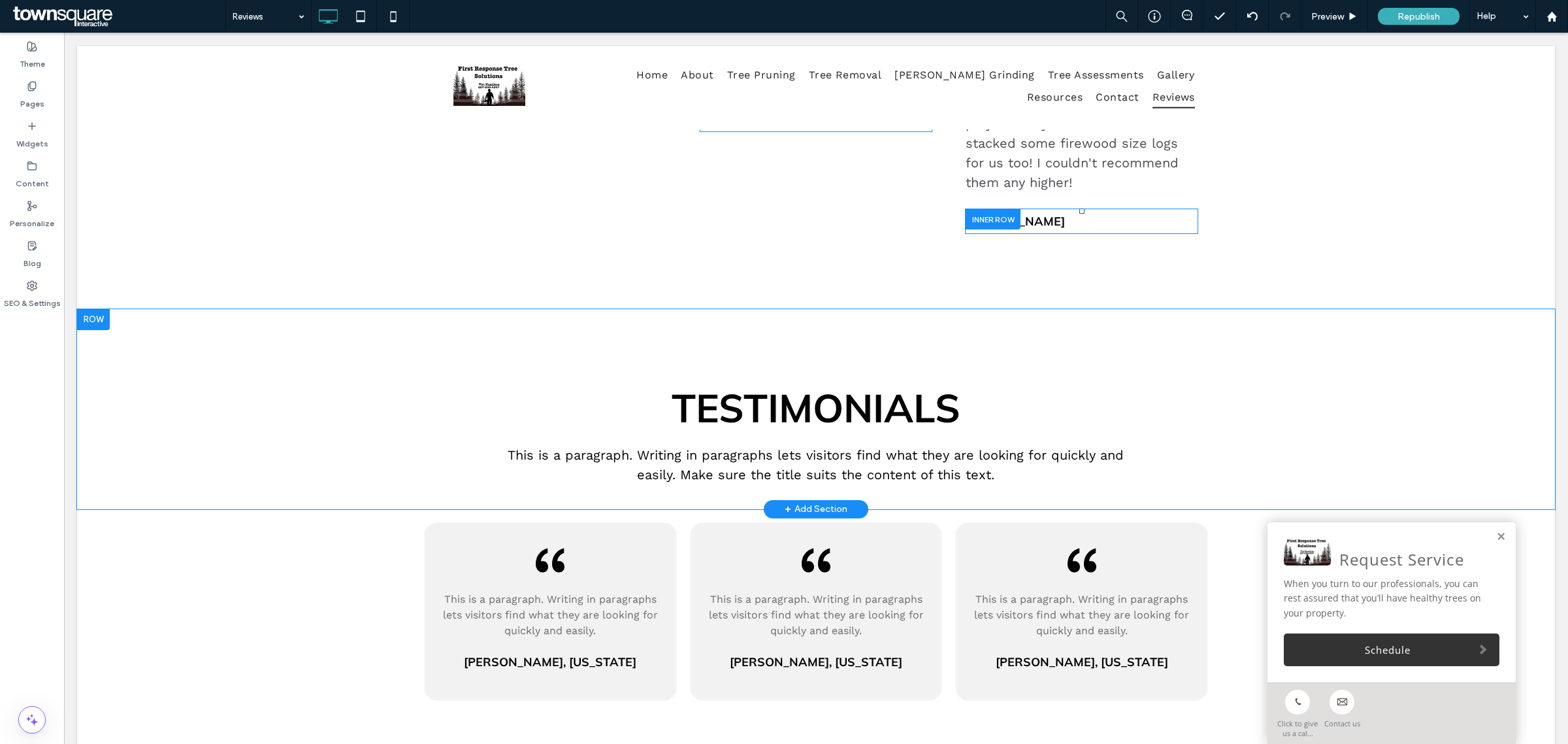
click at [1291, 360] on div "Testimonials This is a paragraph. Writing in paragraphs lets visitors find what…" at bounding box center [816, 409] width 1478 height 200
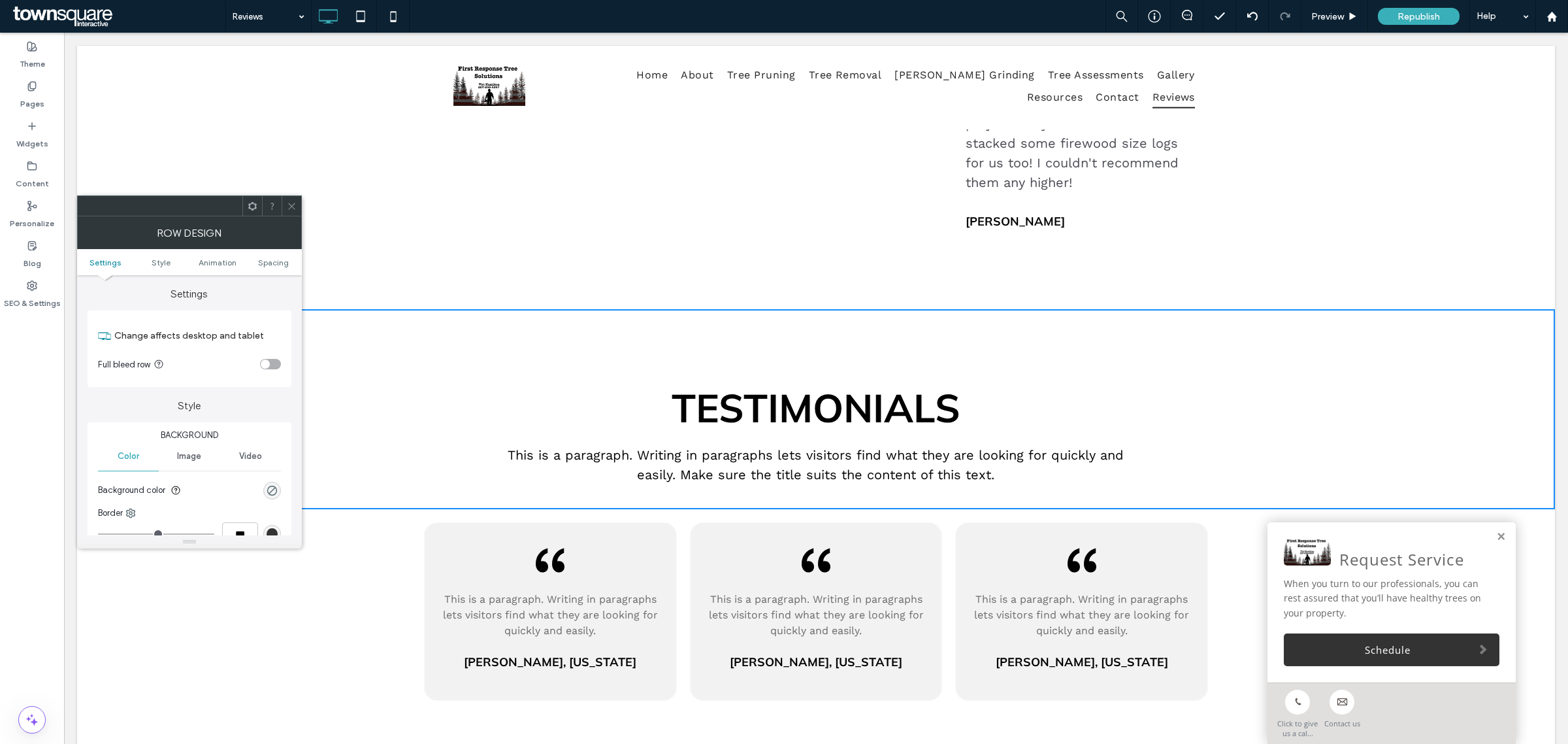
click at [289, 206] on icon at bounding box center [292, 206] width 10 height 10
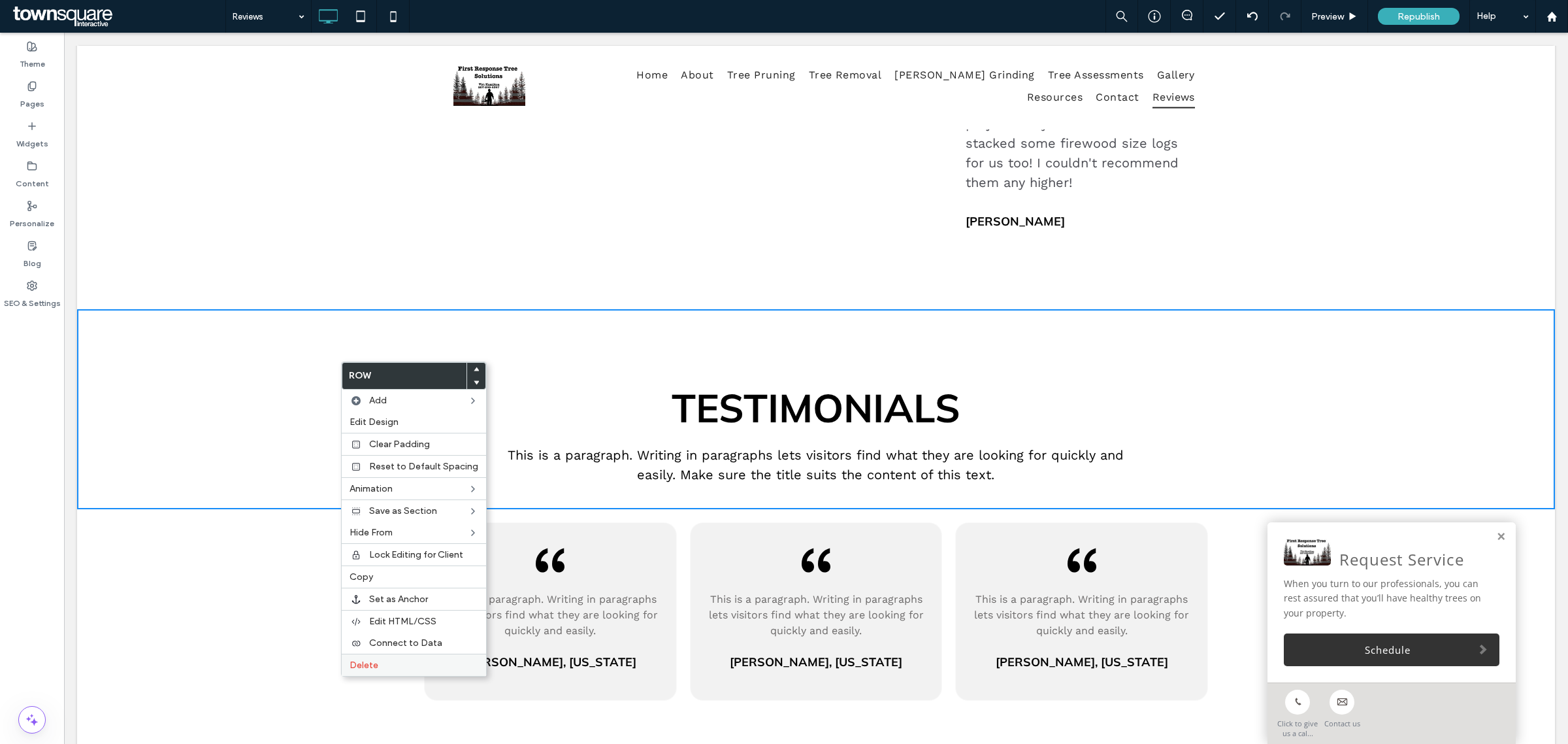
click at [375, 668] on span "Delete" at bounding box center [364, 665] width 29 height 12
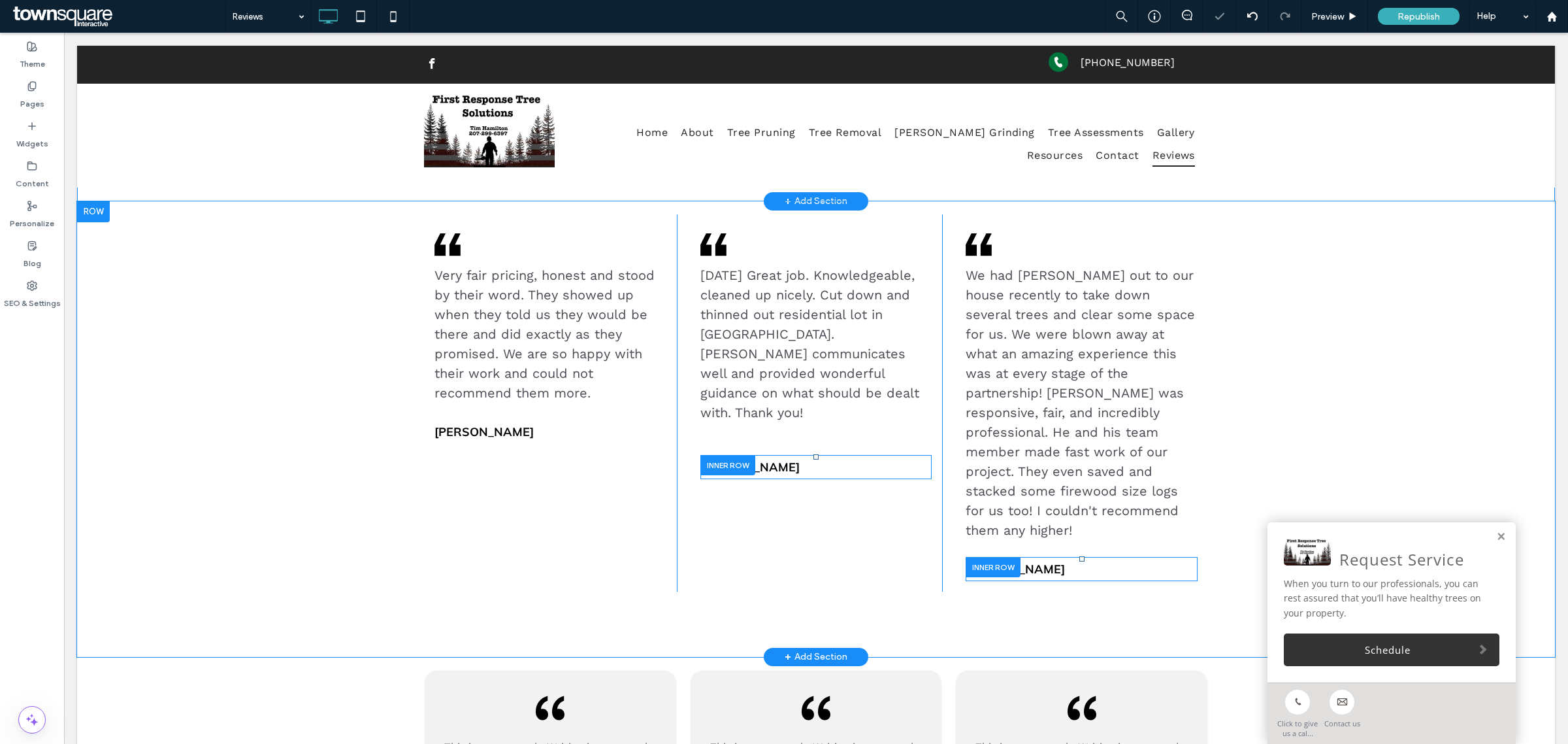
scroll to position [326, 0]
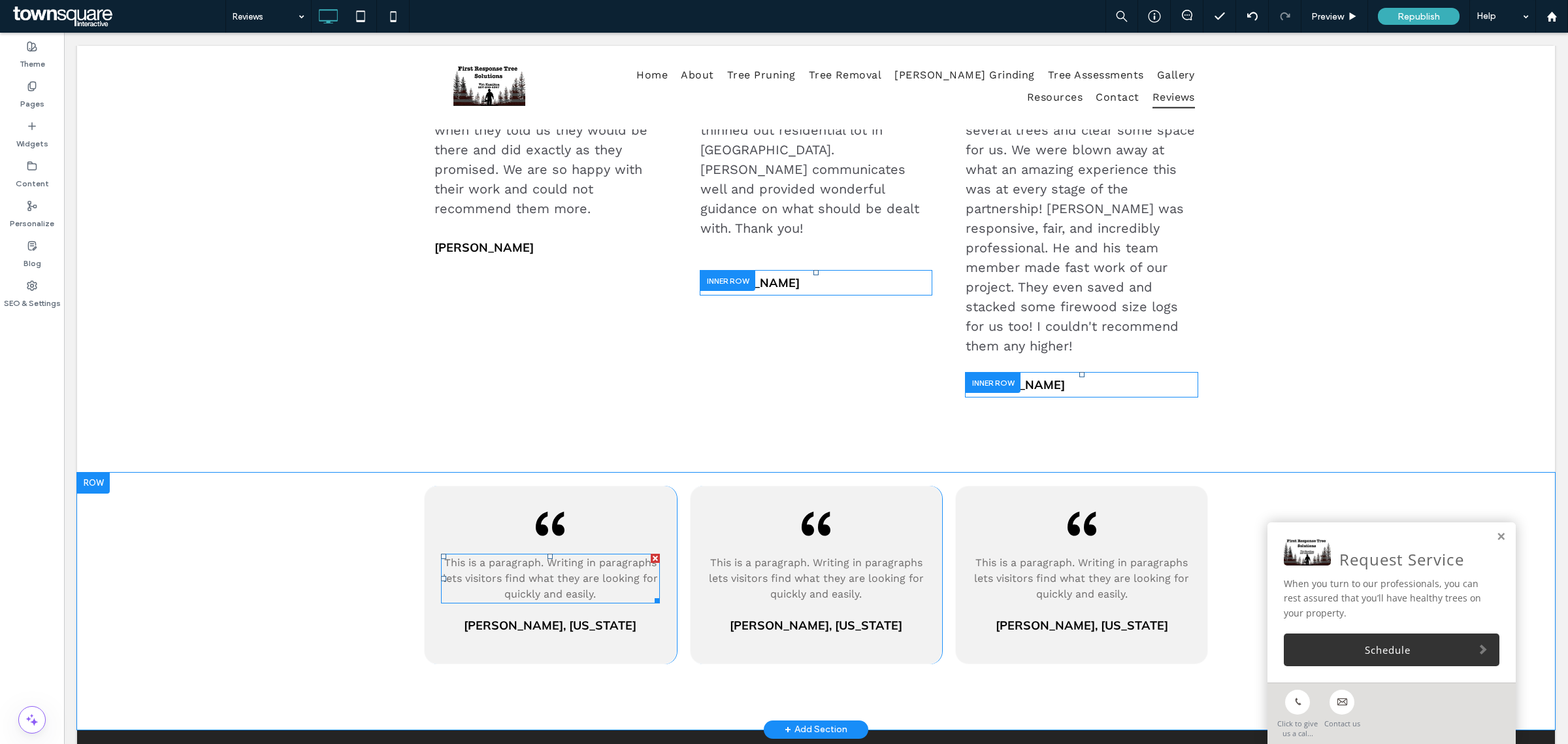
click at [595, 562] on span "This is a paragraph. Writing in paragraphs lets visitors find what they are loo…" at bounding box center [551, 578] width 215 height 44
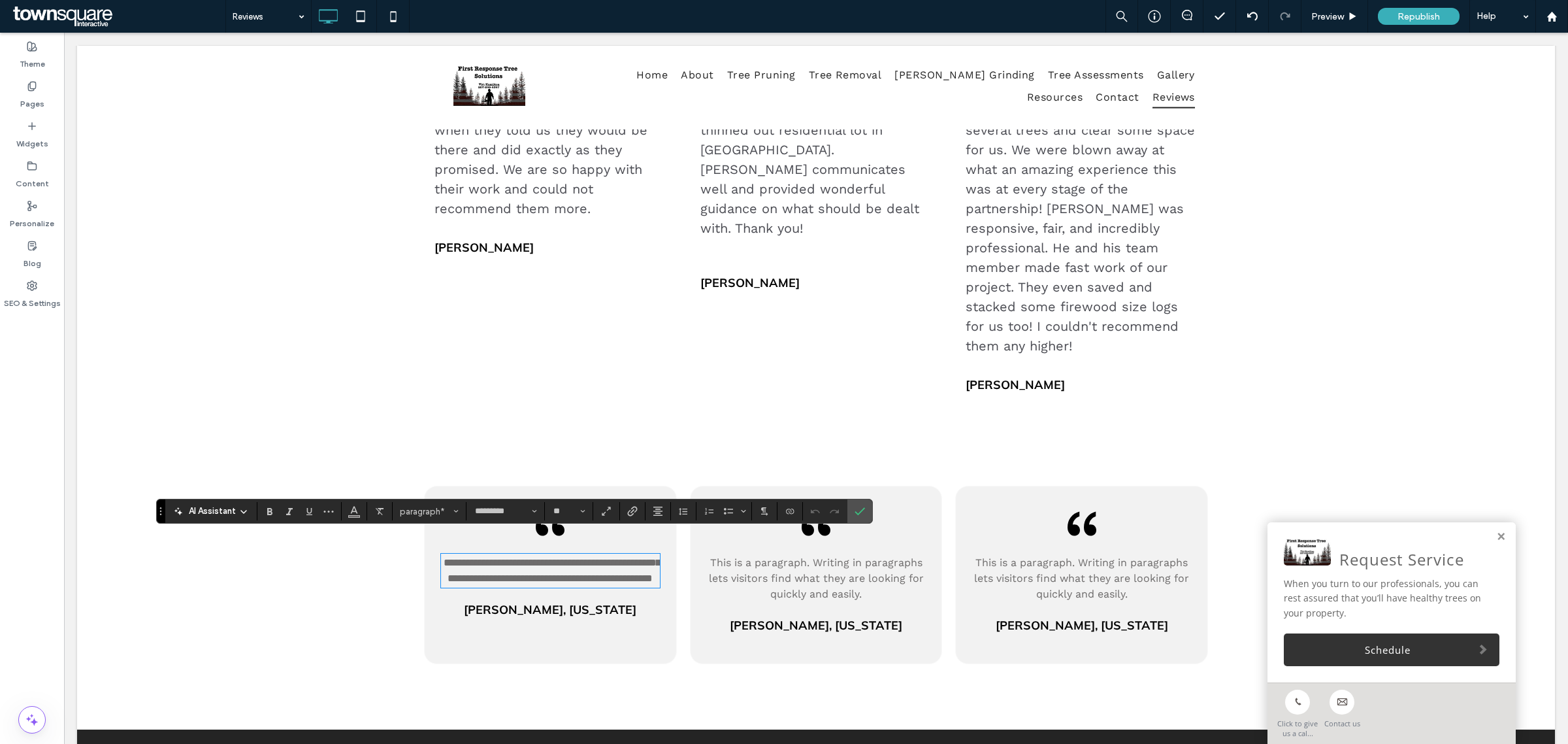
paste div
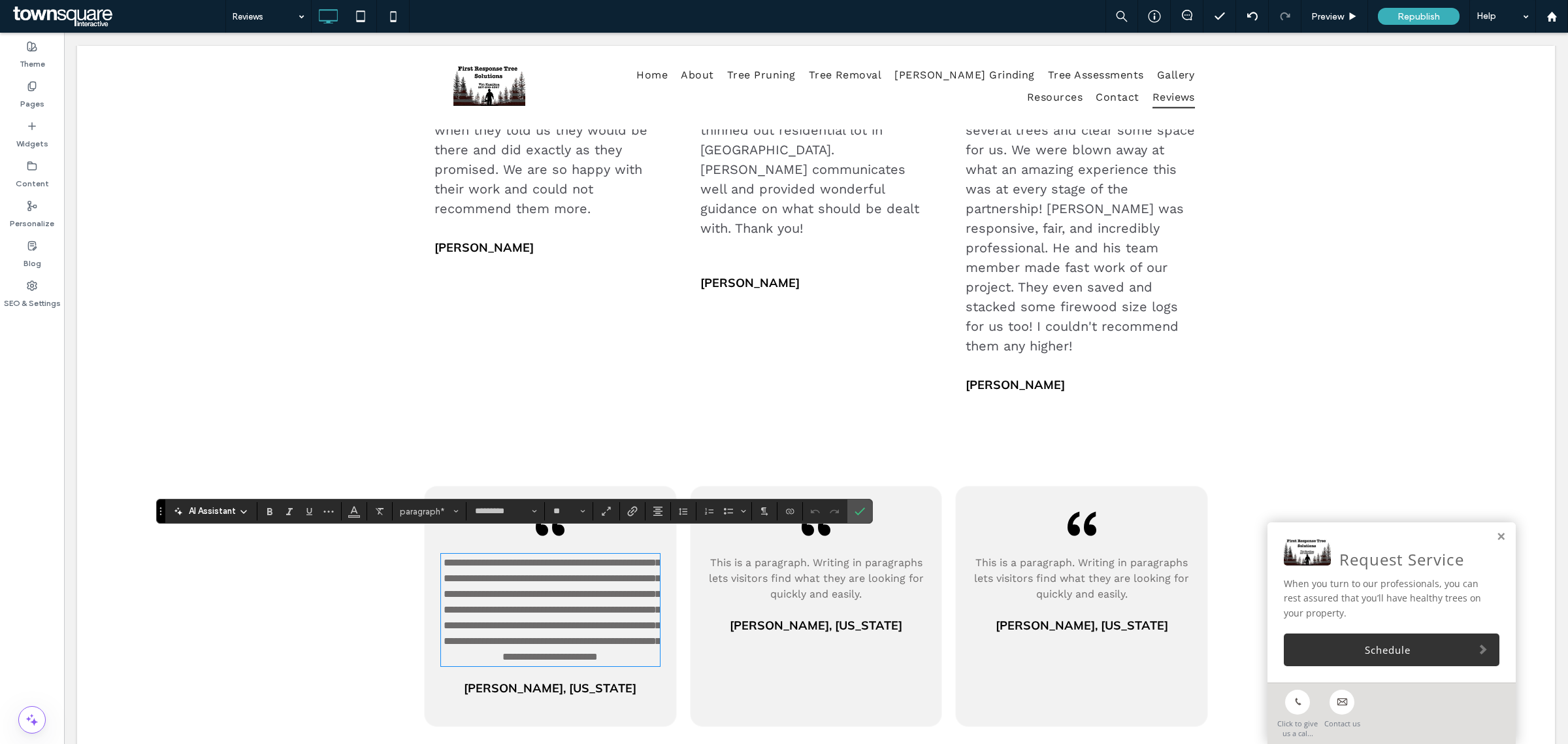
type input "**"
click at [557, 695] on span "Jane Faber, New York" at bounding box center [550, 688] width 173 height 15
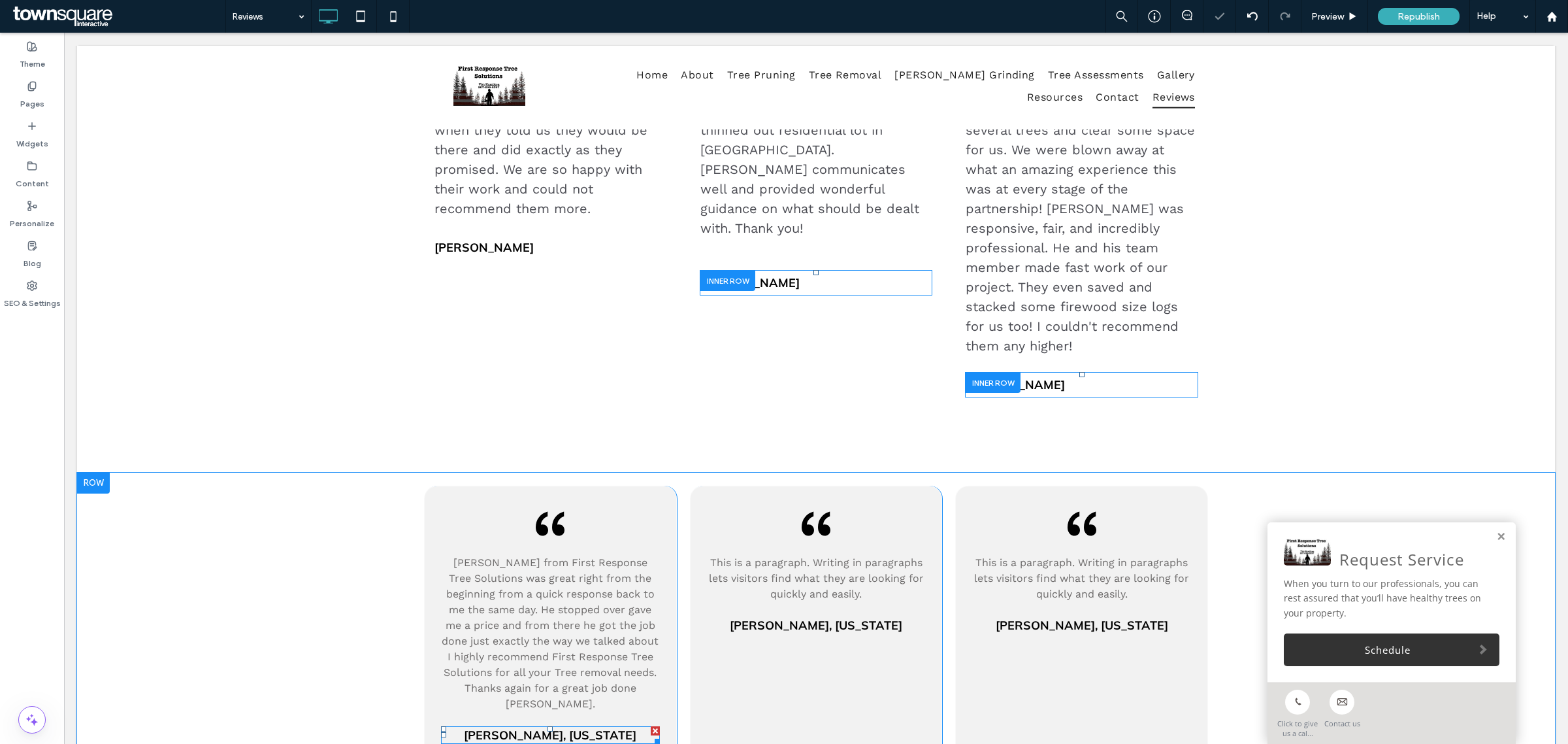
click at [557, 728] on span "Jane Faber, New York" at bounding box center [550, 735] width 173 height 15
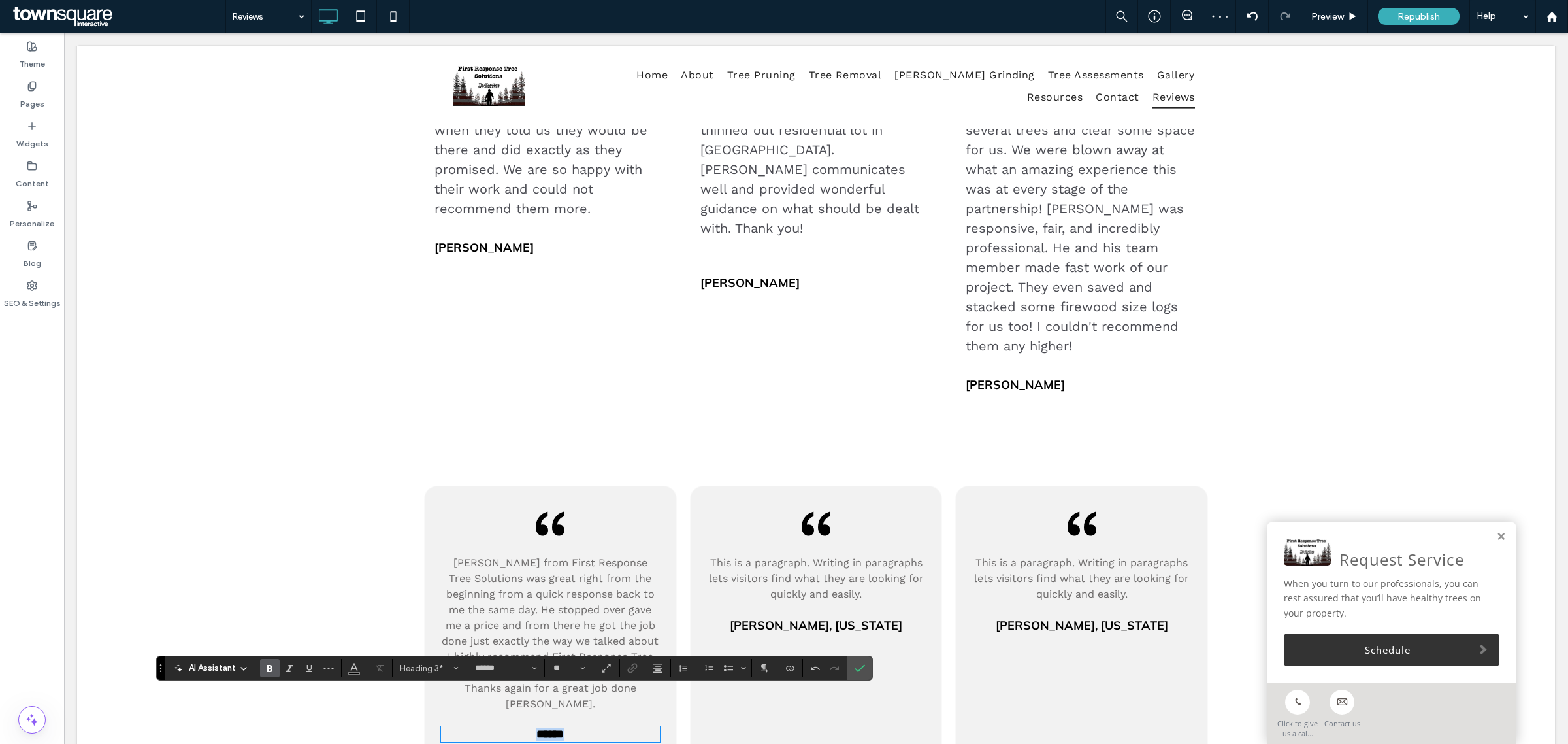
drag, startPoint x: 597, startPoint y: 697, endPoint x: 478, endPoint y: 698, distance: 119.0
click at [478, 728] on h3 "******" at bounding box center [551, 734] width 219 height 13
click at [654, 668] on icon "Alignment" at bounding box center [657, 667] width 11 height 11
click at [675, 585] on div "ui.textEditor.alignment.left" at bounding box center [671, 589] width 17 height 11
click at [759, 555] on p "This is a paragraph. Writing in paragraphs lets visitors find what they are loo…" at bounding box center [817, 578] width 219 height 47
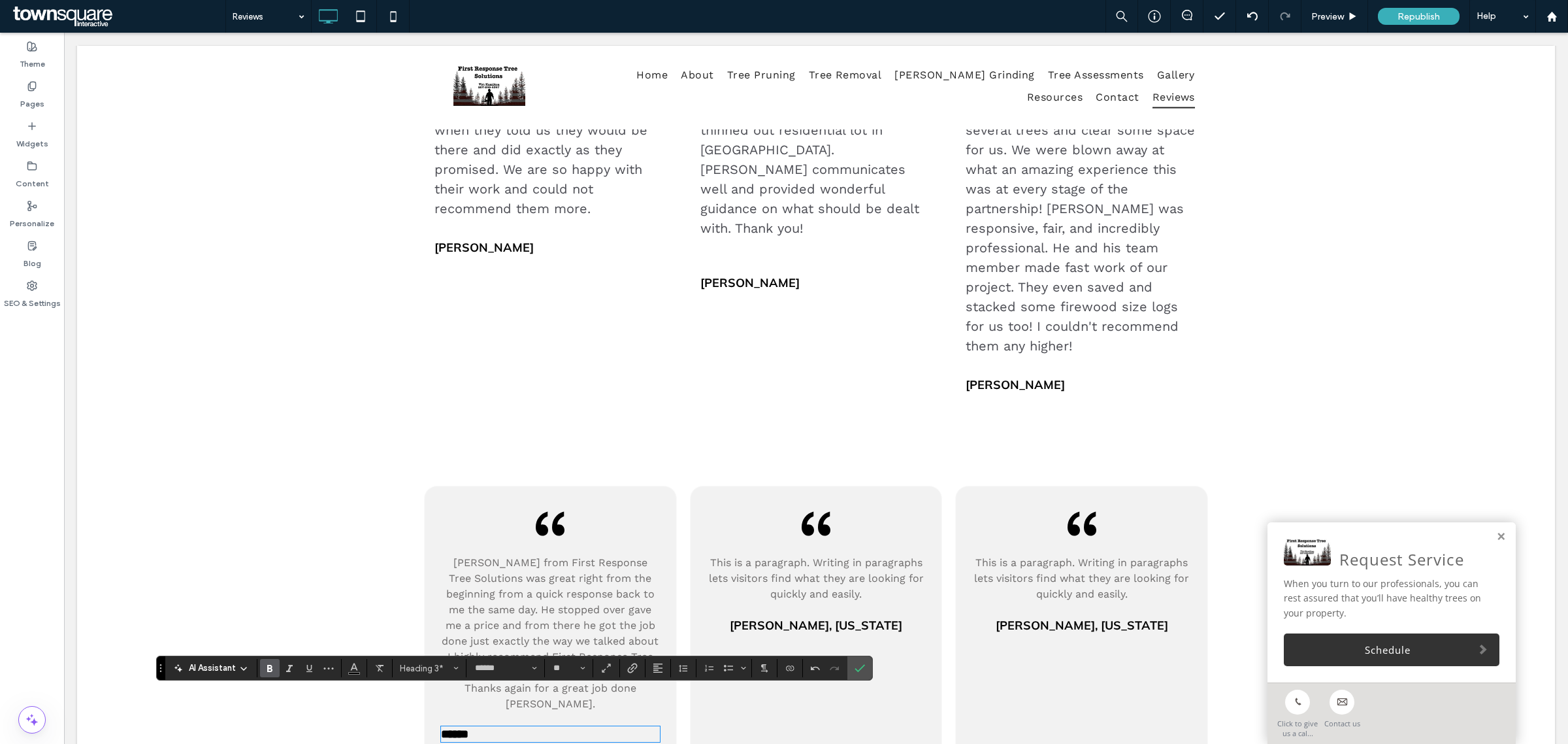
click at [759, 555] on p "This is a paragraph. Writing in paragraphs lets visitors find what they are loo…" at bounding box center [817, 578] width 219 height 47
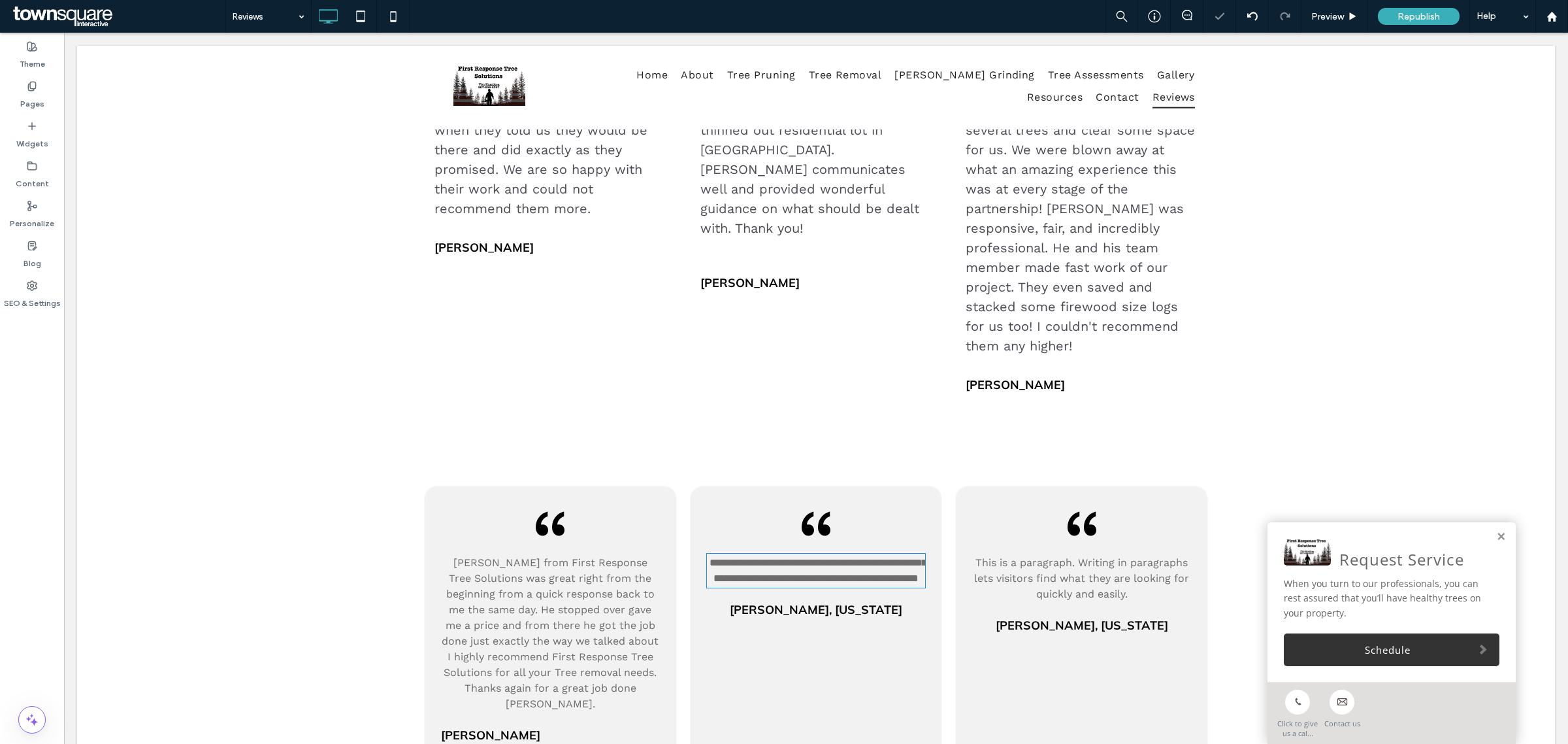
type input "*********"
type input "**"
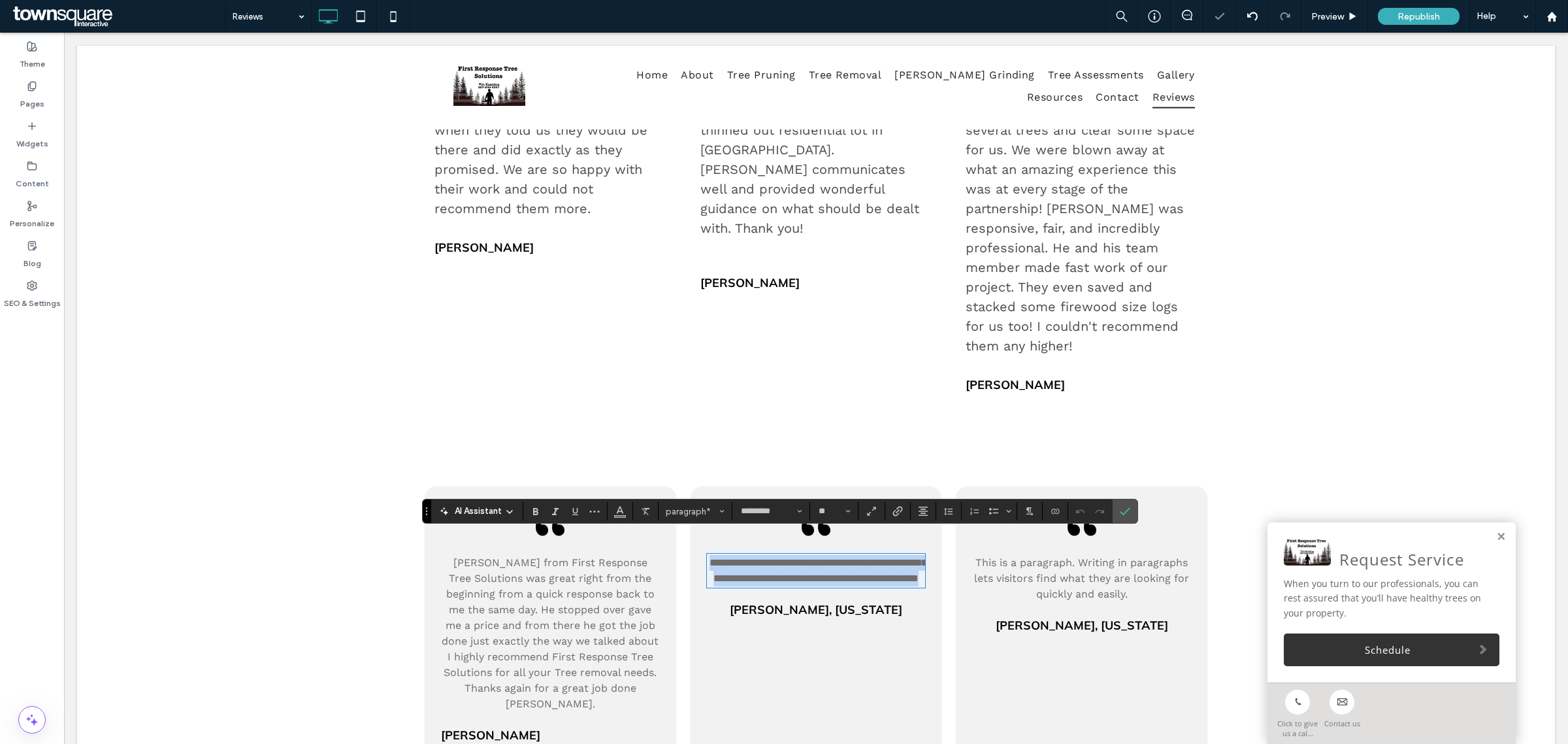
paste div
type input "**"
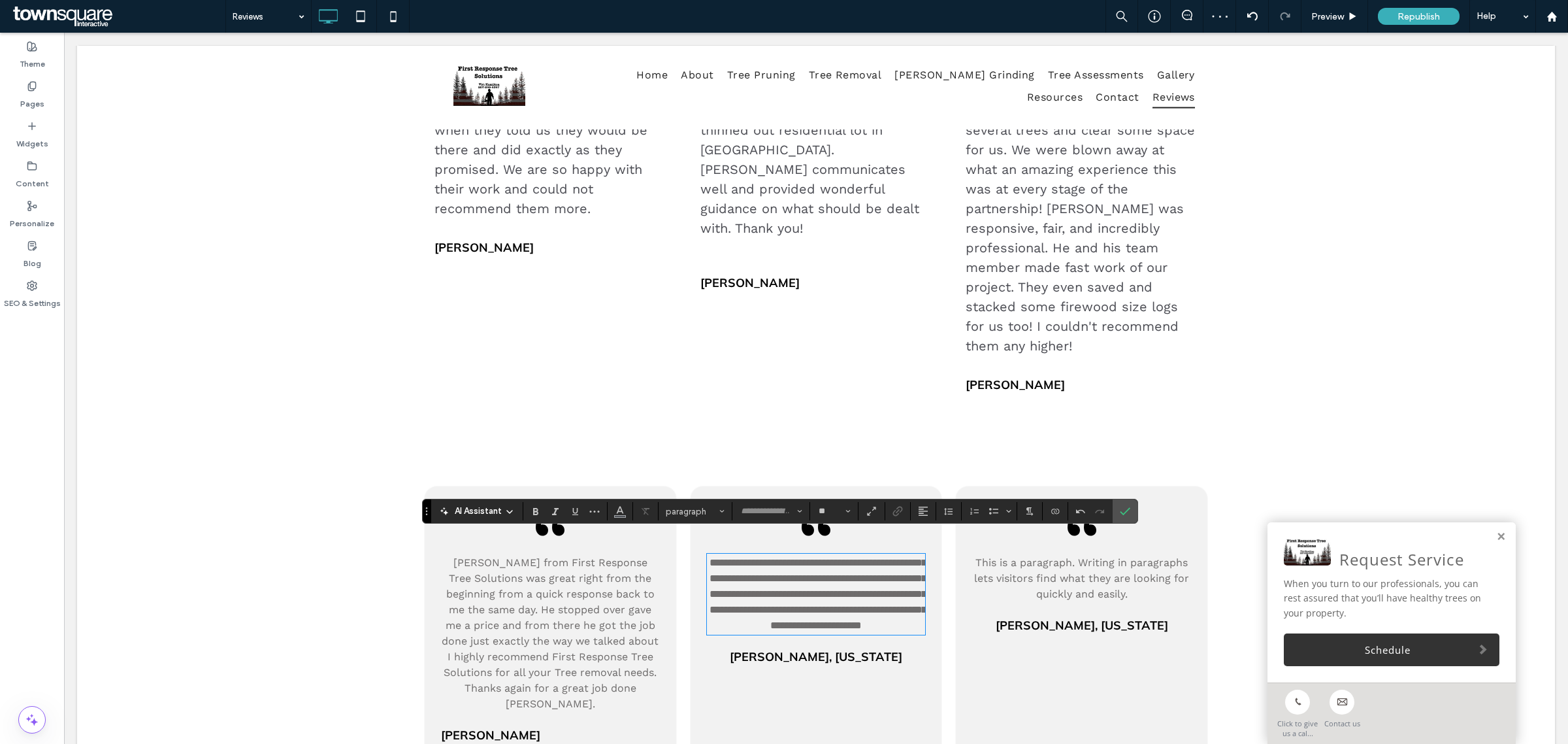
click at [818, 659] on div "Jane Faber, New York" at bounding box center [817, 657] width 219 height 17
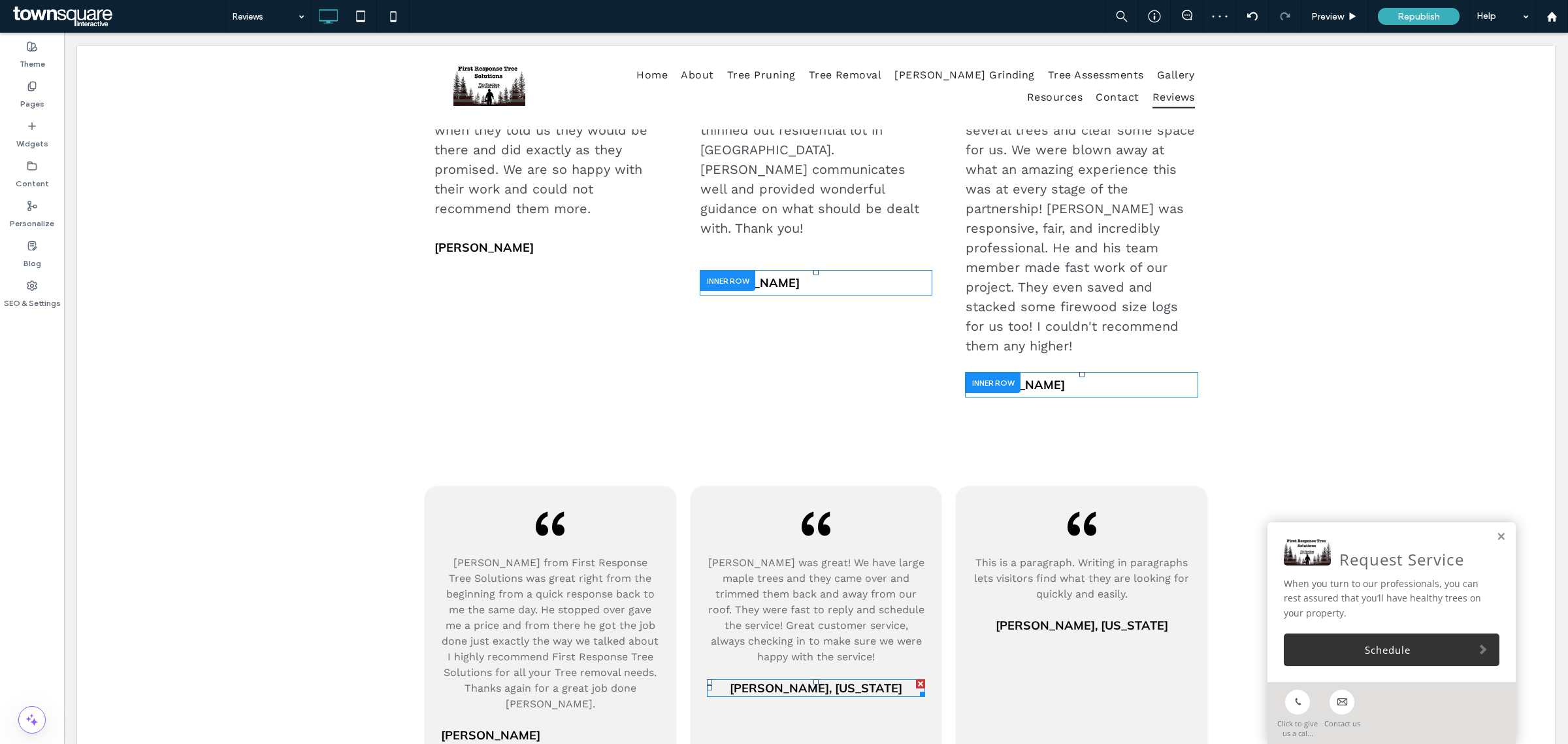
click at [818, 679] on div "Jane Faber, New York" at bounding box center [817, 687] width 219 height 17
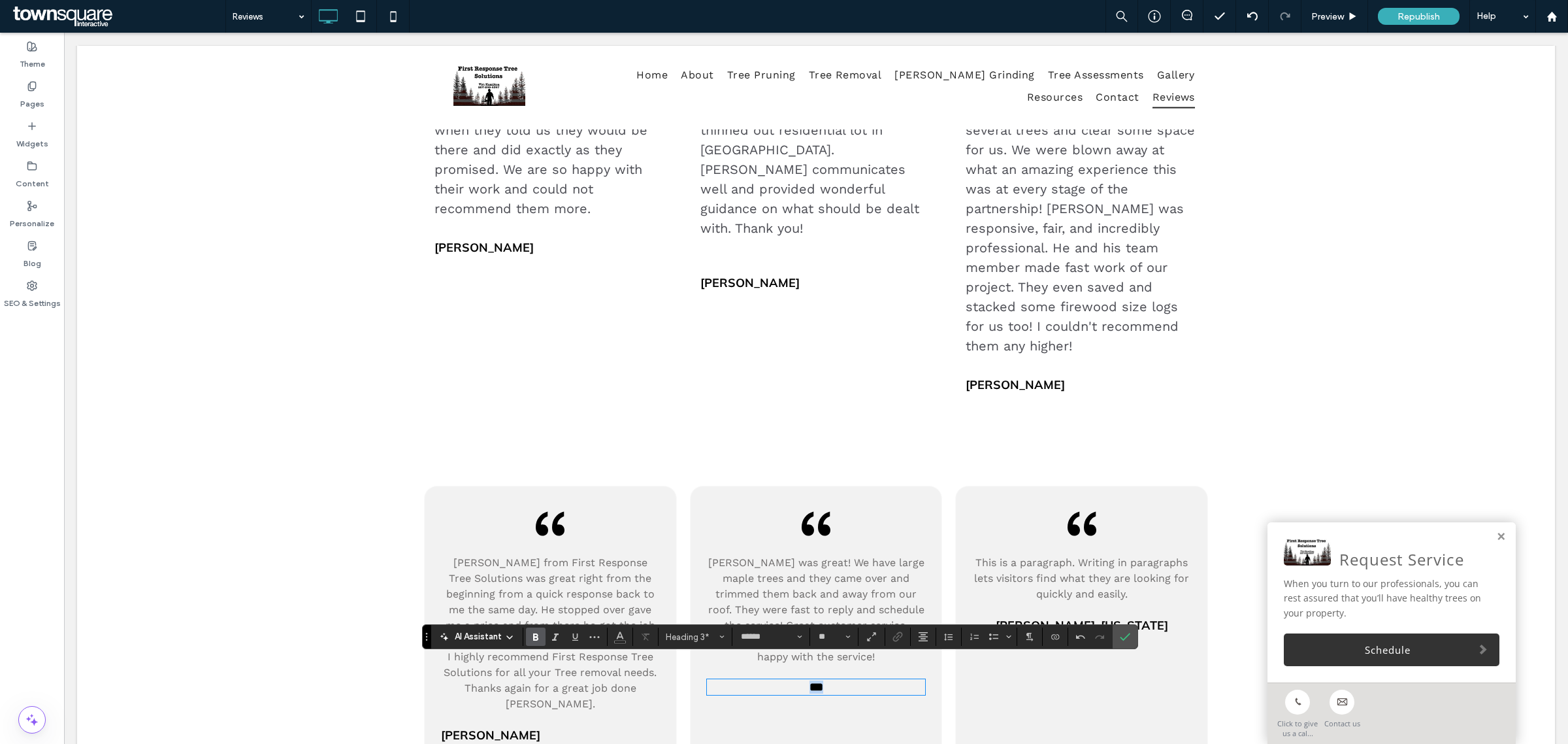
drag, startPoint x: 821, startPoint y: 664, endPoint x: 776, endPoint y: 664, distance: 45.0
click at [776, 681] on h3 "***" at bounding box center [817, 687] width 219 height 13
click at [920, 636] on use "Alignment" at bounding box center [923, 636] width 10 height 10
click at [938, 554] on icon "ui.textEditor.alignment.left" at bounding box center [933, 559] width 11 height 11
click at [1044, 556] on span "This is a paragraph. Writing in paragraphs lets visitors find what they are loo…" at bounding box center [1081, 578] width 215 height 44
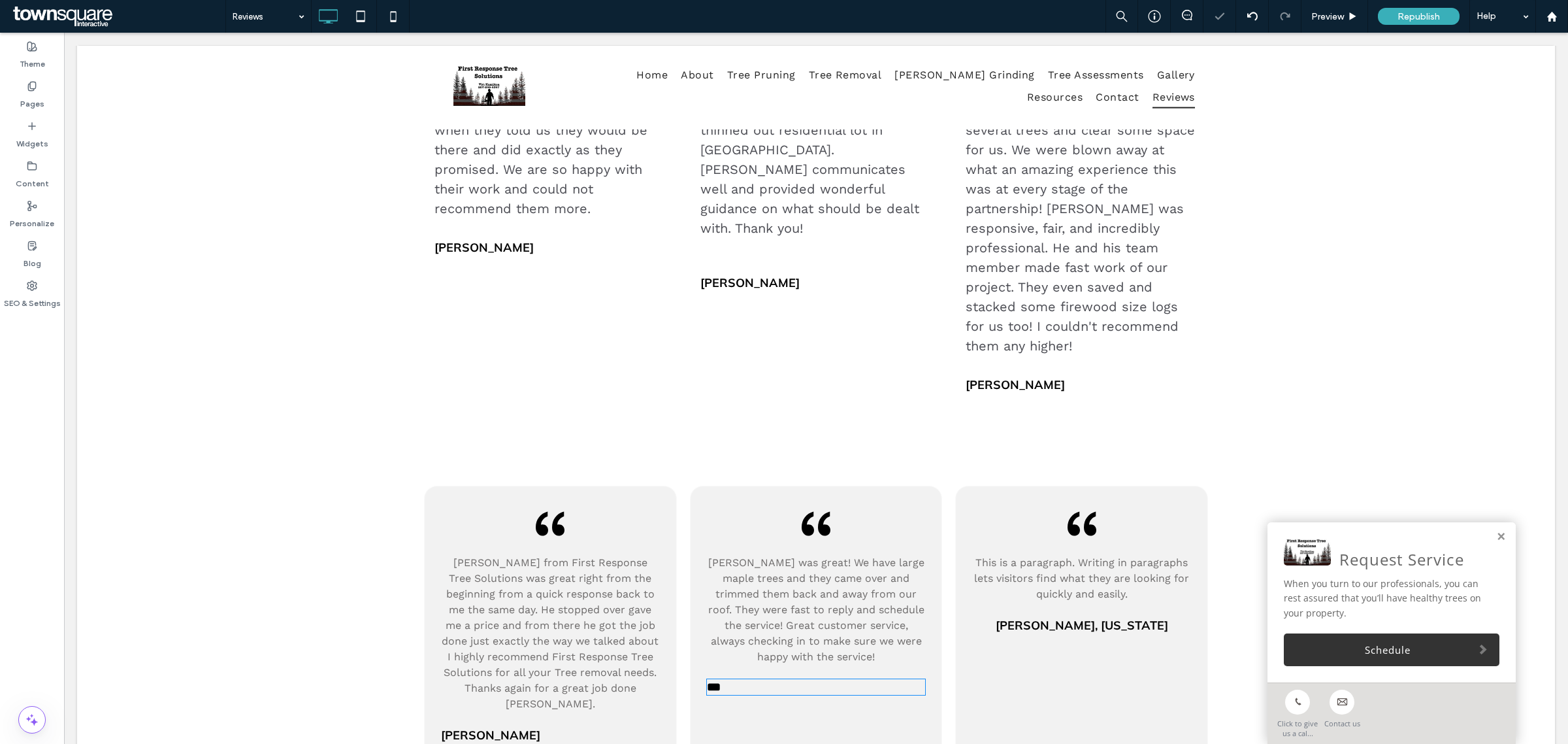
click at [1044, 556] on span "This is a paragraph. Writing in paragraphs lets visitors find what they are loo…" at bounding box center [1081, 578] width 215 height 44
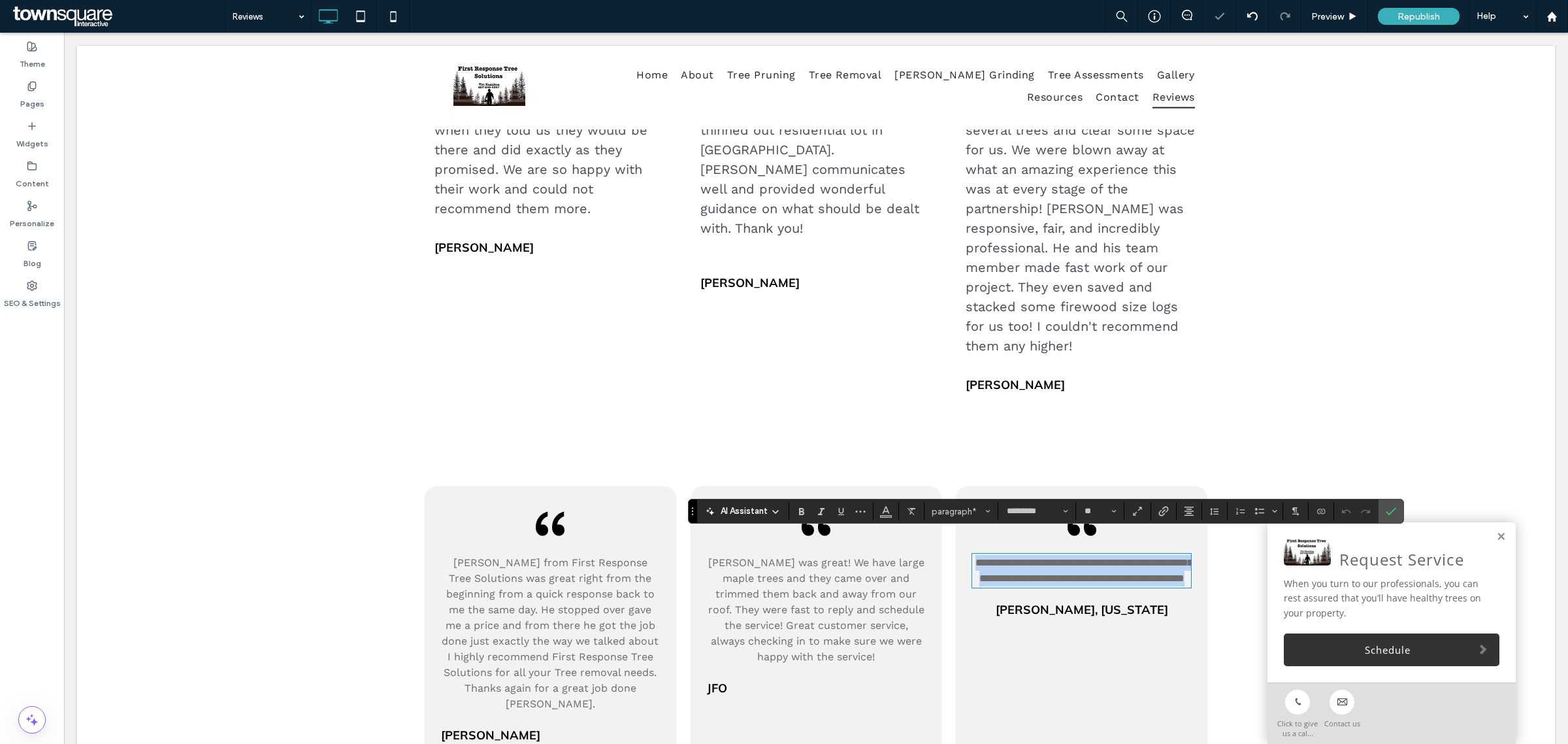
paste div
type input "**"
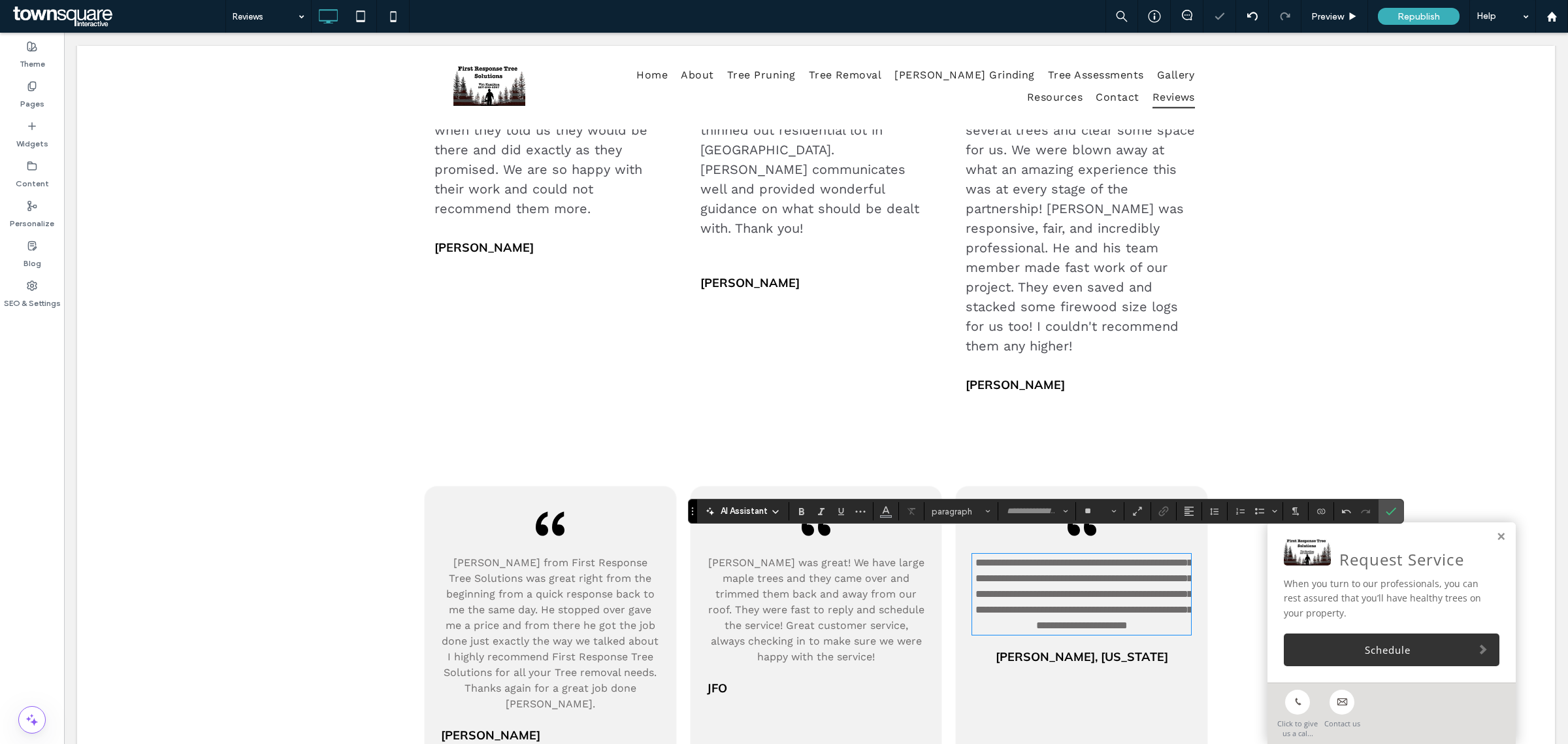
click at [1053, 664] on span "Jane Faber, New York" at bounding box center [1082, 657] width 173 height 15
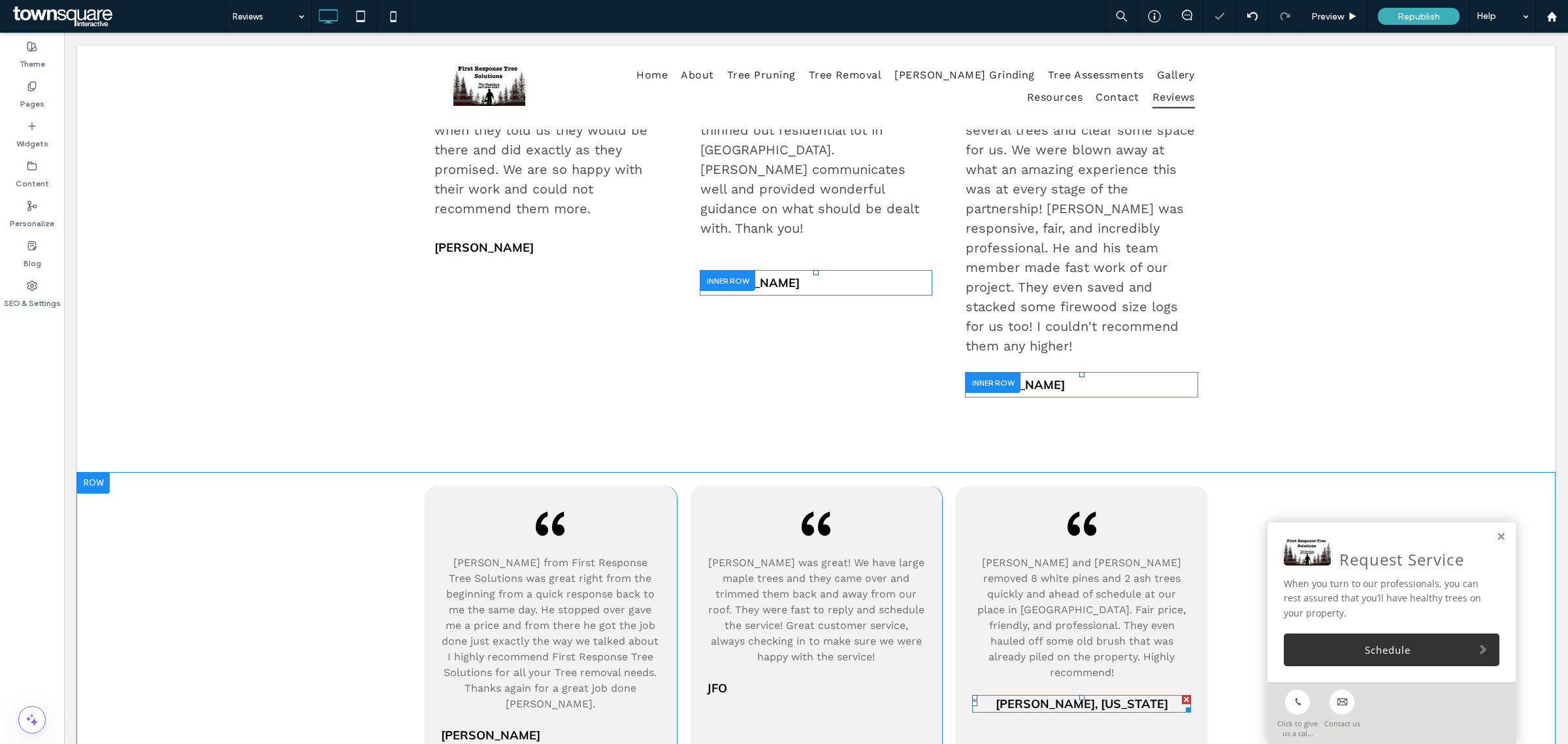
click at [1053, 696] on span "Jane Faber, New York" at bounding box center [1082, 704] width 173 height 15
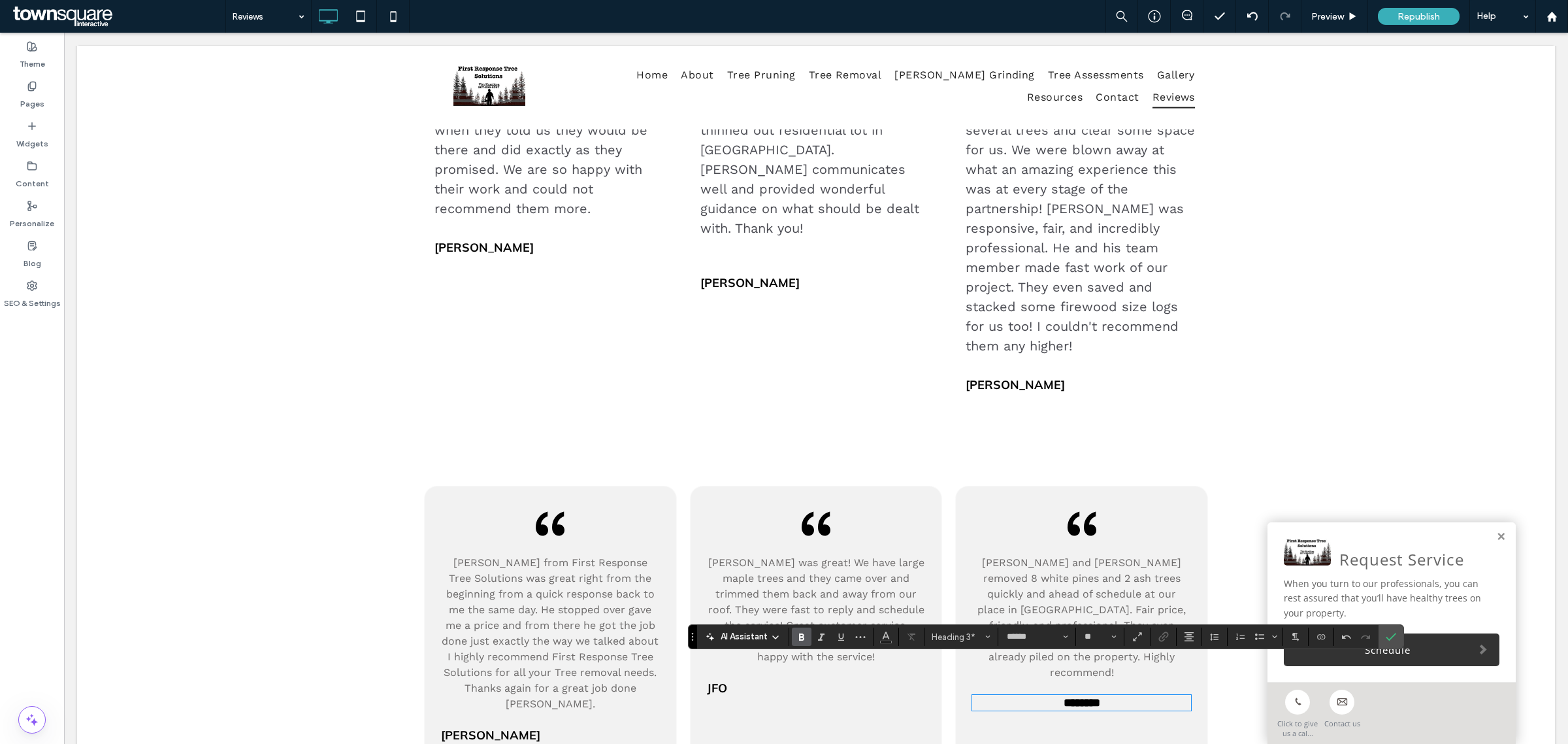
click at [1147, 696] on h3 "********" at bounding box center [1081, 703] width 219 height 13
click at [1188, 639] on icon "Alignment" at bounding box center [1189, 636] width 11 height 11
click at [1193, 549] on label "ui.textEditor.alignment.left" at bounding box center [1202, 559] width 46 height 19
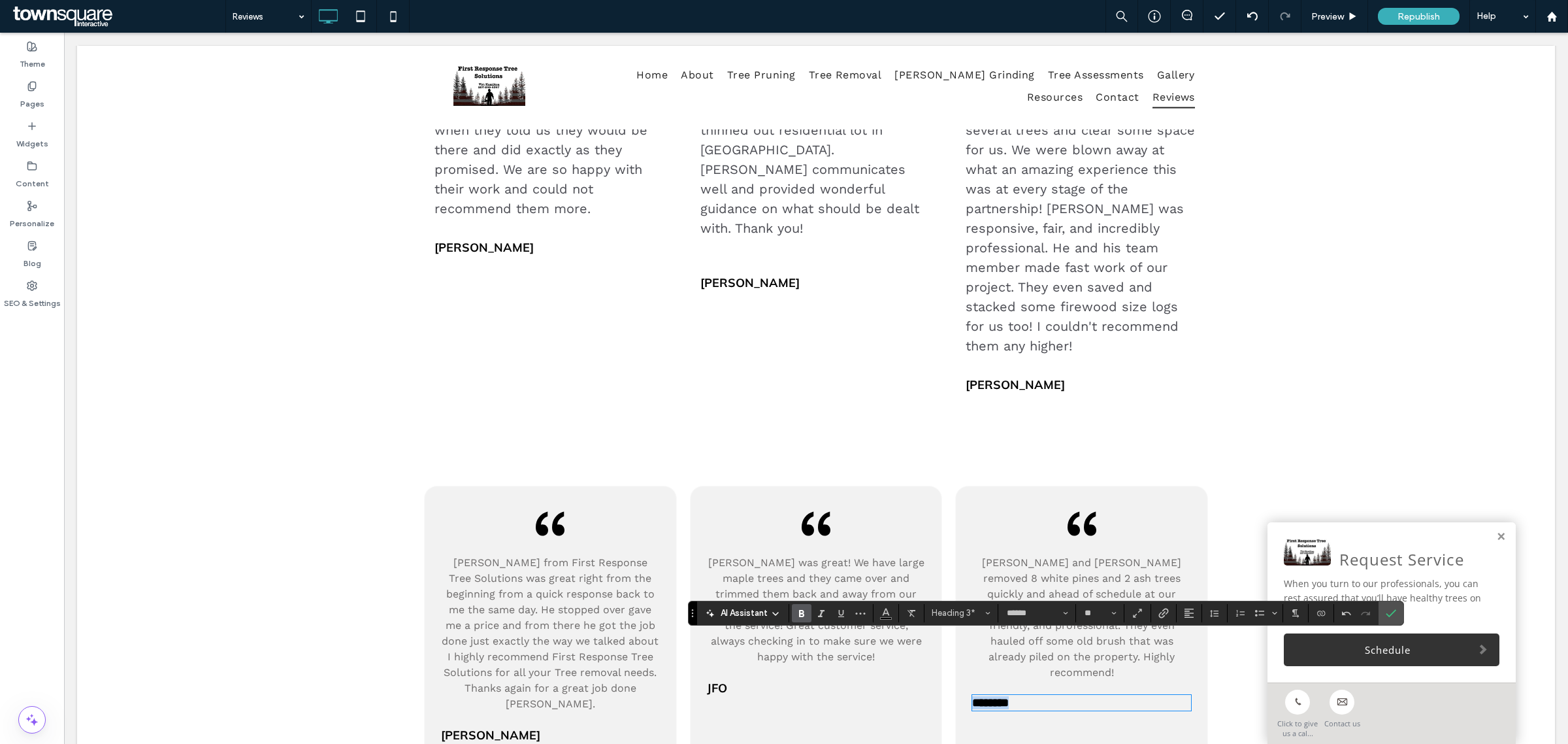
scroll to position [572, 0]
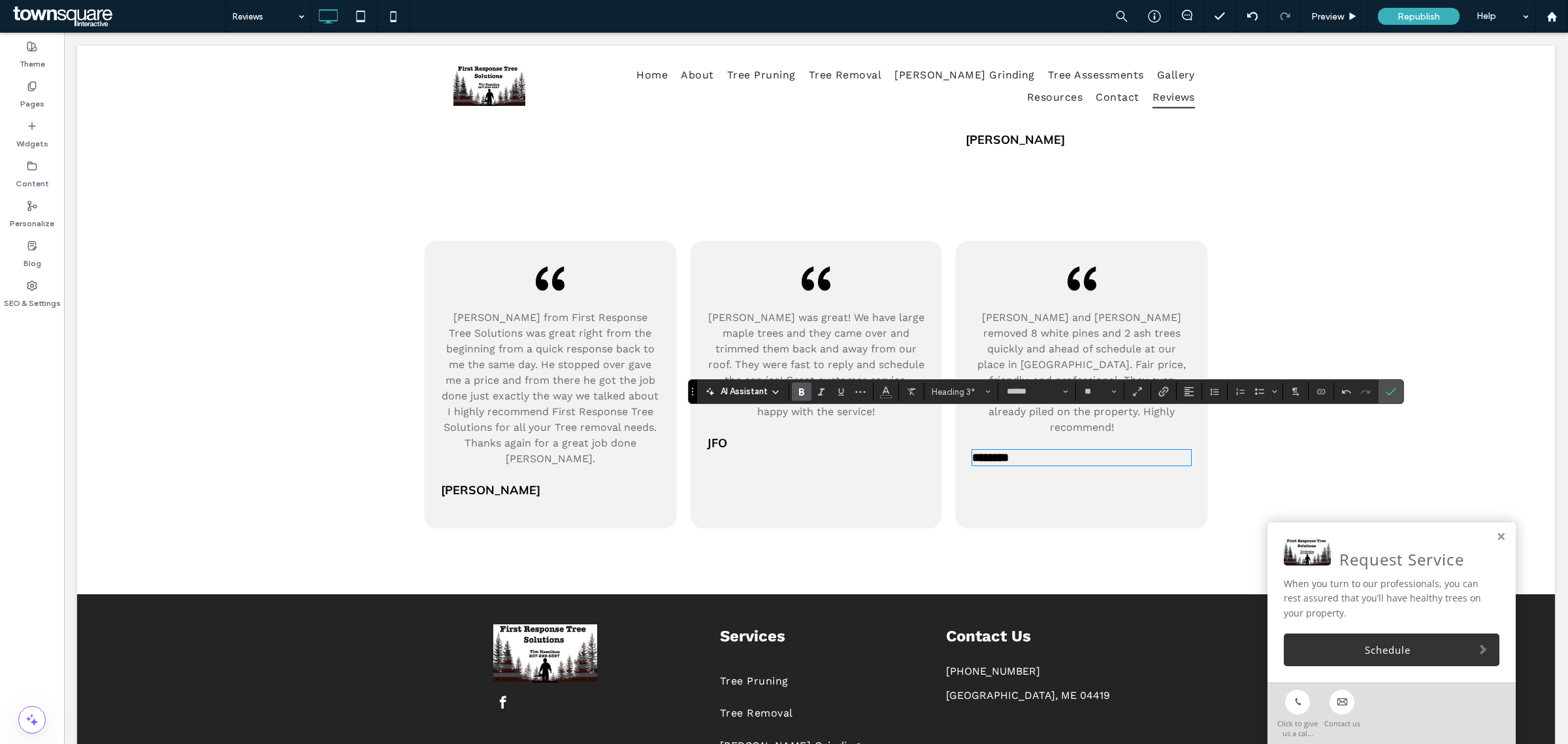
click at [1274, 281] on div "Tim Hamilton from First Response Tree Solutions was great right from the beginn…" at bounding box center [816, 411] width 1478 height 367
drag, startPoint x: 1389, startPoint y: 390, endPoint x: 1290, endPoint y: 342, distance: 110.0
click at [1389, 390] on icon "Confirm" at bounding box center [1390, 391] width 11 height 11
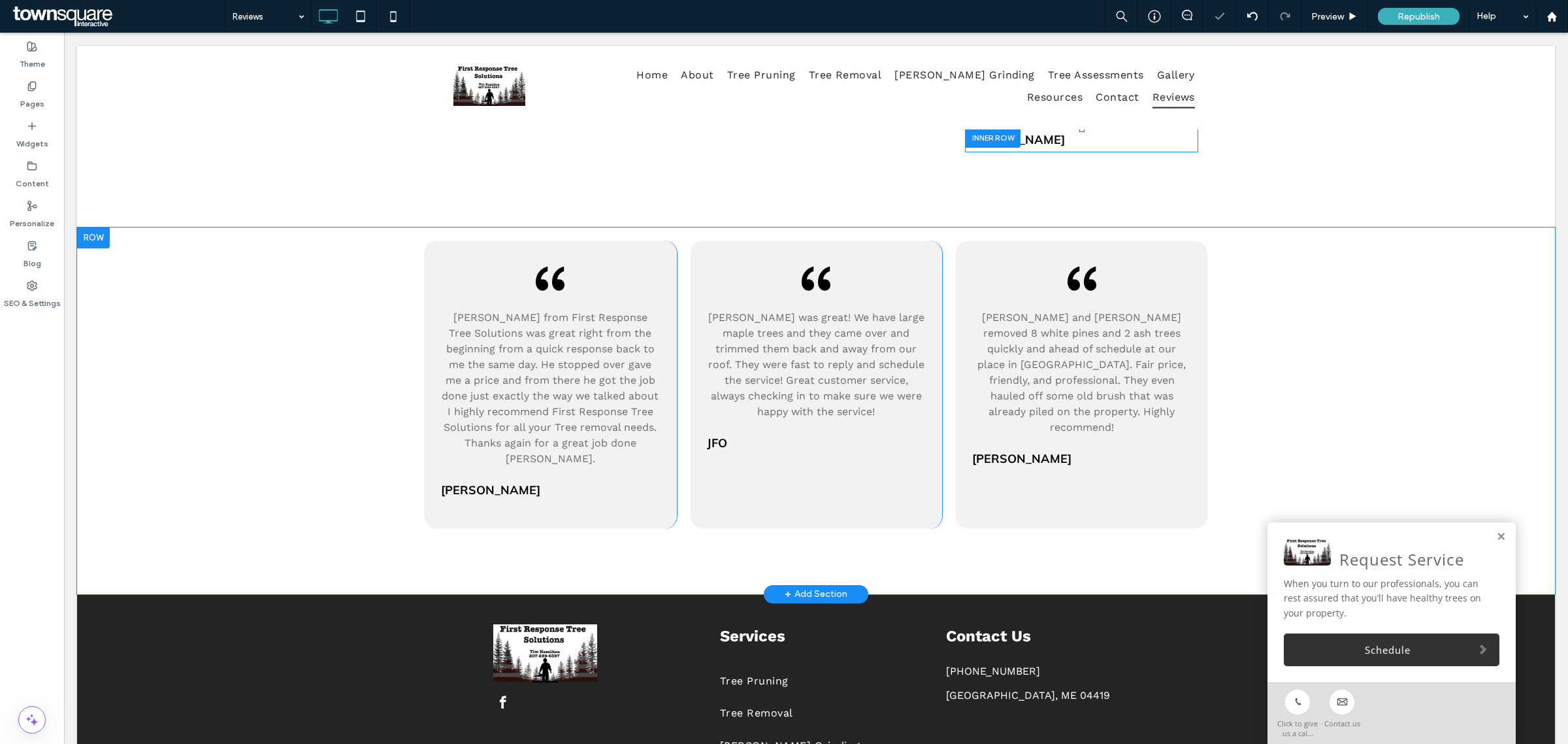
click at [1304, 246] on div "Tim Hamilton from First Response Tree Solutions was great right from the beginn…" at bounding box center [816, 411] width 1478 height 367
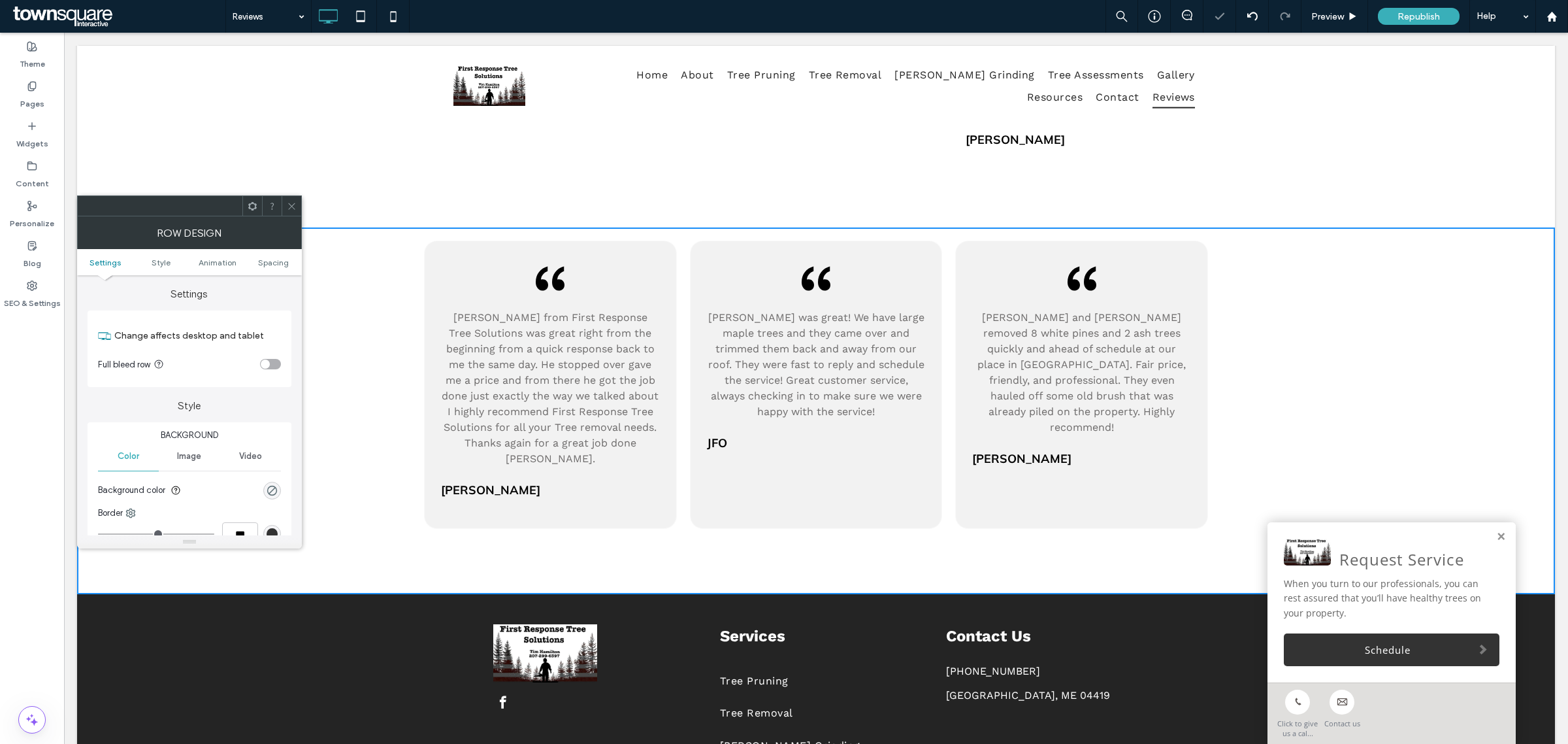
drag, startPoint x: 290, startPoint y: 206, endPoint x: 234, endPoint y: 218, distance: 57.3
click at [290, 206] on icon at bounding box center [292, 206] width 10 height 10
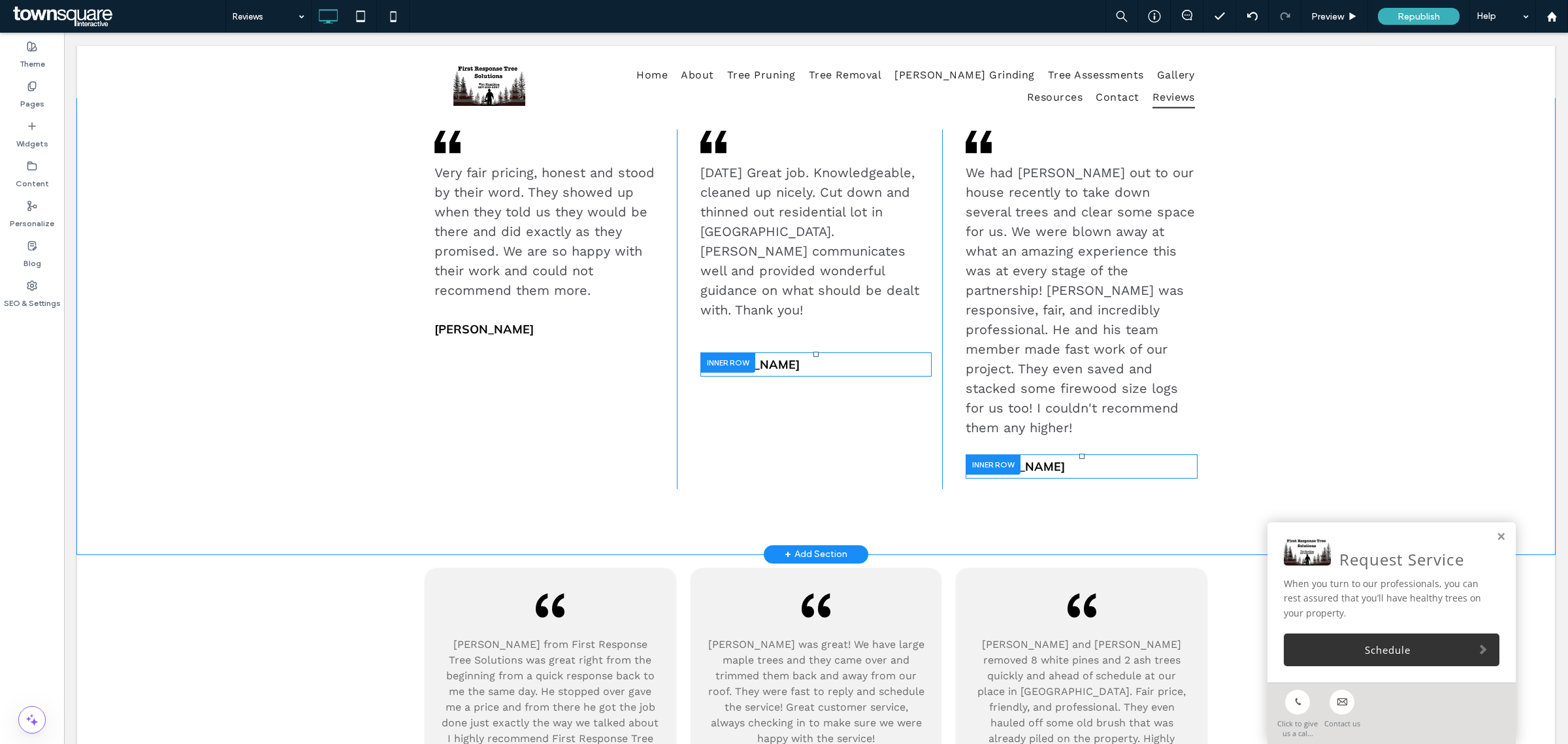
scroll to position [408, 0]
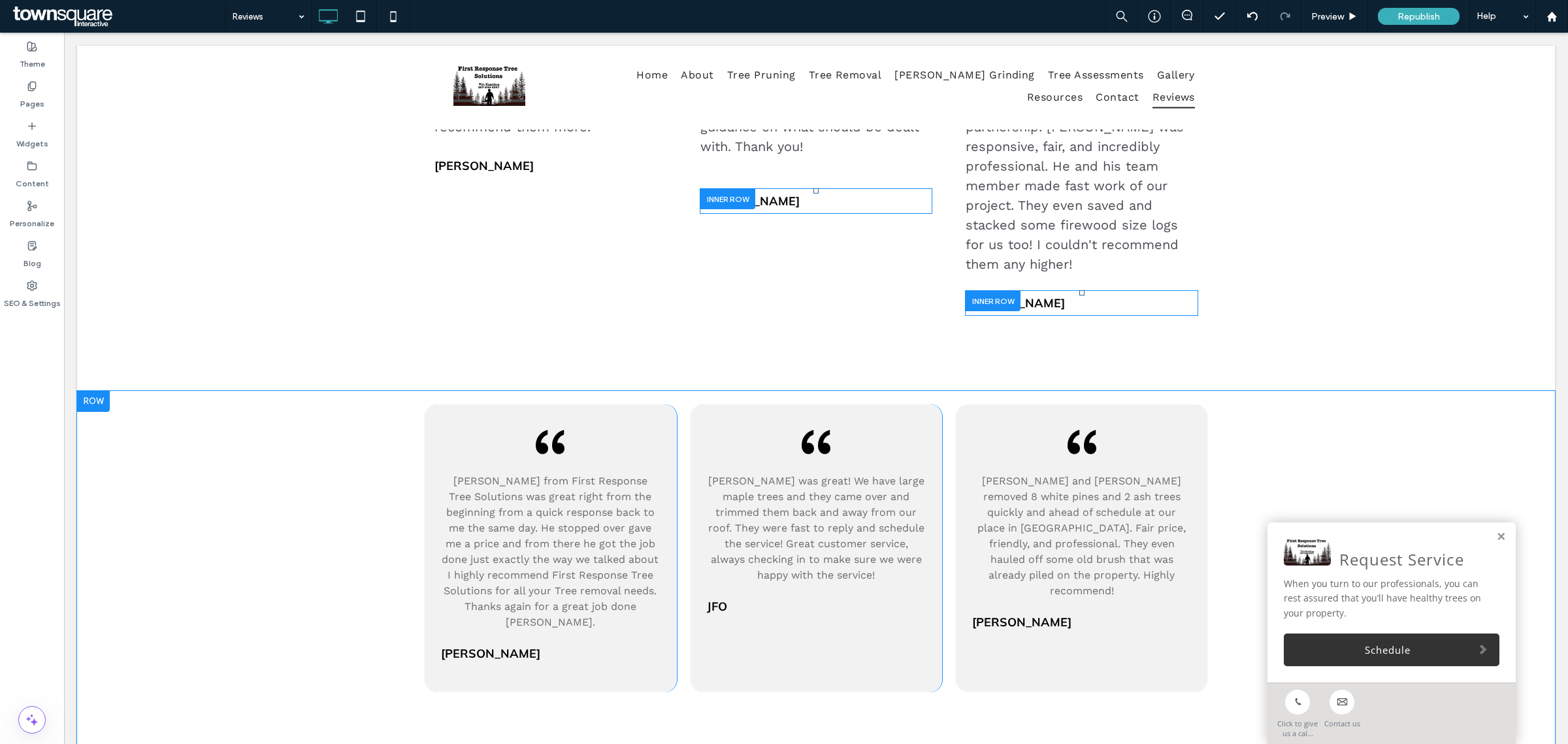
click at [1300, 412] on div "Tim Hamilton from First Response Tree Solutions was great right from the beginn…" at bounding box center [816, 574] width 1478 height 367
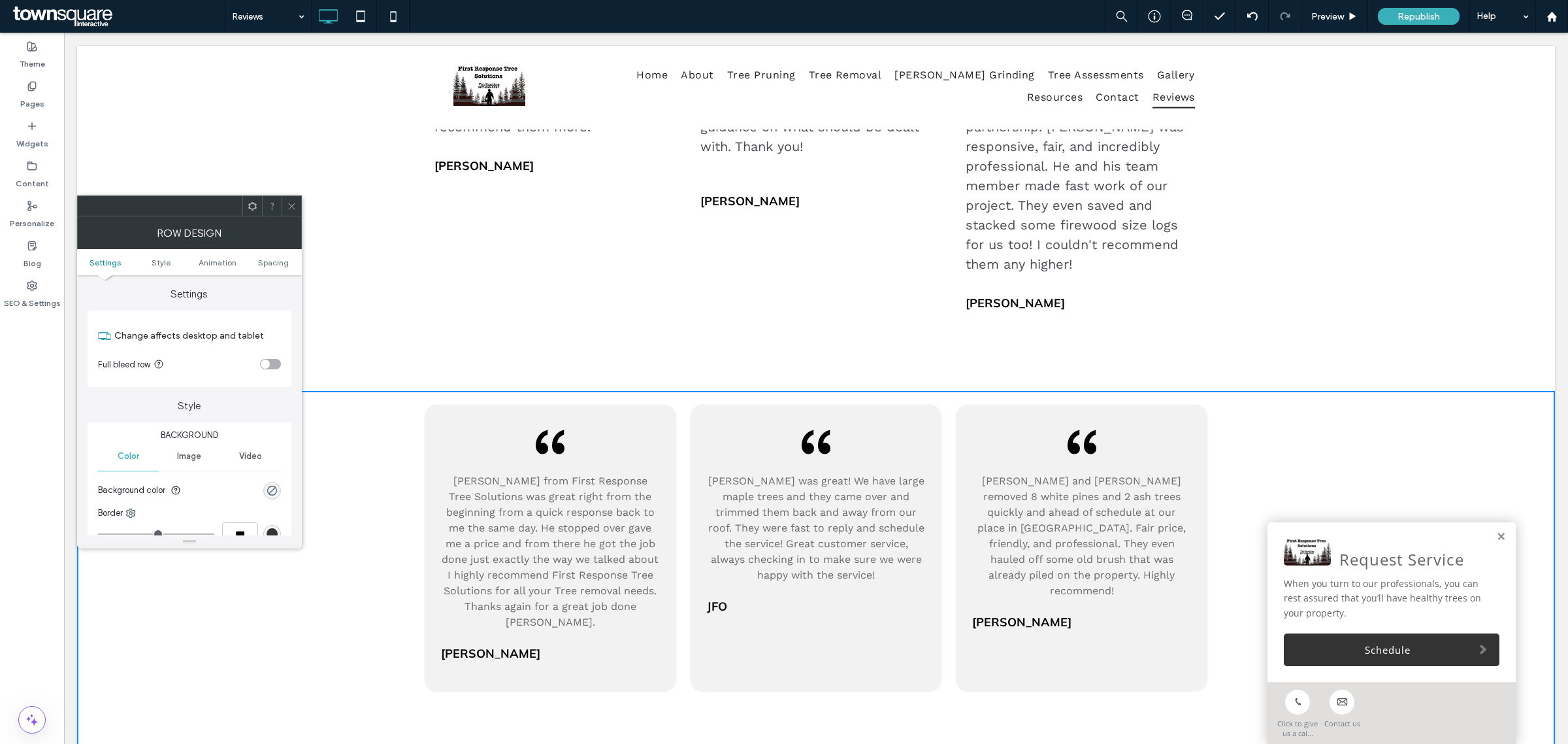
click at [295, 224] on div "Row Design" at bounding box center [189, 232] width 225 height 33
drag, startPoint x: 297, startPoint y: 211, endPoint x: 612, endPoint y: 249, distance: 317.3
click at [297, 211] on div at bounding box center [292, 205] width 19 height 19
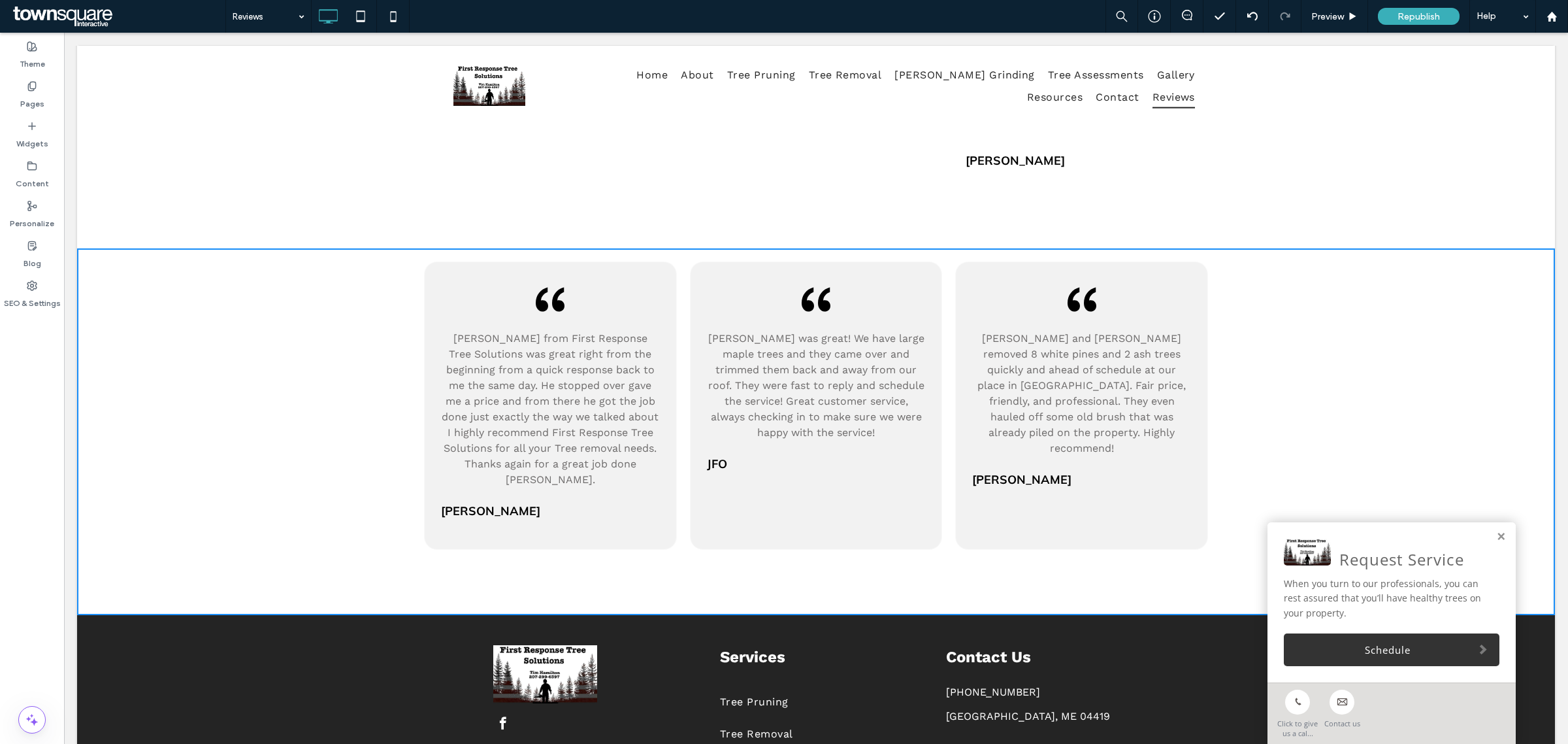
scroll to position [684, 0]
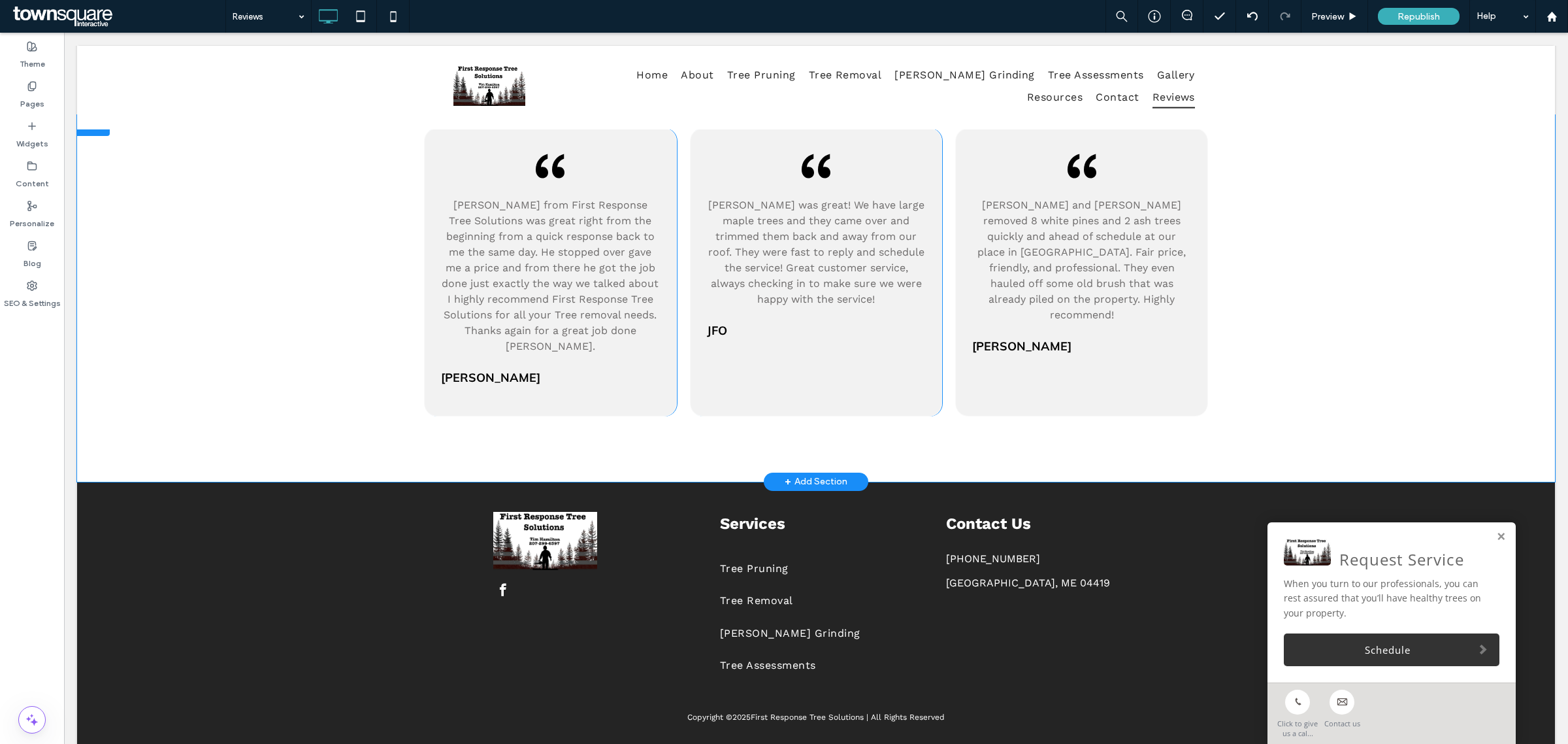
click at [840, 472] on div "+ Add Section" at bounding box center [816, 481] width 105 height 18
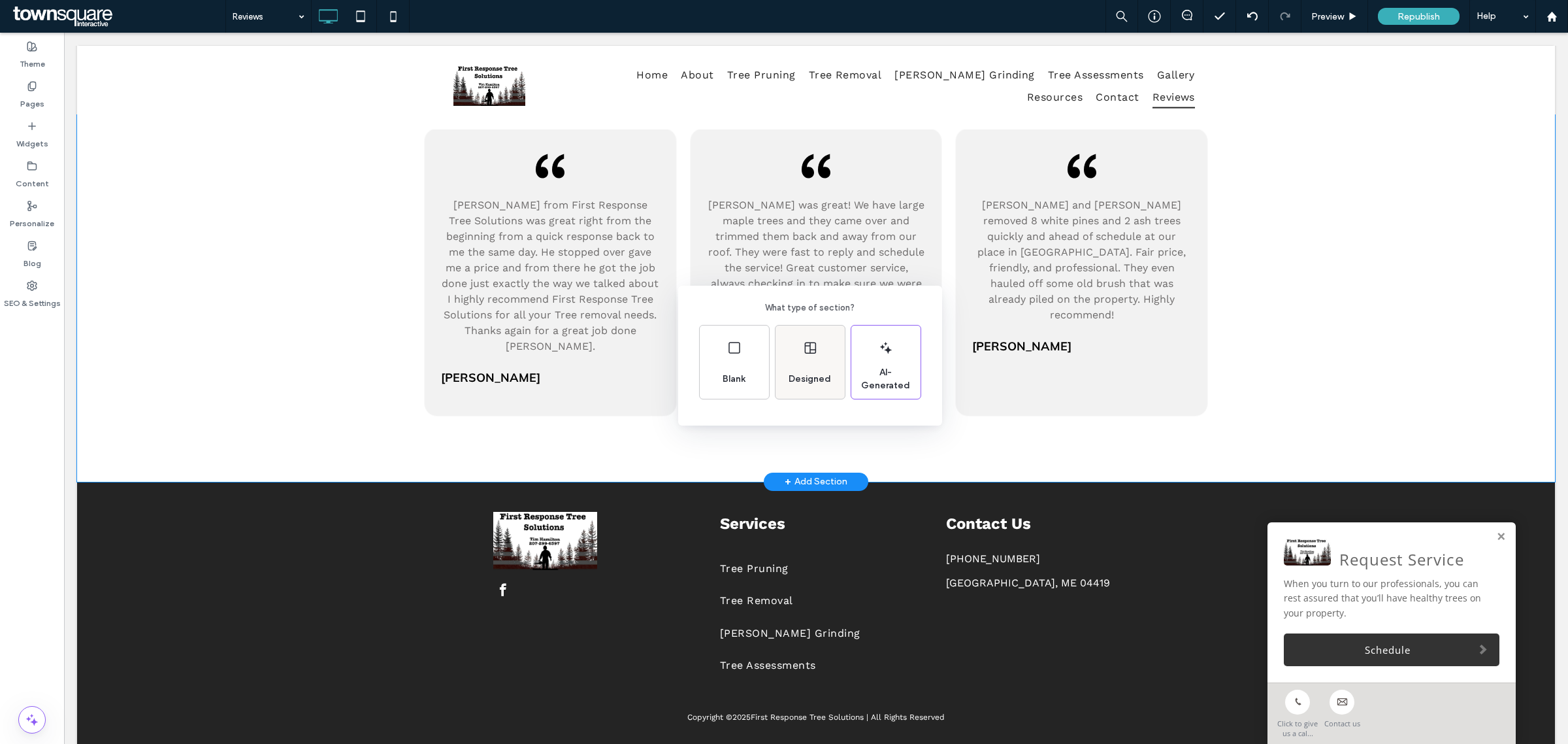
click at [801, 345] on div "Designed" at bounding box center [810, 362] width 69 height 73
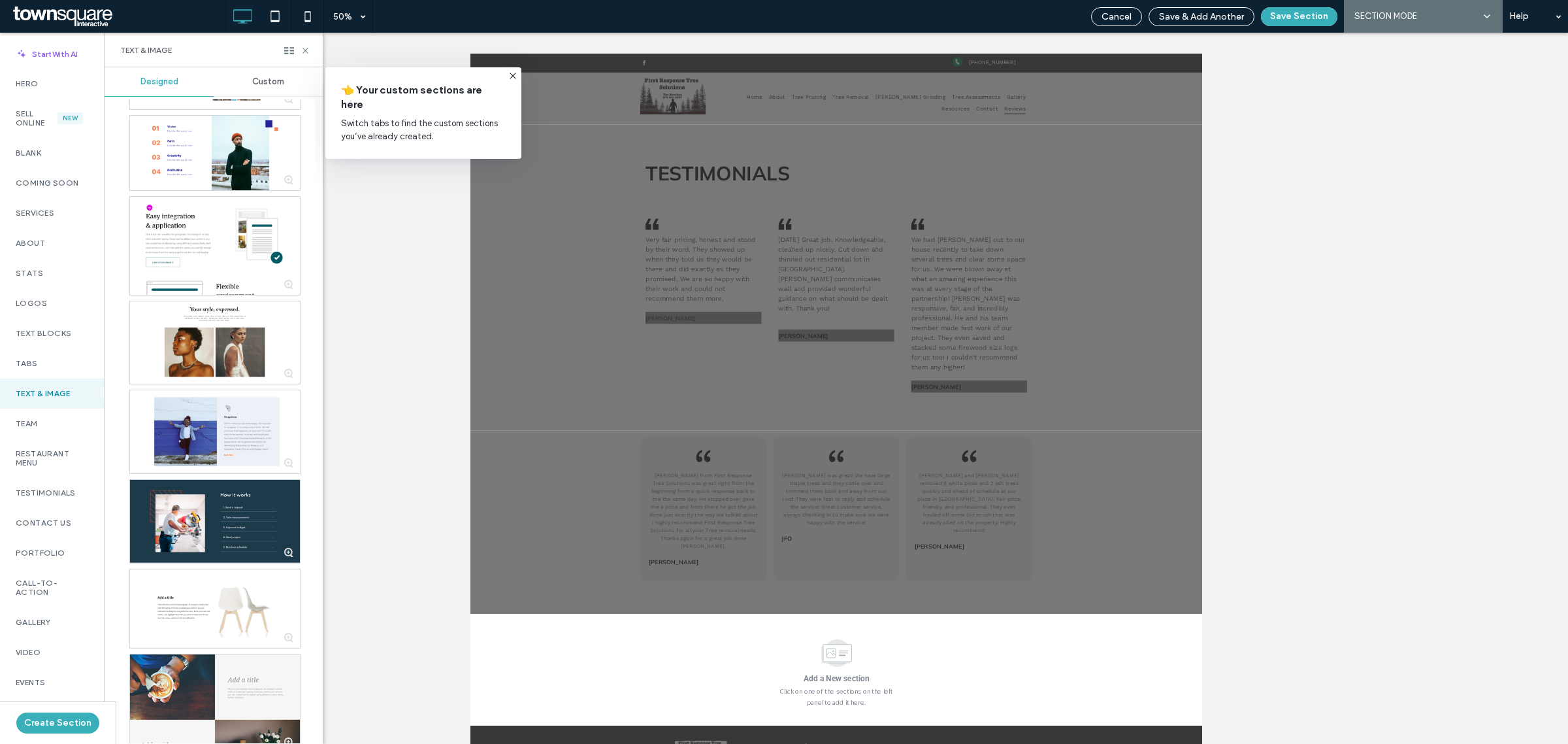
scroll to position [163, 0]
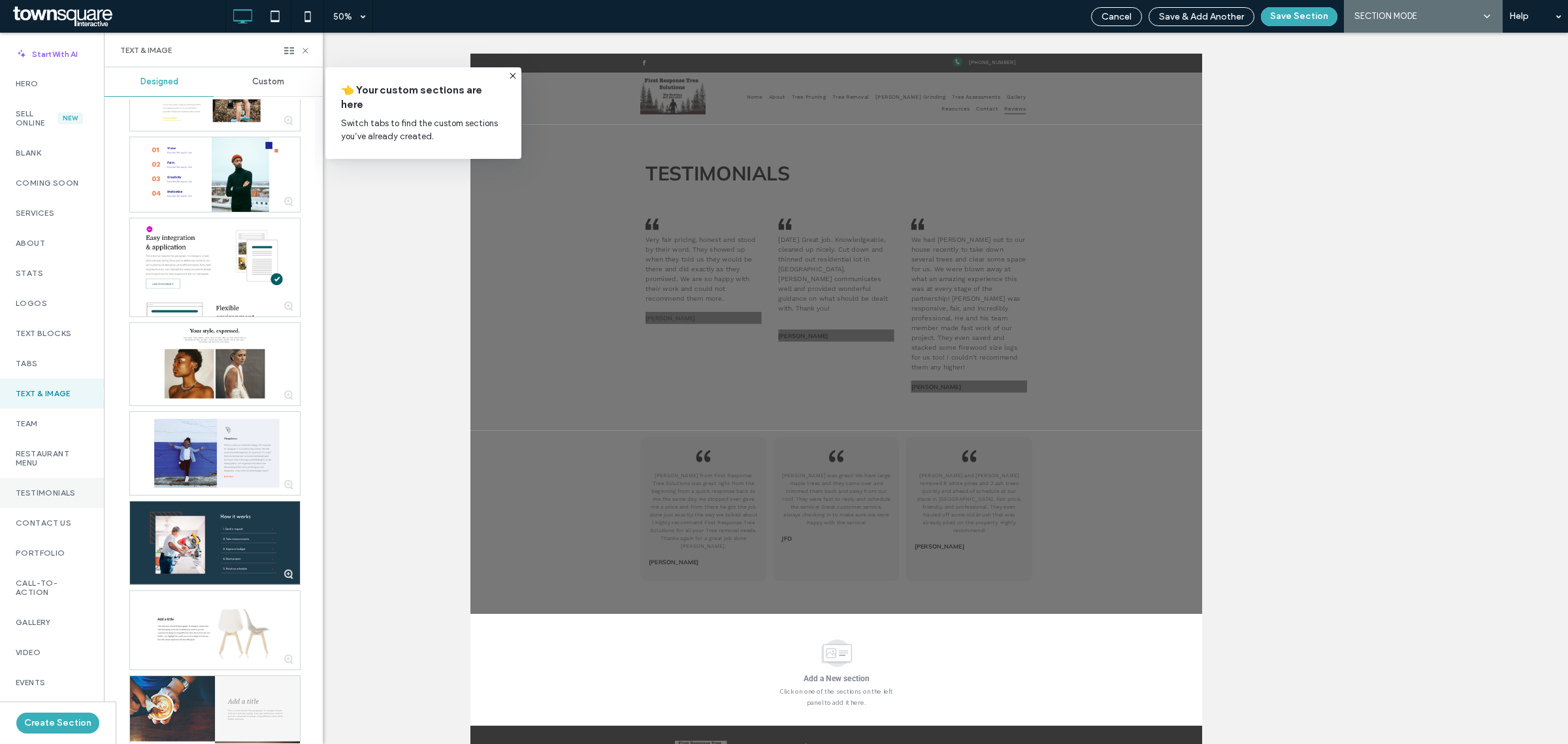
drag, startPoint x: 58, startPoint y: 494, endPoint x: 69, endPoint y: 494, distance: 11.0
click at [58, 494] on label "Testimonials" at bounding box center [52, 493] width 73 height 10
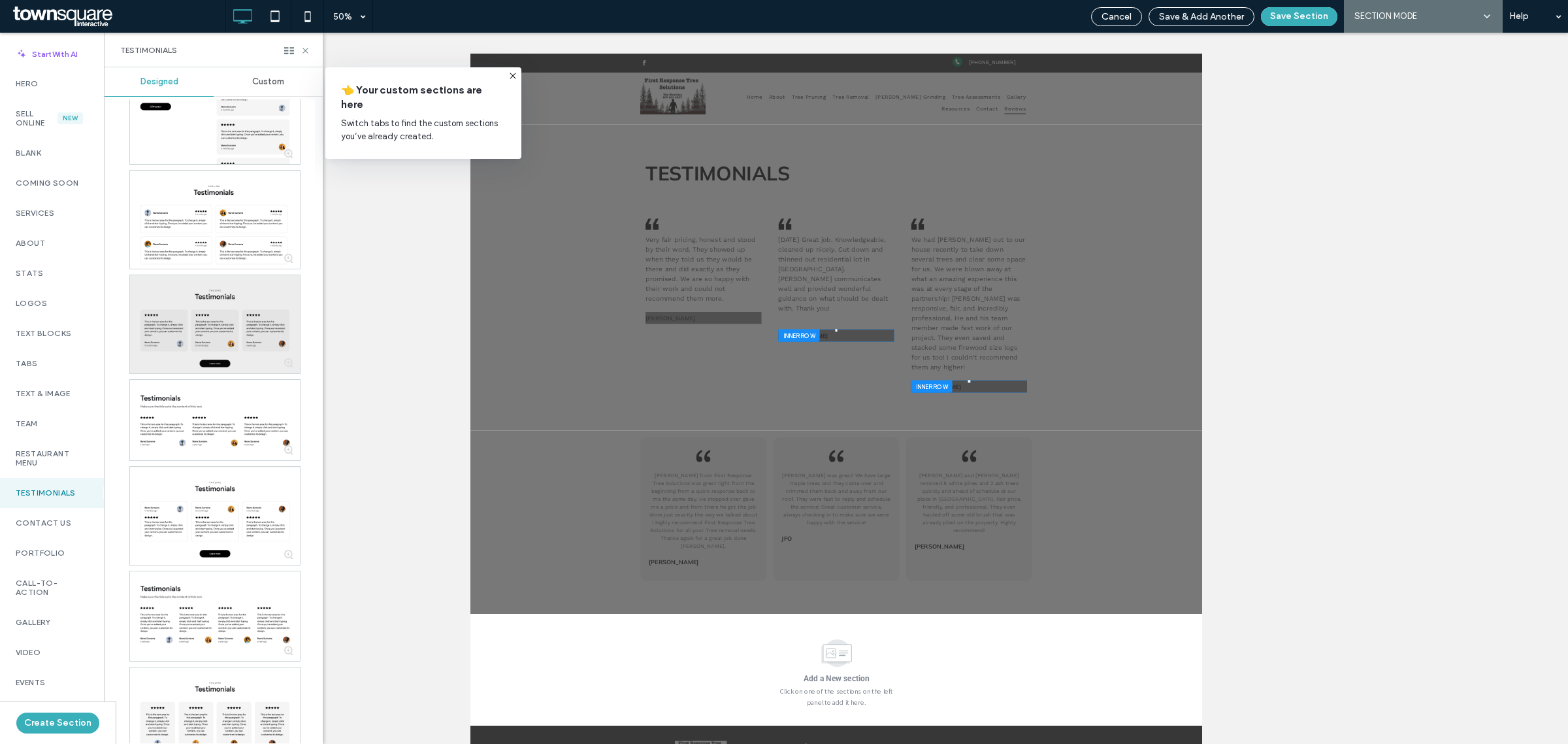
scroll to position [654, 0]
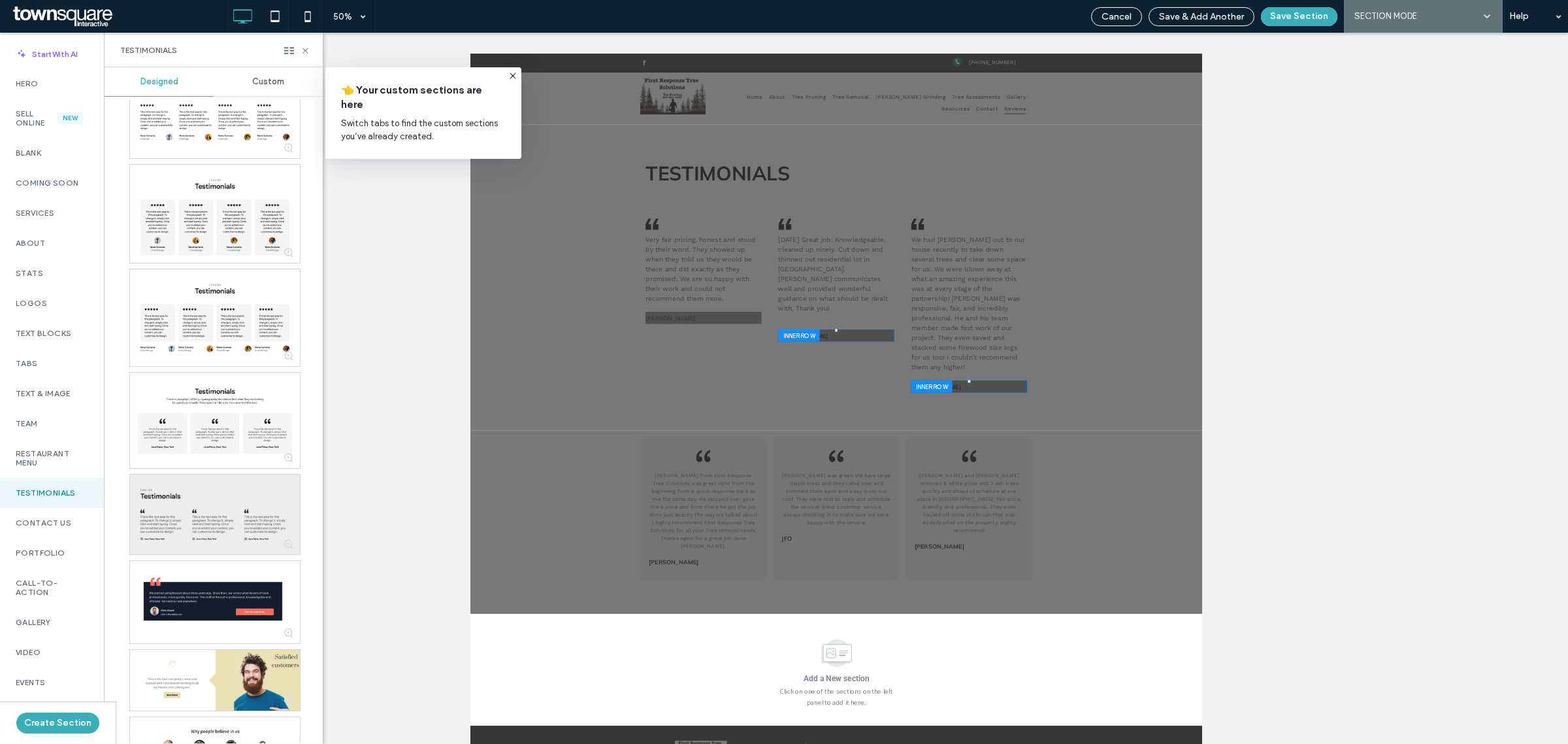
click at [263, 489] on div at bounding box center [214, 514] width 170 height 80
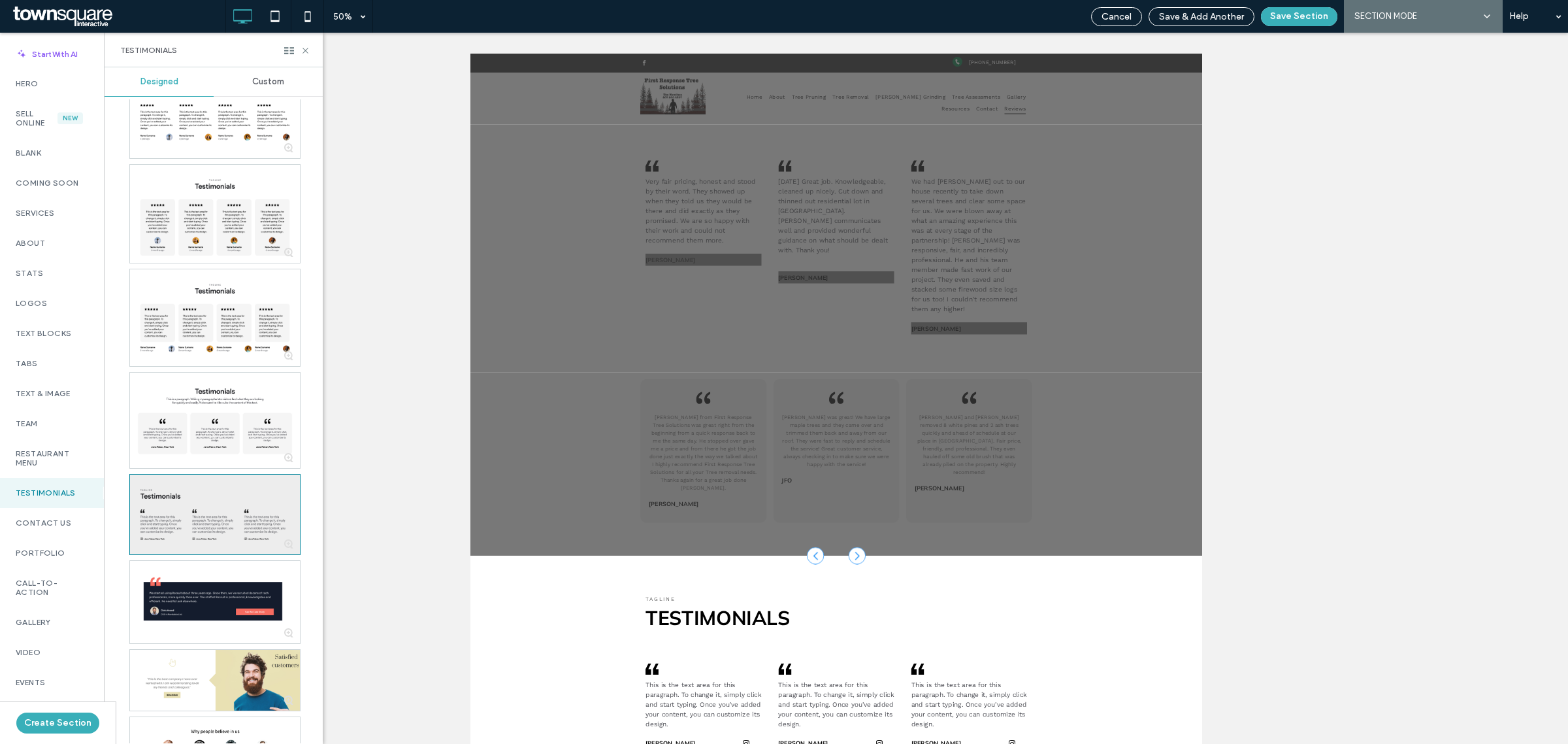
scroll to position [141, 0]
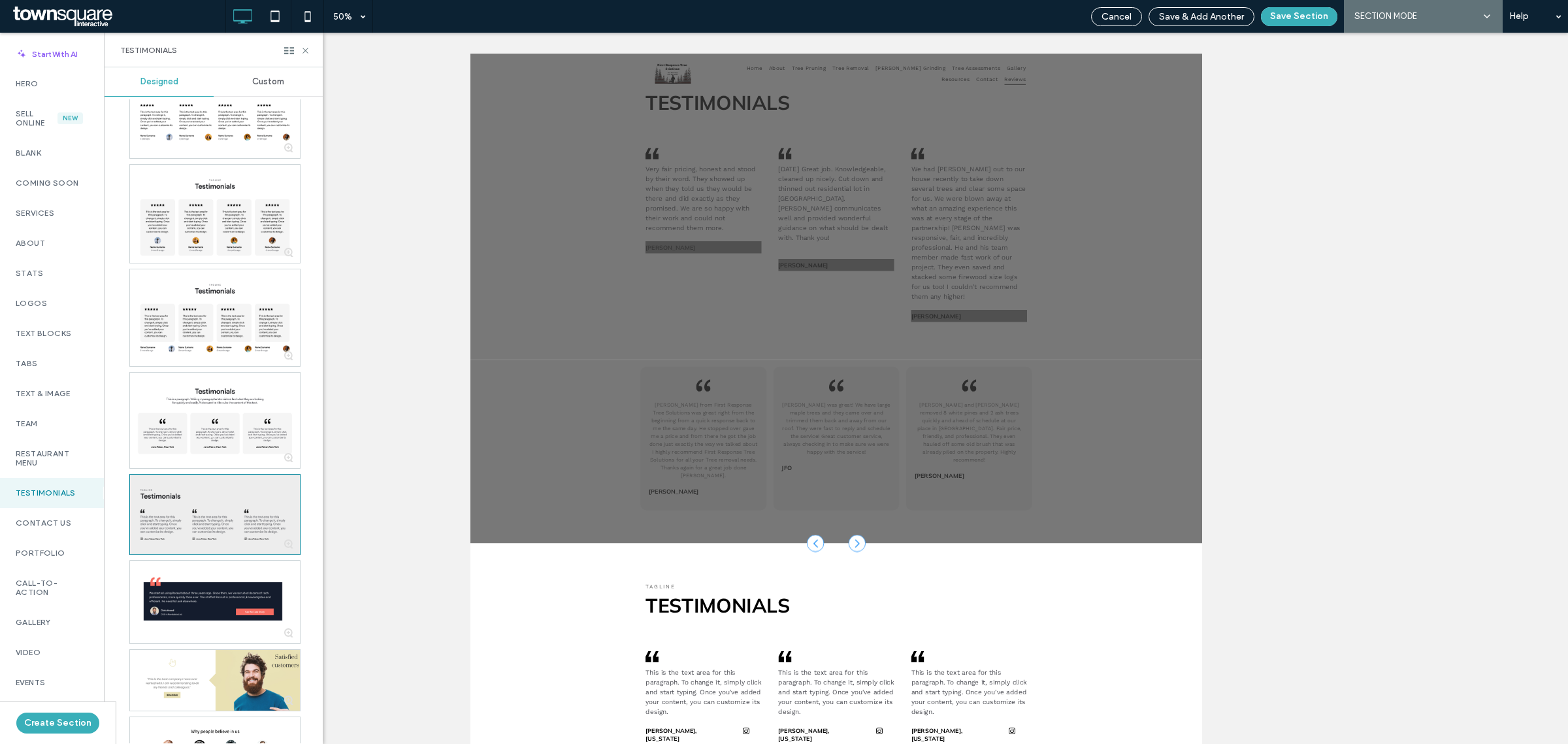
click at [265, 486] on div at bounding box center [214, 514] width 170 height 80
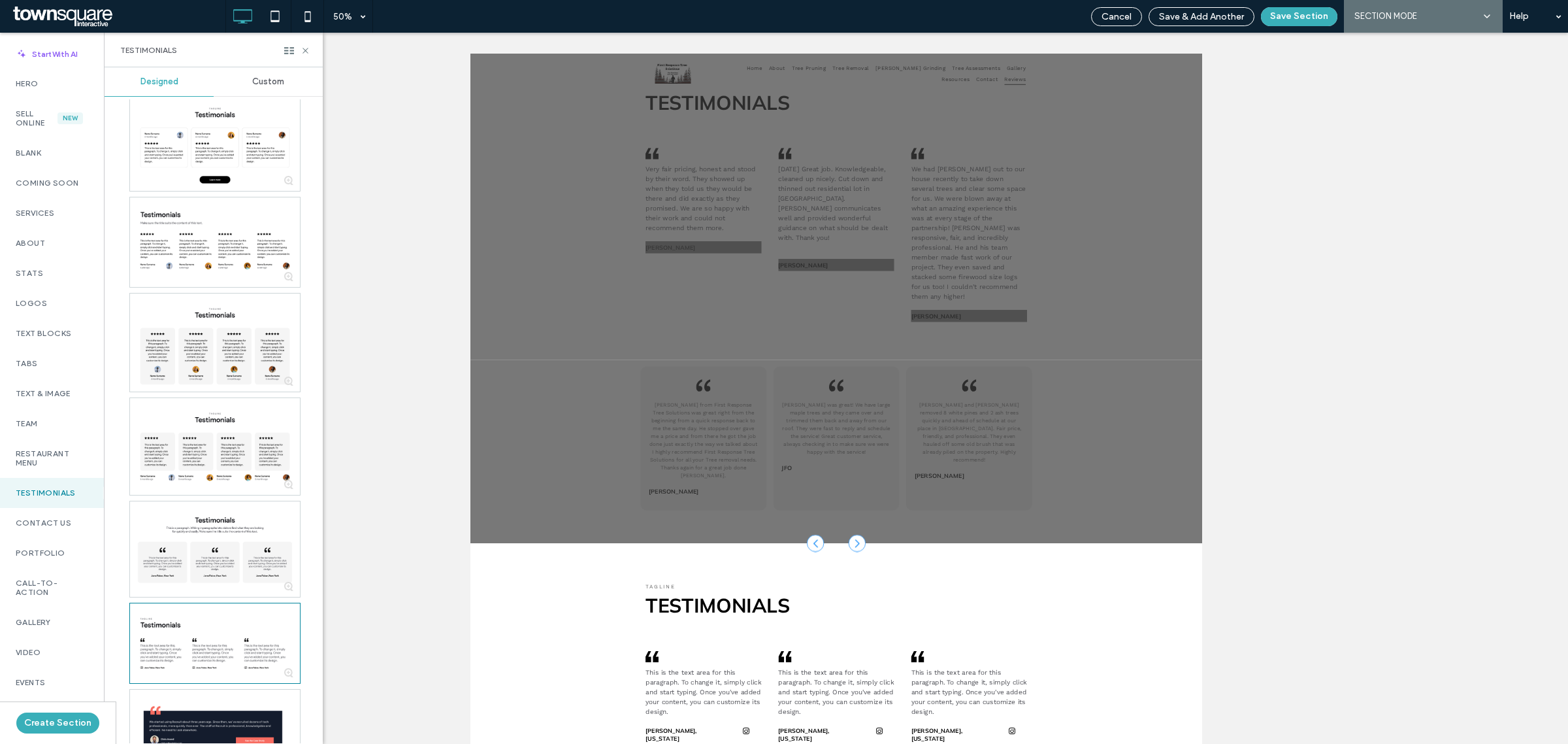
scroll to position [444, 0]
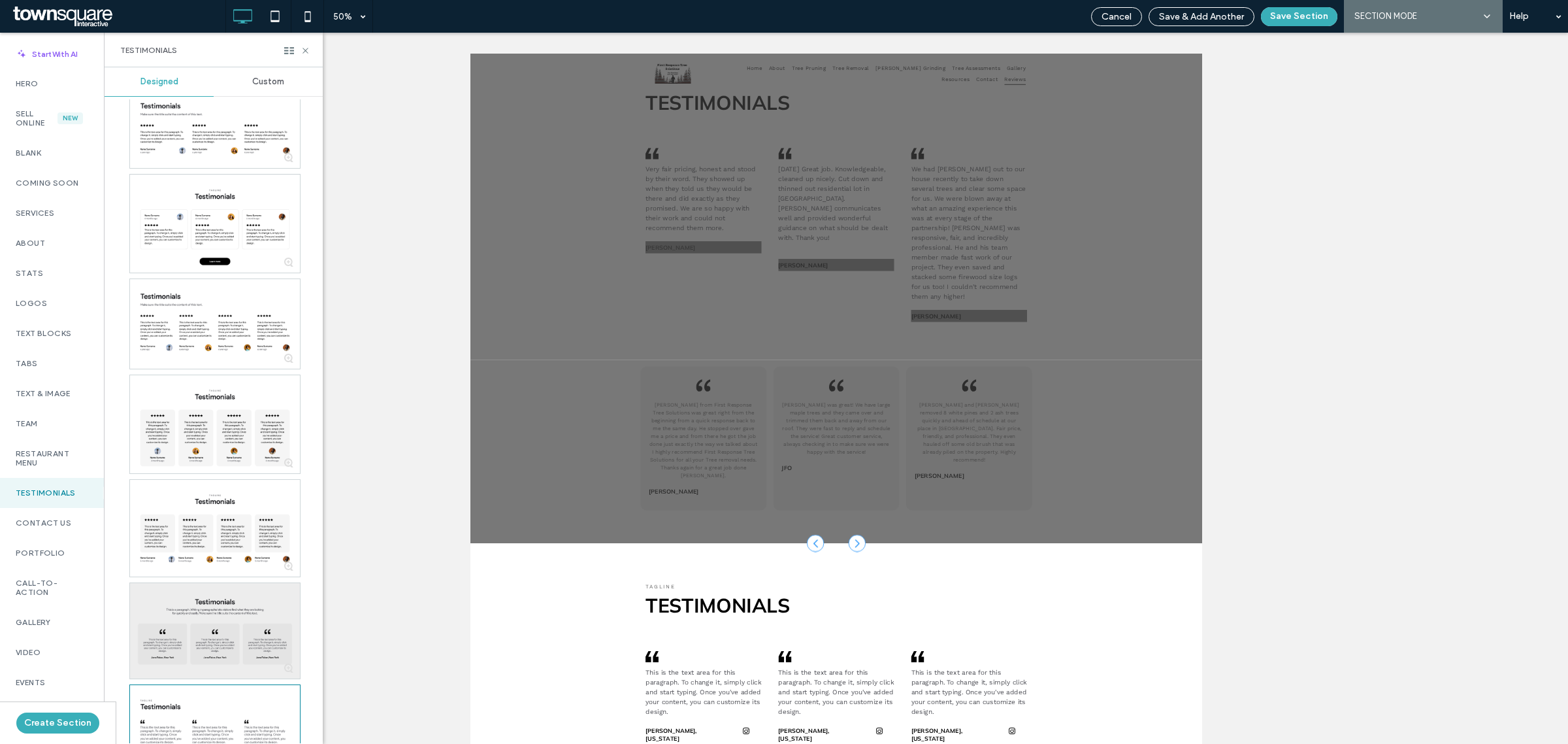
click at [265, 598] on div at bounding box center [214, 630] width 170 height 95
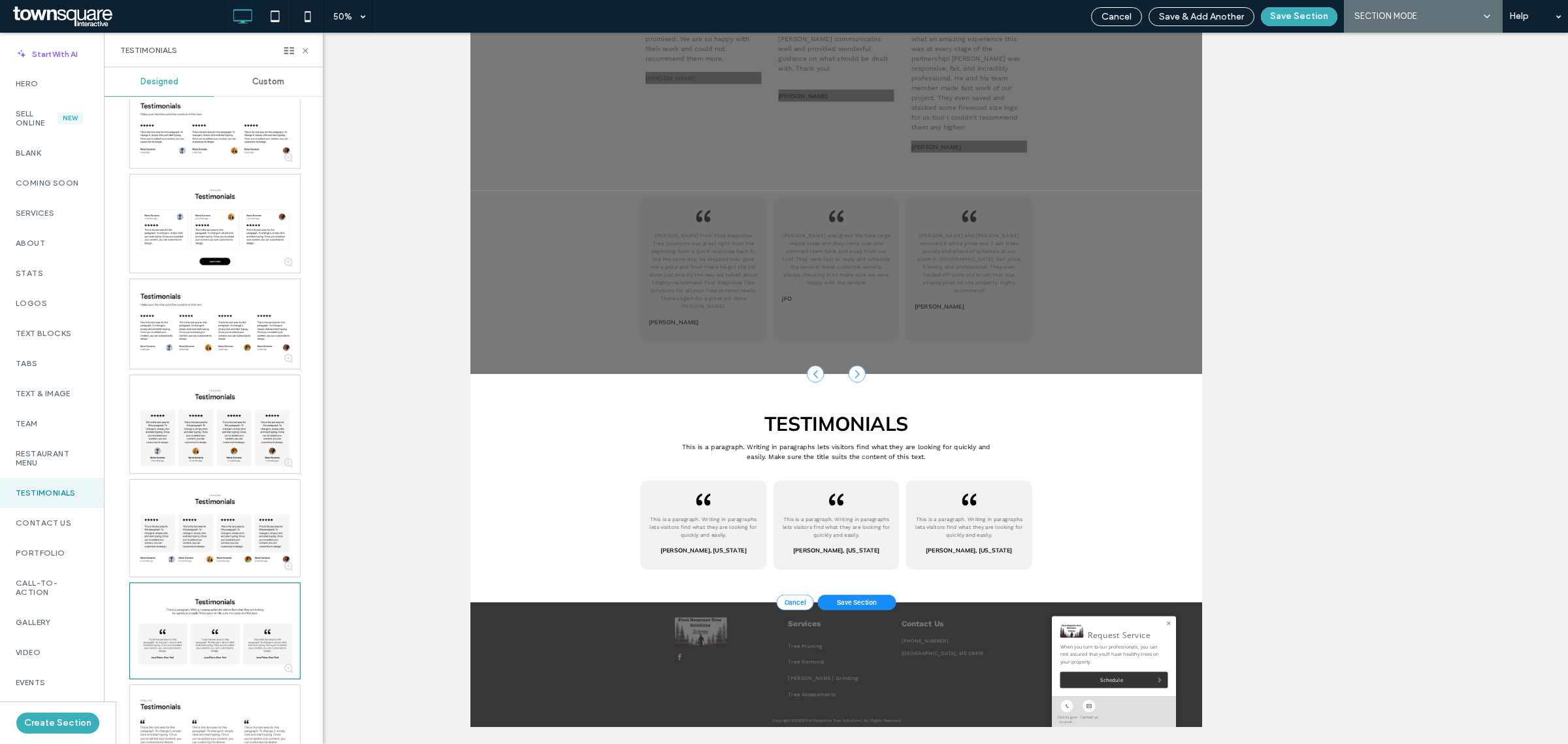
scroll to position [179, 0]
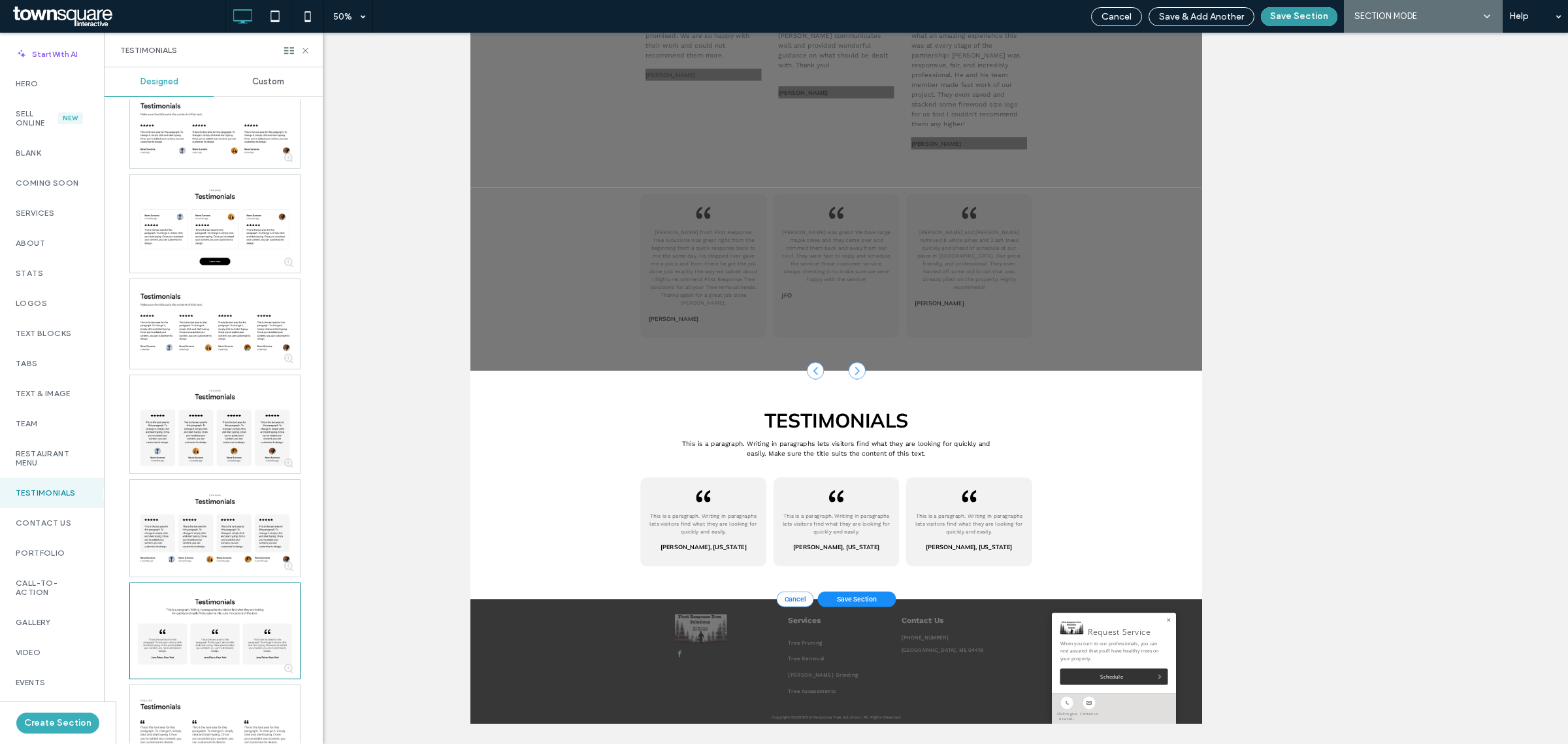
click at [1280, 20] on button "Save Section" at bounding box center [1299, 16] width 77 height 19
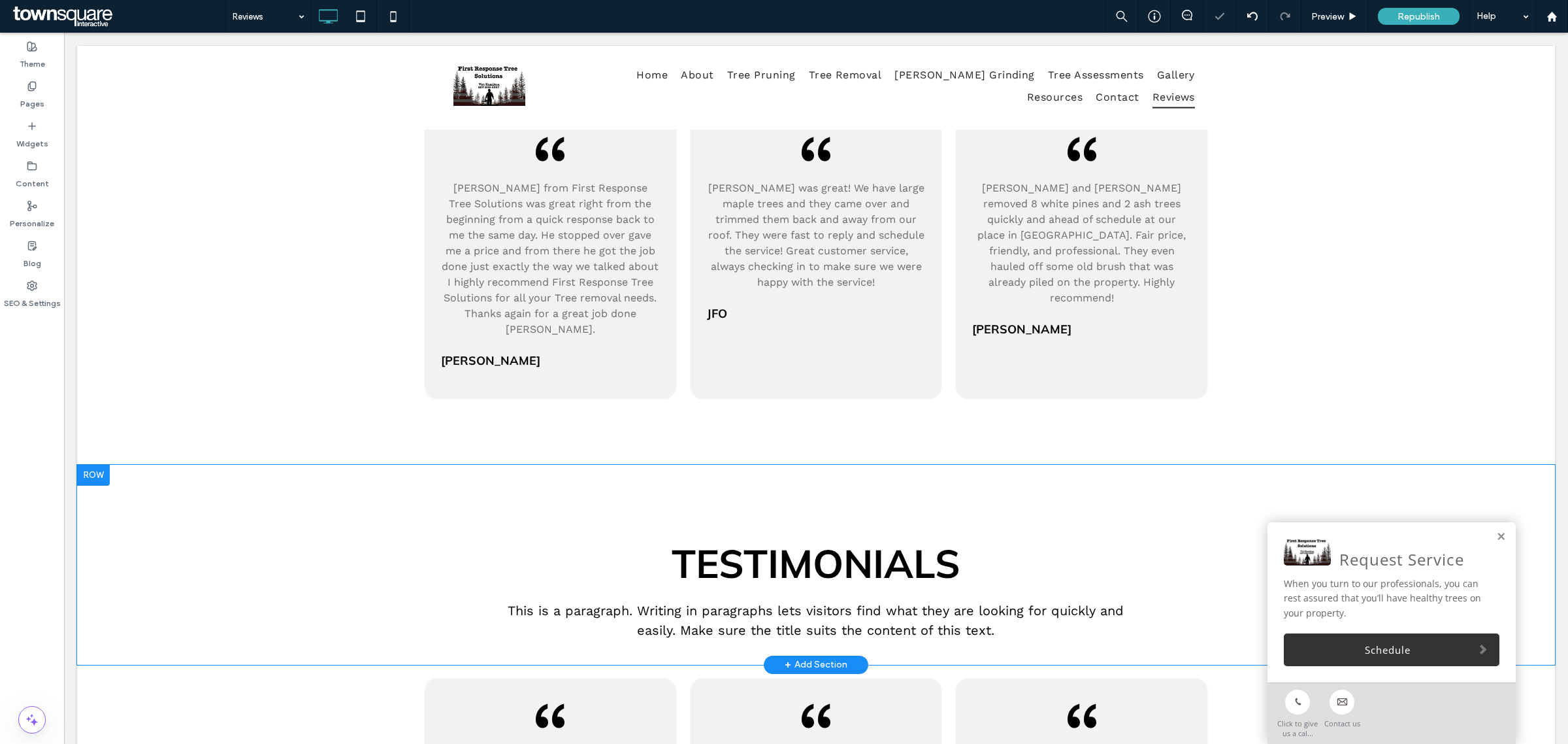
scroll to position [947, 0]
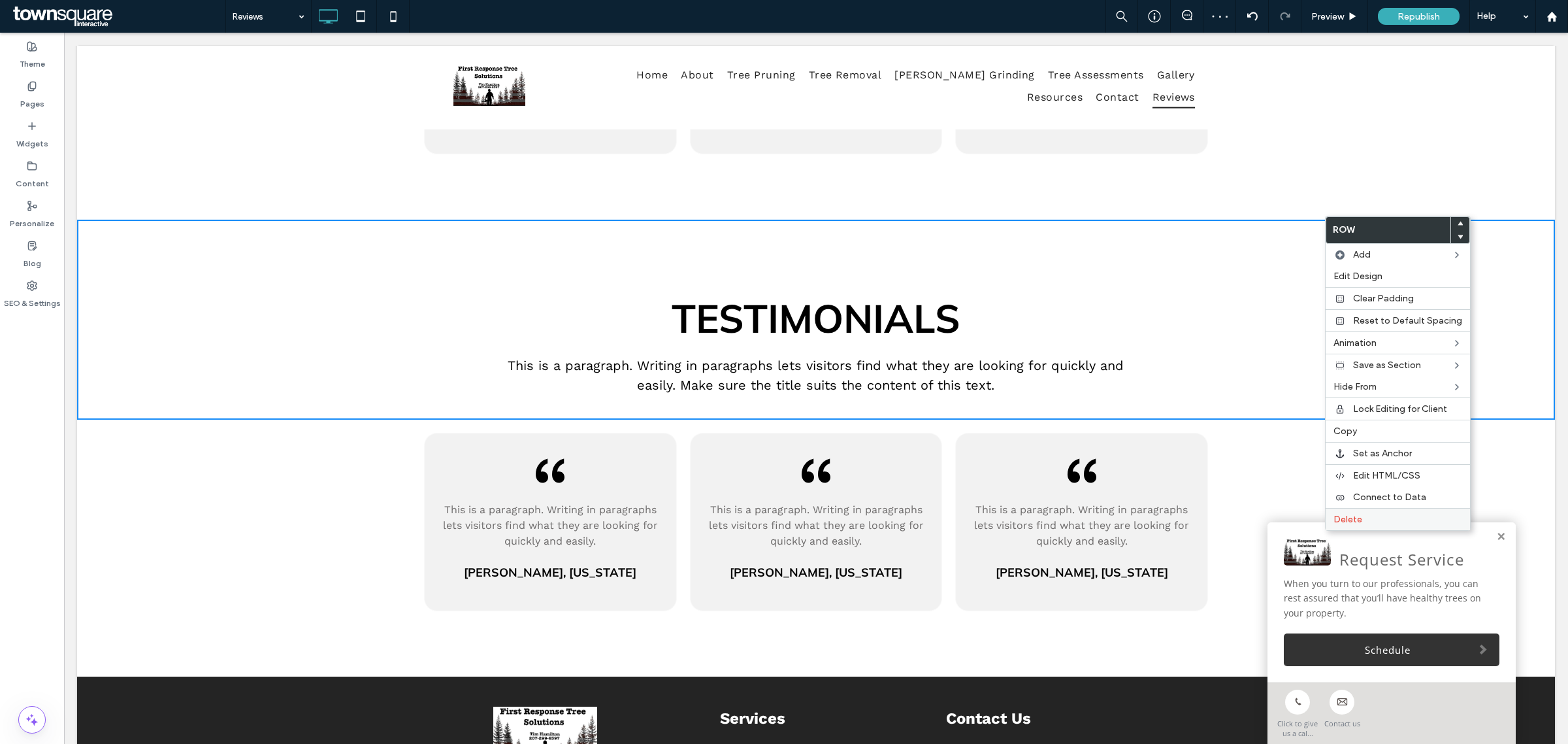
click at [1366, 523] on label "Delete" at bounding box center [1397, 519] width 129 height 12
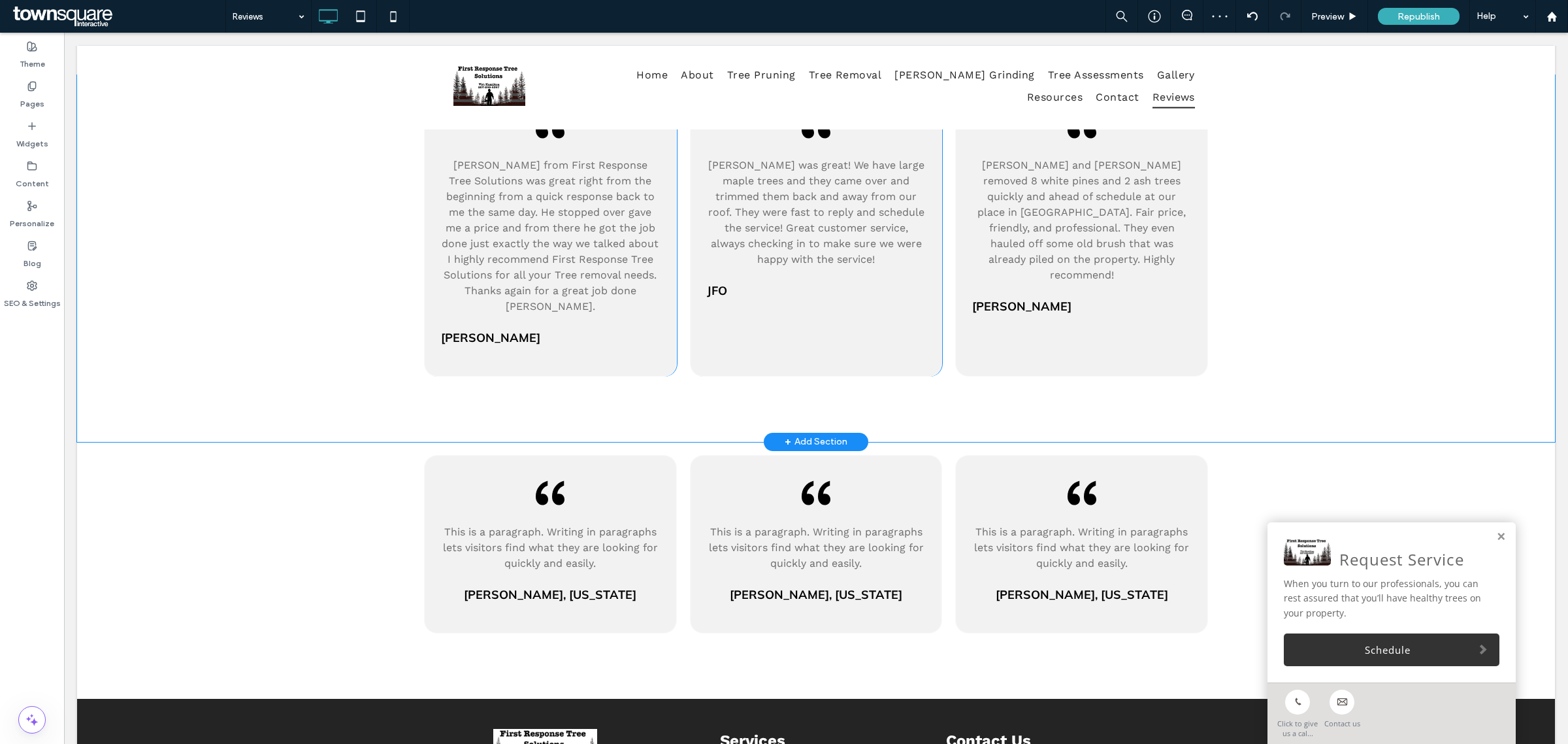
scroll to position [696, 0]
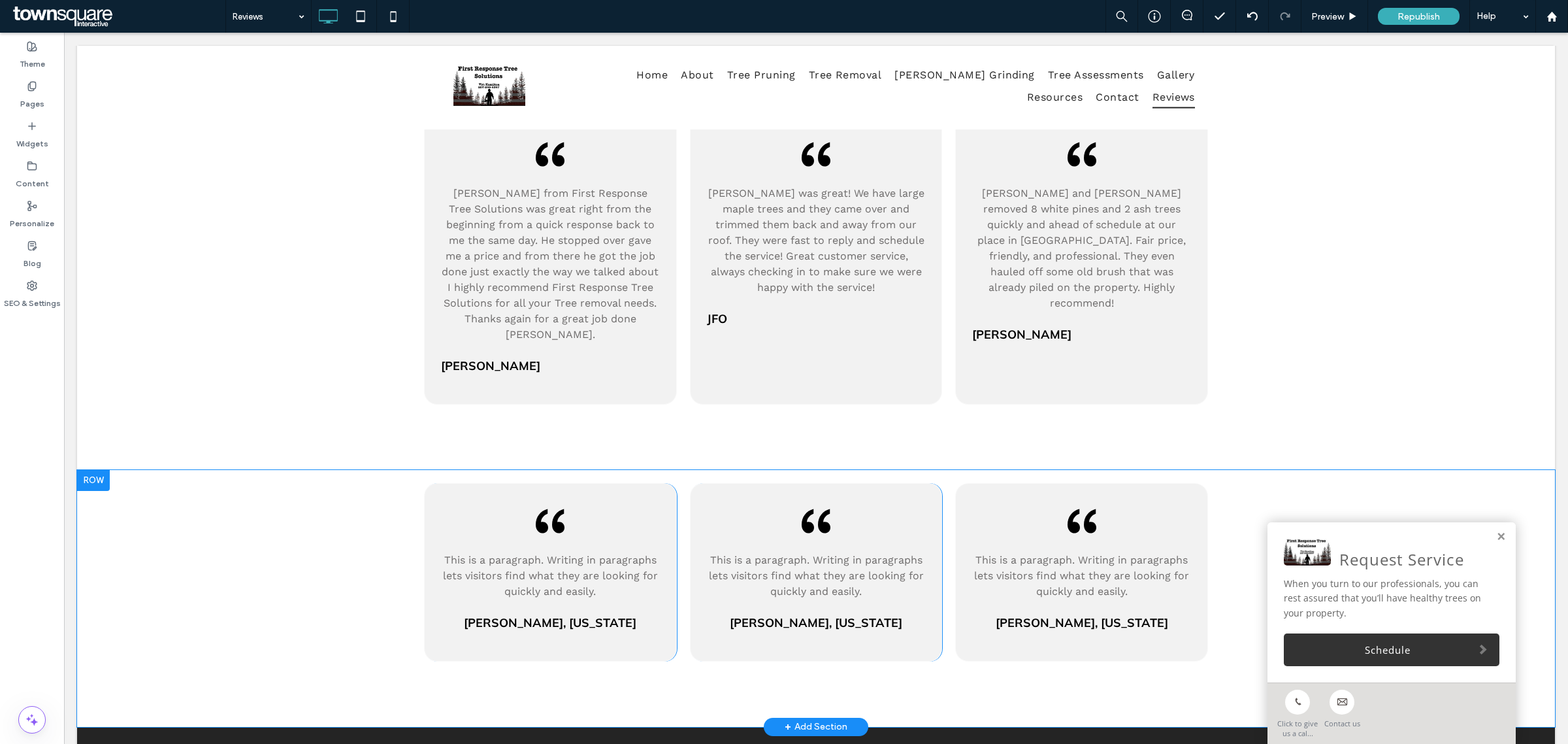
click at [598, 554] on span "This is a paragraph. Writing in paragraphs lets visitors find what they are loo…" at bounding box center [551, 576] width 215 height 44
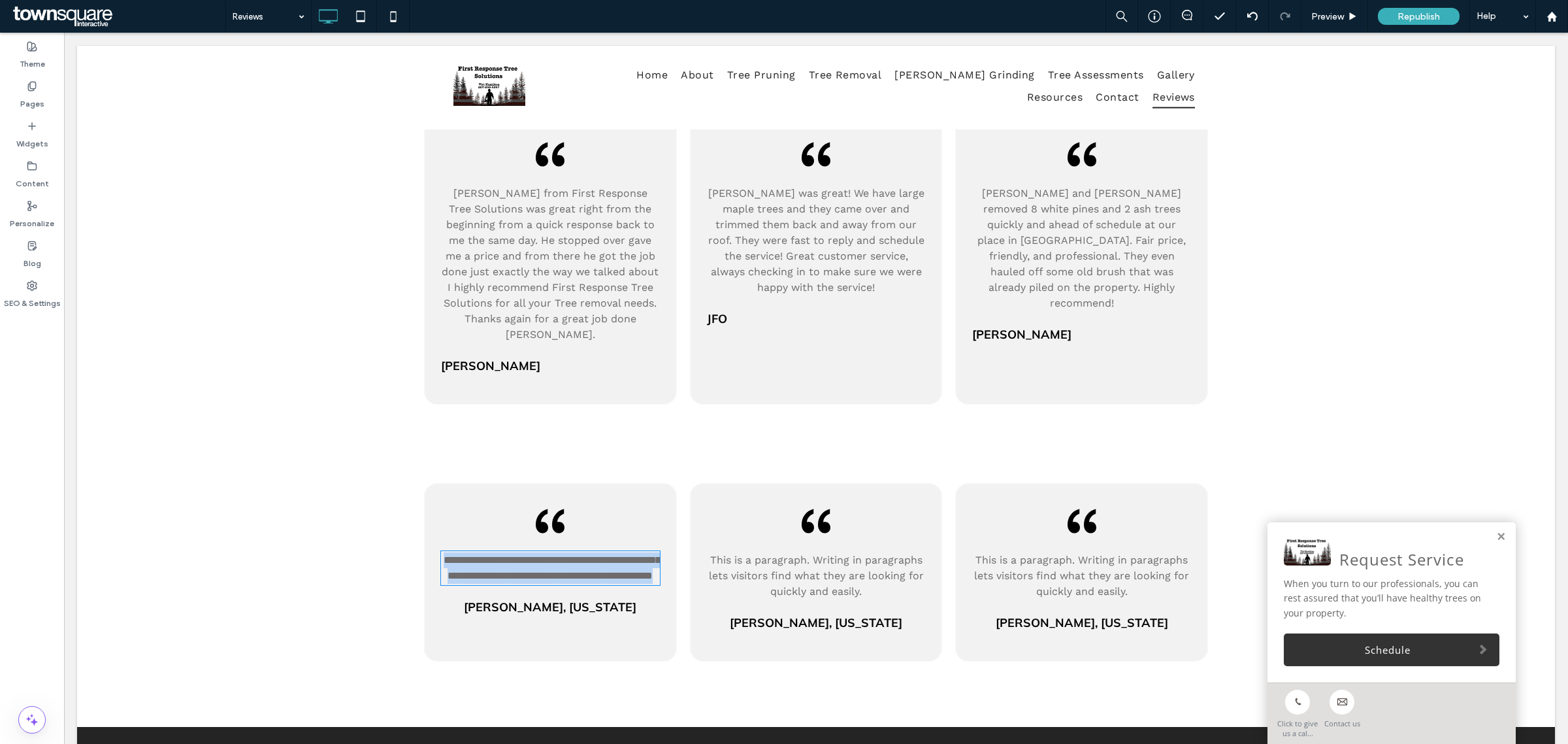
click at [598, 555] on span "**********" at bounding box center [552, 567] width 217 height 26
type input "*********"
type input "**"
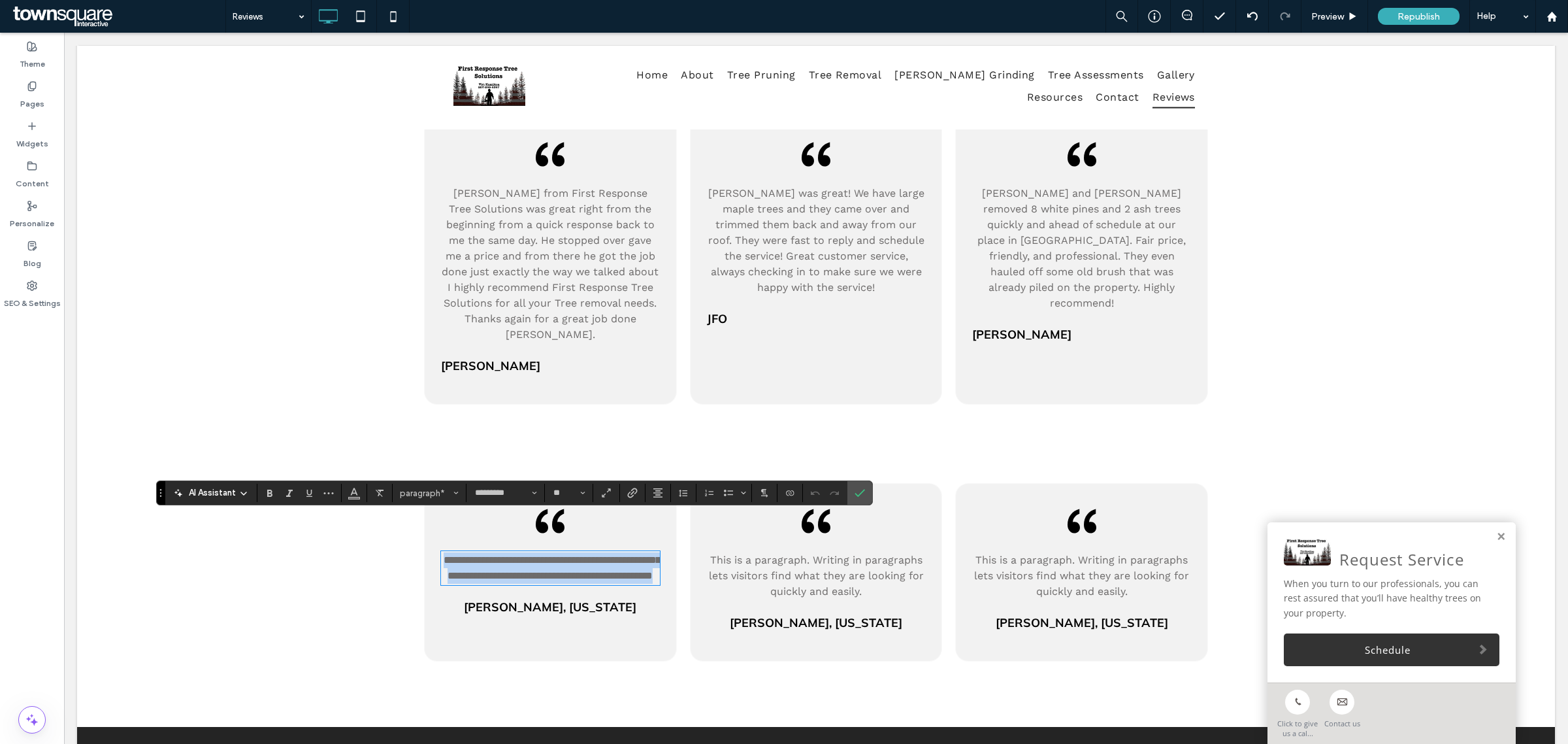
paste div
type input "**"
click at [557, 615] on span "Jane Faber, New York" at bounding box center [550, 623] width 173 height 15
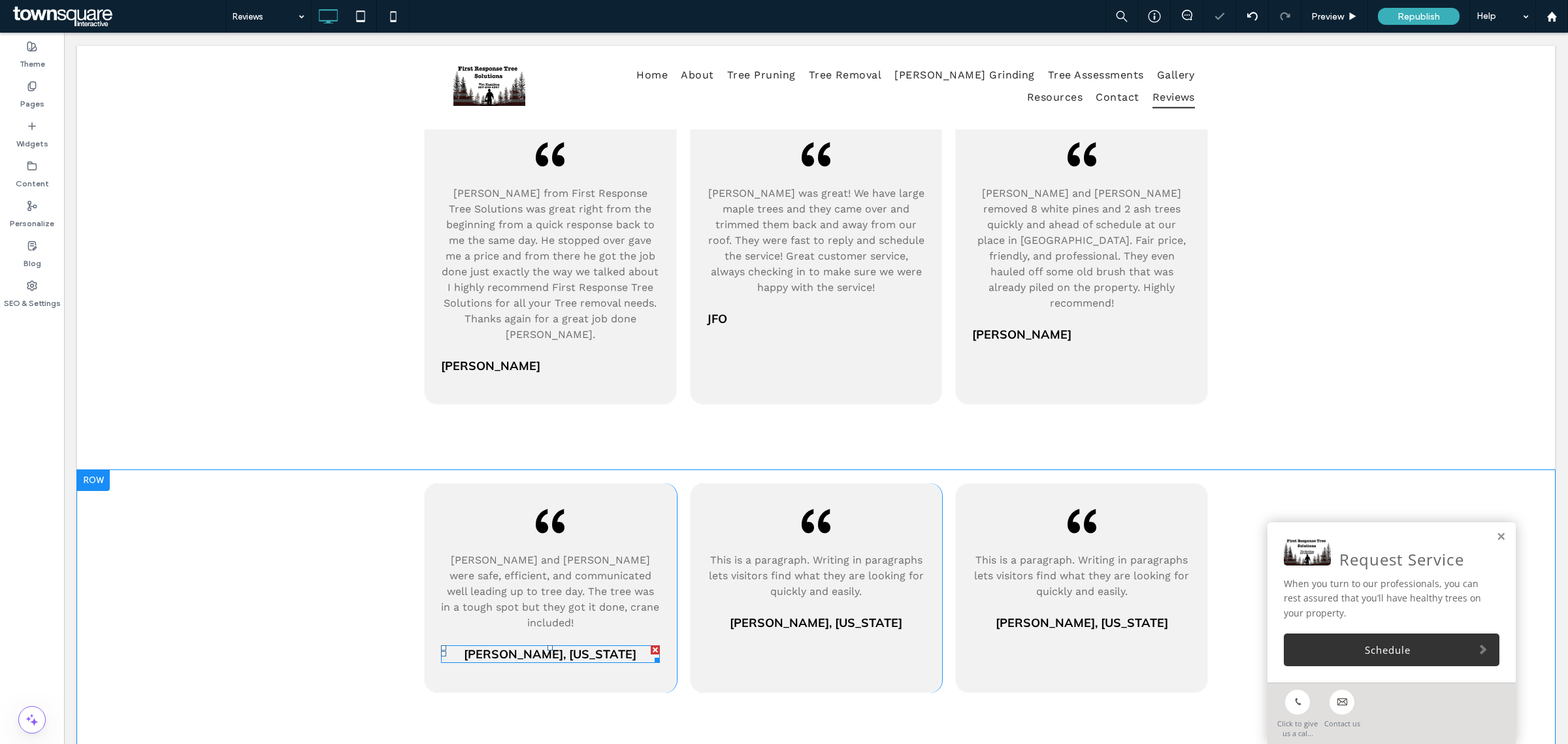
click at [557, 646] on span "Jane Faber, New York" at bounding box center [550, 654] width 173 height 15
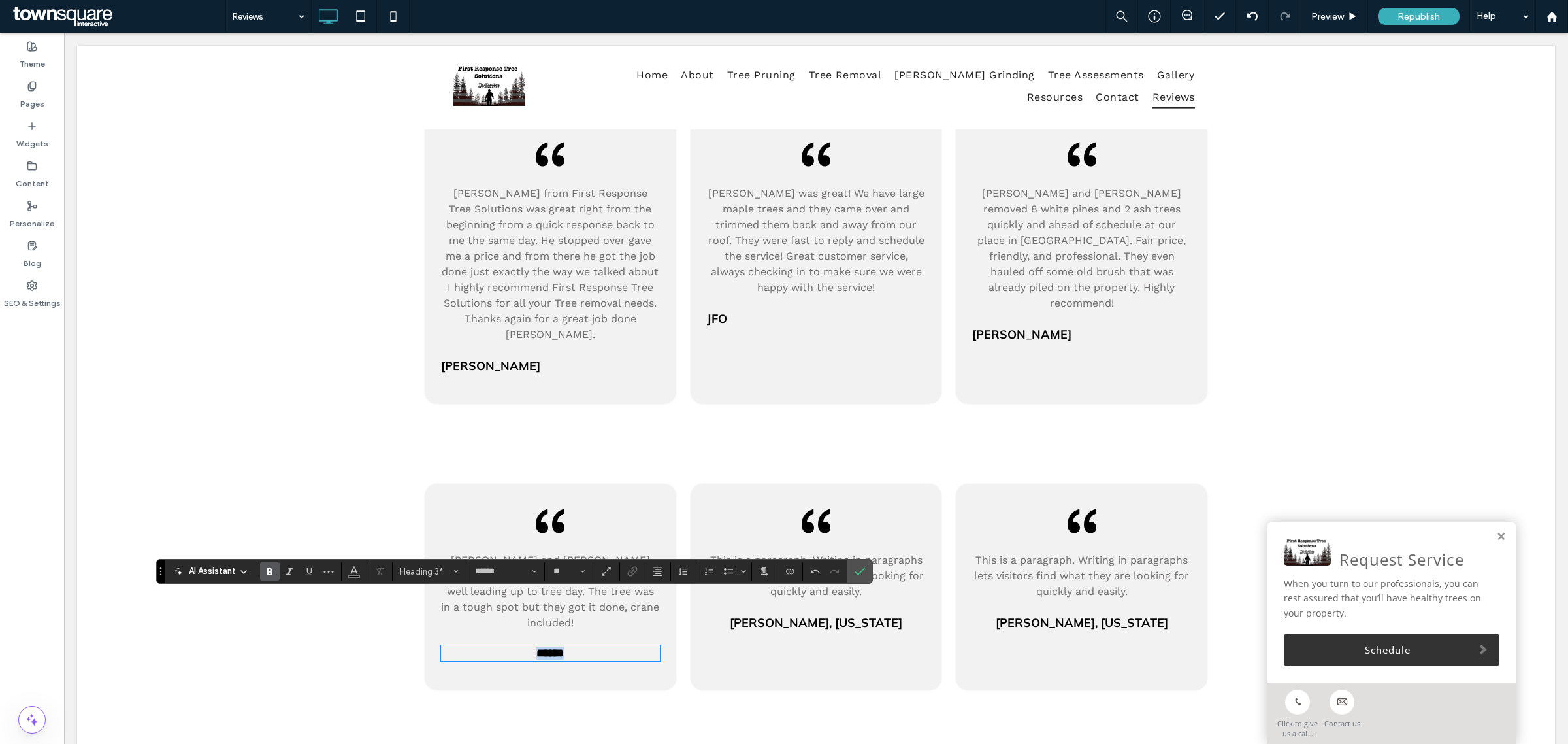
drag, startPoint x: 607, startPoint y: 605, endPoint x: 460, endPoint y: 605, distance: 147.0
click at [460, 646] on h3 "******" at bounding box center [551, 653] width 219 height 13
click at [660, 574] on icon "Alignment" at bounding box center [657, 571] width 11 height 11
click at [677, 489] on div "ui.textEditor.alignment.left" at bounding box center [671, 493] width 17 height 11
click at [785, 554] on span "This is a paragraph. Writing in paragraphs lets visitors find what they are loo…" at bounding box center [817, 576] width 215 height 44
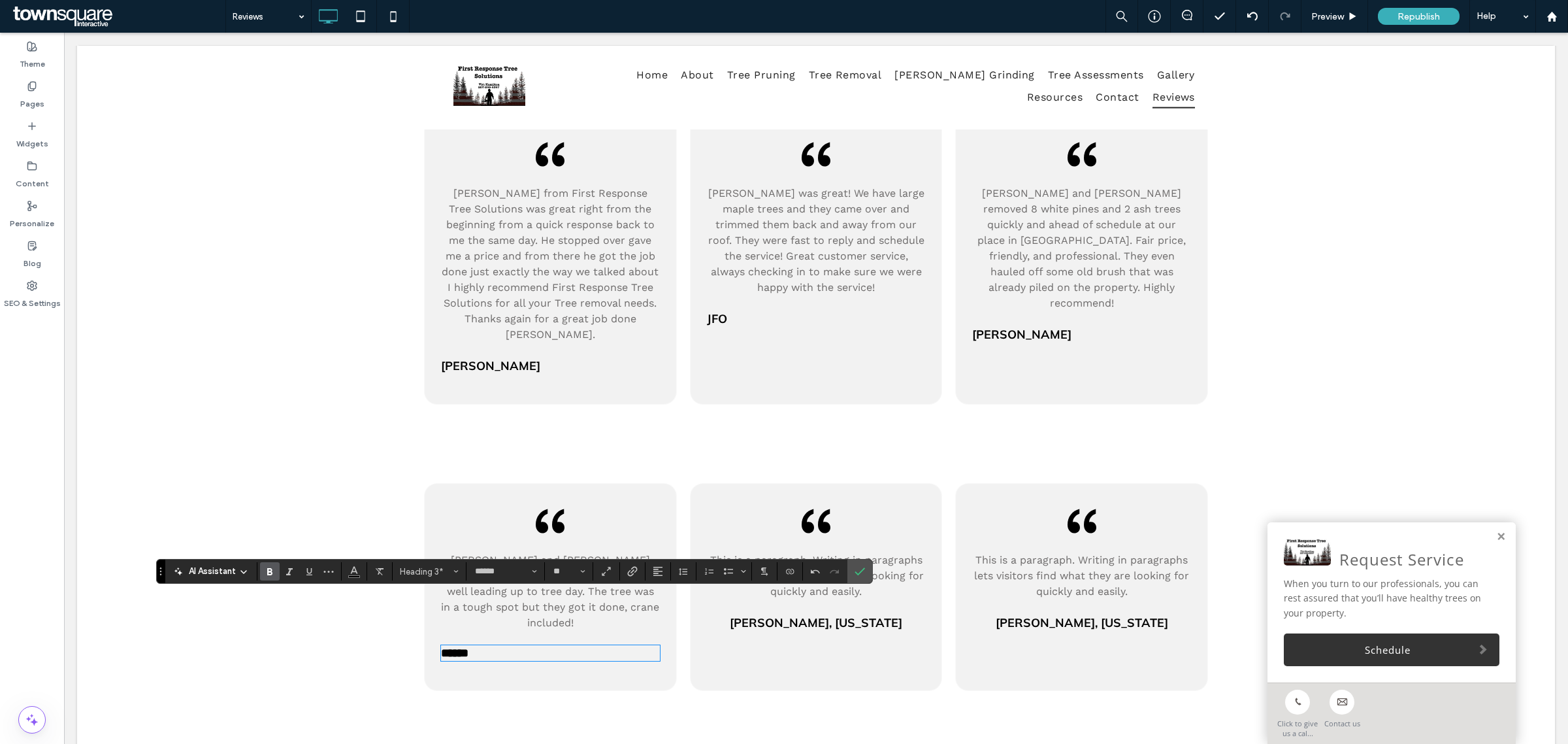
click at [785, 554] on span "This is a paragraph. Writing in paragraphs lets visitors find what they are loo…" at bounding box center [817, 576] width 215 height 44
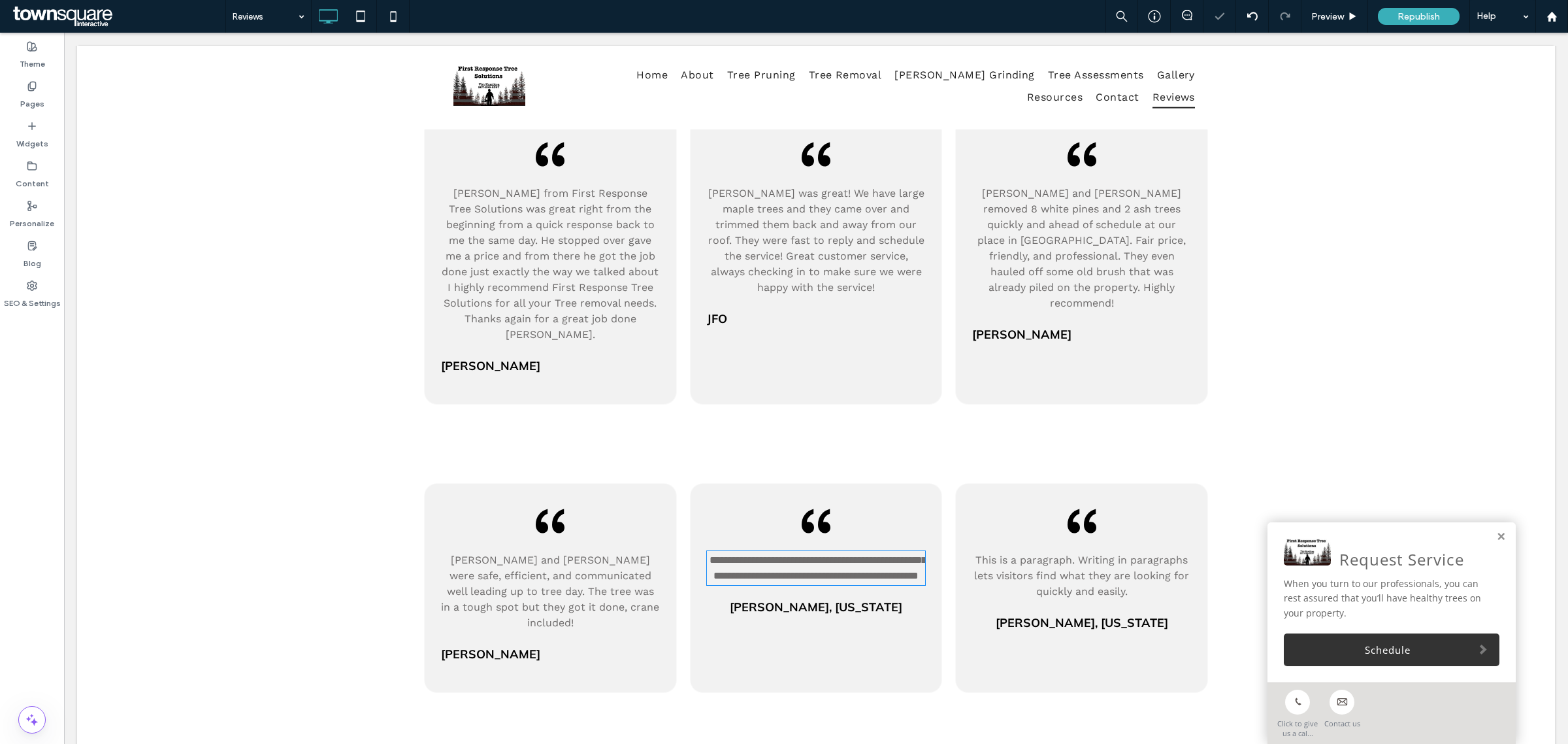
type input "*********"
type input "**"
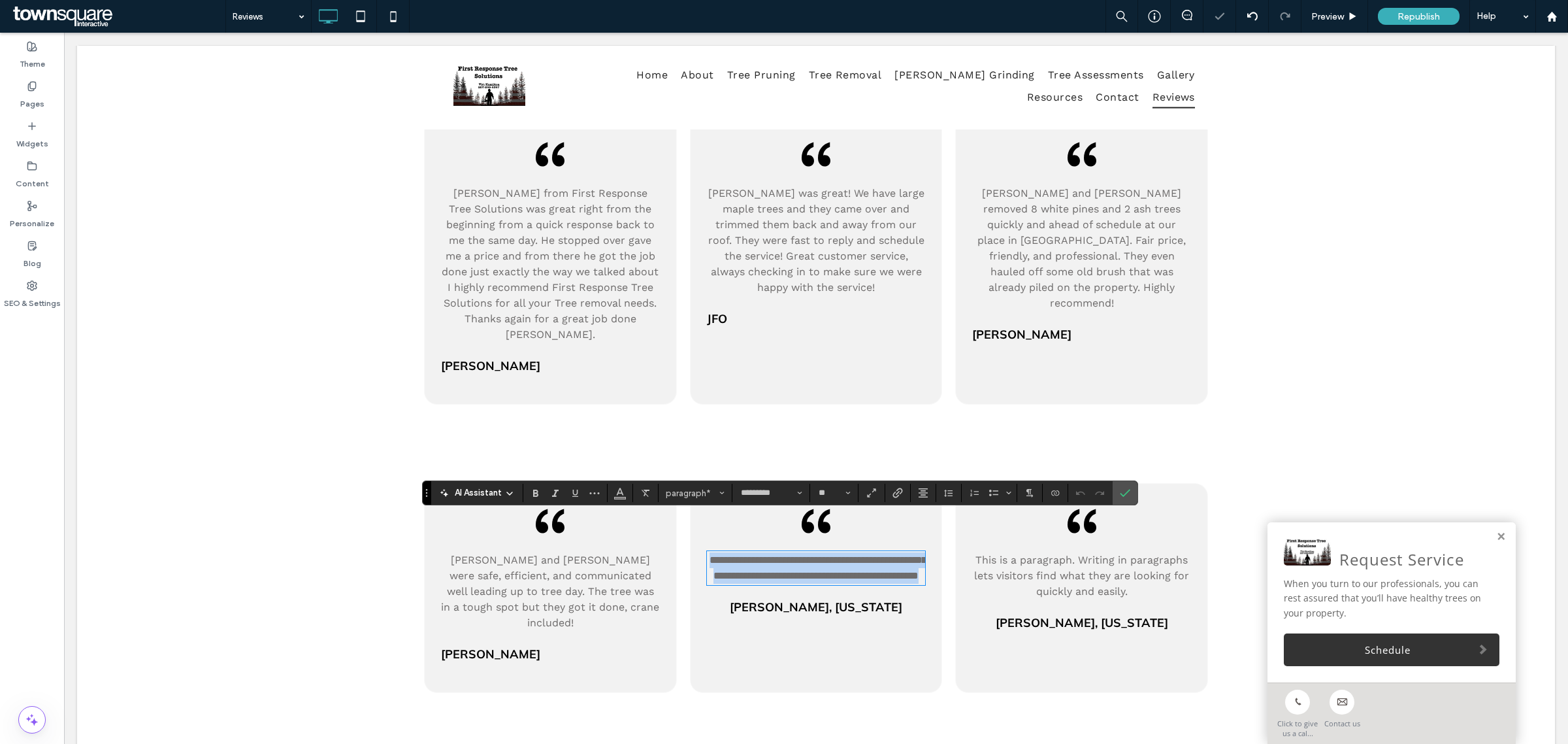
paste div
type input "**"
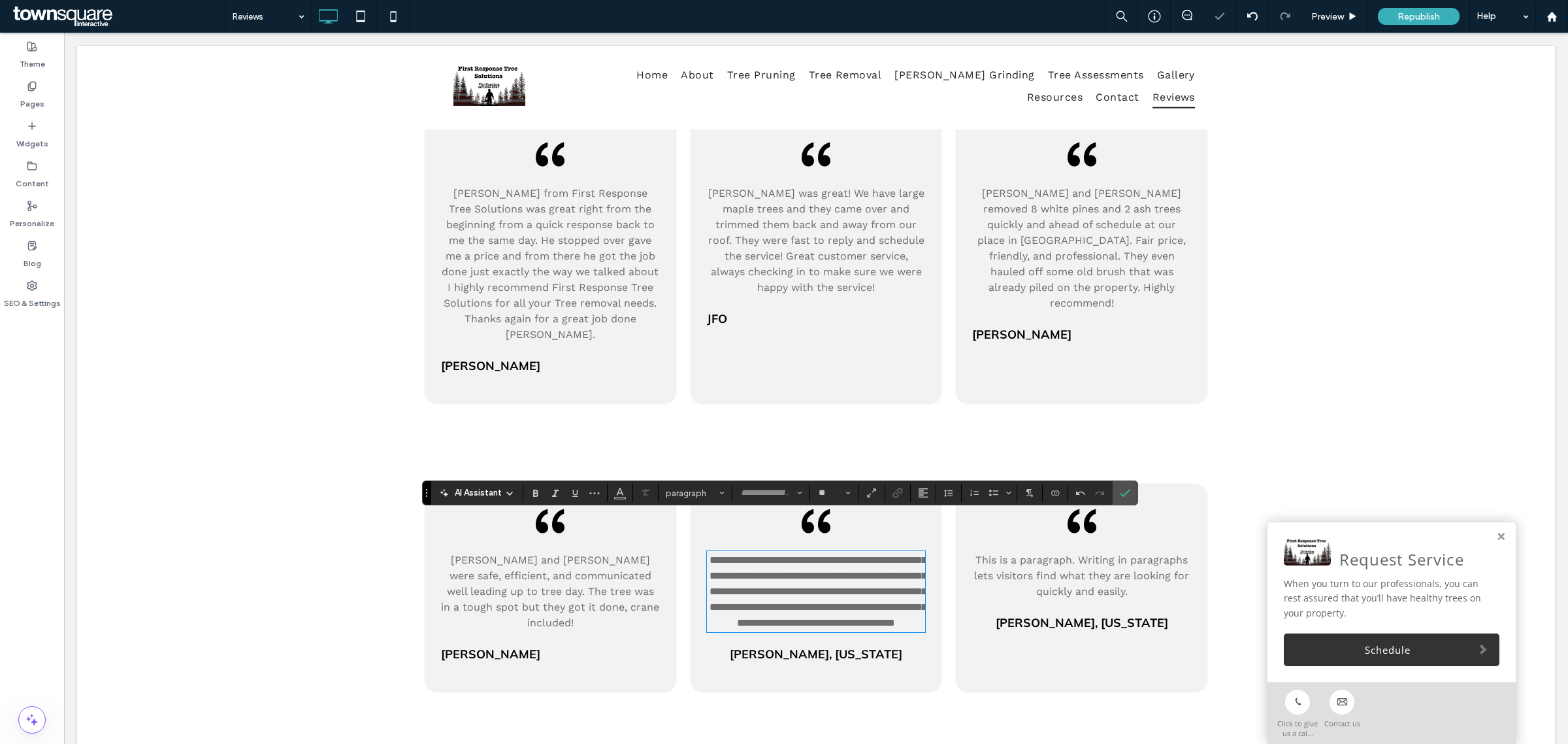
click at [816, 649] on span "Jane Faber, New York" at bounding box center [816, 654] width 173 height 15
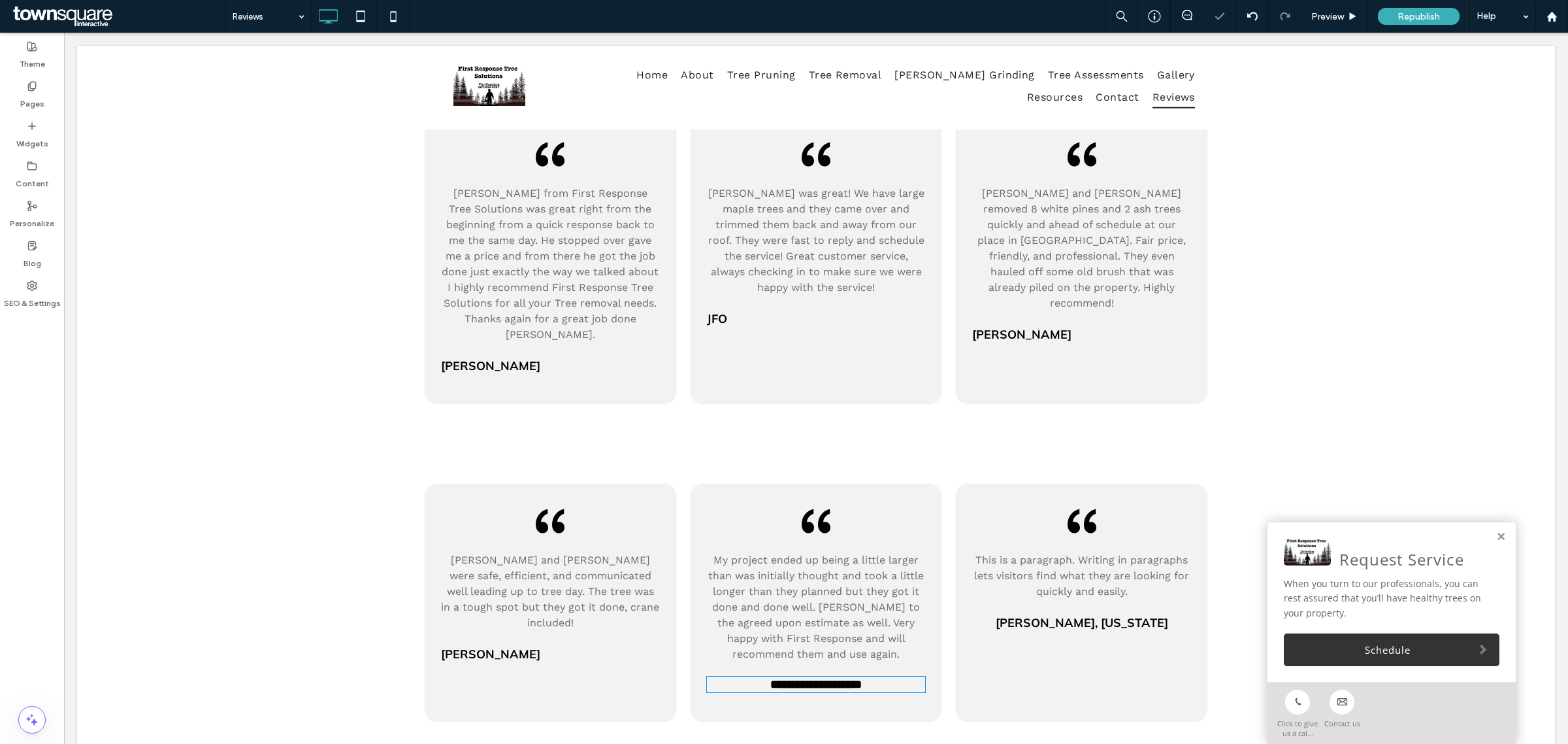
type input "******"
type input "**"
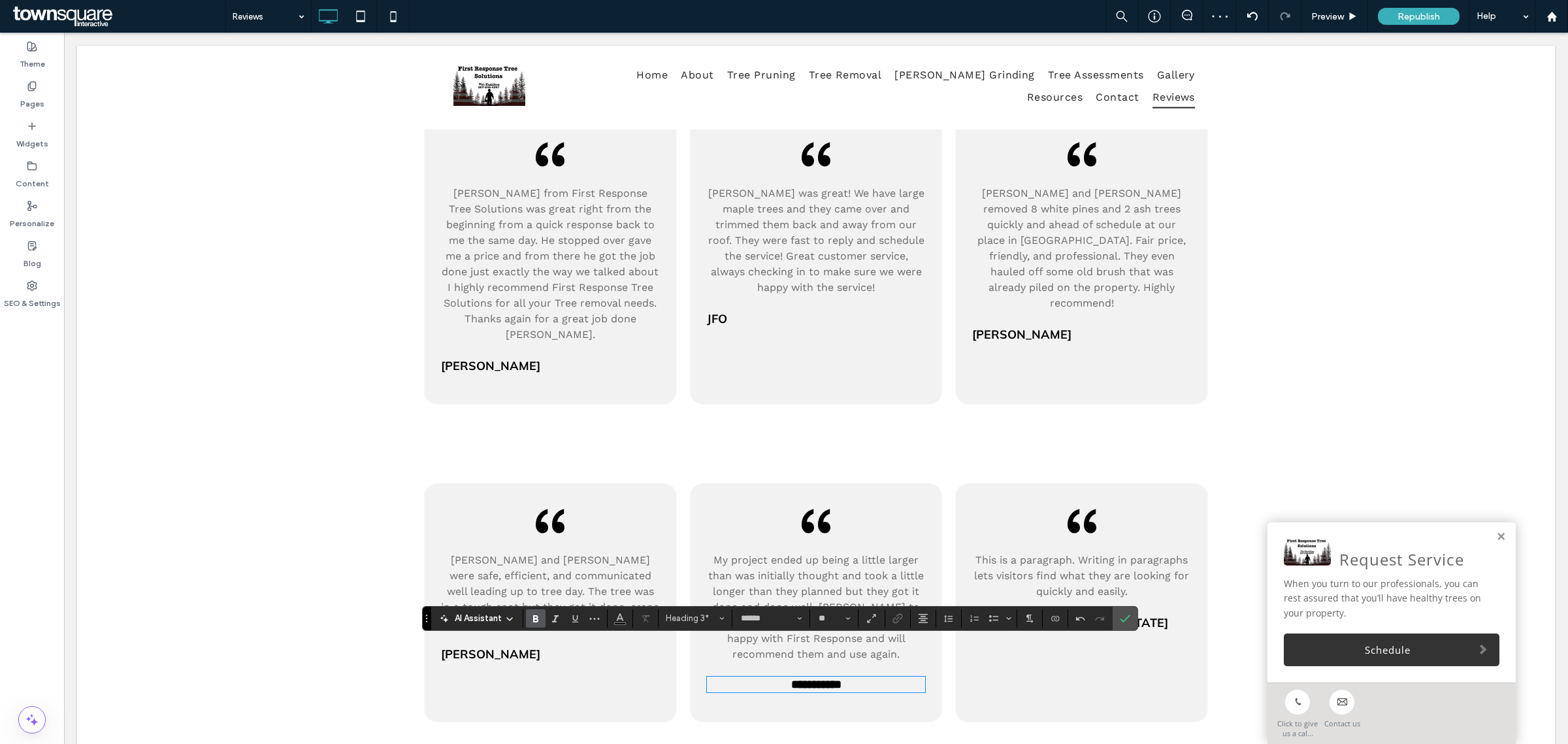
click at [816, 679] on span "**********" at bounding box center [816, 684] width 50 height 12
click at [930, 612] on button "Alignment" at bounding box center [923, 617] width 19 height 18
click at [940, 535] on div "ui.textEditor.alignment.left" at bounding box center [937, 540] width 17 height 11
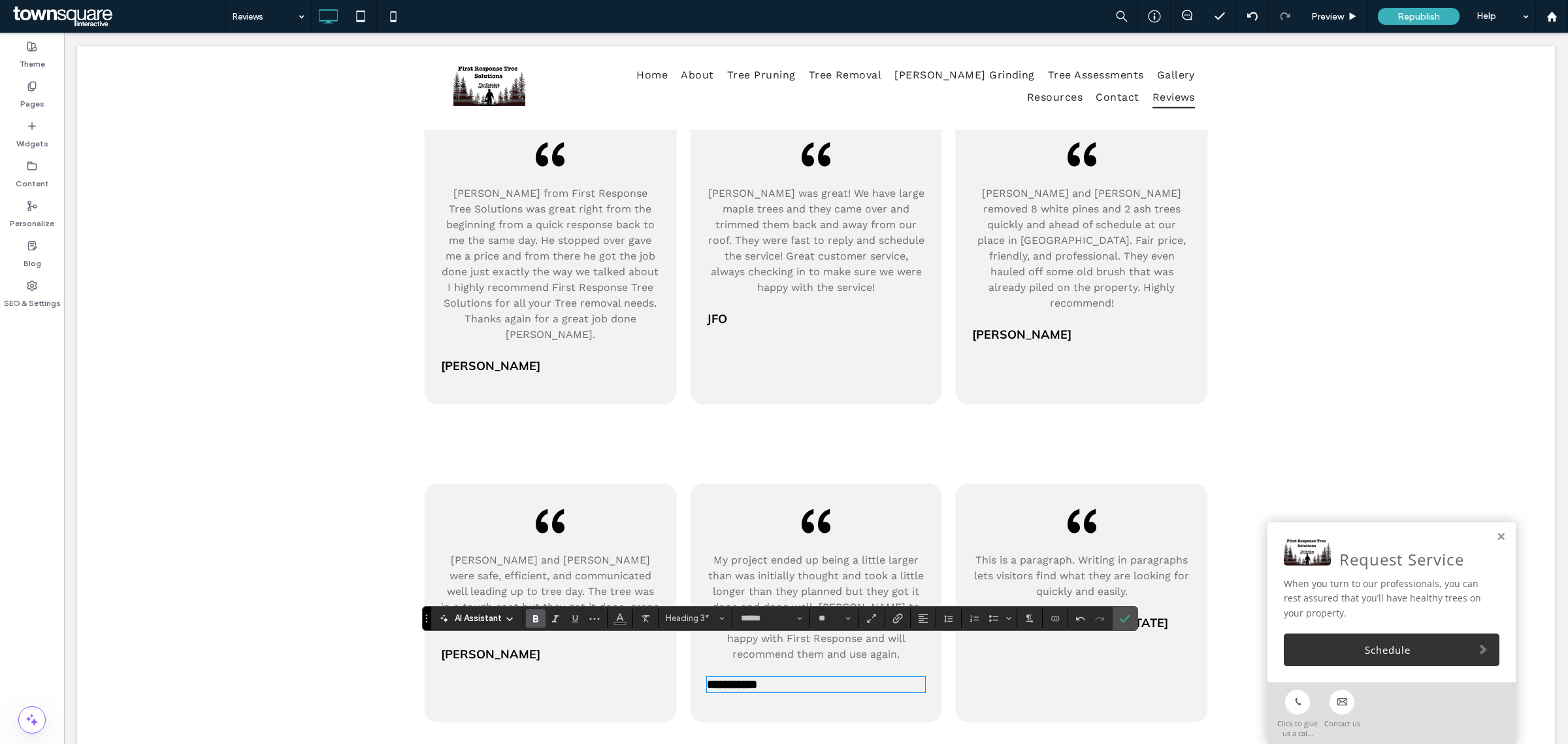
click at [1059, 554] on span "This is a paragraph. Writing in paragraphs lets visitors find what they are loo…" at bounding box center [1081, 576] width 215 height 44
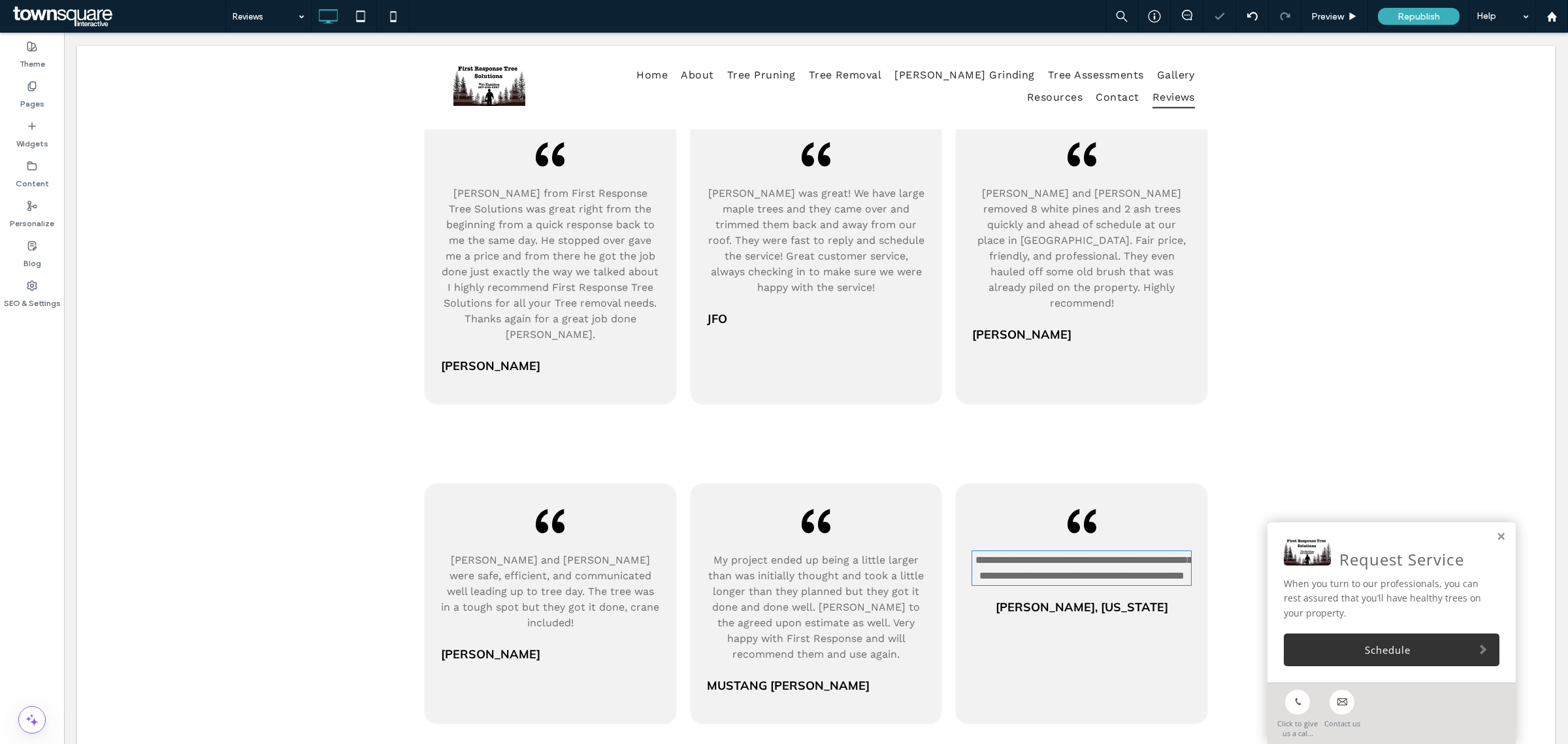
type input "*********"
type input "**"
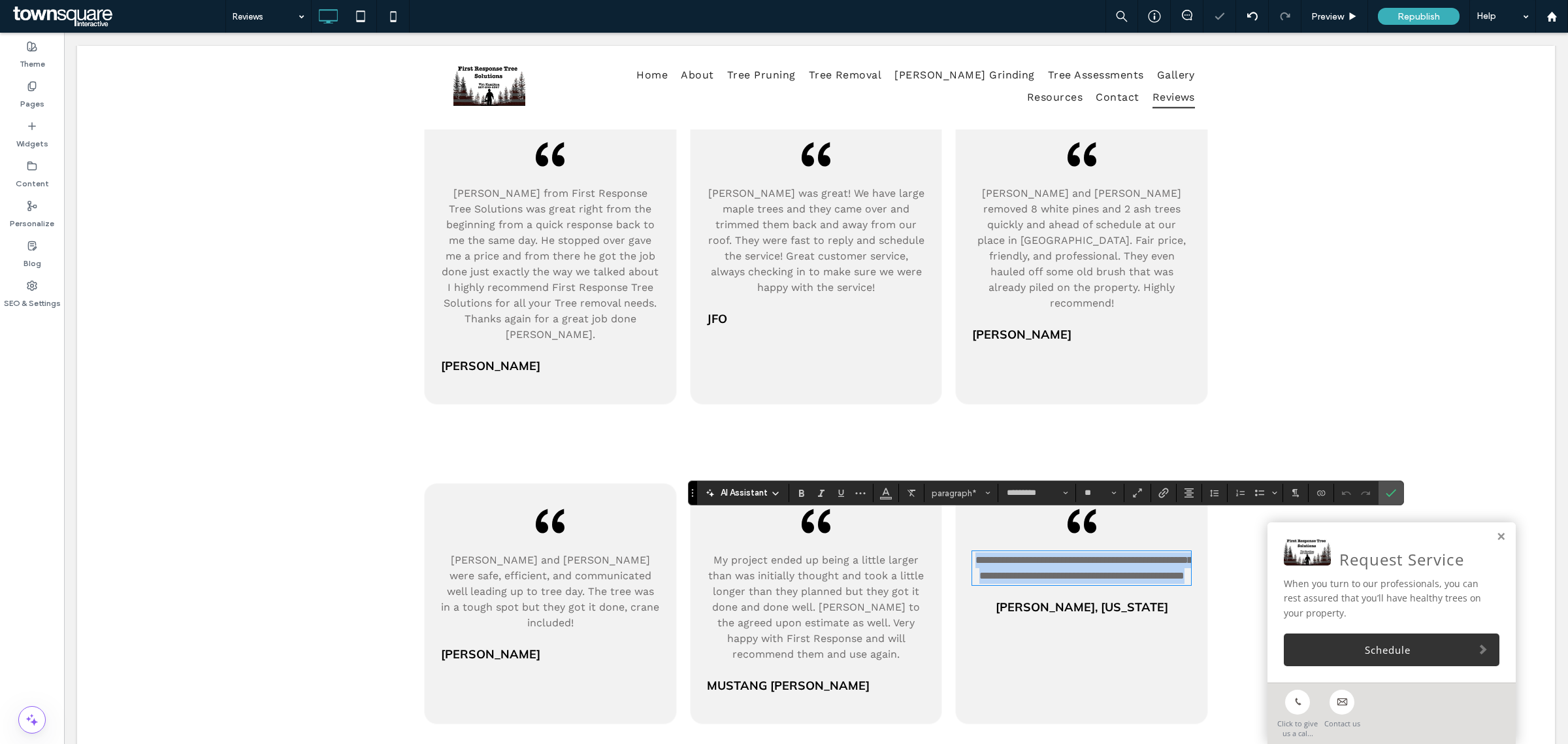
paste div
type input "**"
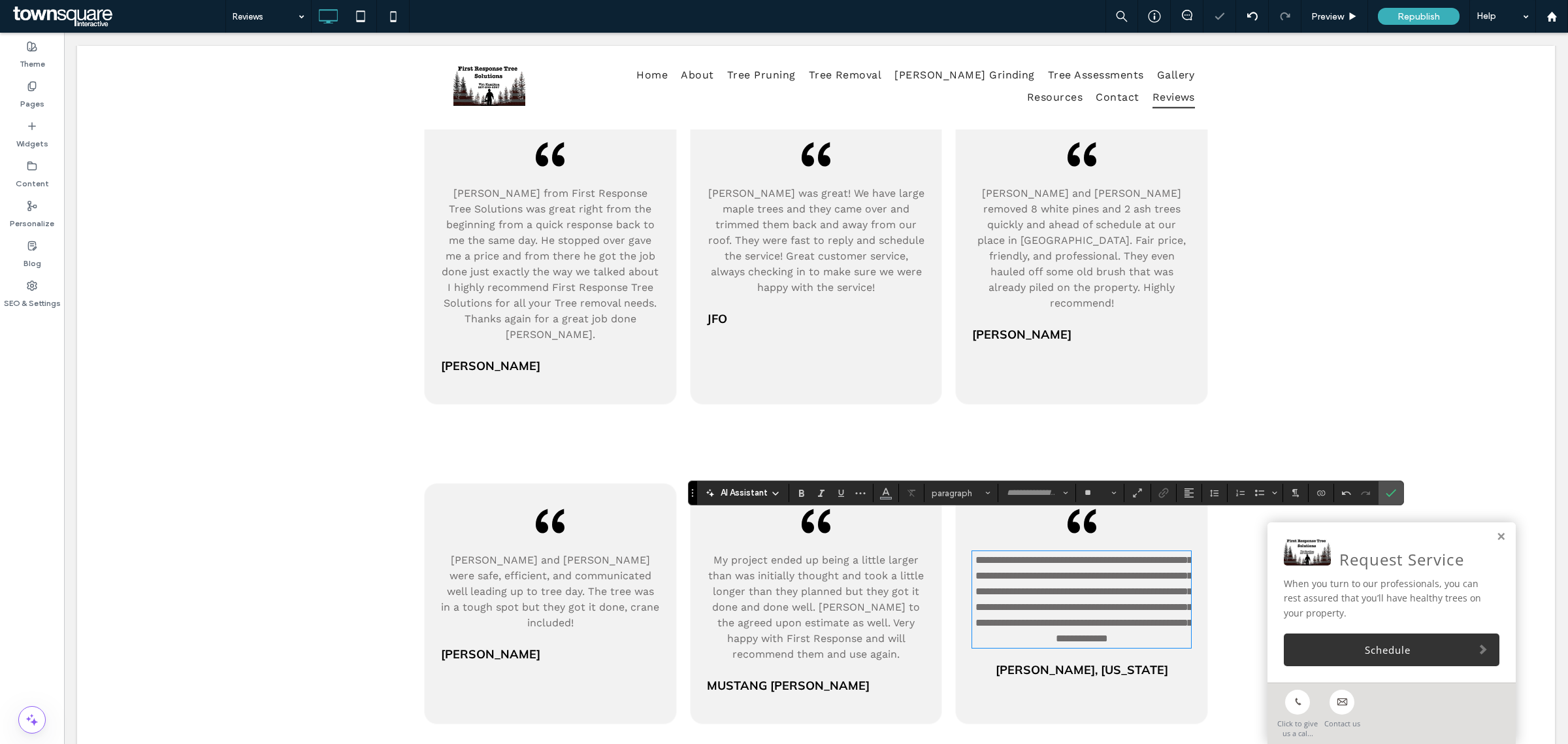
click at [1079, 668] on span "Jane Faber, New York" at bounding box center [1082, 670] width 173 height 15
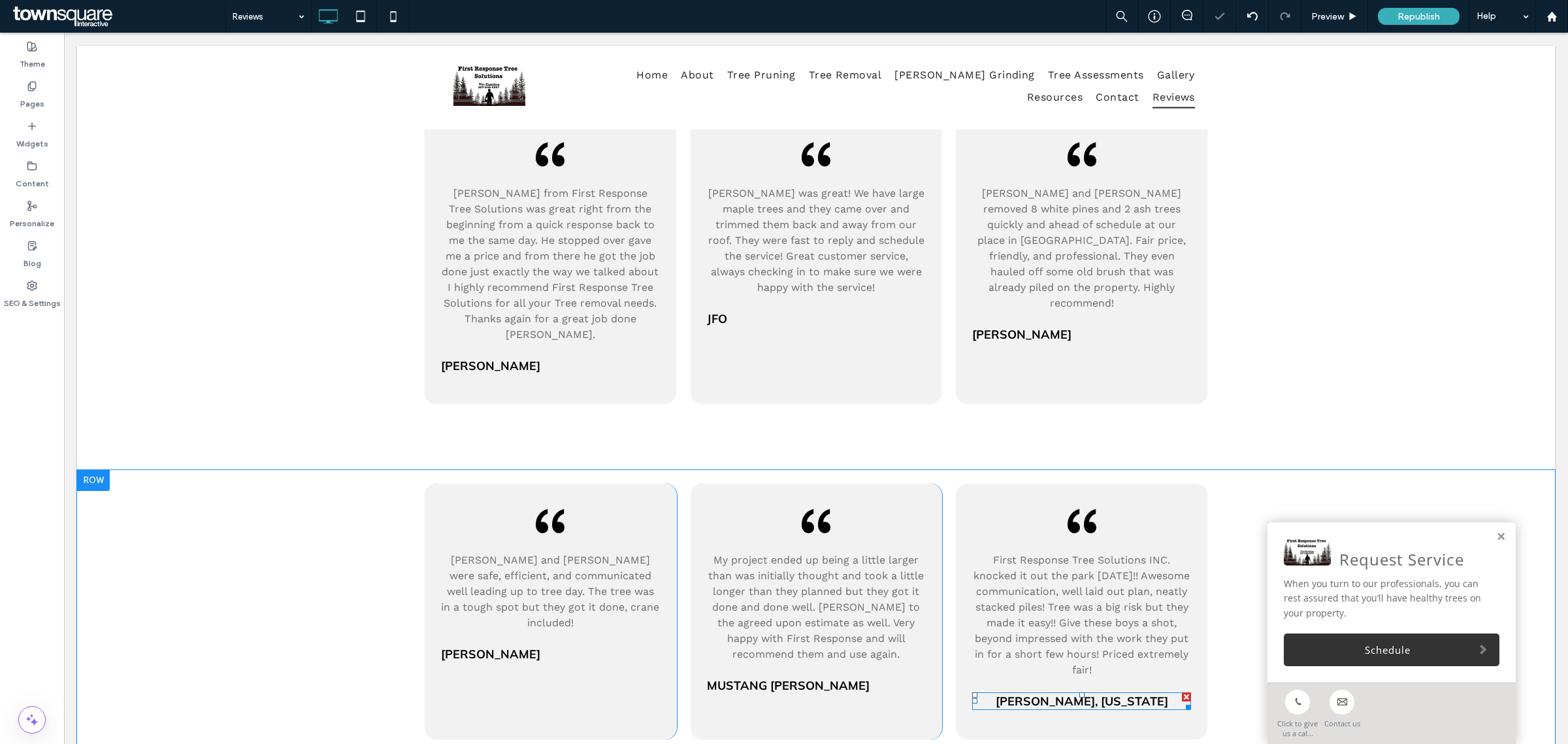
click at [1079, 693] on span "Jane Faber, New York" at bounding box center [1082, 701] width 173 height 15
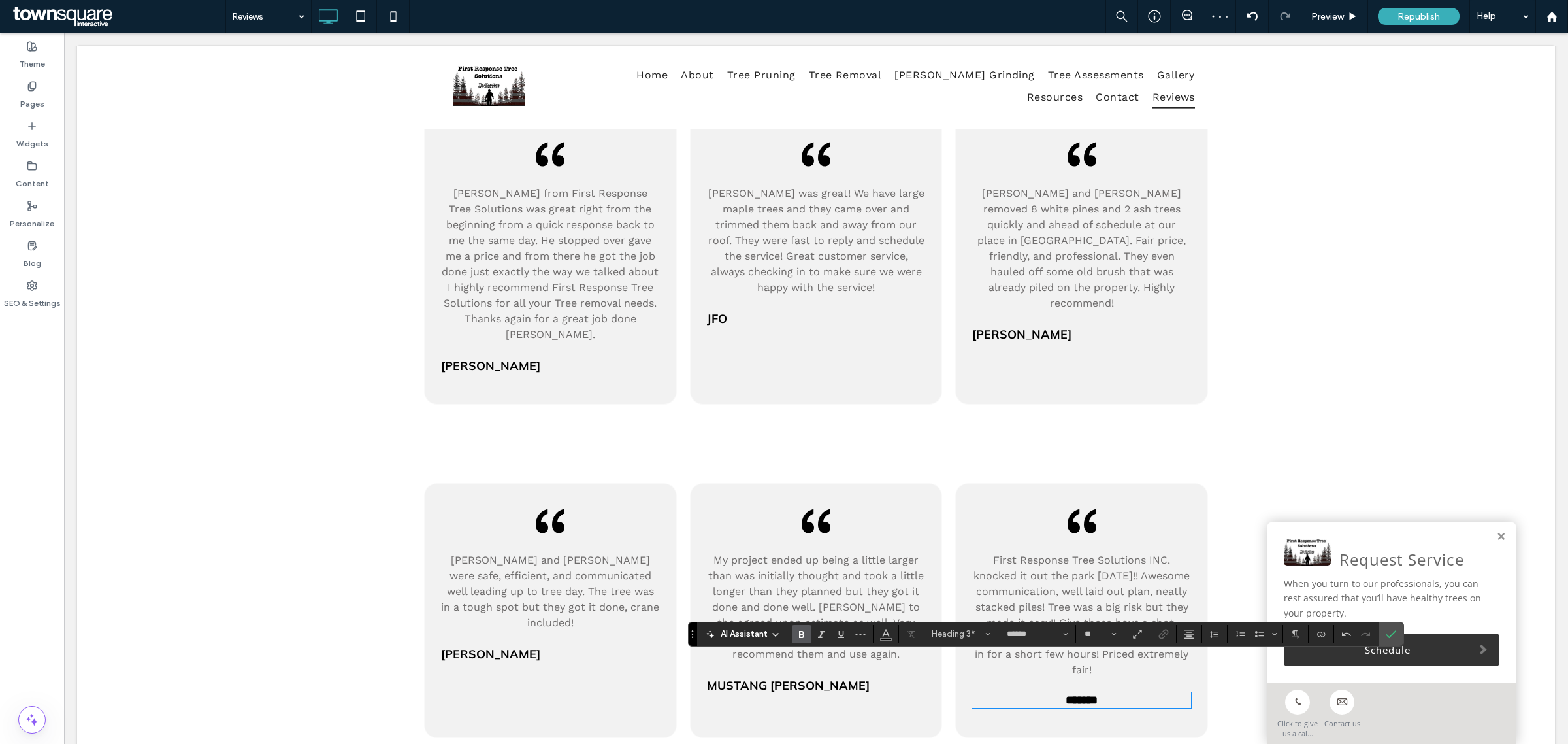
click at [1070, 694] on span "*******" at bounding box center [1081, 700] width 32 height 12
click at [1138, 693] on h3 "*******" at bounding box center [1081, 700] width 219 height 13
click at [1186, 632] on icon "Alignment" at bounding box center [1189, 634] width 11 height 11
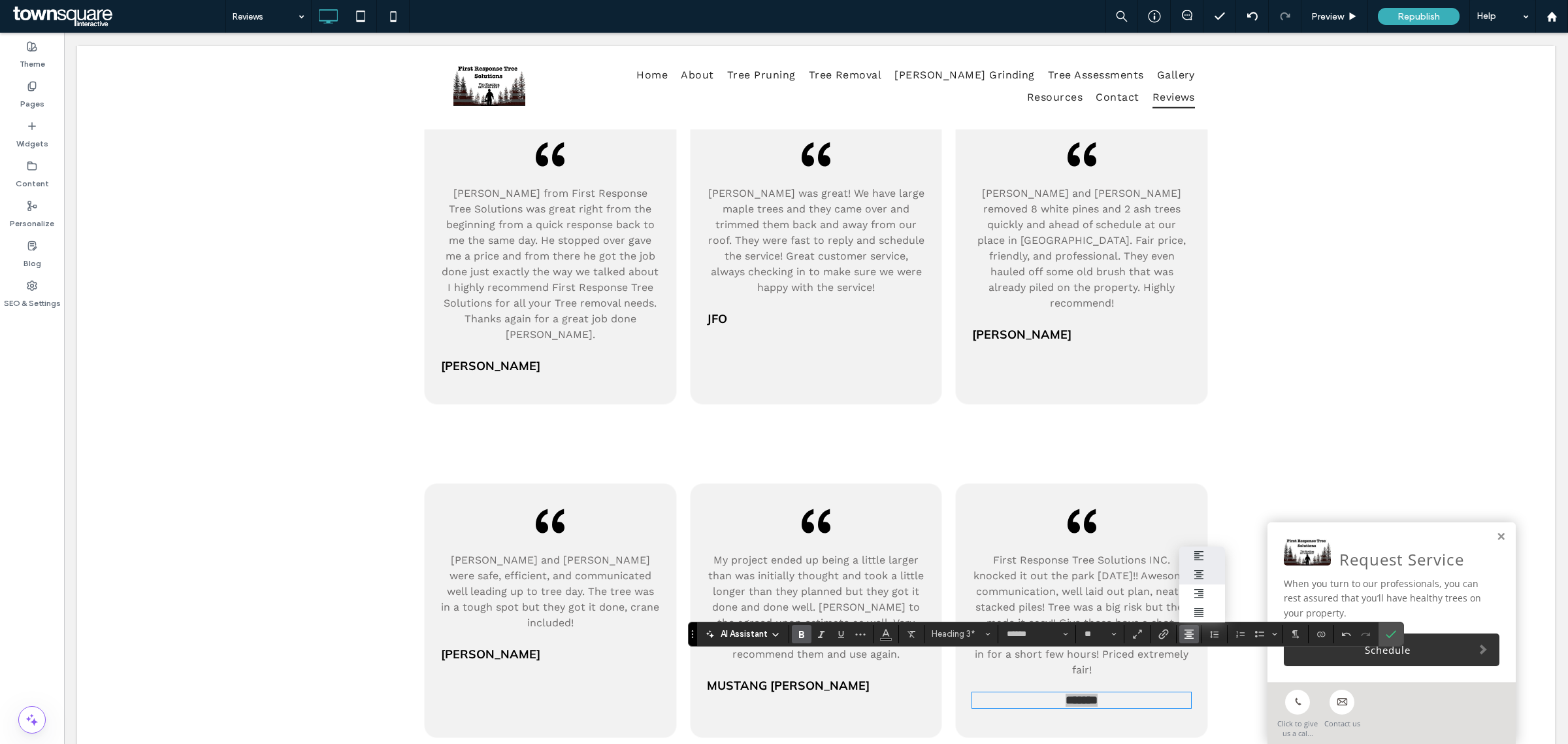
click at [1197, 550] on icon "ui.textEditor.alignment.left" at bounding box center [1199, 555] width 11 height 11
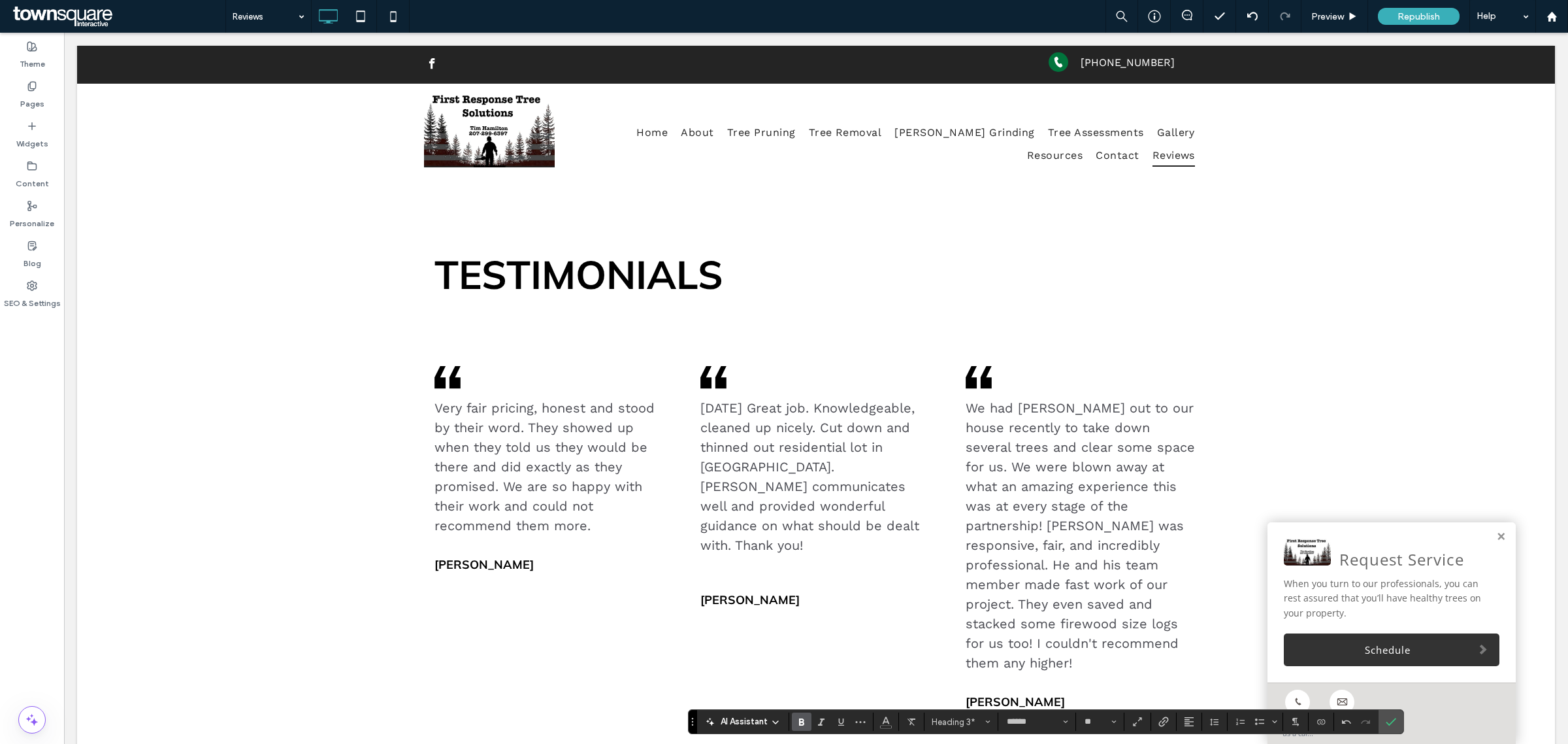
scroll to position [0, 0]
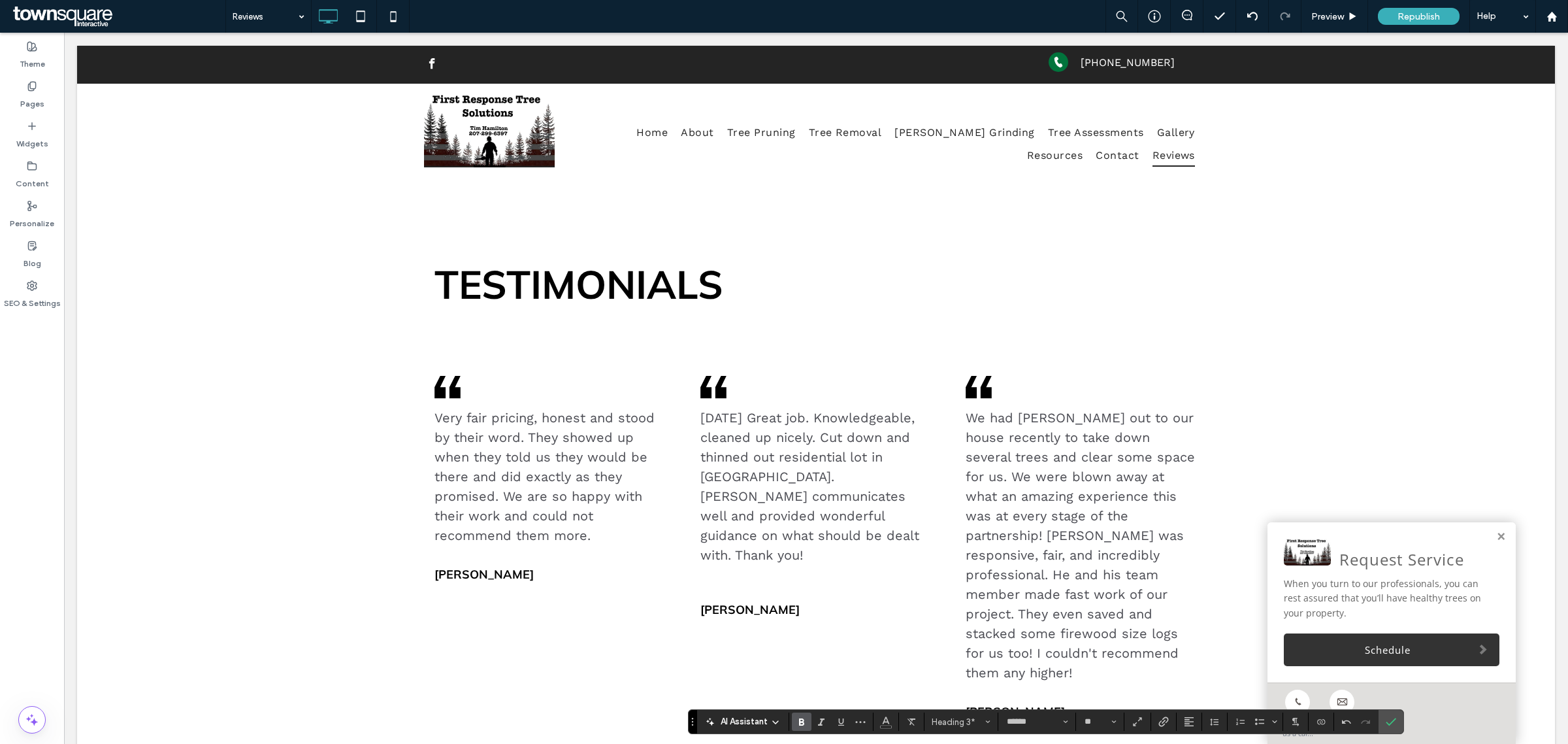
click at [656, 292] on span "Testimonials" at bounding box center [579, 283] width 289 height 49
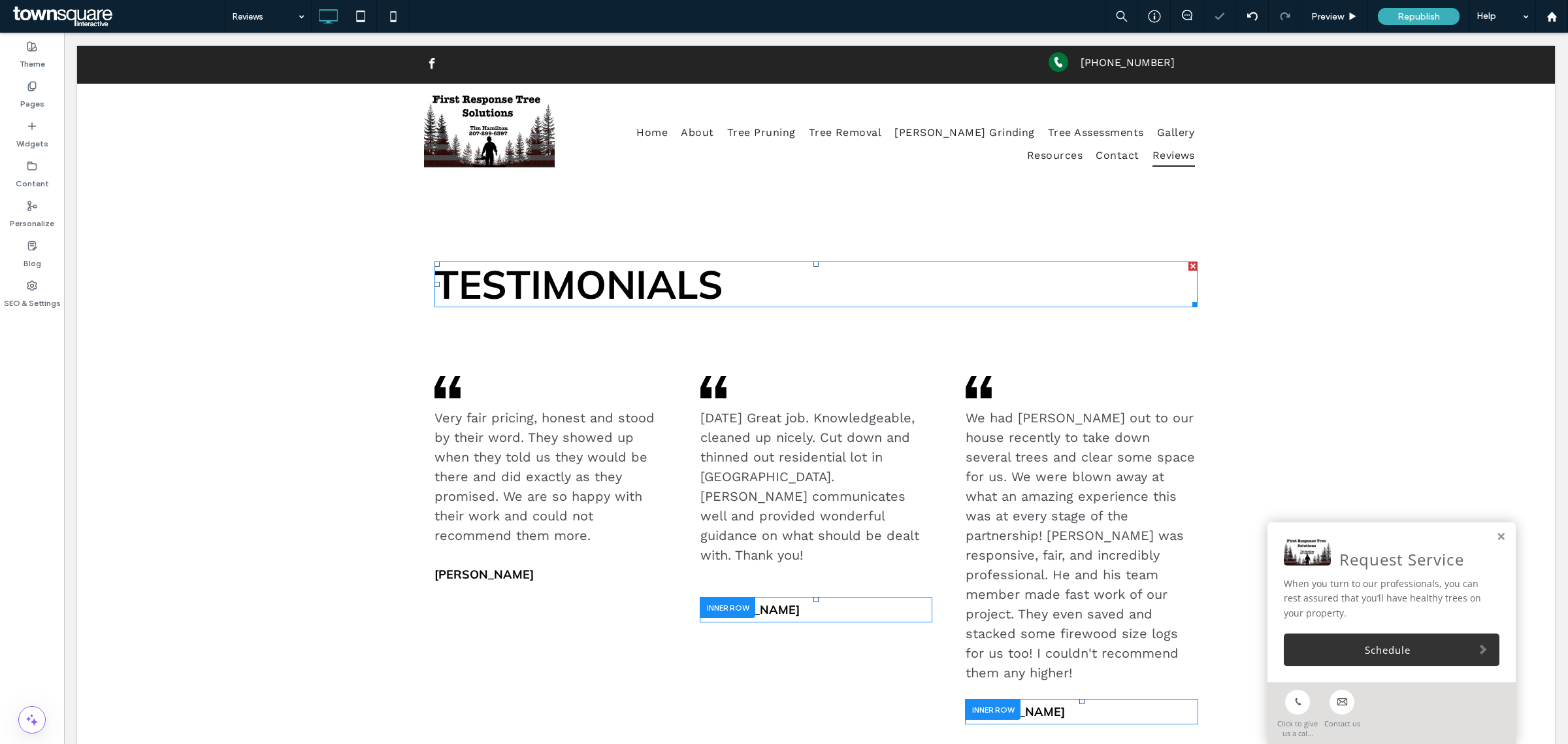
click at [656, 292] on span "Testimonials" at bounding box center [579, 283] width 289 height 49
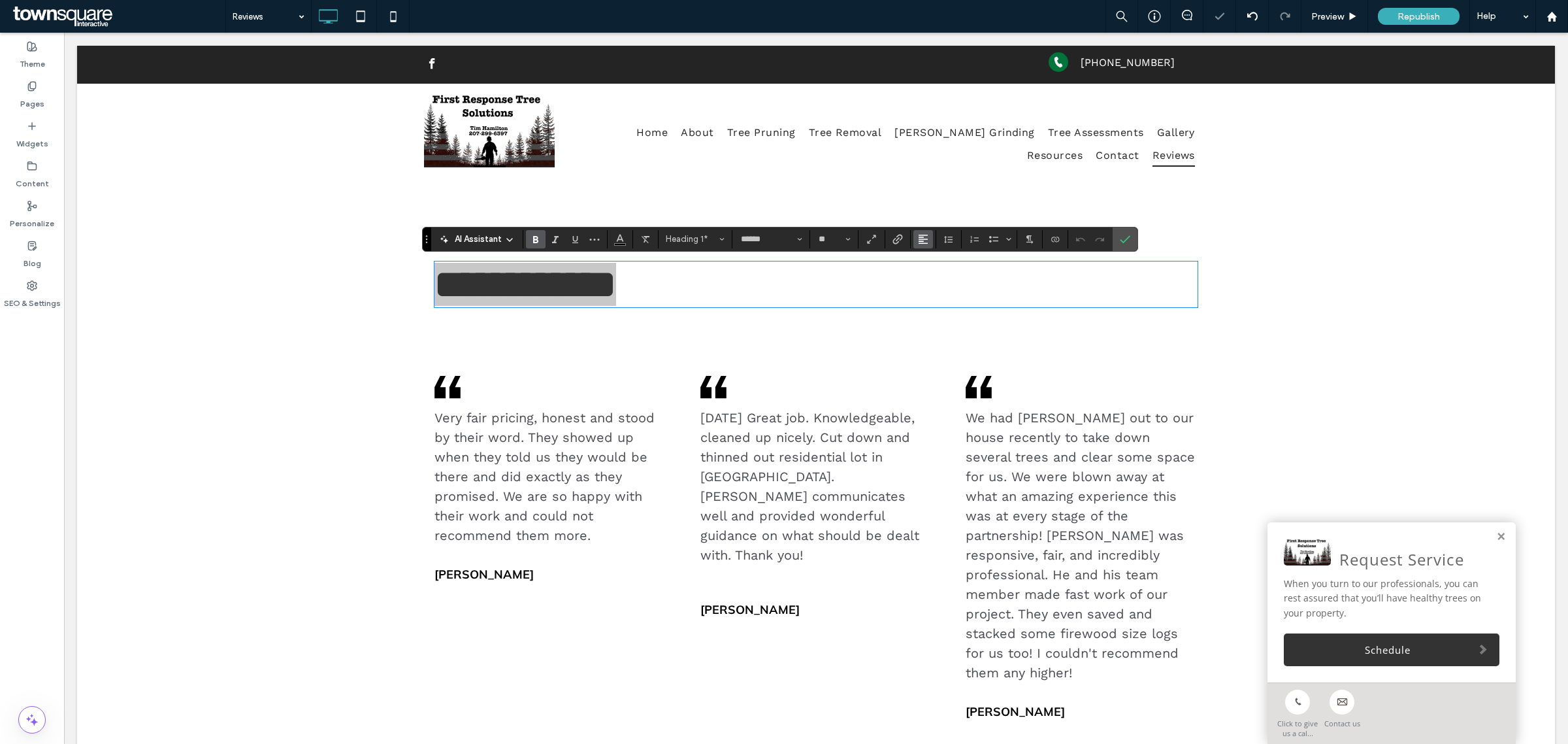
click at [928, 234] on icon "Alignment" at bounding box center [923, 239] width 11 height 11
drag, startPoint x: 928, startPoint y: 273, endPoint x: 859, endPoint y: 240, distance: 76.5
click at [928, 273] on label "ui.textEditor.alignment.center" at bounding box center [937, 279] width 46 height 19
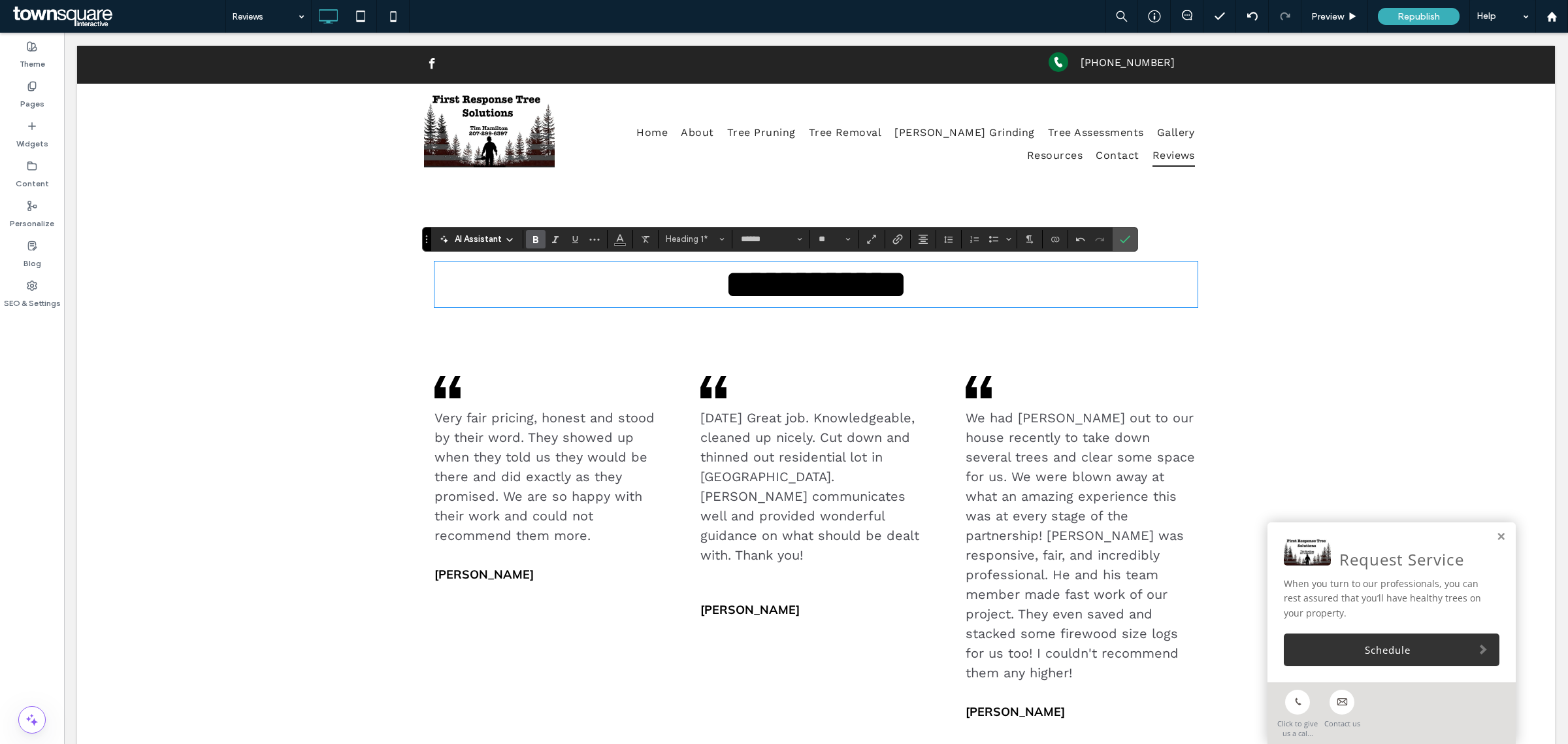
click at [1228, 283] on div "**********" at bounding box center [816, 264] width 1478 height 158
click at [605, 429] on span "Very fair pricing, honest and stood by their word. They showed up when they tol…" at bounding box center [544, 476] width 220 height 133
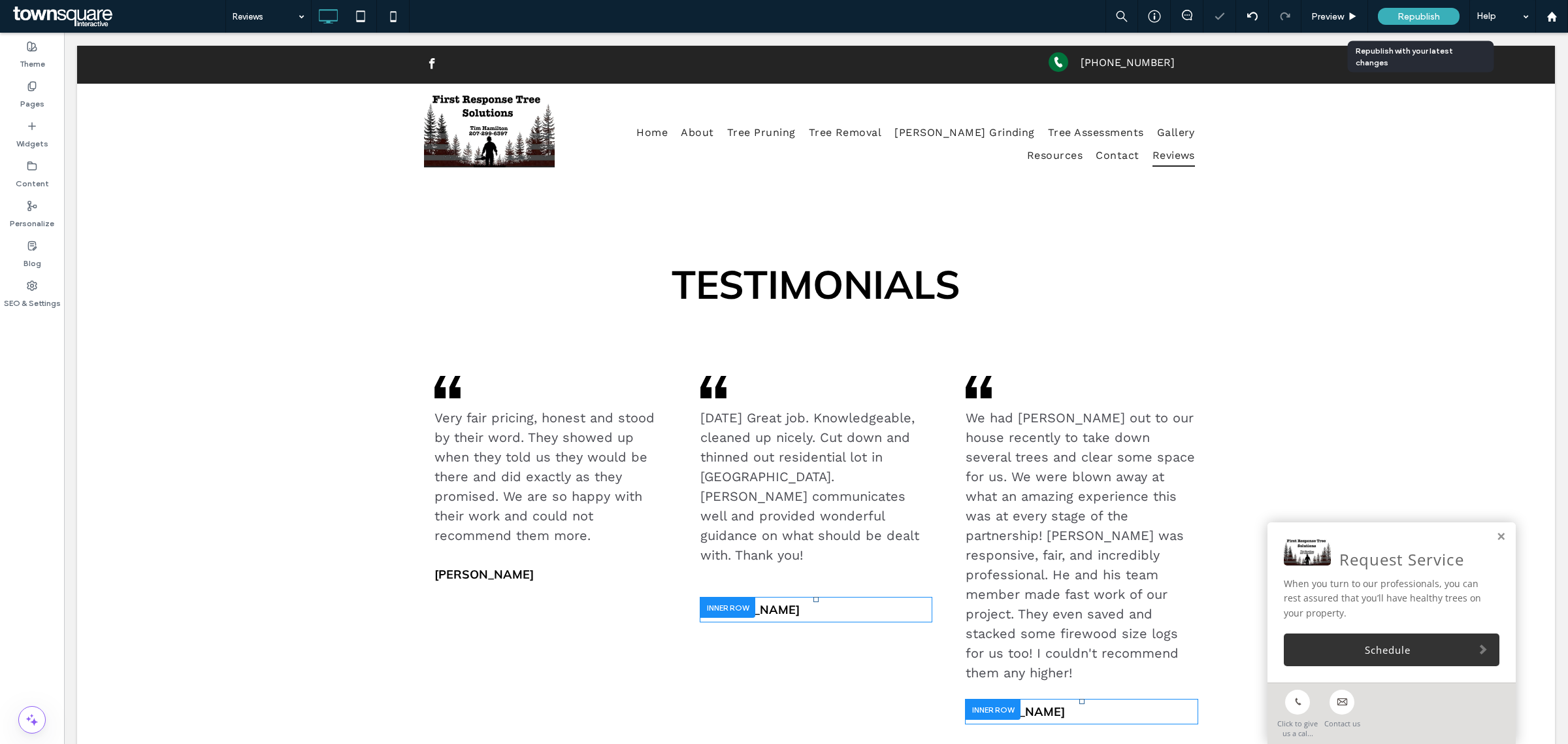
click at [1436, 15] on span "Republish" at bounding box center [1418, 17] width 42 height 12
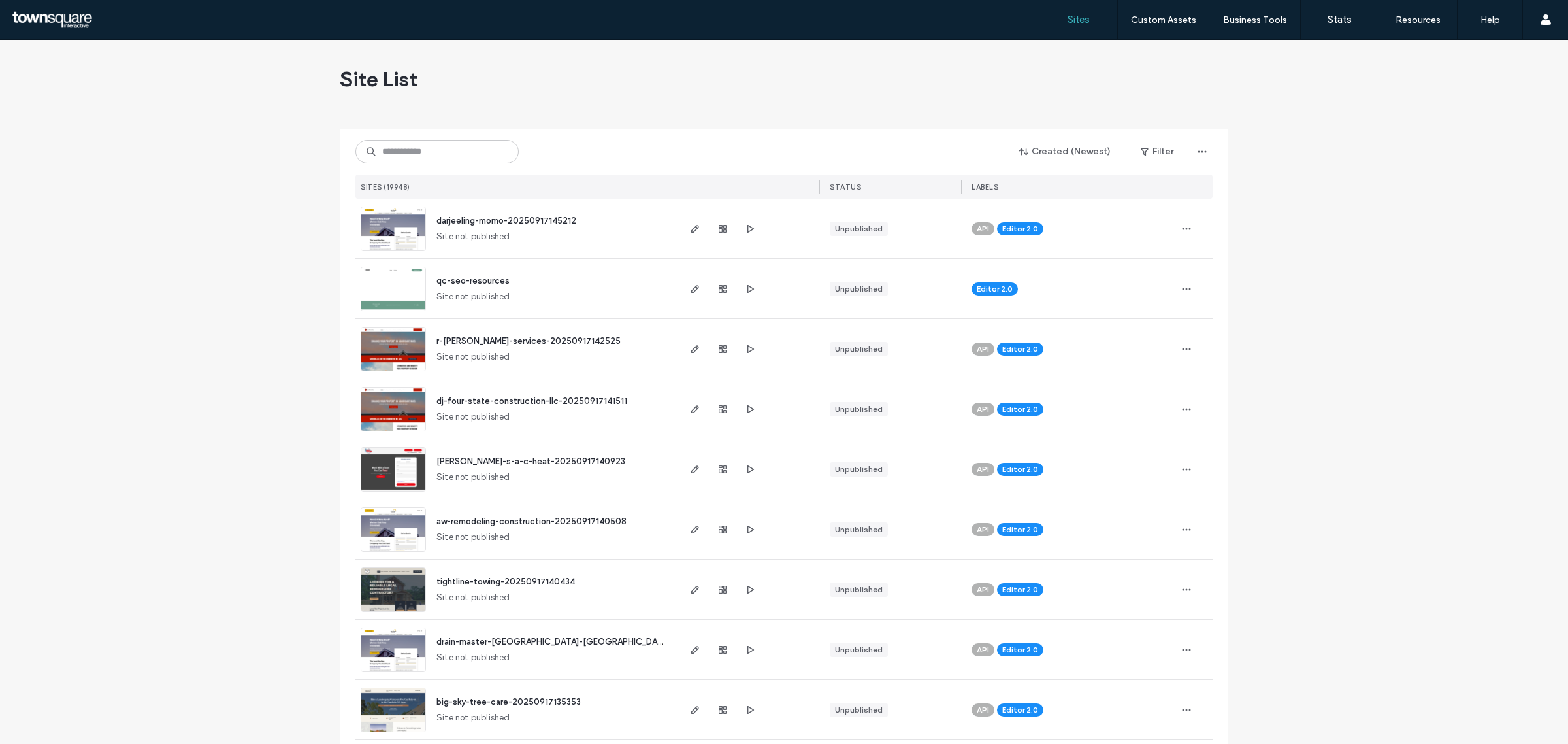
click at [414, 132] on div "Created (Newest) Filter SITES (19948) STATUS LABELS" at bounding box center [783, 163] width 857 height 70
click at [418, 144] on input at bounding box center [437, 152] width 163 height 24
paste input "**********"
type input "**********"
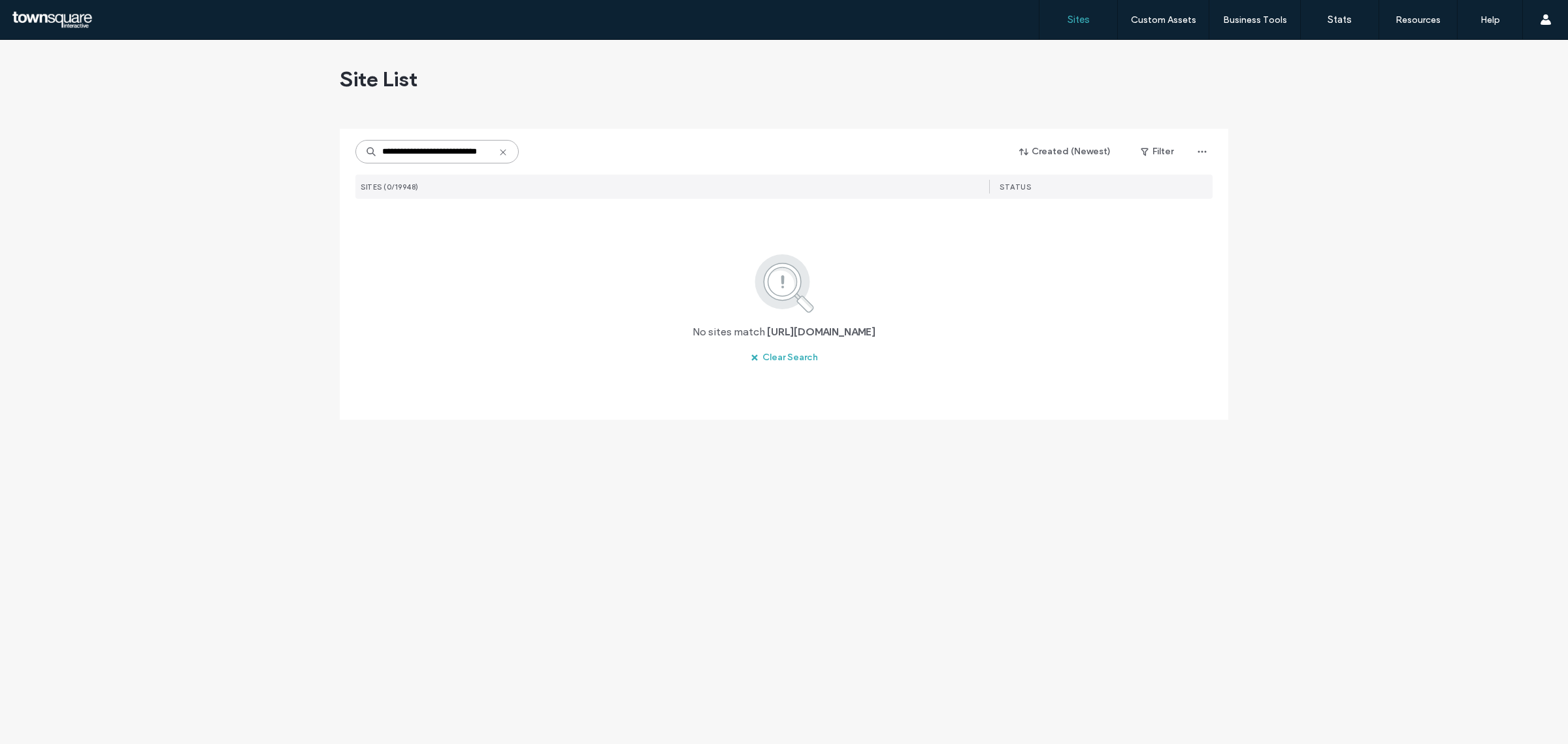
scroll to position [0, 0]
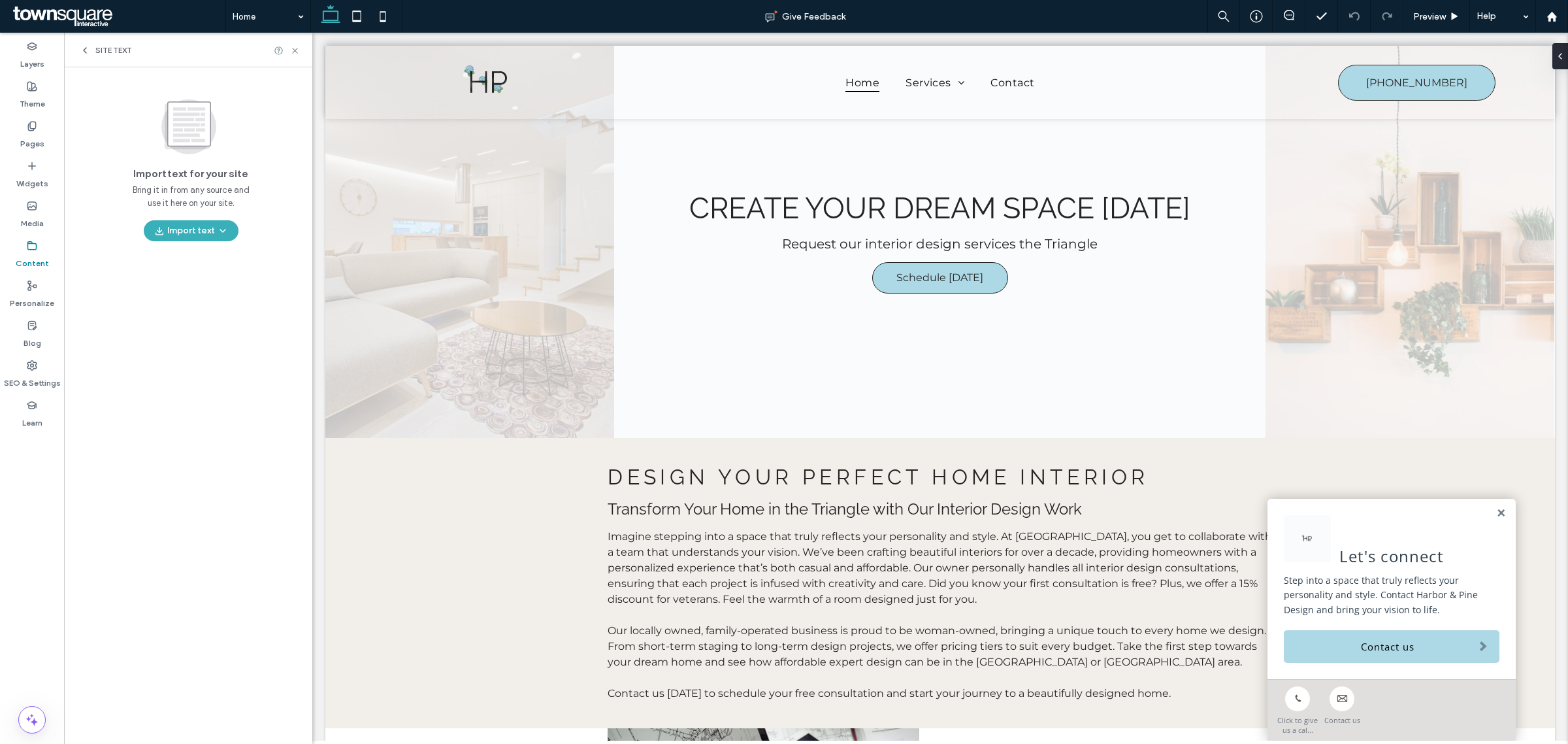
click at [28, 241] on icon at bounding box center [32, 246] width 11 height 11
click at [33, 259] on label "Content" at bounding box center [32, 259] width 34 height 18
click at [32, 179] on label "Widgets" at bounding box center [32, 180] width 32 height 18
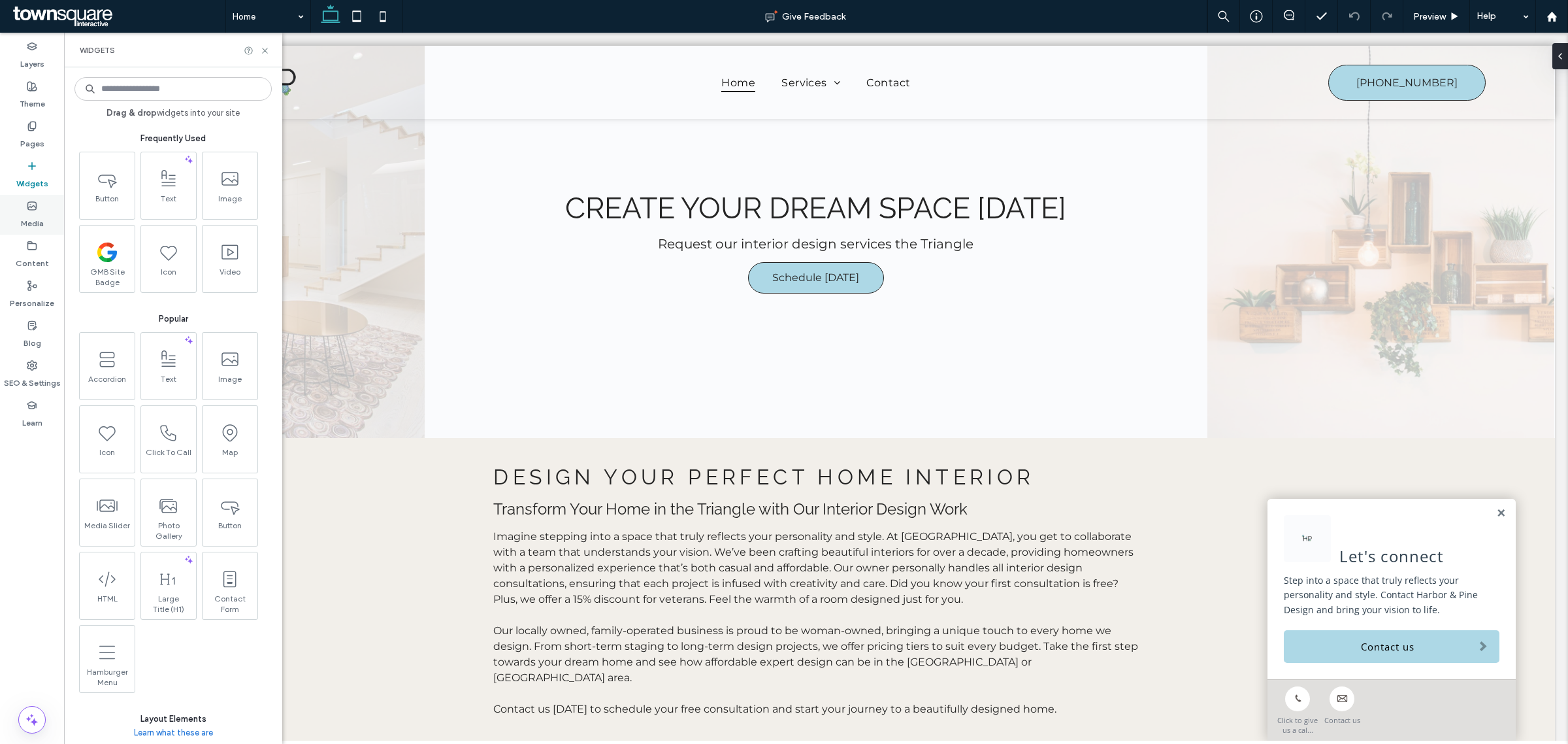
click at [28, 230] on div "Media" at bounding box center [32, 215] width 64 height 40
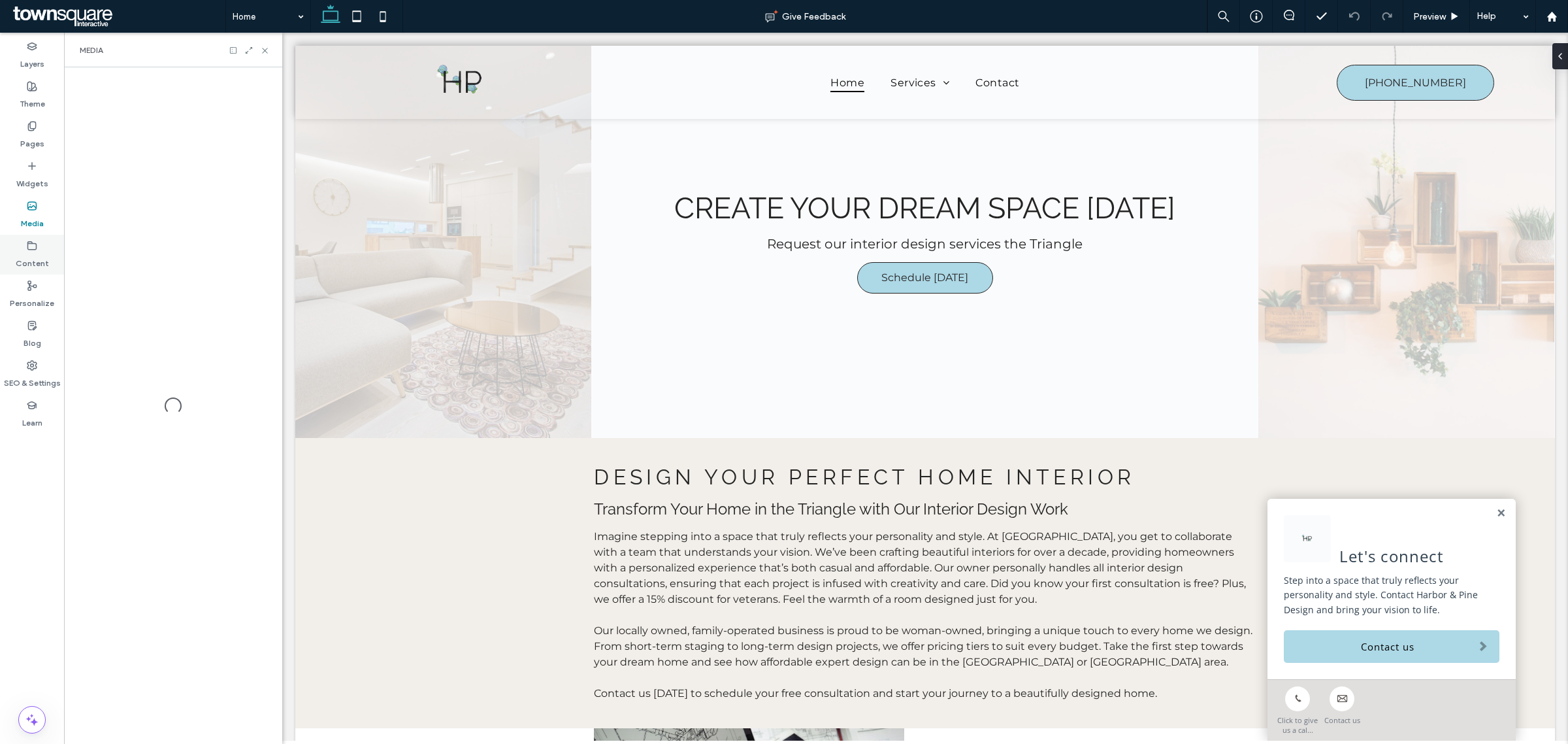
click at [34, 249] on use at bounding box center [32, 245] width 9 height 8
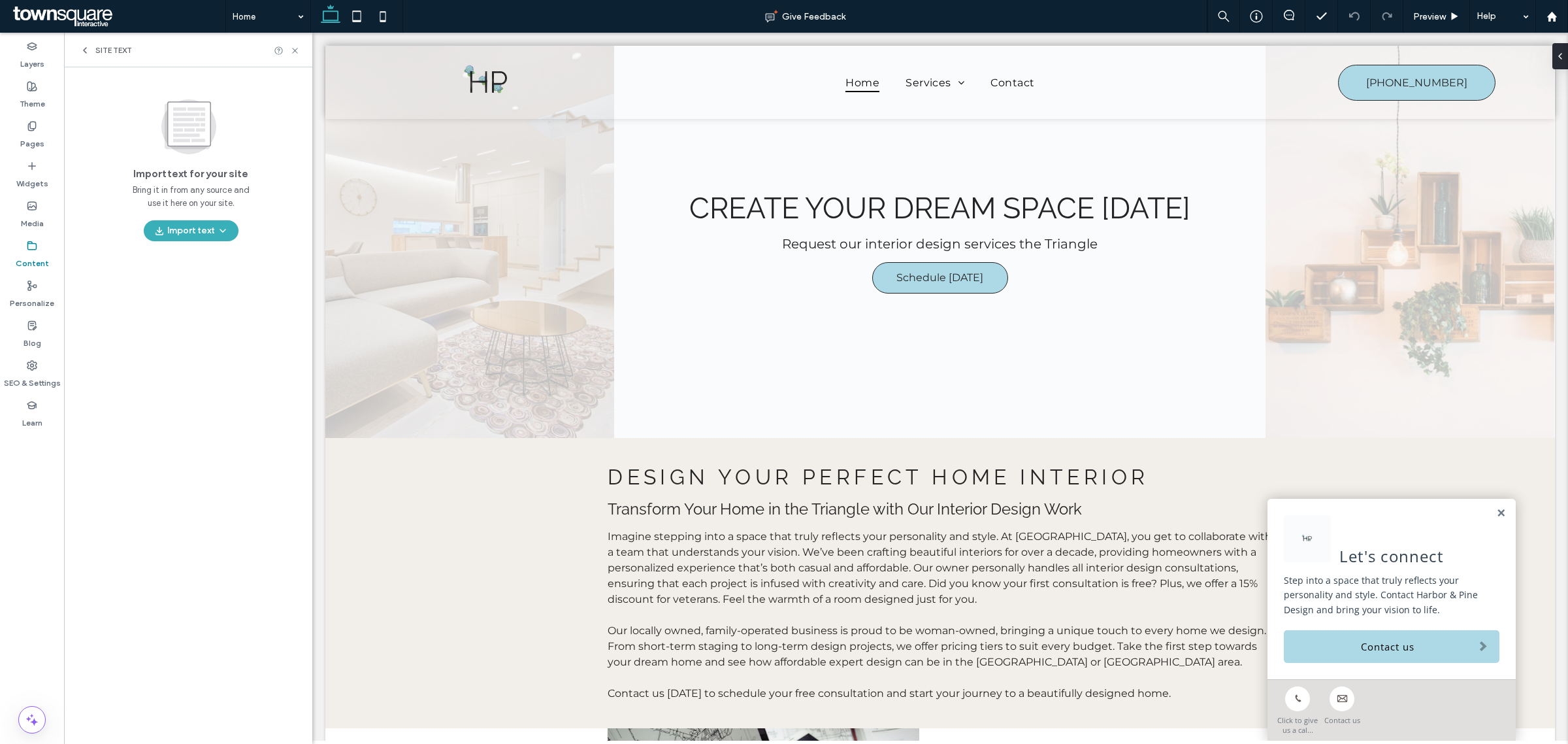
click at [89, 48] on icon at bounding box center [84, 50] width 11 height 11
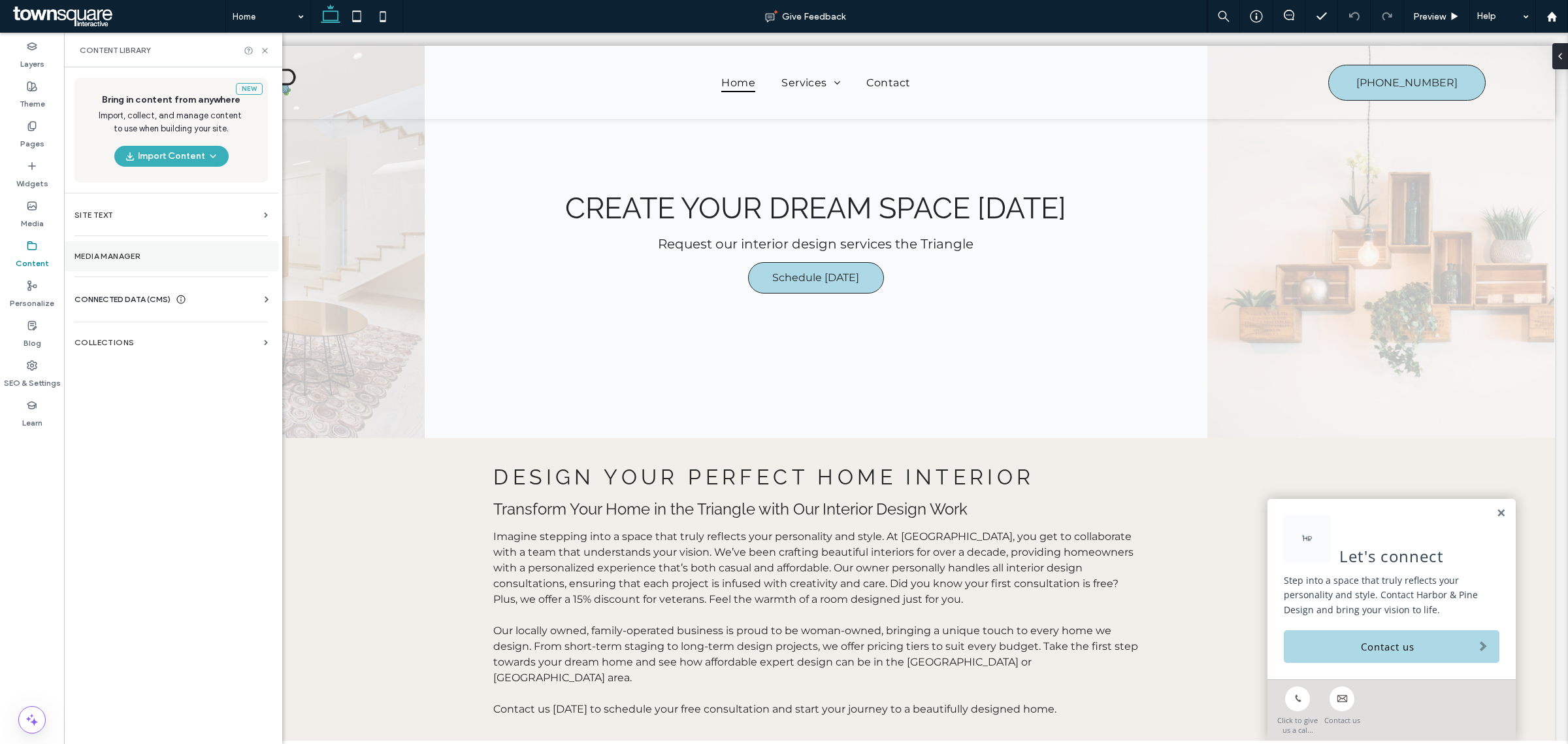
click at [134, 259] on label "Media Manager" at bounding box center [172, 256] width 194 height 10
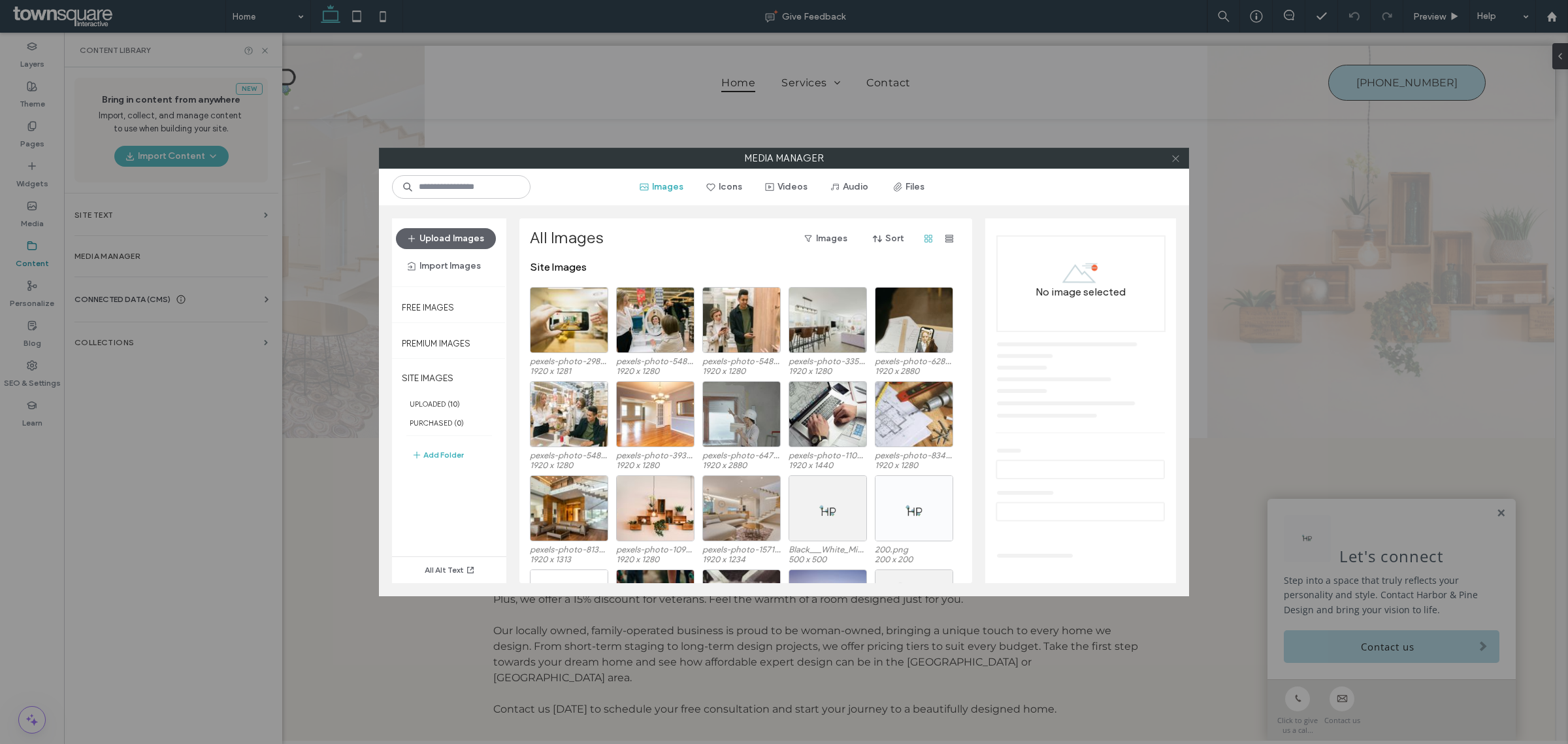
click at [1179, 158] on icon at bounding box center [1176, 158] width 10 height 10
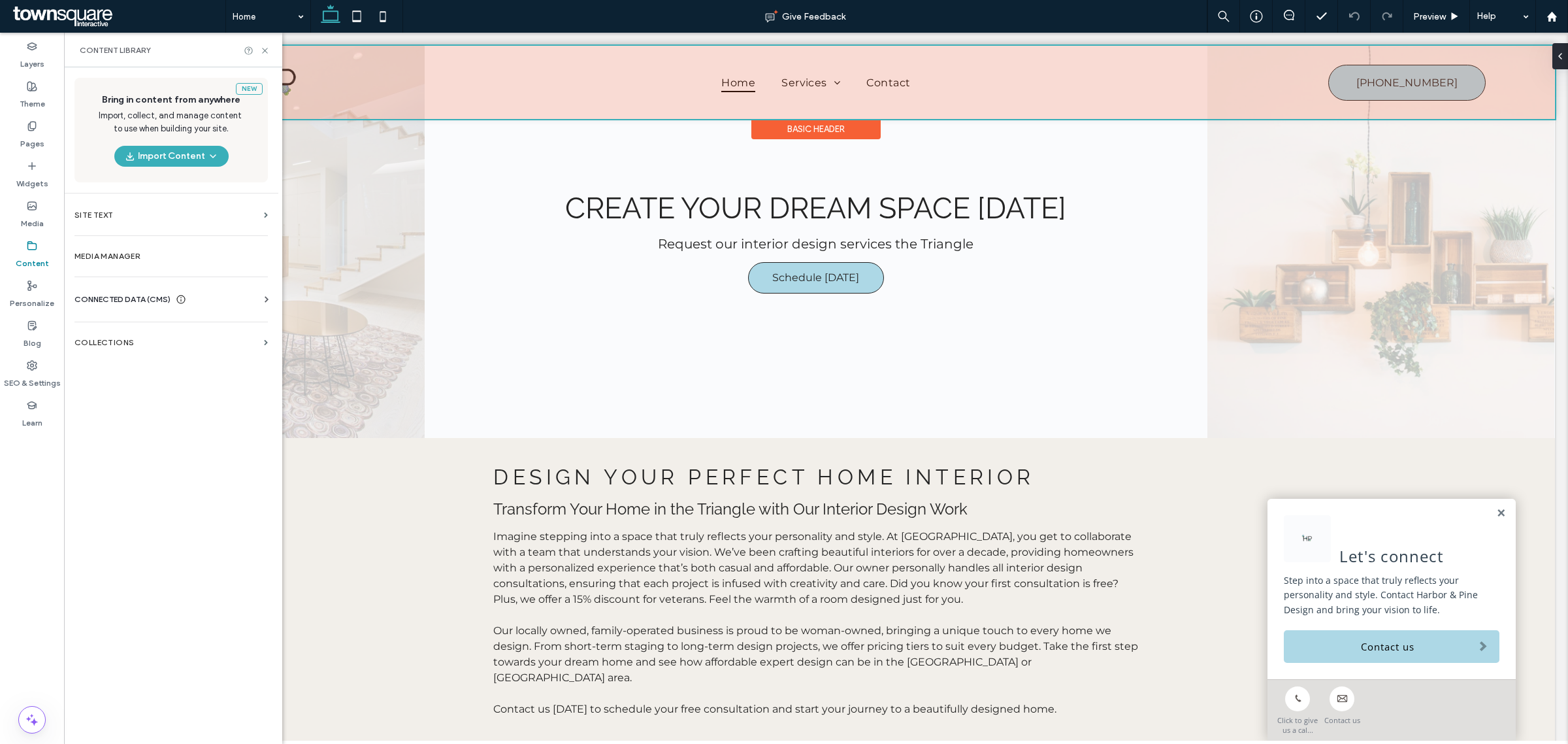
click at [1392, 90] on div at bounding box center [816, 83] width 1478 height 73
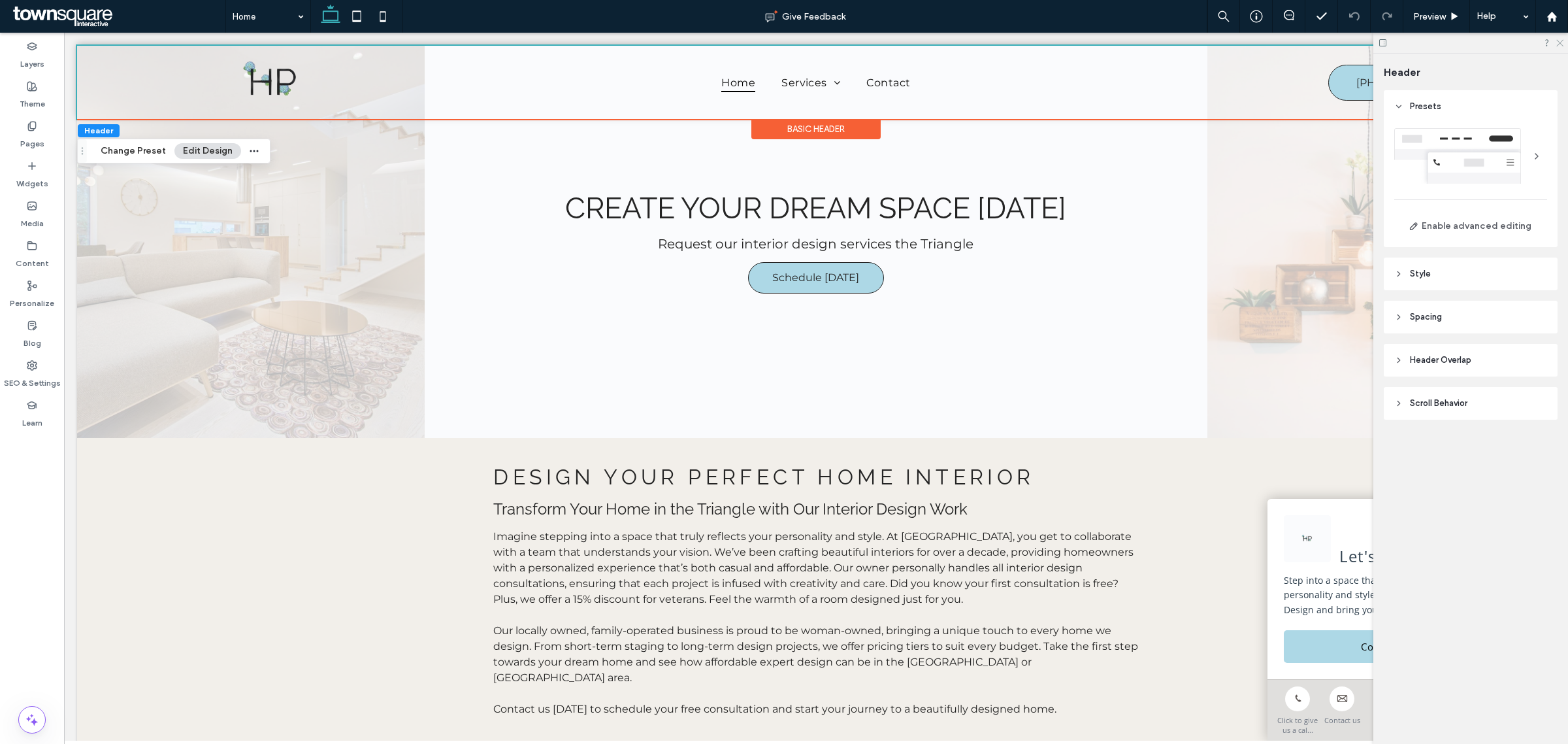
click at [1558, 44] on use at bounding box center [1559, 43] width 7 height 7
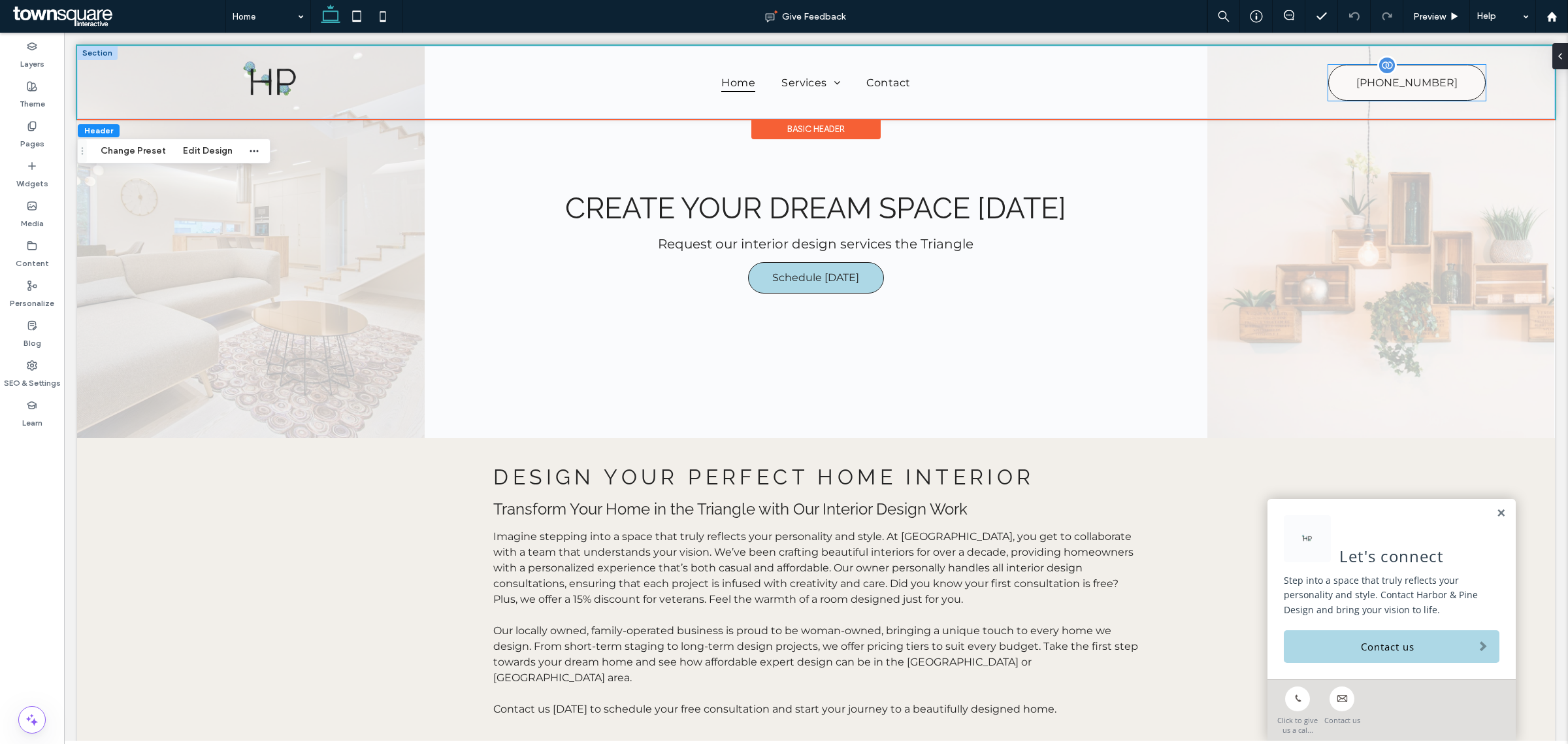
click at [1455, 76] on link "[PHONE_NUMBER]" at bounding box center [1407, 82] width 157 height 36
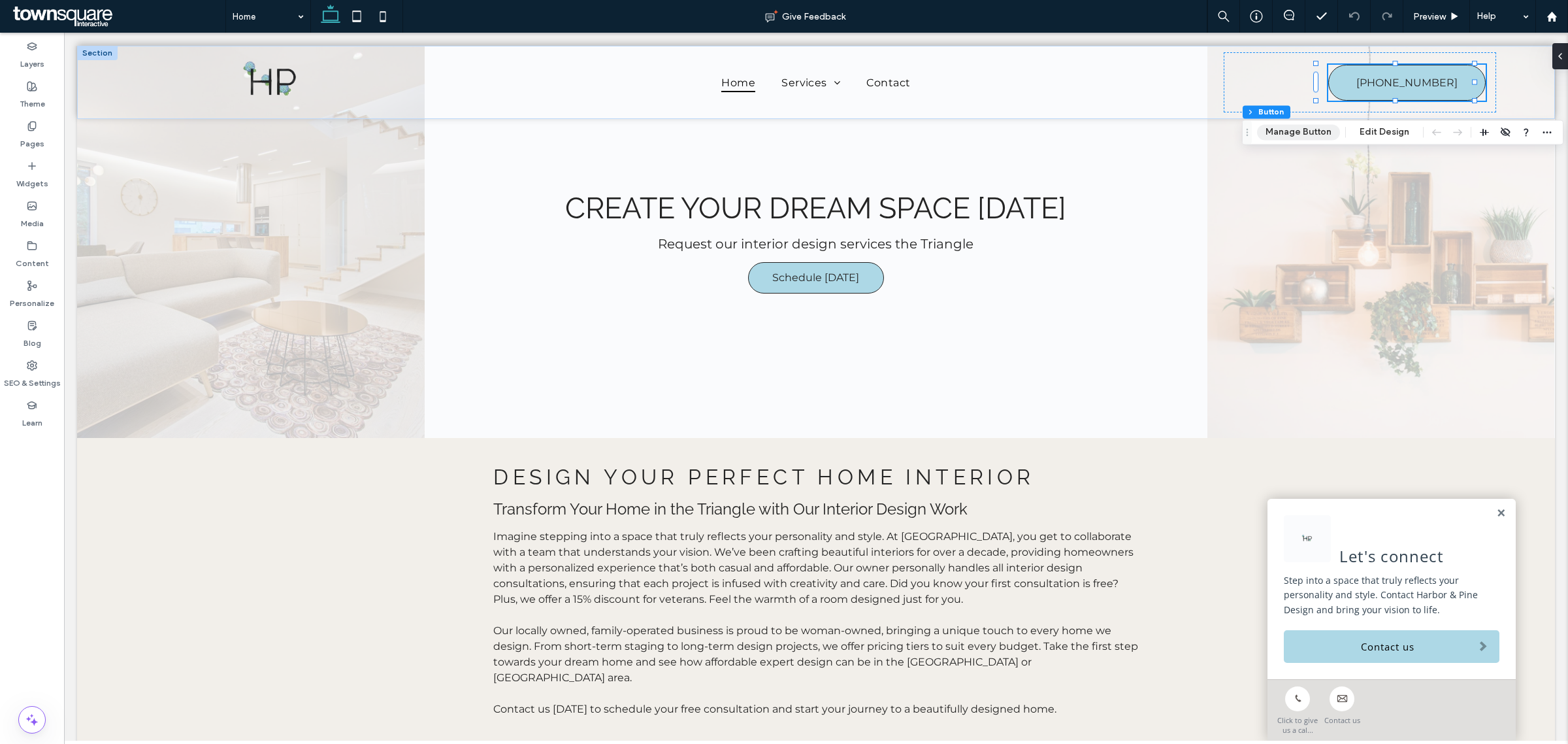
click at [1305, 135] on button "Manage Button" at bounding box center [1298, 132] width 83 height 15
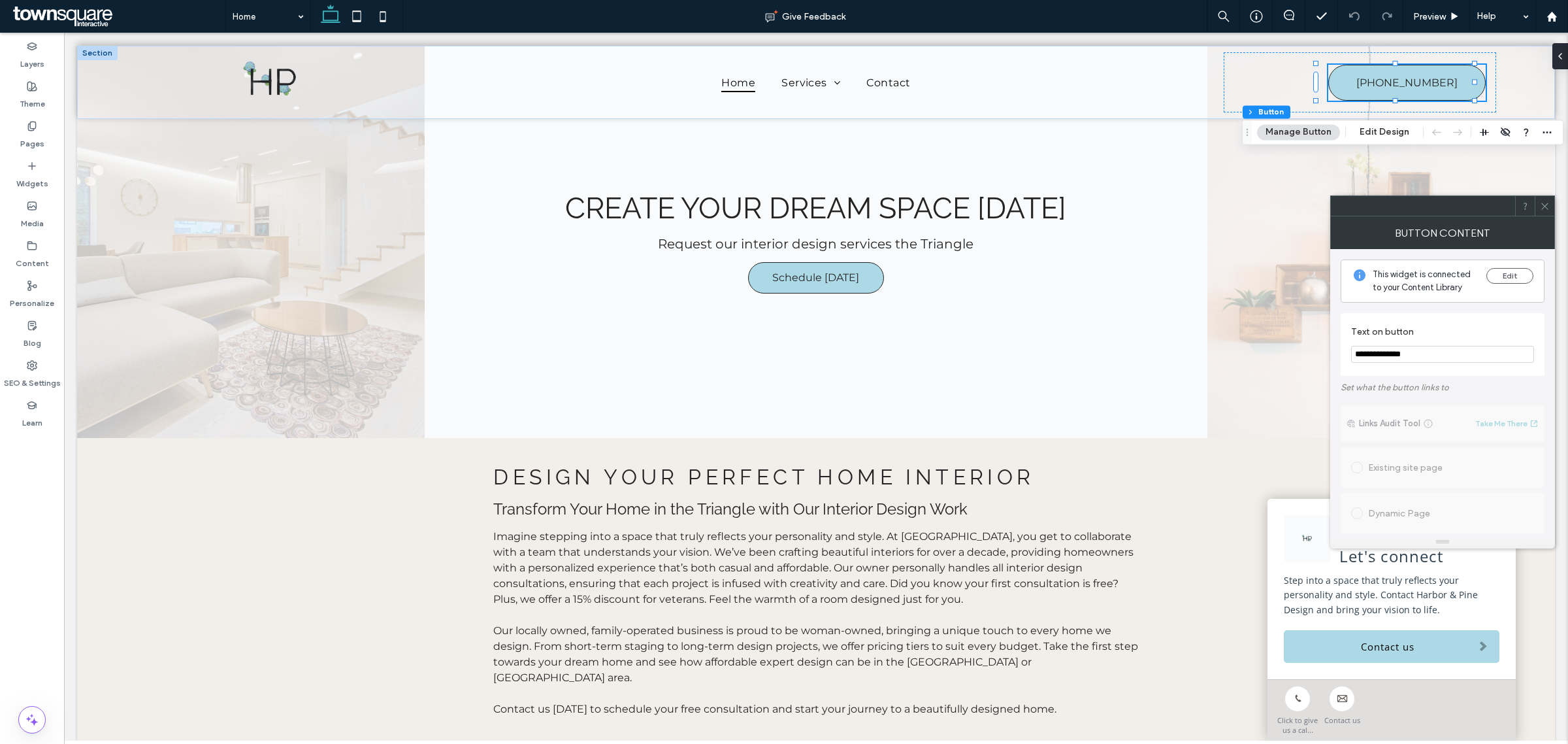
drag, startPoint x: 1452, startPoint y: 358, endPoint x: 1360, endPoint y: 359, distance: 92.0
click at [1360, 360] on input "**********" at bounding box center [1442, 354] width 183 height 17
type input "*"
paste input "**********"
click at [1372, 351] on input "**********" at bounding box center [1442, 354] width 183 height 17
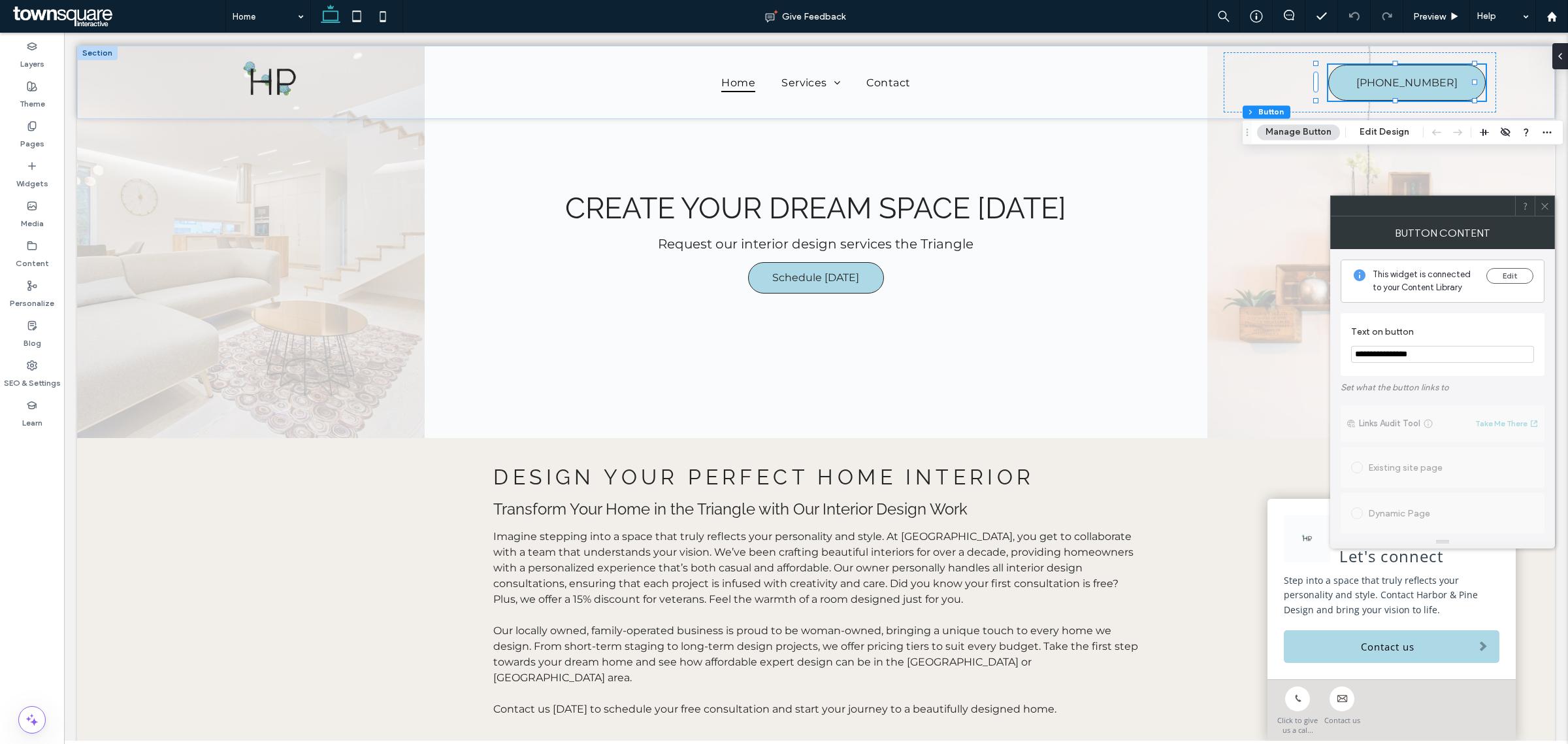
click at [1386, 358] on input "**********" at bounding box center [1442, 354] width 183 height 17
drag, startPoint x: 1437, startPoint y: 360, endPoint x: 1340, endPoint y: 363, distance: 97.0
click at [1333, 363] on div "**********" at bounding box center [1442, 392] width 225 height 286
click at [1497, 276] on button "Edit" at bounding box center [1509, 276] width 47 height 15
type input "**********"
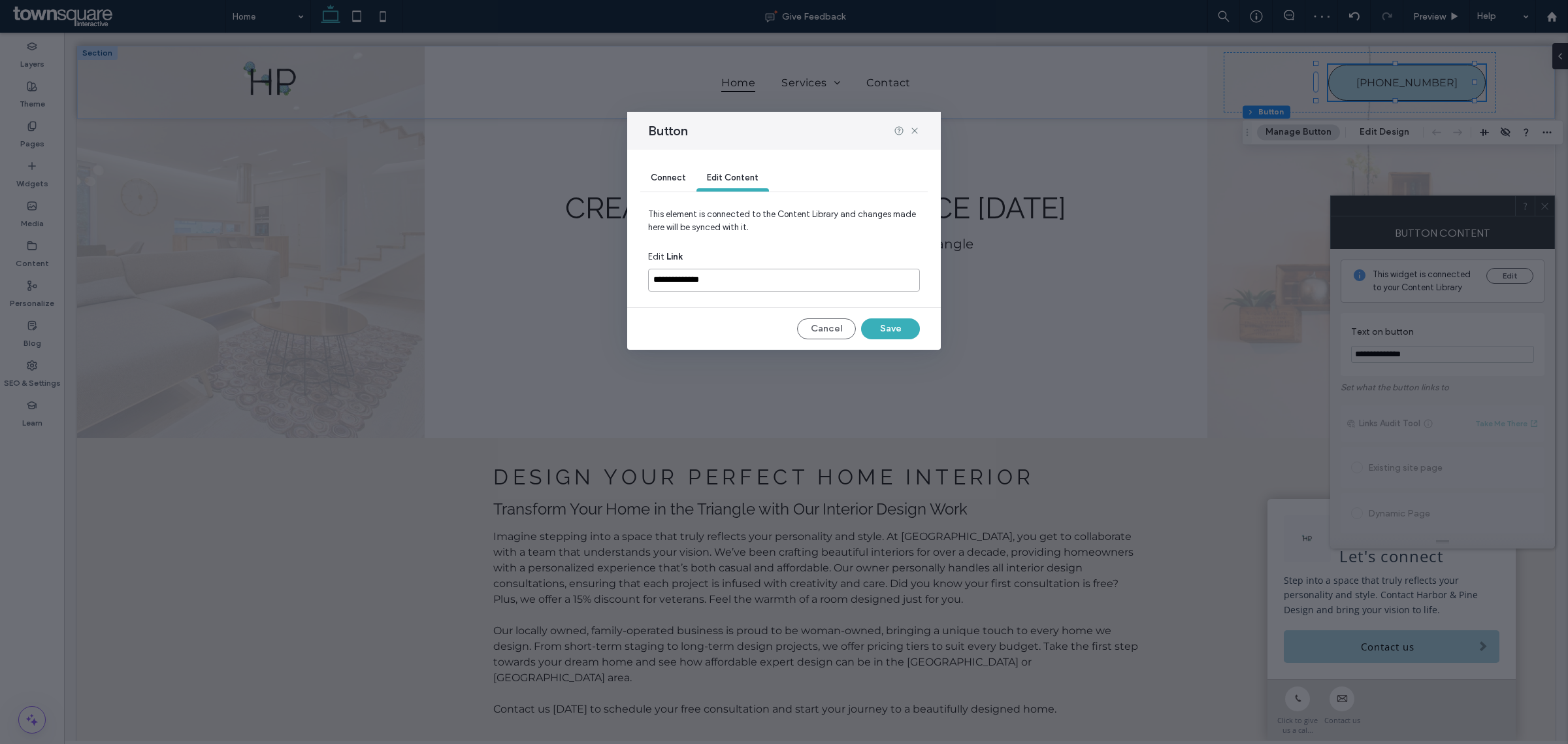
drag, startPoint x: 745, startPoint y: 276, endPoint x: 564, endPoint y: 263, distance: 181.5
click at [564, 263] on div "**********" at bounding box center [784, 372] width 1568 height 744
paste input
click at [680, 283] on input "**********" at bounding box center [783, 280] width 272 height 23
click at [661, 282] on input "**********" at bounding box center [783, 280] width 272 height 23
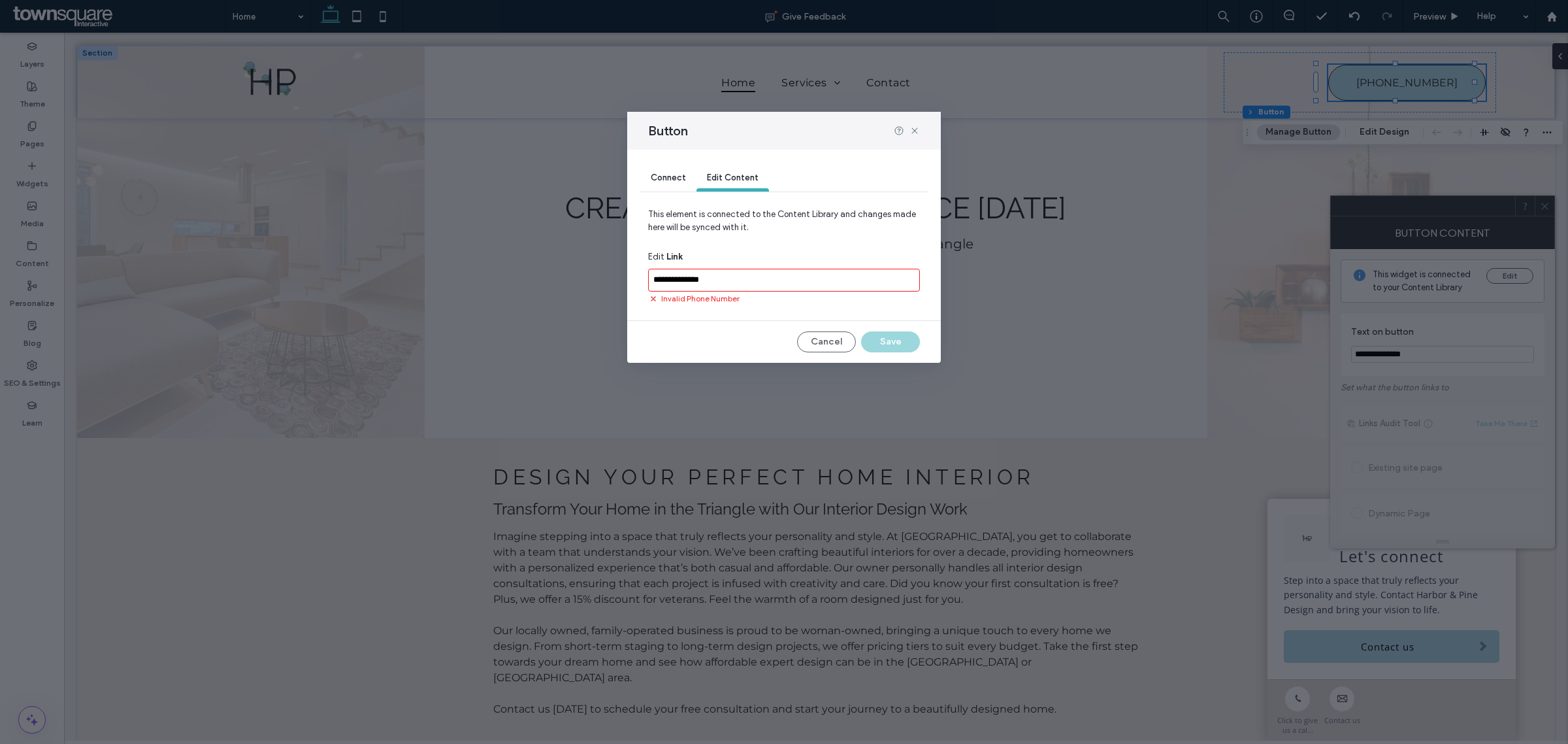
click at [656, 283] on input "**********" at bounding box center [783, 280] width 272 height 23
type input "**********"
click at [891, 325] on button "Save" at bounding box center [890, 329] width 59 height 21
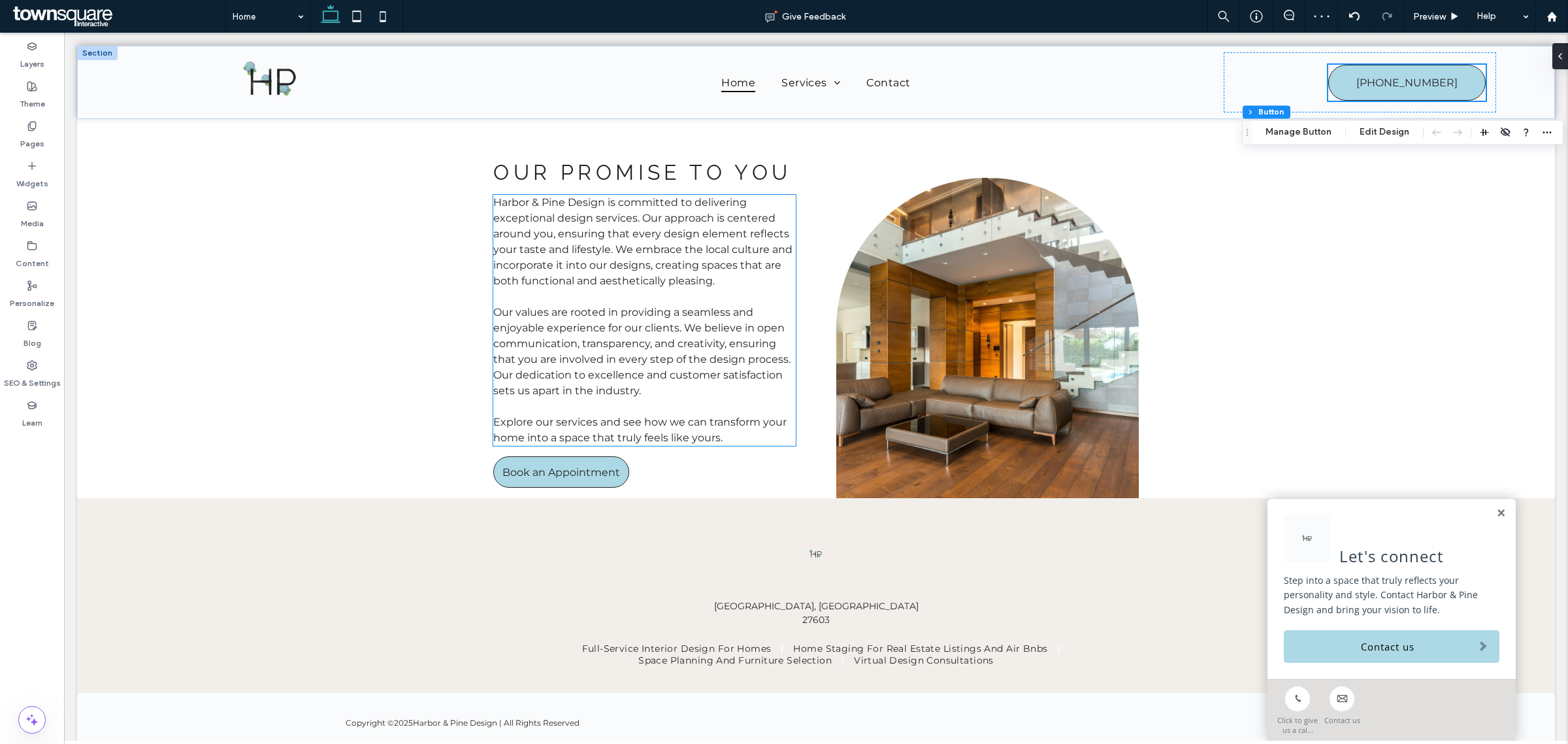
scroll to position [1423, 0]
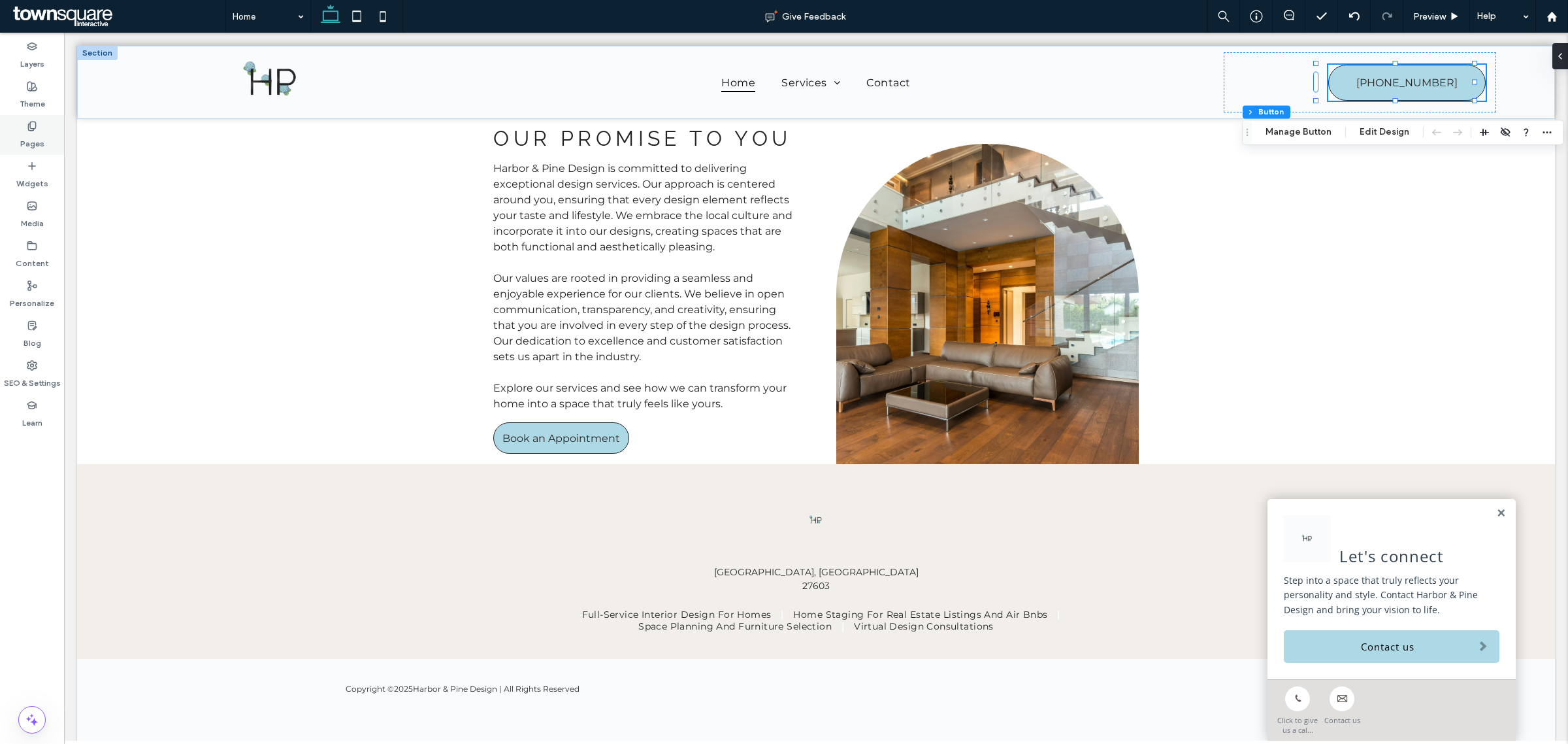
click at [30, 132] on label "Pages" at bounding box center [32, 140] width 24 height 18
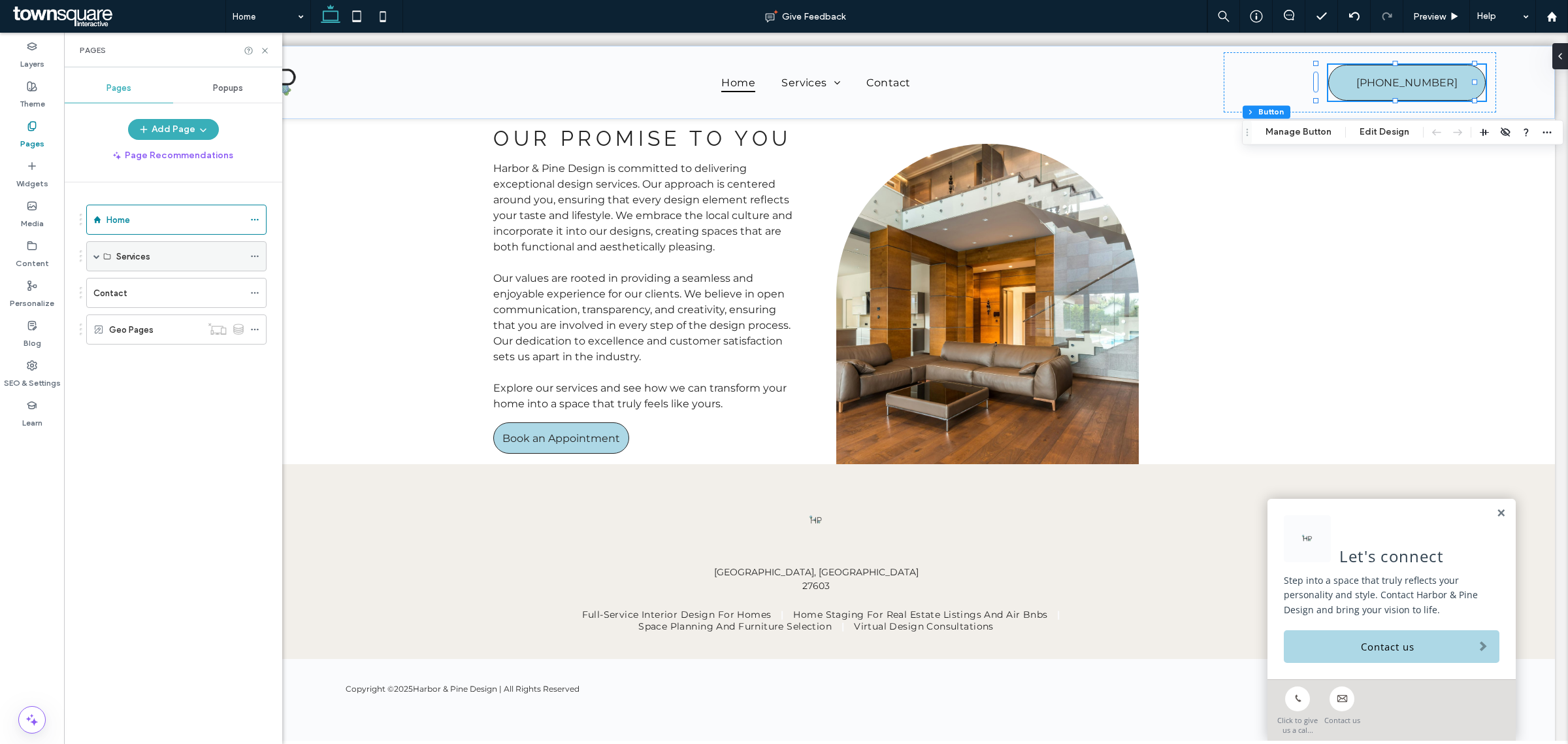
click at [97, 252] on span at bounding box center [96, 255] width 7 height 7
click at [149, 285] on label "Full-Service Interior Design For Homes" at bounding box center [191, 287] width 151 height 23
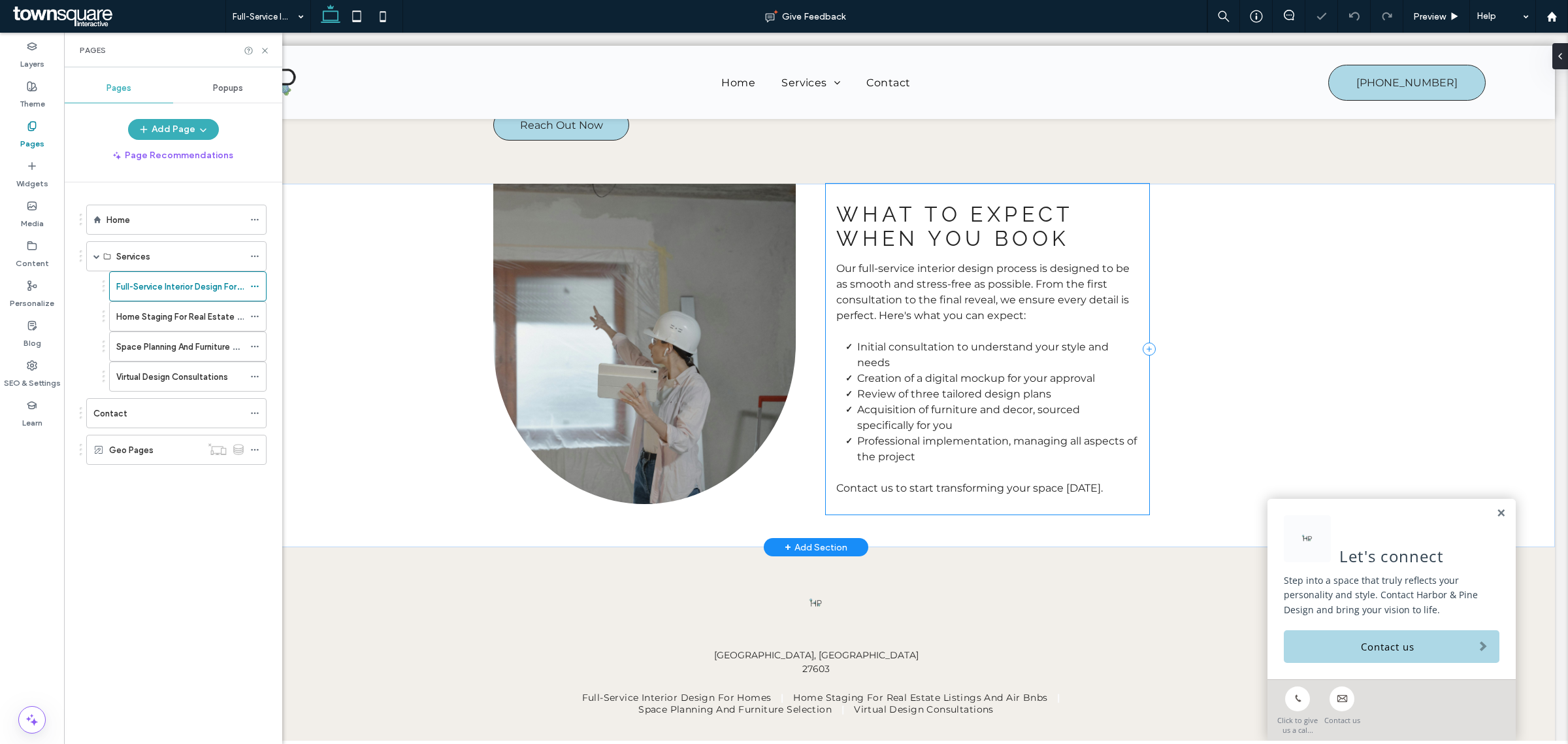
scroll to position [436, 0]
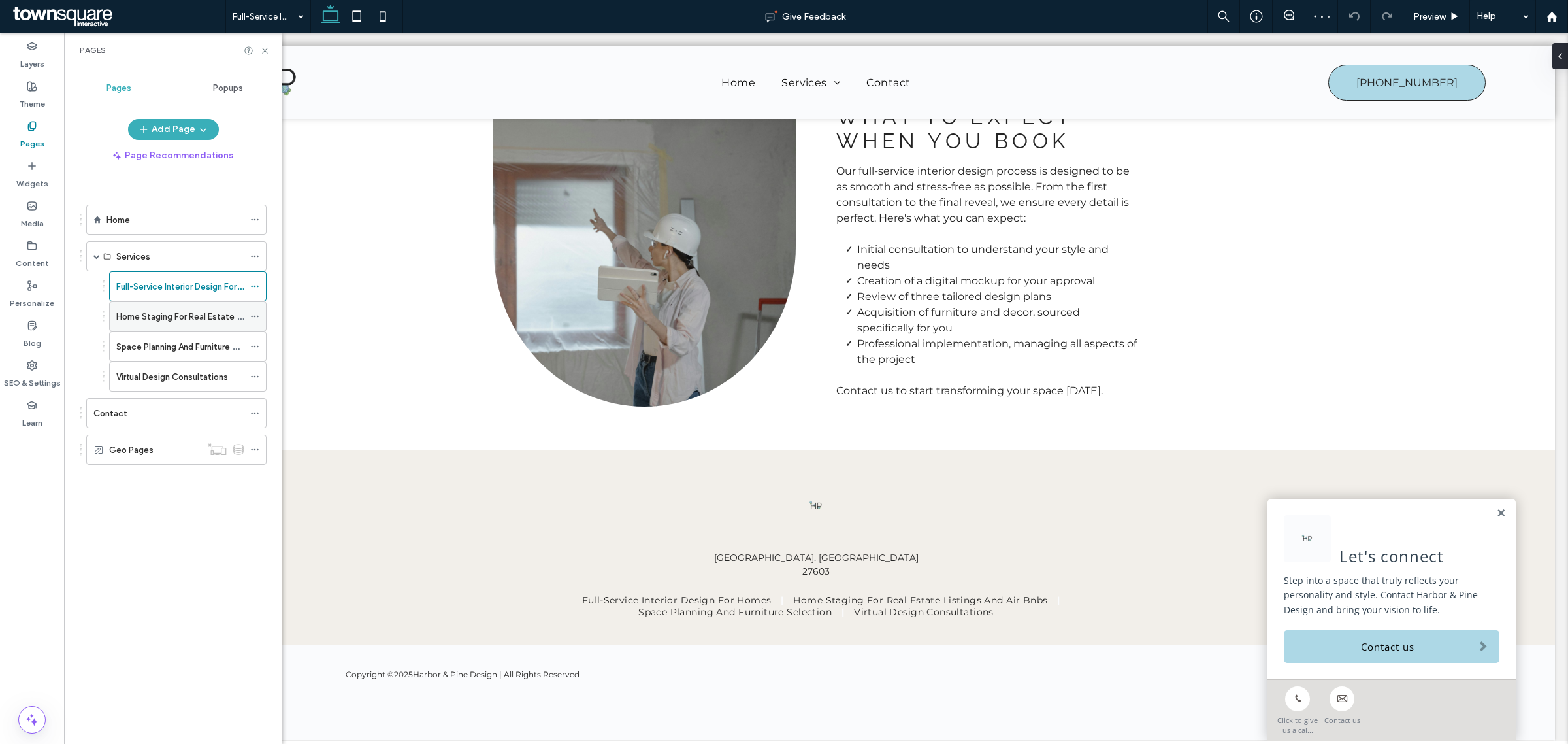
click at [175, 323] on label "Home Staging For Real Estate Listings And Air Bnbs" at bounding box center [217, 317] width 202 height 23
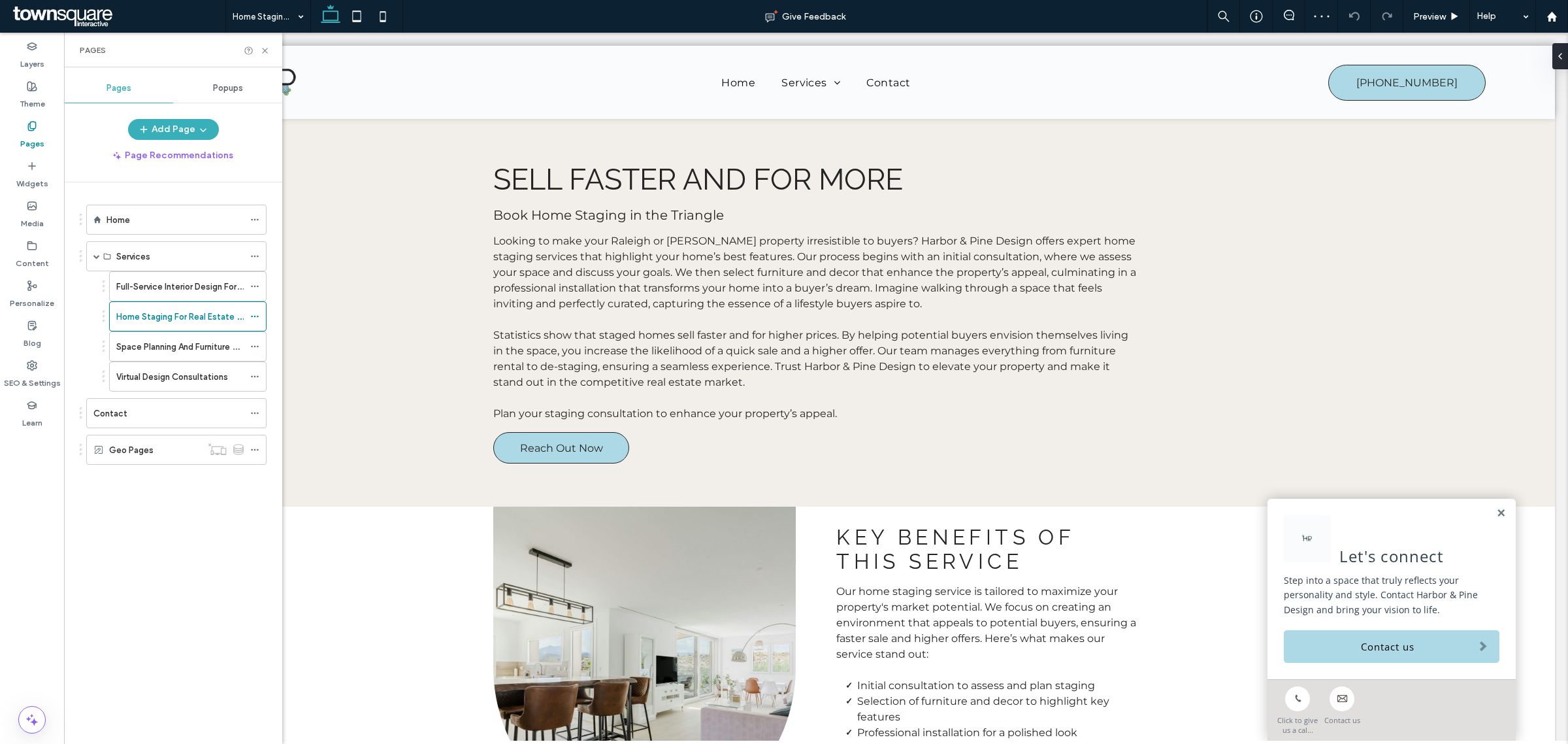
scroll to position [245, 0]
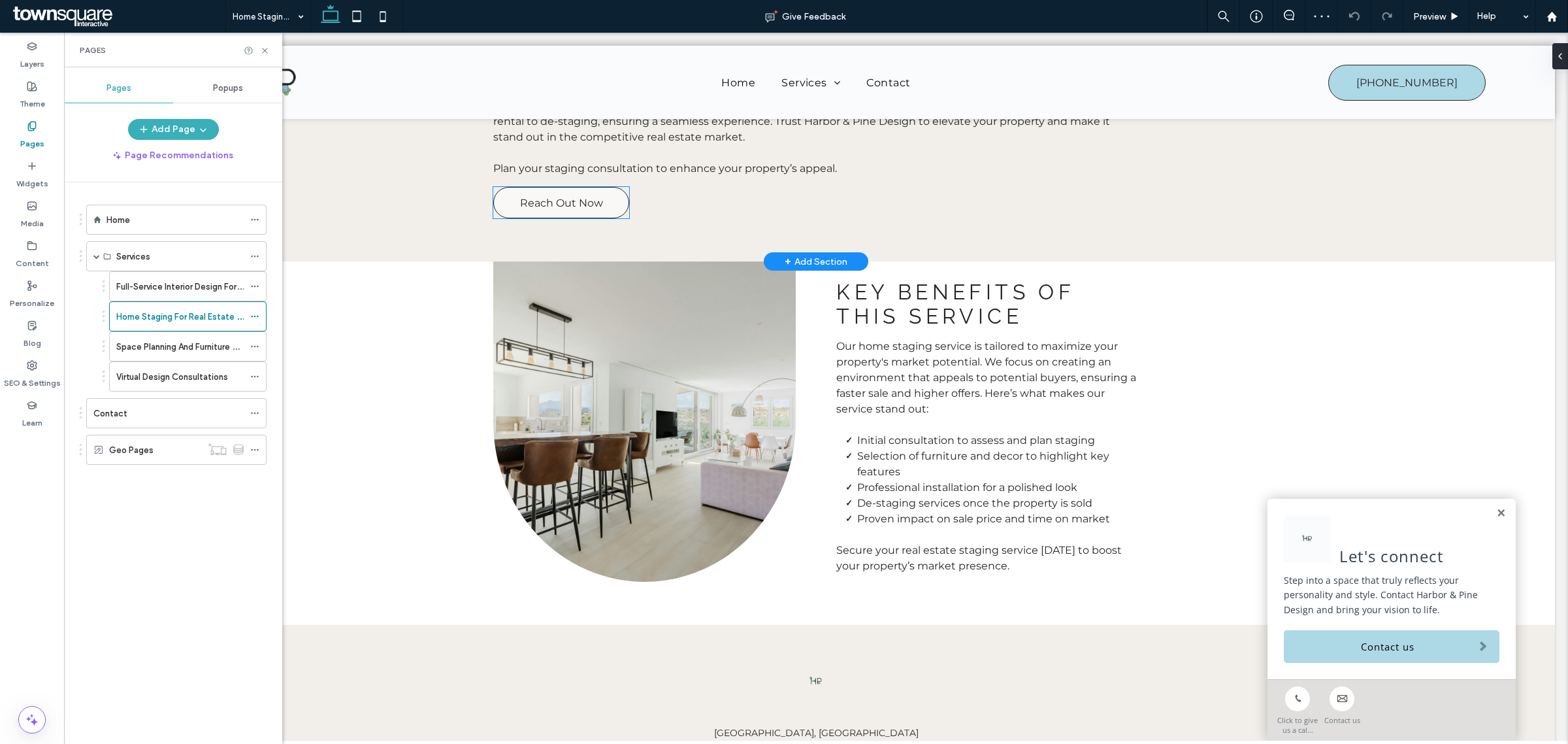
click at [576, 205] on span "Reach Out Now" at bounding box center [561, 203] width 83 height 26
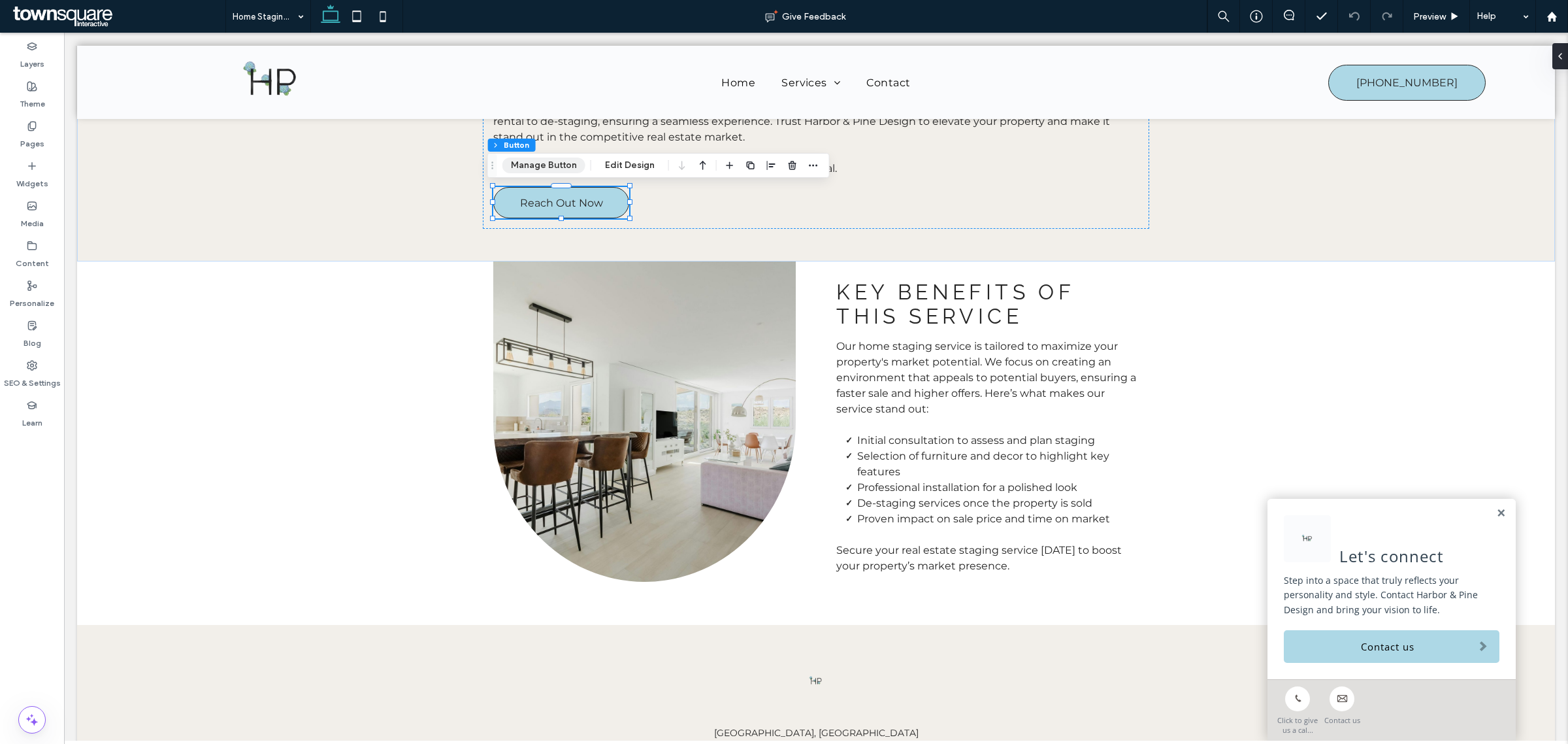
click at [549, 168] on button "Manage Button" at bounding box center [544, 165] width 83 height 15
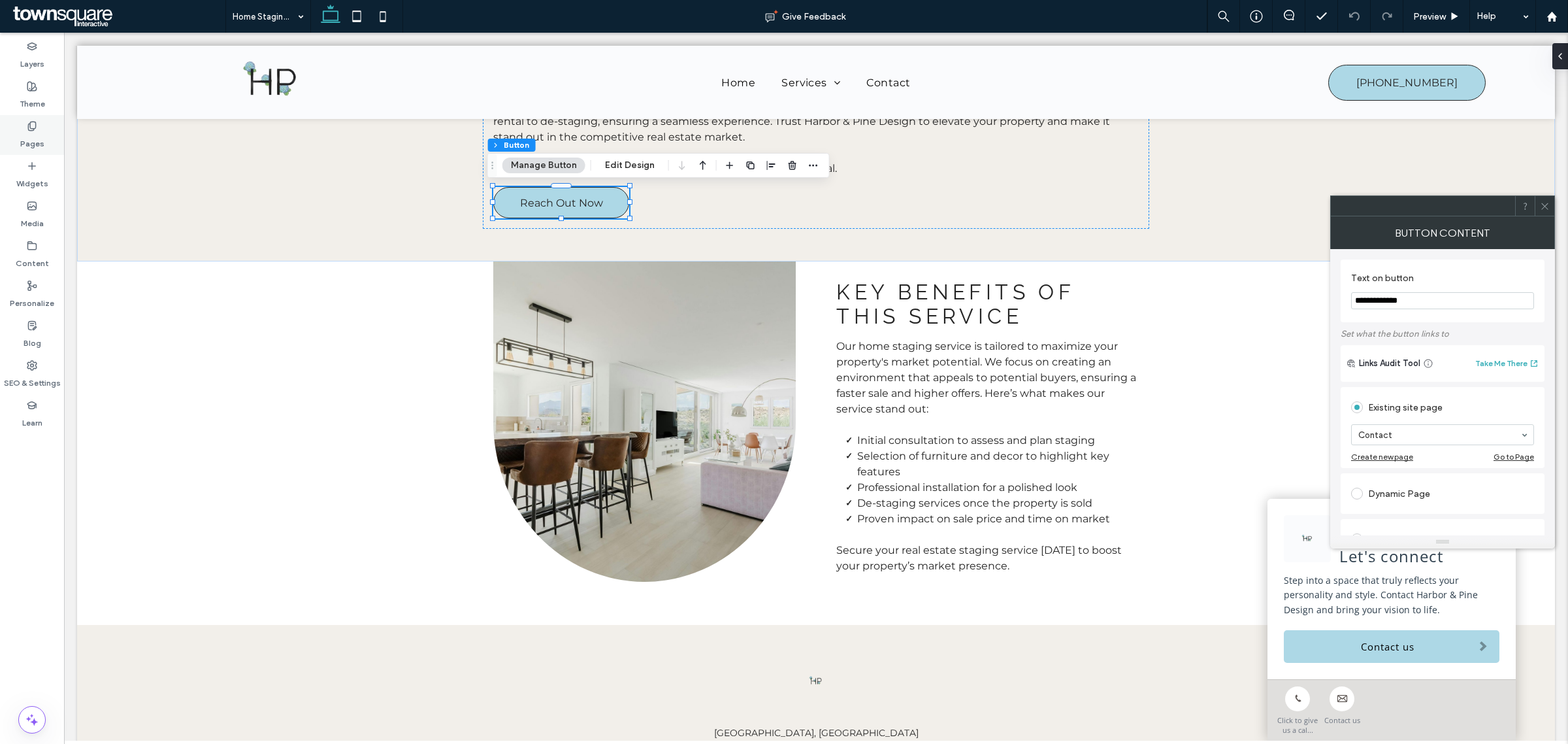
click at [28, 126] on use at bounding box center [31, 126] width 7 height 9
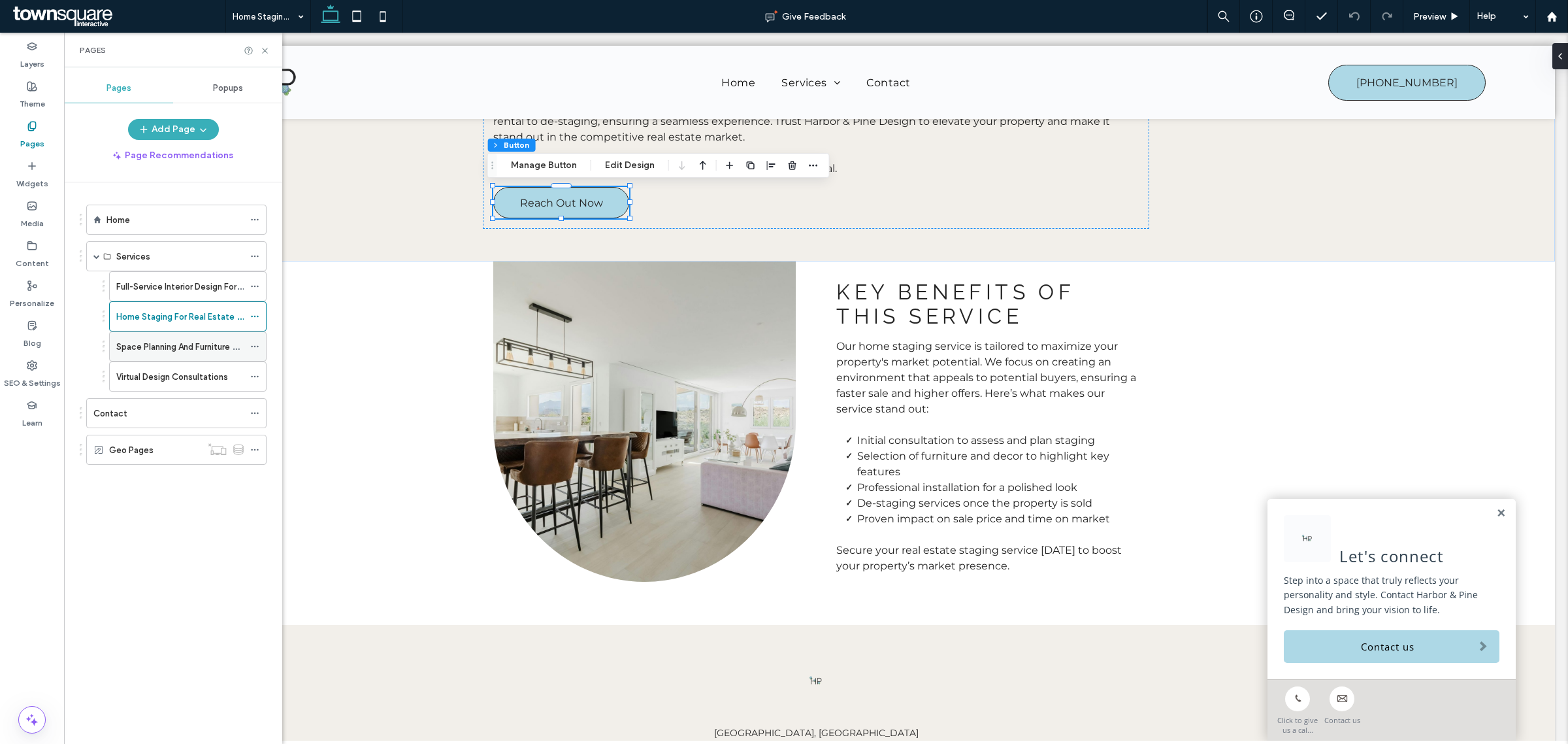
click at [148, 347] on label "Space Planning And Furniture Selection" at bounding box center [193, 347] width 154 height 23
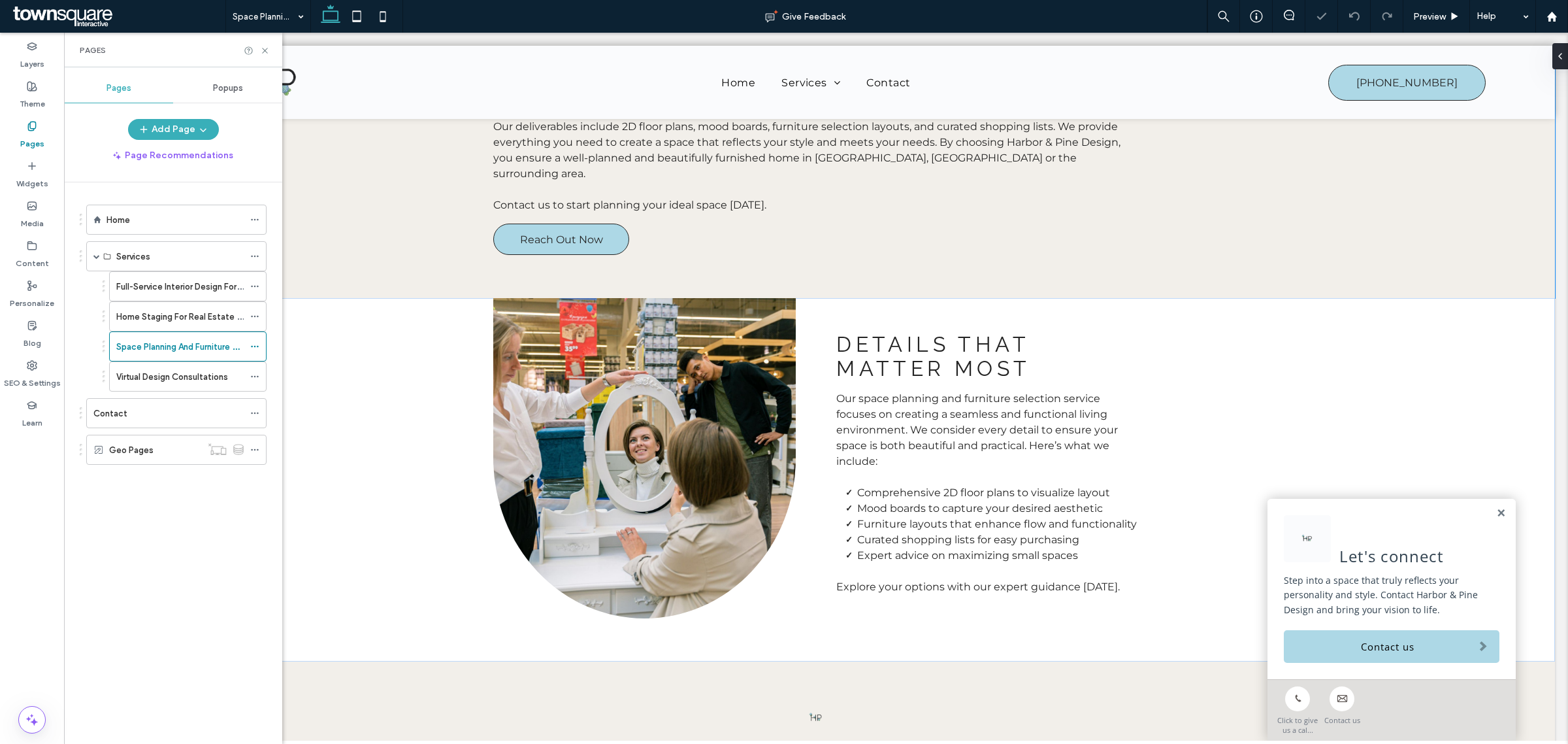
scroll to position [389, 0]
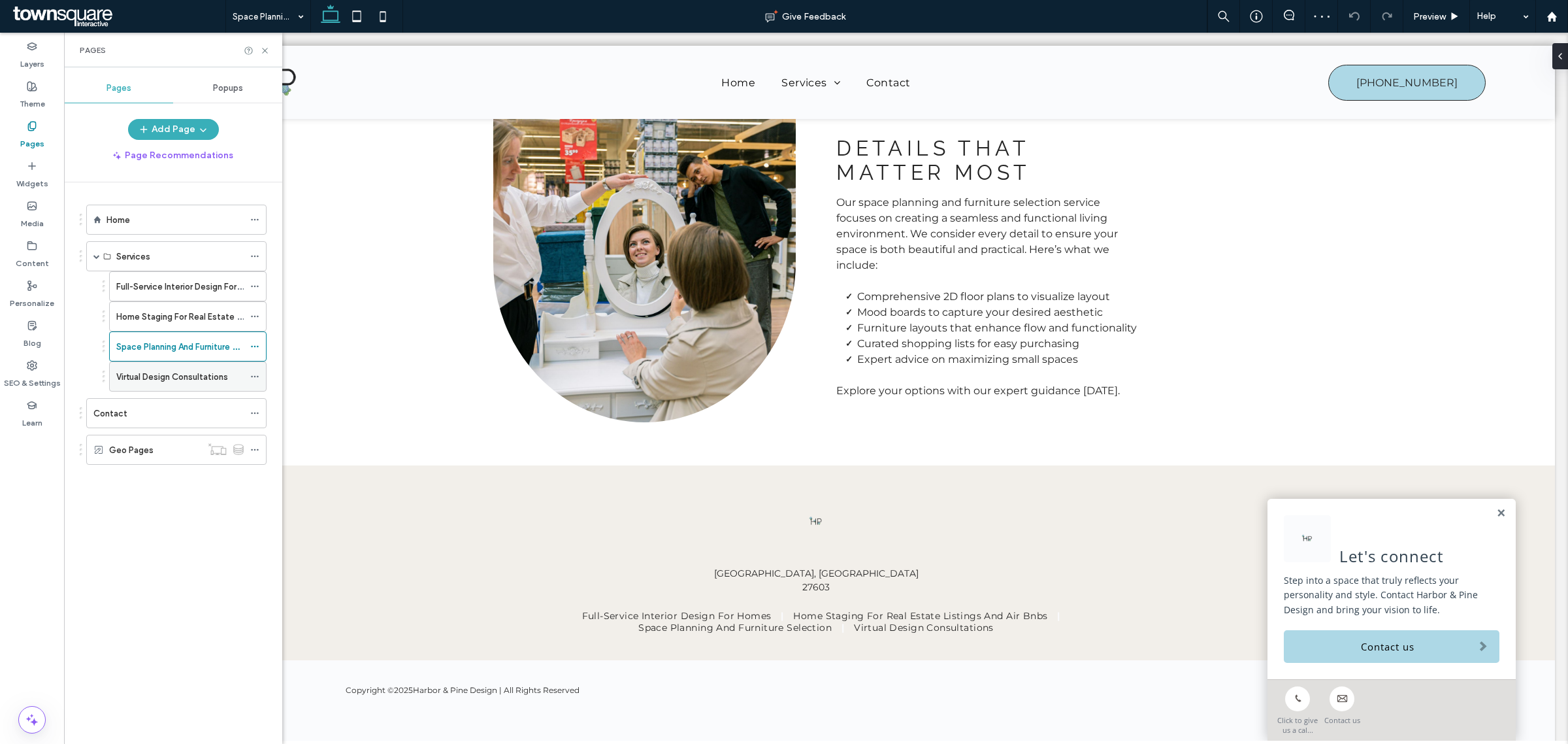
click at [154, 370] on div "Virtual Design Consultations" at bounding box center [179, 376] width 128 height 29
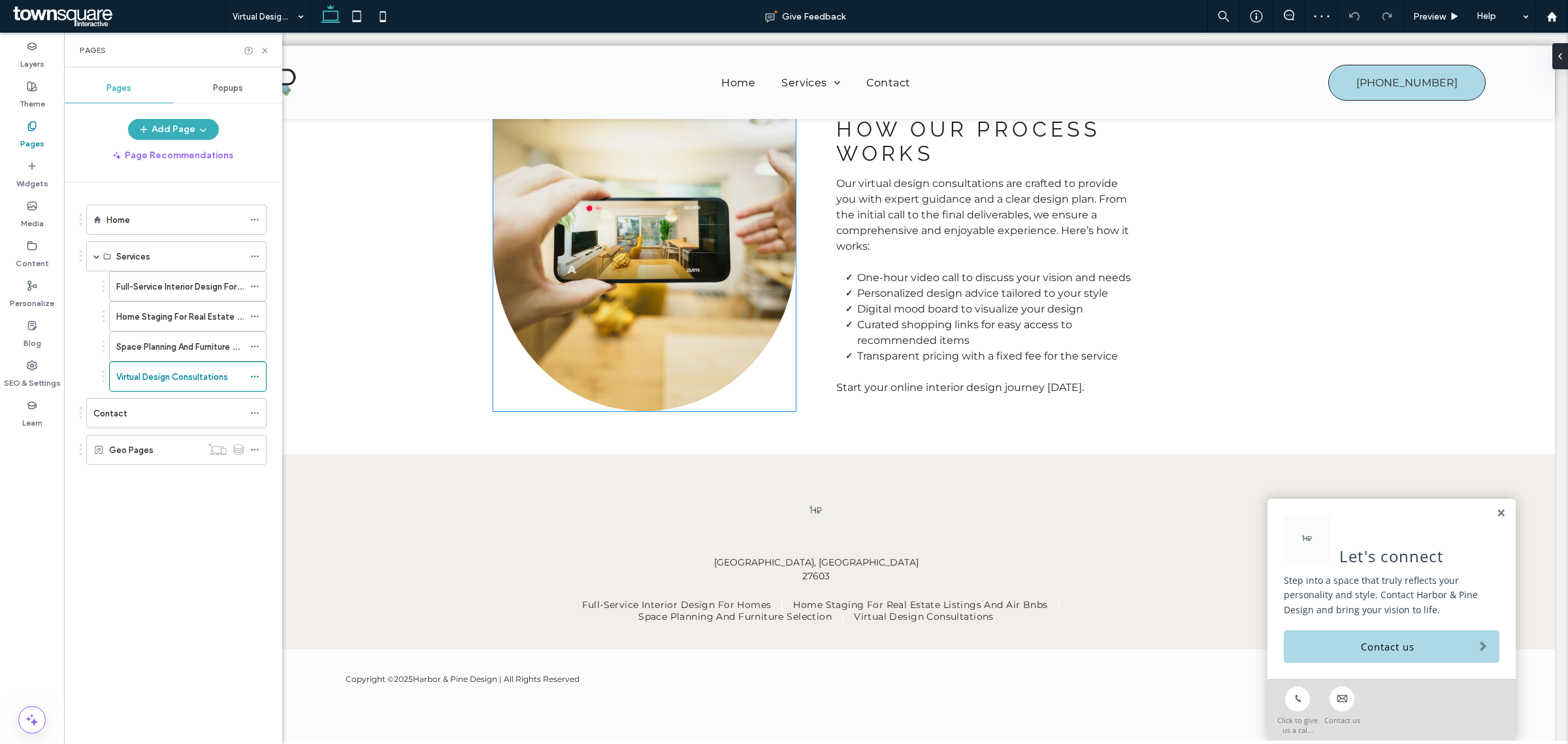
scroll to position [420, 0]
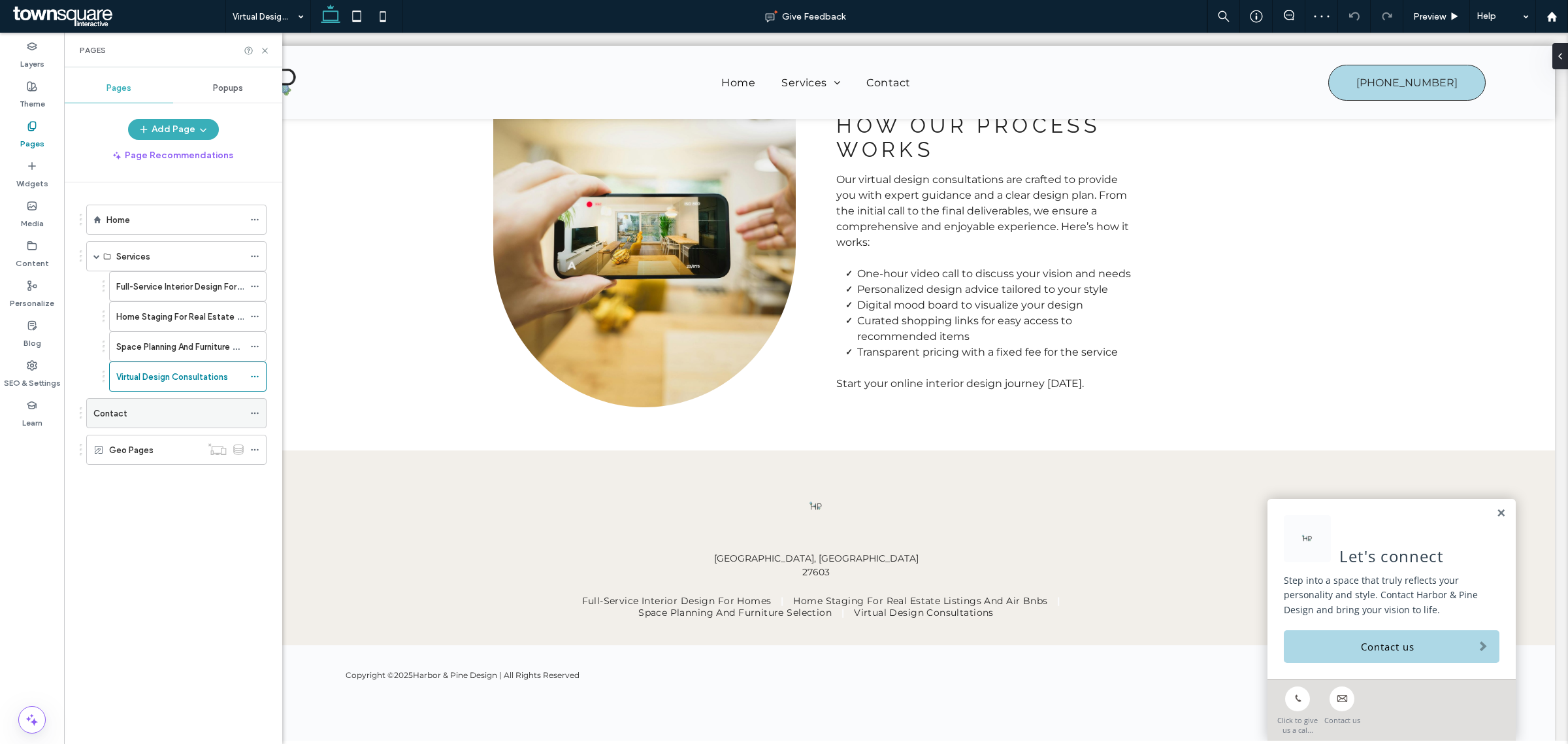
click at [134, 413] on div "Contact" at bounding box center [168, 413] width 151 height 13
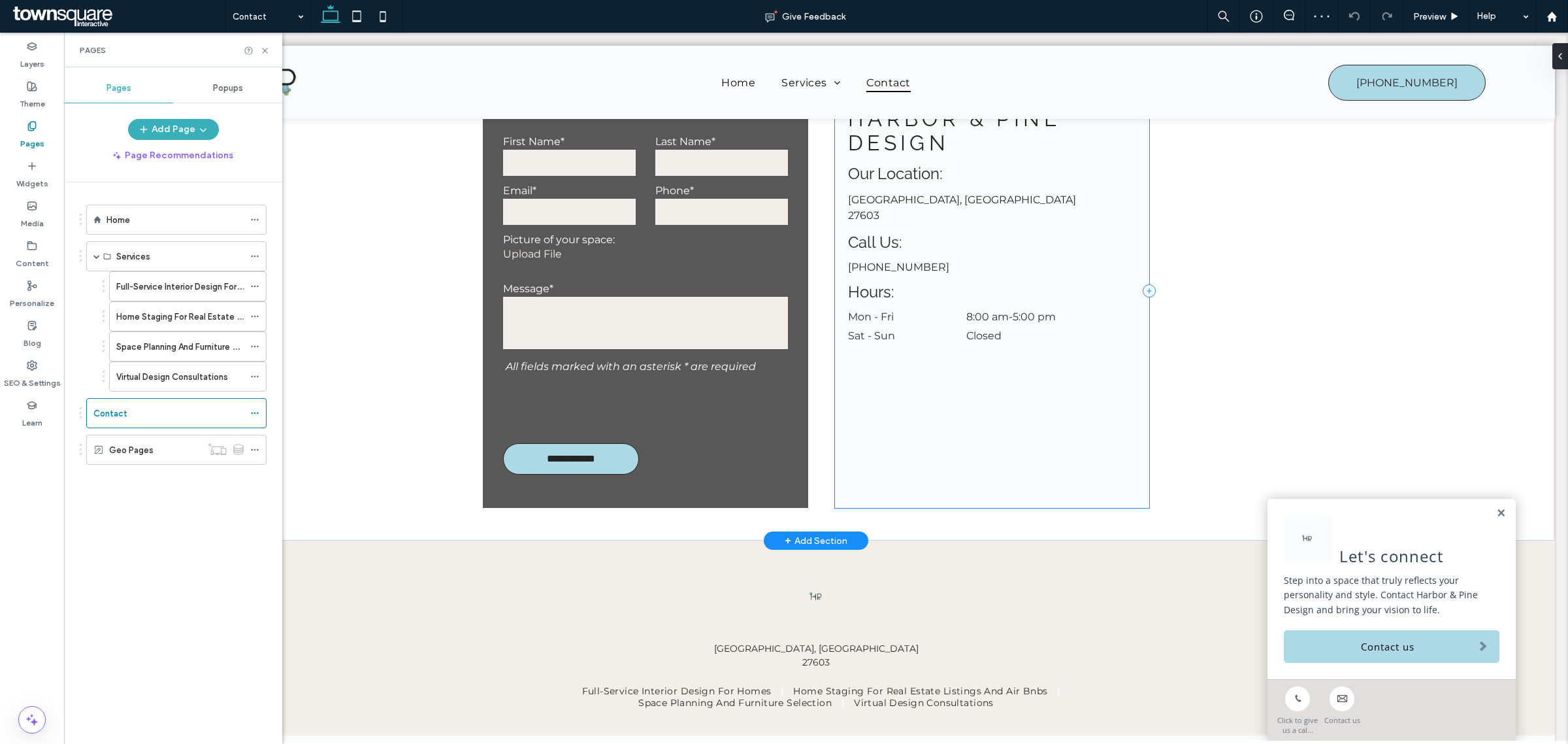
scroll to position [406, 0]
